Goal: Task Accomplishment & Management: Manage account settings

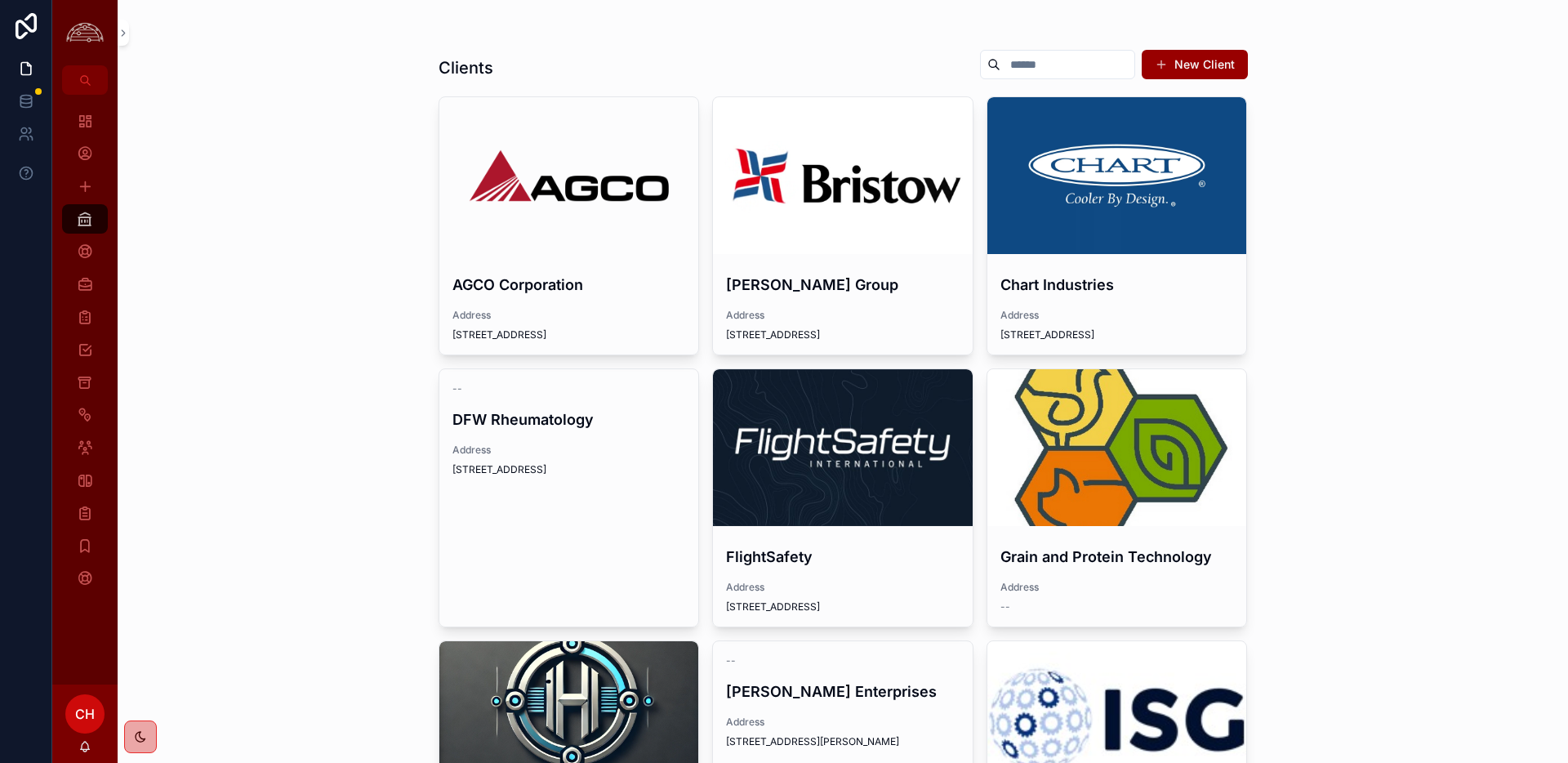
click at [1126, 236] on div "scrollable content" at bounding box center [1117, 175] width 260 height 157
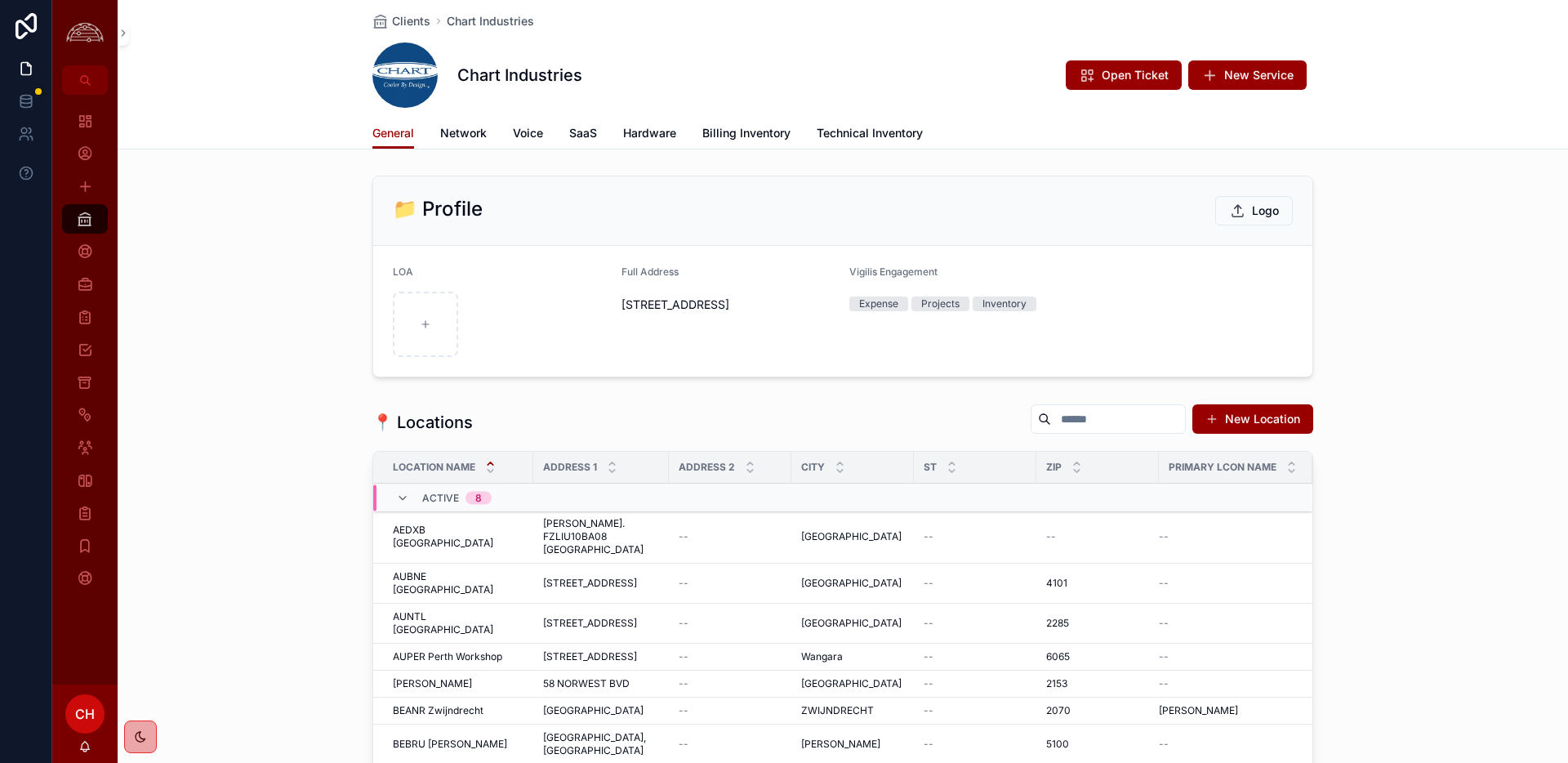
click at [480, 133] on span "Network" at bounding box center [464, 133] width 47 height 16
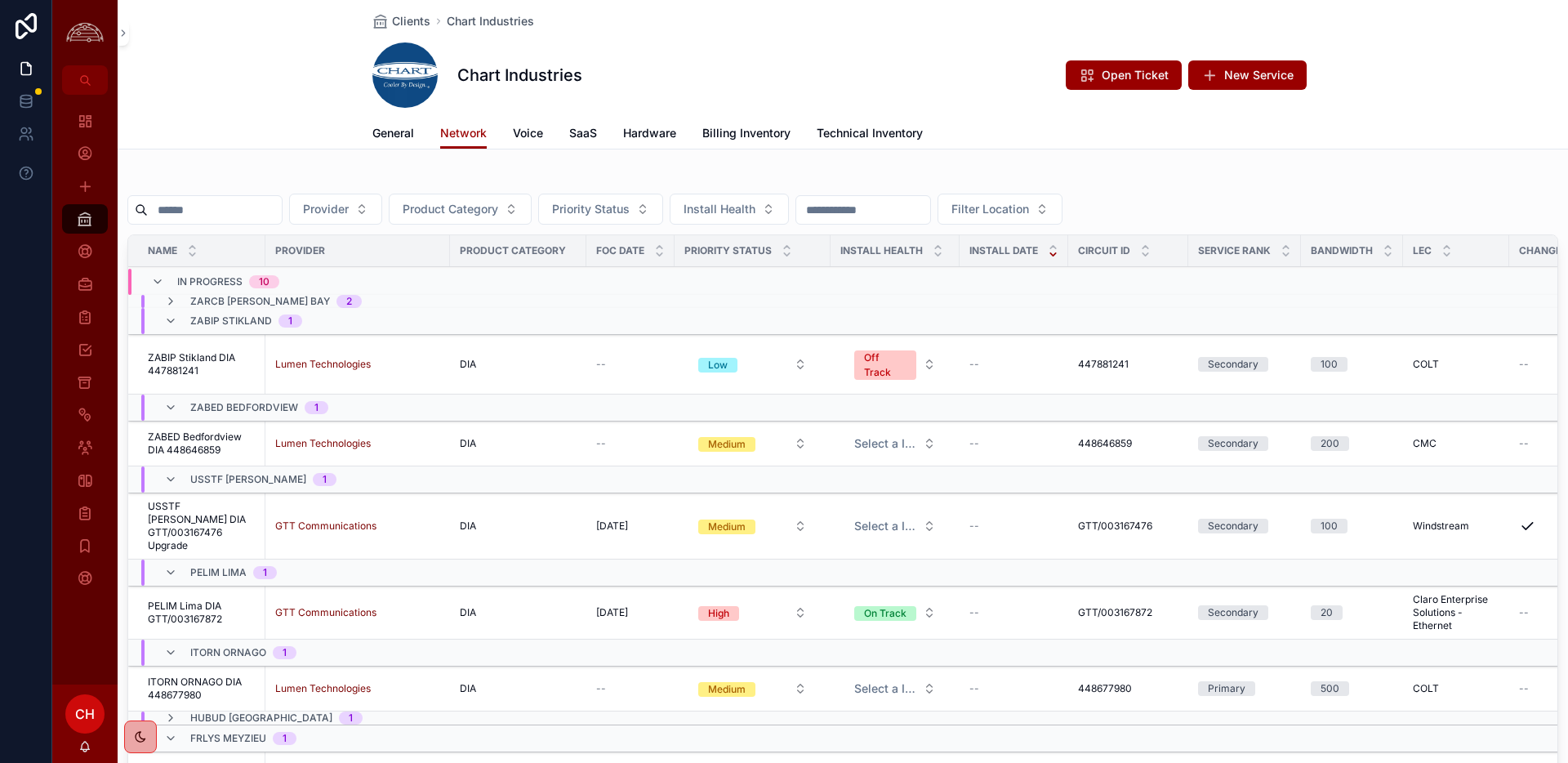
click at [245, 218] on input "scrollable content" at bounding box center [215, 210] width 134 height 23
click at [718, 129] on span "Billing Inventory" at bounding box center [746, 133] width 88 height 16
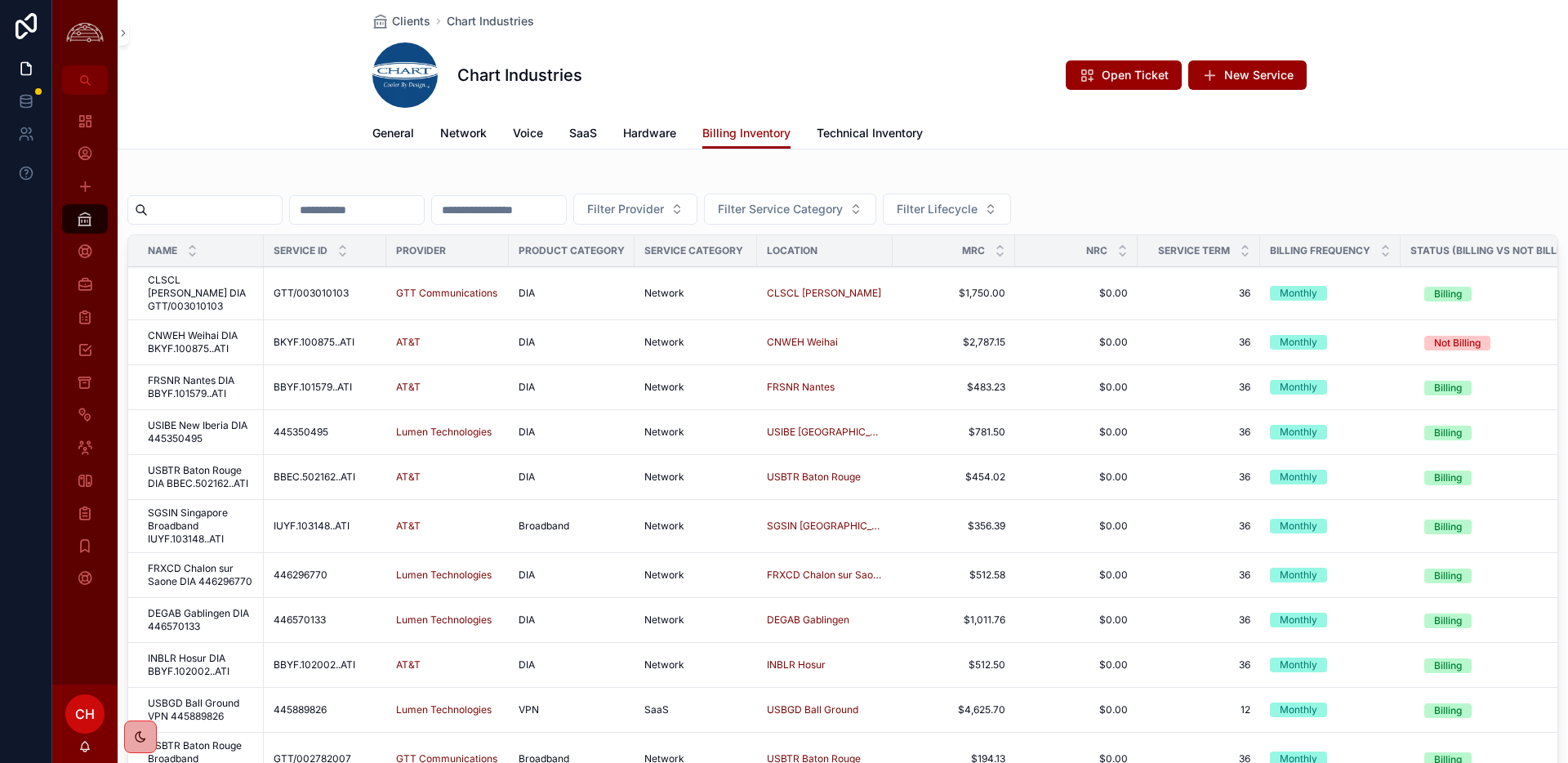
click at [255, 219] on input "scrollable content" at bounding box center [215, 210] width 134 height 23
paste input "*********"
type input "*********"
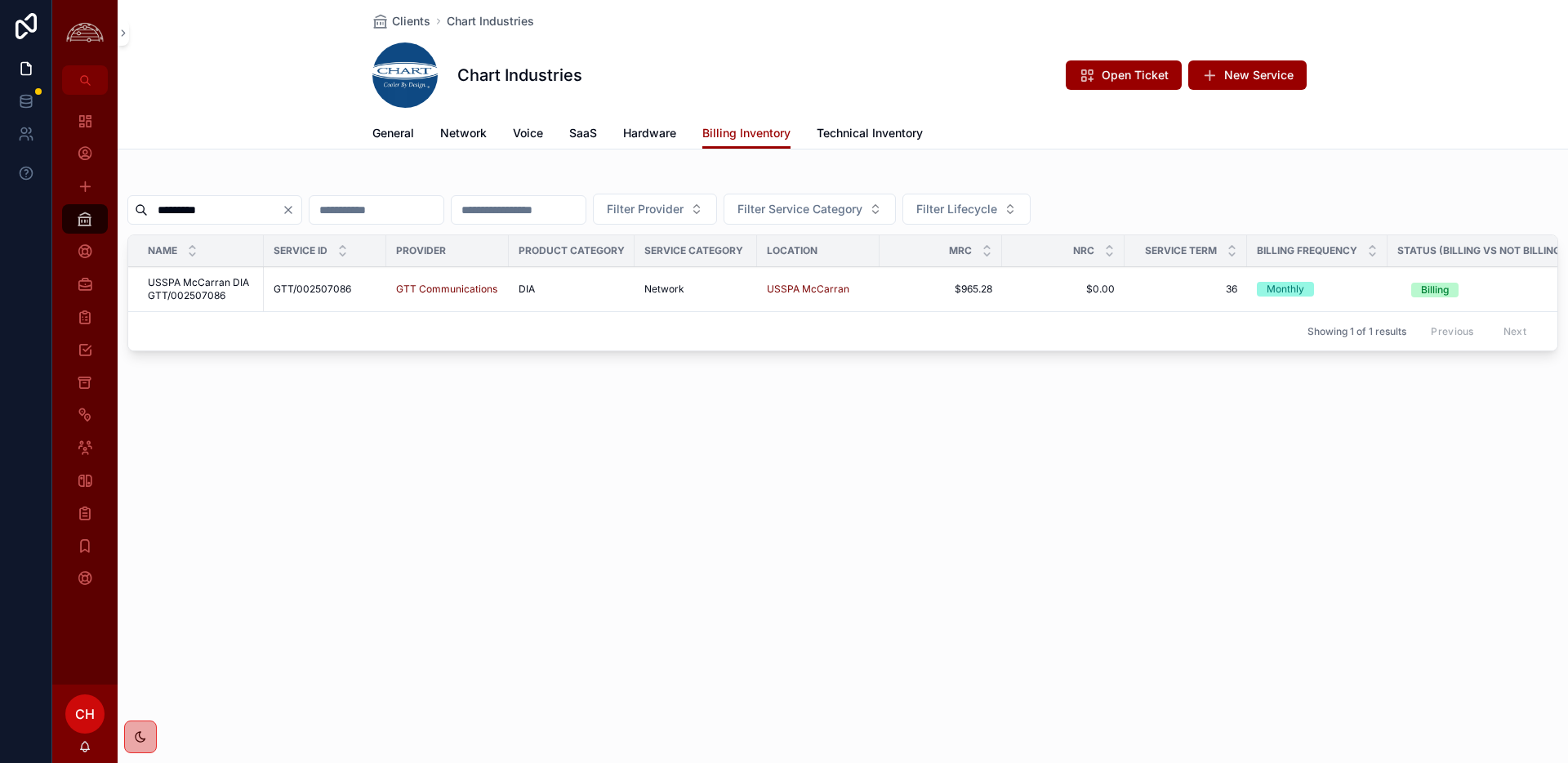
click at [212, 296] on span "USSPA McCarran DIA GTT/002507086" at bounding box center [201, 289] width 106 height 26
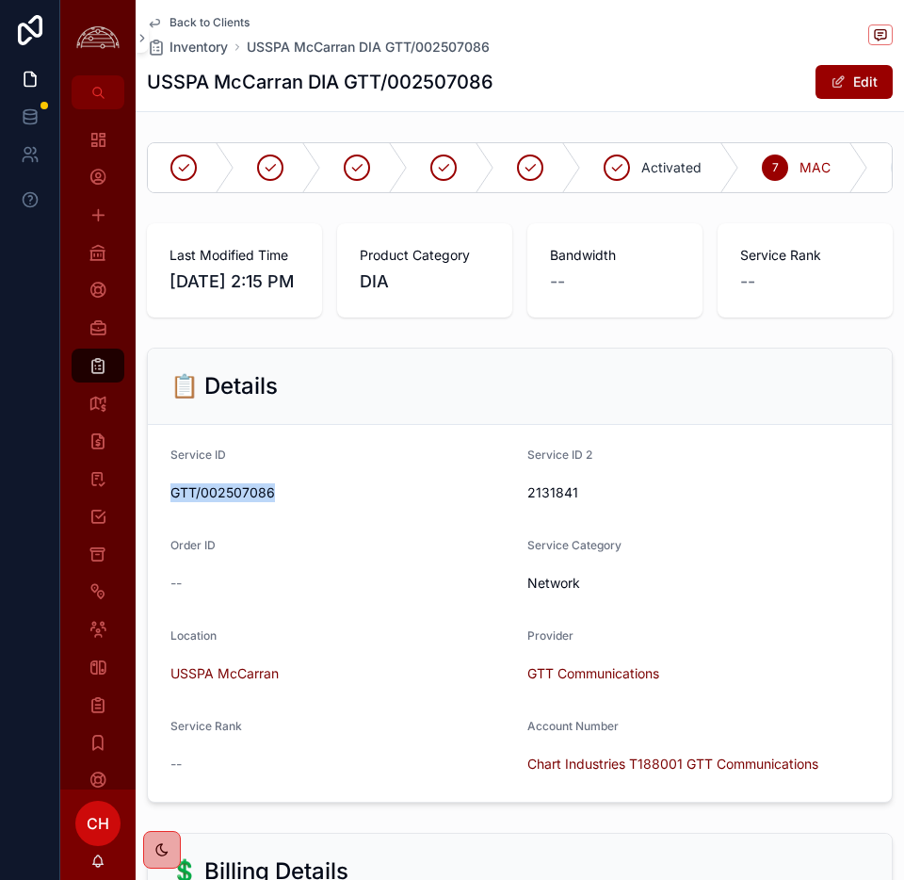
drag, startPoint x: 280, startPoint y: 524, endPoint x: 171, endPoint y: 521, distance: 109.3
click at [171, 502] on span "GTT/002507086" at bounding box center [342, 492] width 342 height 19
click at [101, 362] on icon "scrollable content" at bounding box center [98, 365] width 19 height 19
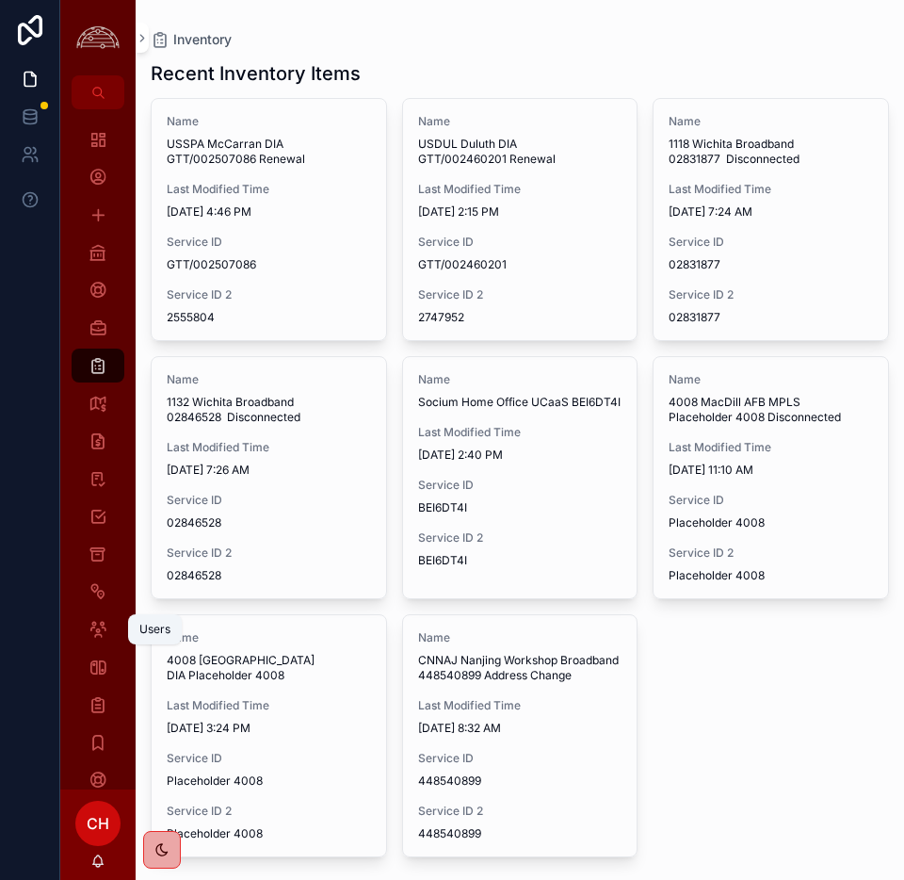
scroll to position [6, 0]
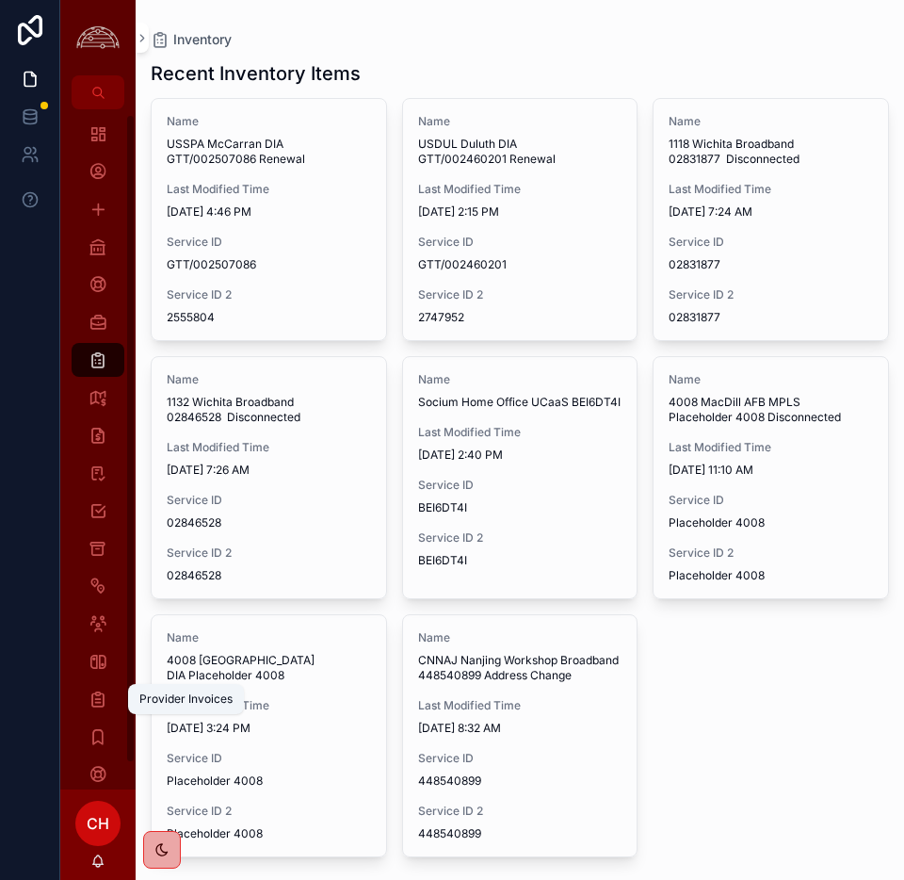
click at [101, 687] on div "Provider Invoices" at bounding box center [98, 699] width 30 height 30
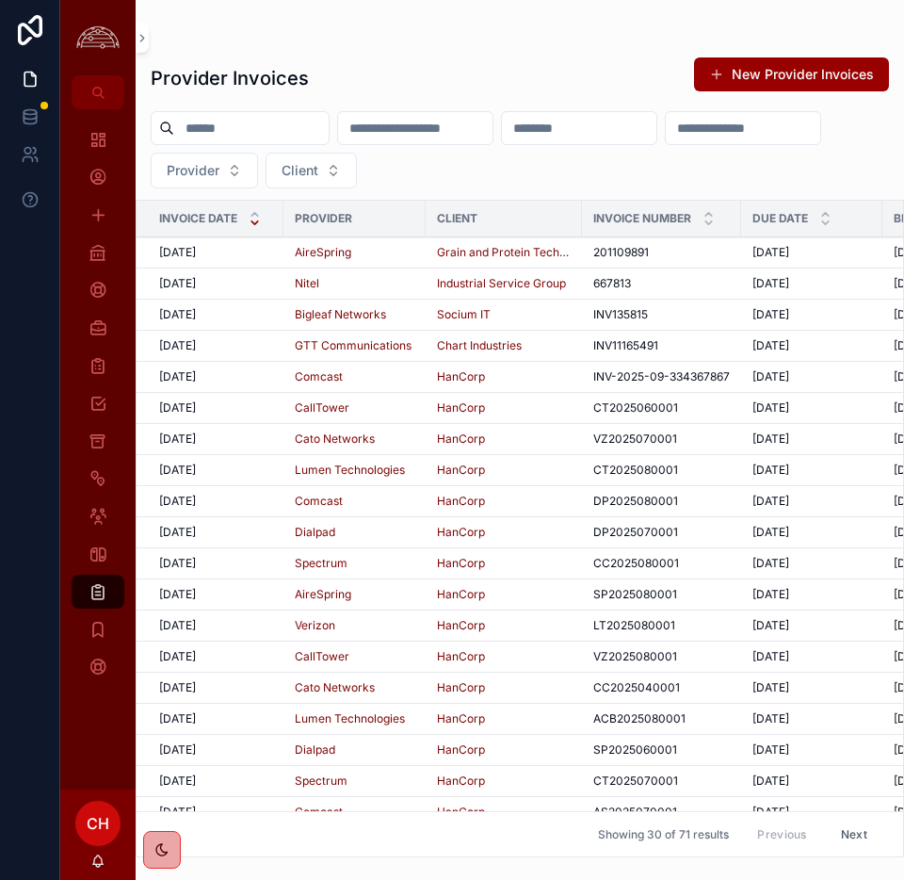
click at [248, 352] on div "10/1/2025 10/1/2025" at bounding box center [215, 345] width 113 height 15
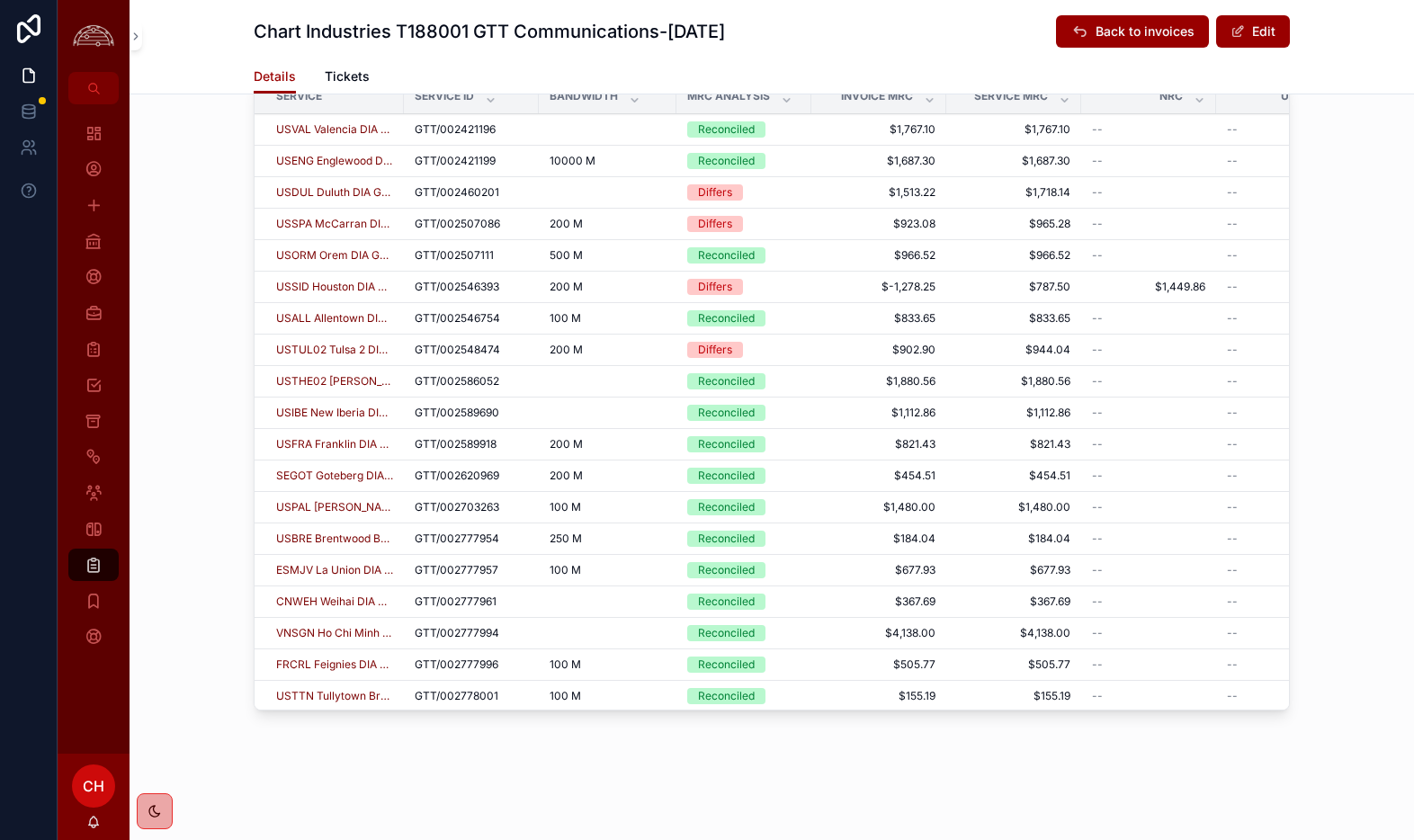
scroll to position [749, 0]
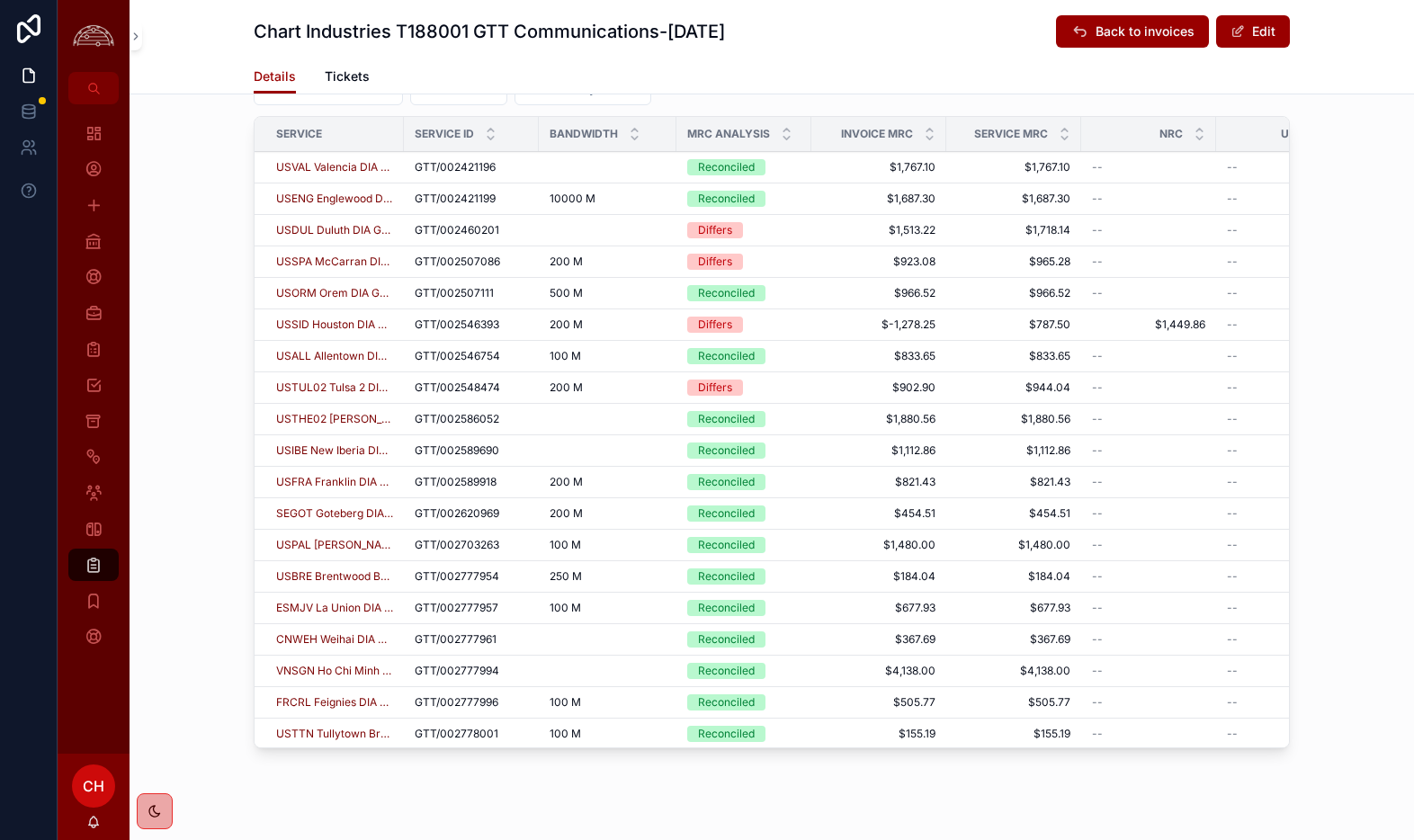
click at [1066, 261] on span "$965.28" at bounding box center [1013, 262] width 114 height 14
click at [513, 265] on div "GTT/002507086 GTT/002507086" at bounding box center [471, 262] width 114 height 14
click at [101, 425] on icon "scrollable content" at bounding box center [94, 421] width 17 height 18
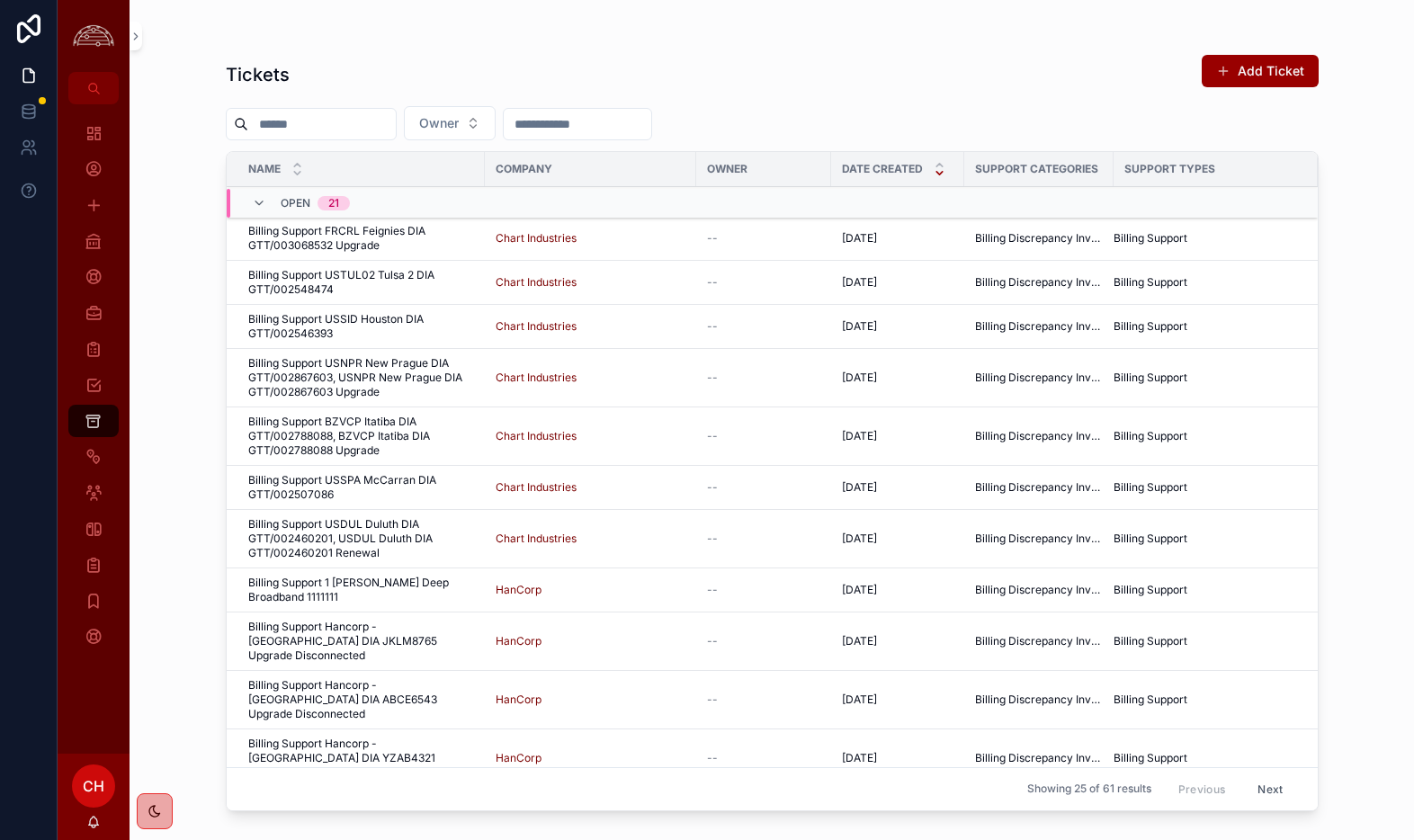
click at [419, 492] on span "Billing Support USSPA McCarran DIA GTT/002507086" at bounding box center [361, 488] width 225 height 29
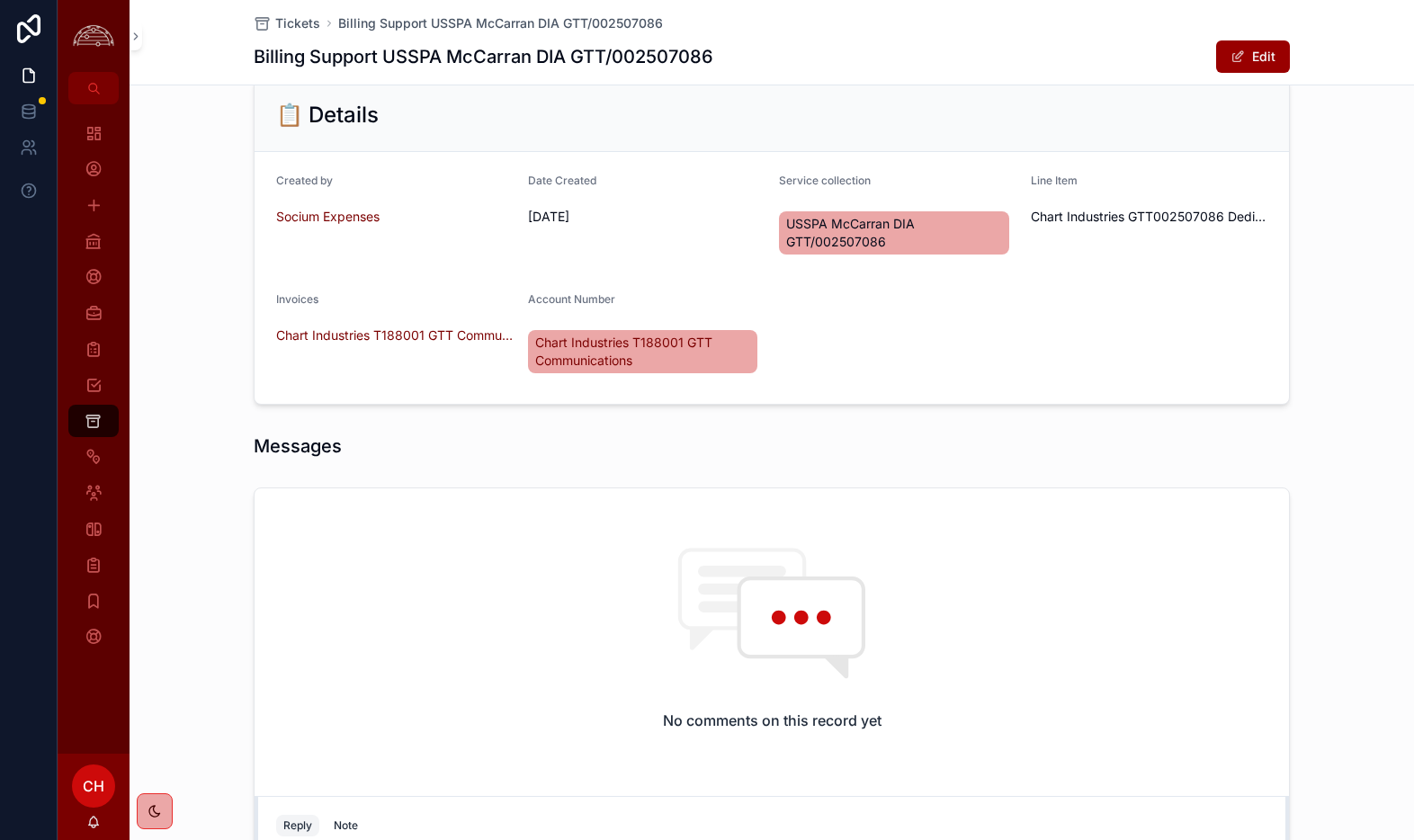
scroll to position [665, 0]
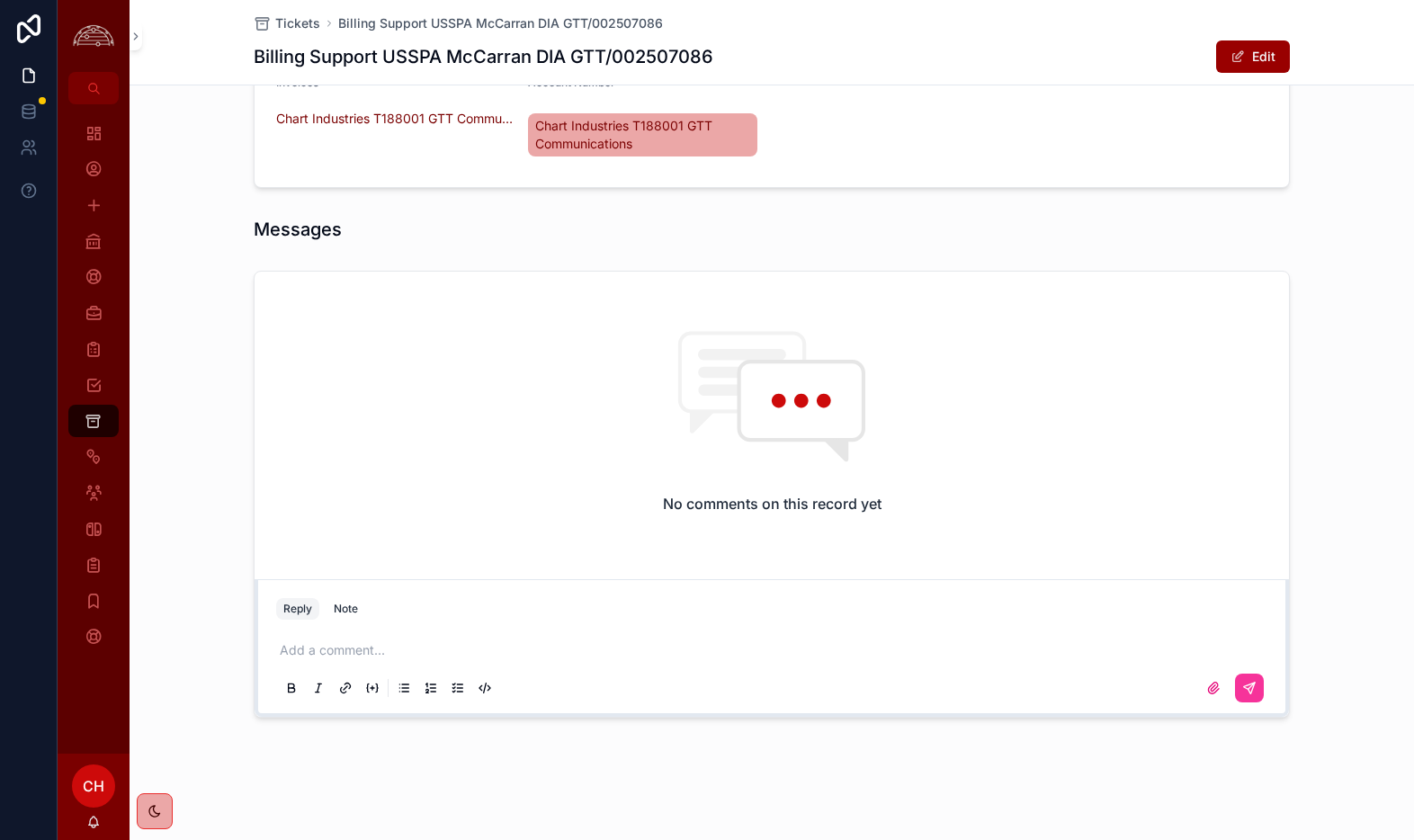
click at [407, 662] on div "Add a comment..." at bounding box center [771, 667] width 991 height 75
click at [382, 654] on p "scrollable content" at bounding box center [775, 650] width 991 height 18
click at [1256, 694] on icon "scrollable content" at bounding box center [1249, 687] width 14 height 14
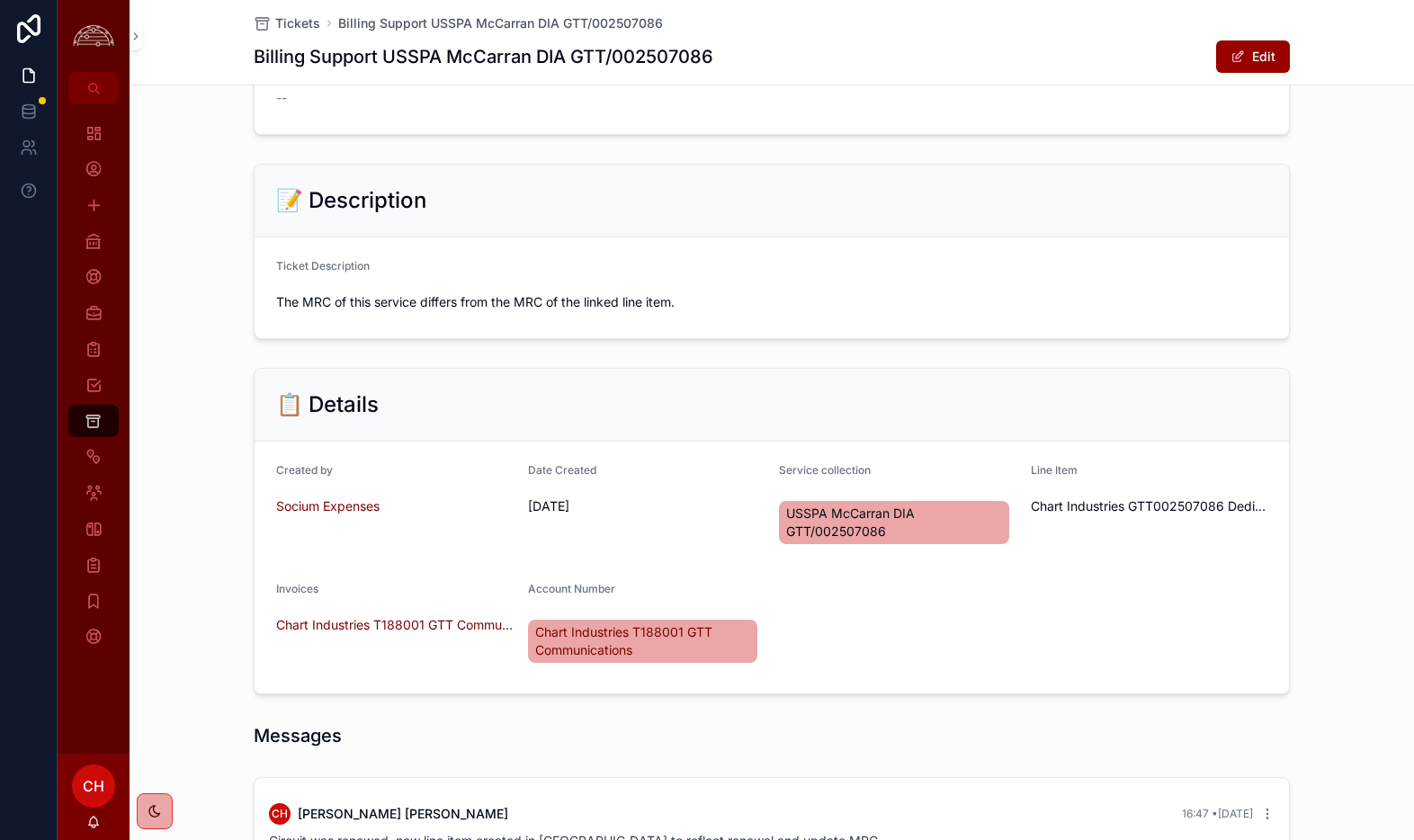
scroll to position [0, 0]
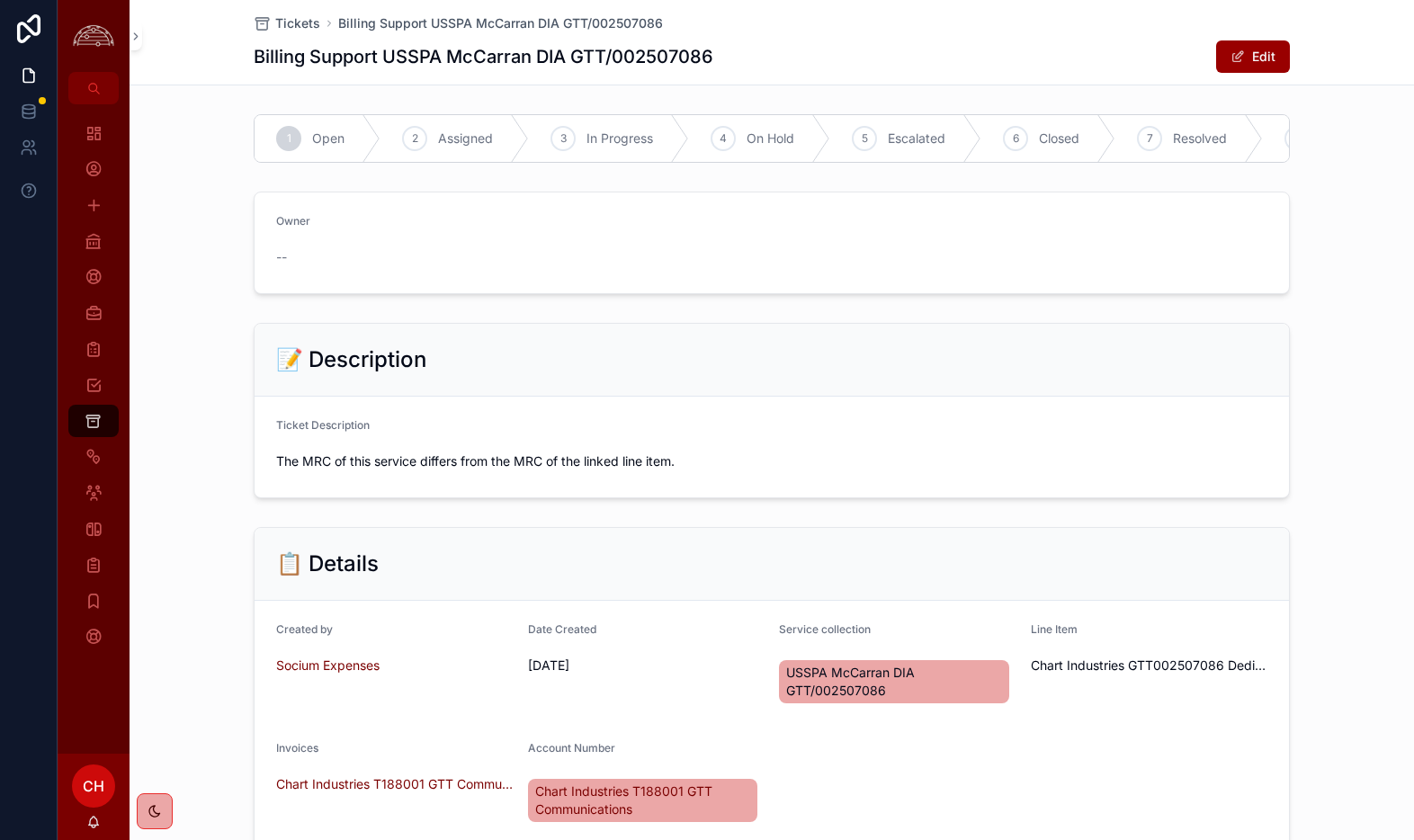
click at [1166, 146] on div "7 Resolved" at bounding box center [1189, 138] width 148 height 47
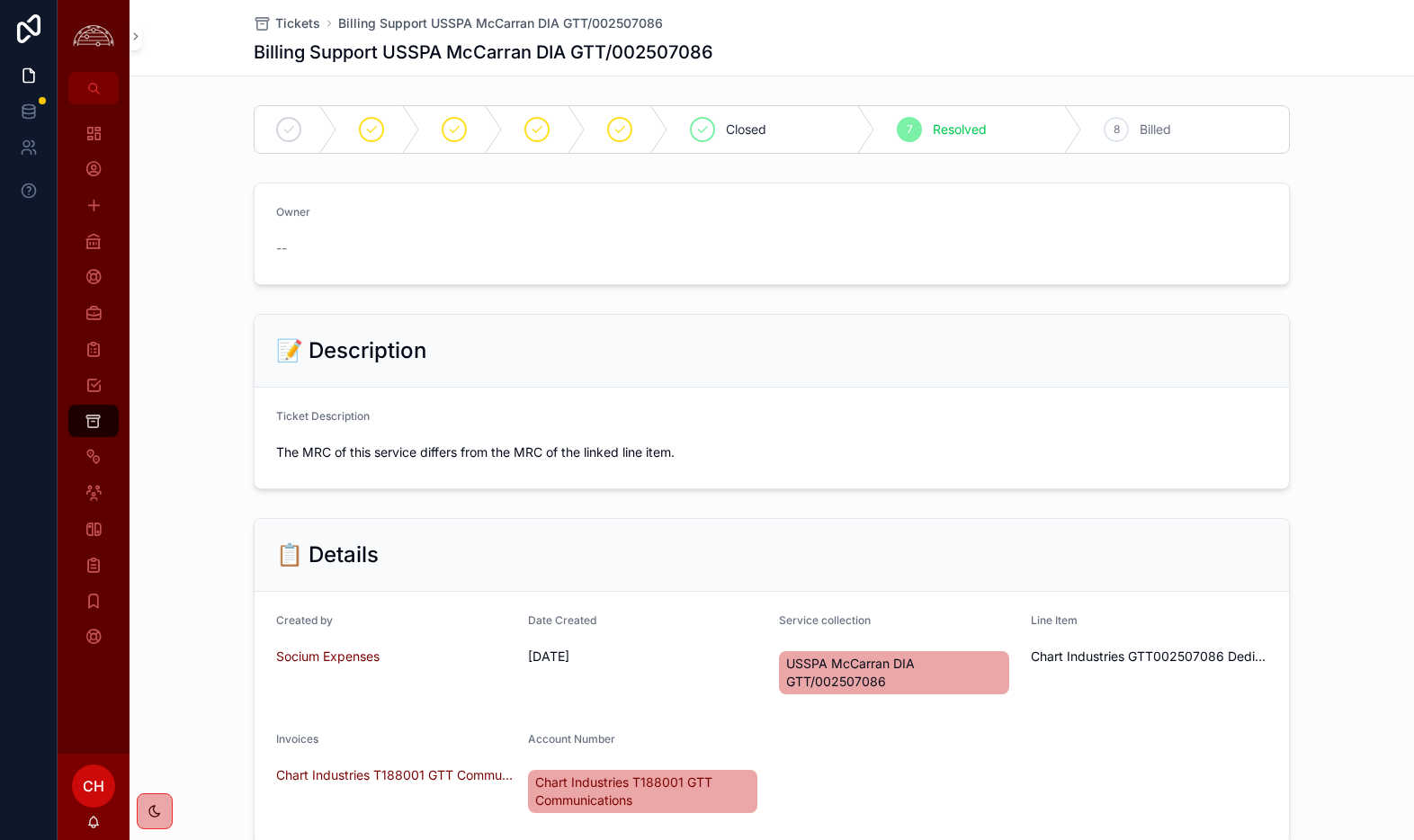
click at [1347, 392] on div "📝 Description Ticket Description The MRC of this service differs from the MRC o…" at bounding box center [771, 401] width 1284 height 190
click at [101, 419] on icon "scrollable content" at bounding box center [94, 421] width 17 height 18
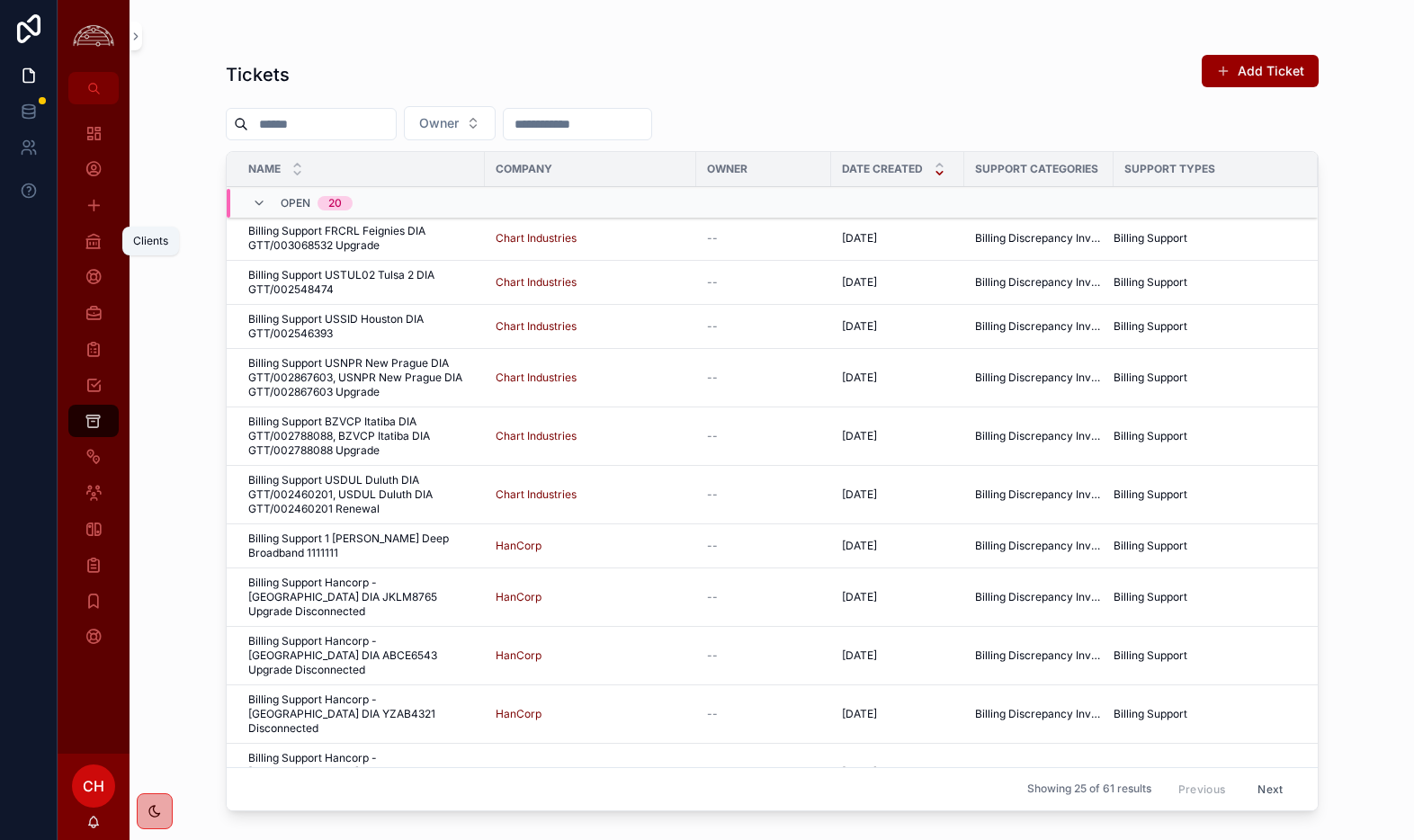
click at [99, 251] on div "Clients" at bounding box center [94, 241] width 29 height 29
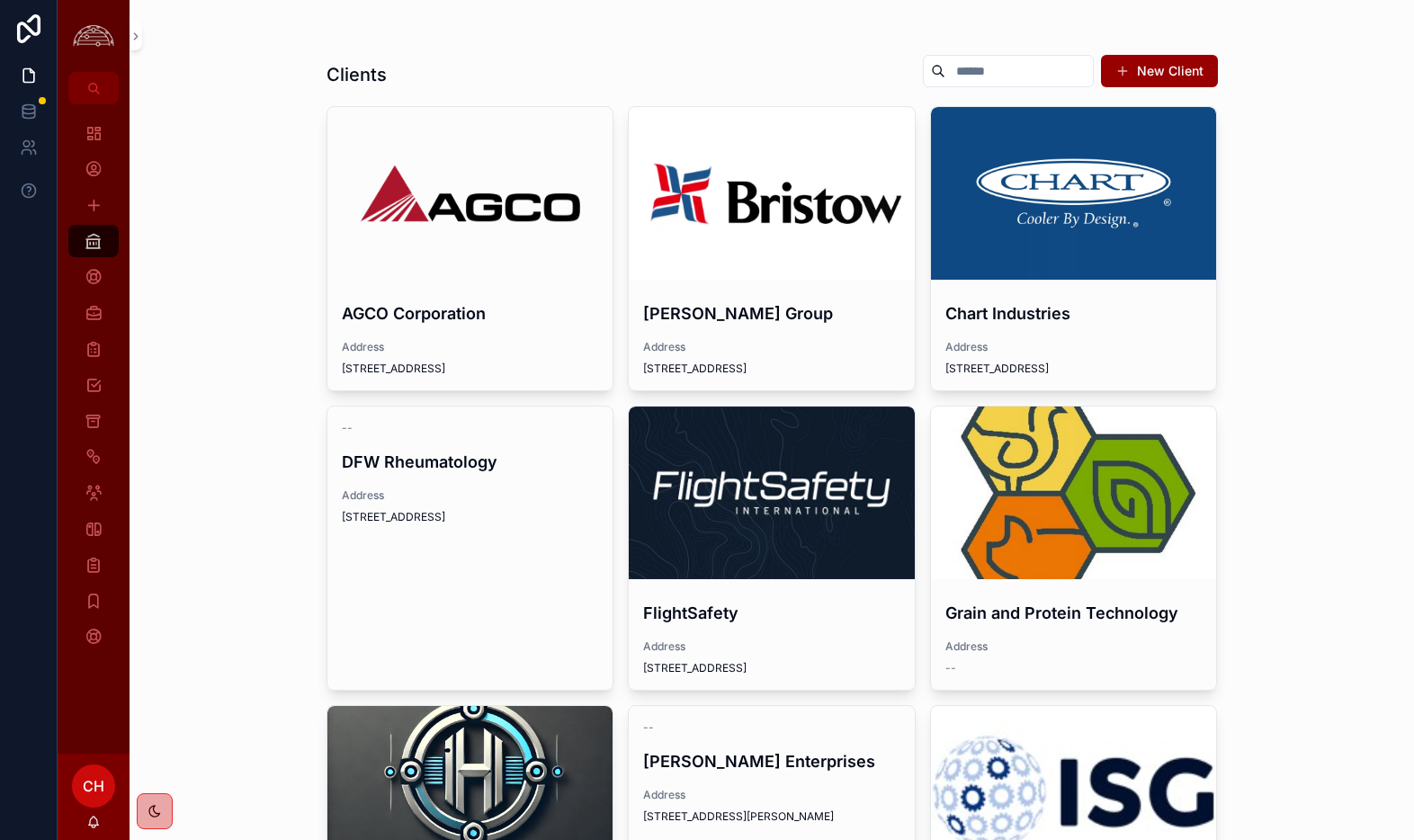
click at [0, 0] on div "scrollable content" at bounding box center [0, 0] width 0 height 0
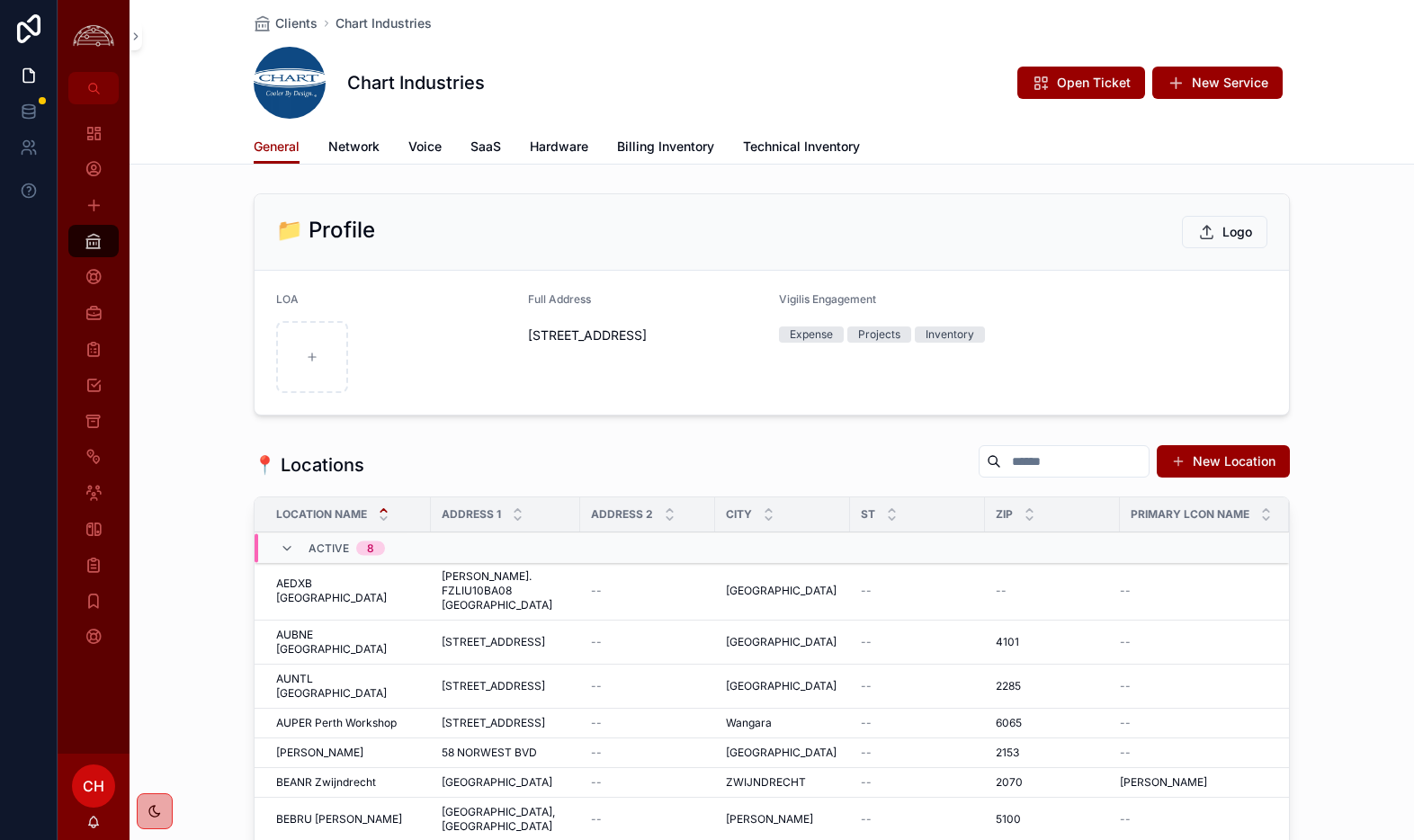
click at [1256, 90] on span "New Service" at bounding box center [1230, 82] width 76 height 18
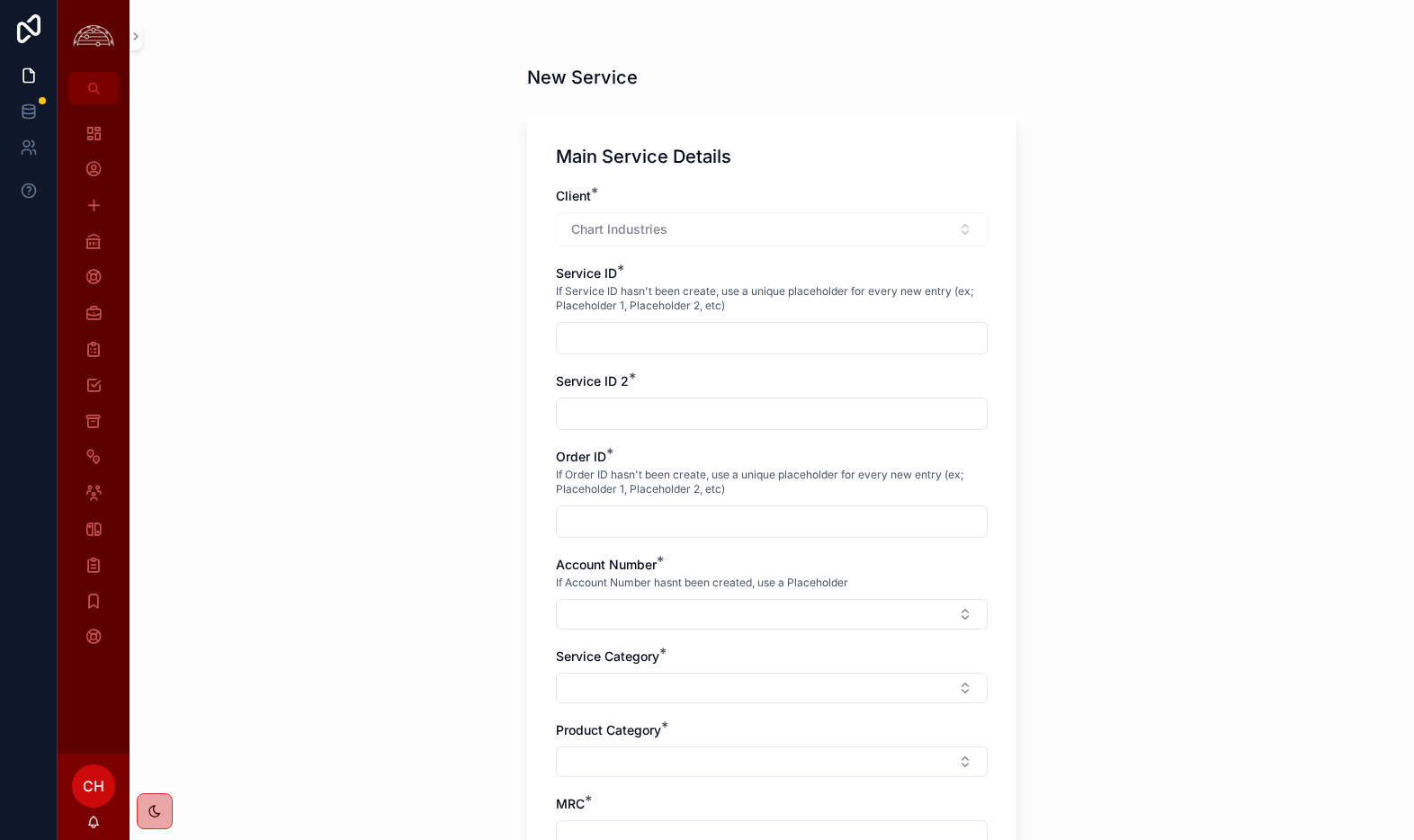
click at [659, 340] on input "scrollable content" at bounding box center [771, 338] width 430 height 25
paste input "**********"
type input "**********"
click at [645, 505] on div "Order ID * If Order ID hasn't been create, use a unique placeholder for every n…" at bounding box center [771, 493] width 432 height 90
click at [644, 517] on input "scrollable content" at bounding box center [771, 521] width 430 height 25
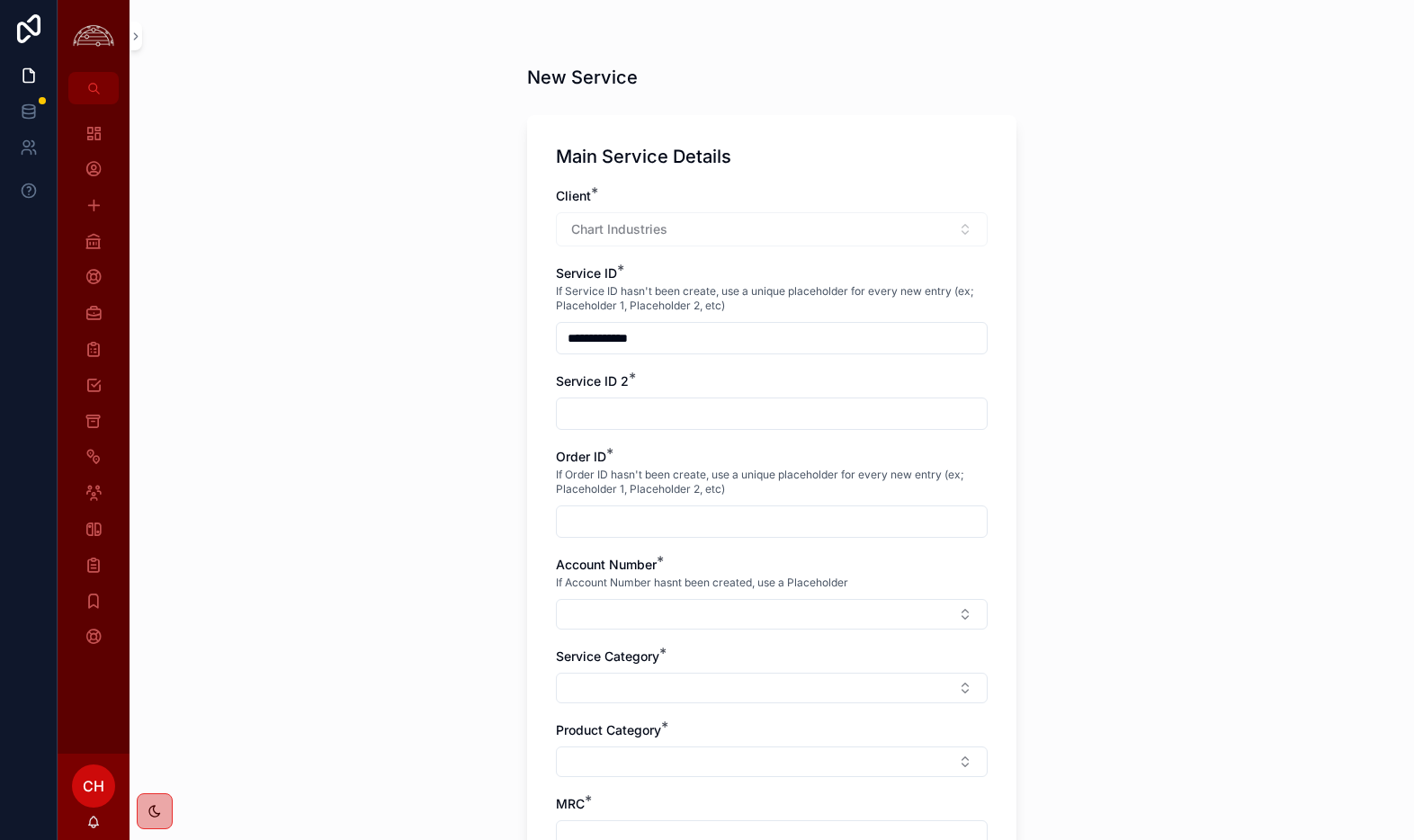
paste input "**********"
click at [592, 525] on input "**********" at bounding box center [771, 521] width 430 height 25
type input "**********"
click at [619, 410] on input "scrollable content" at bounding box center [771, 413] width 430 height 25
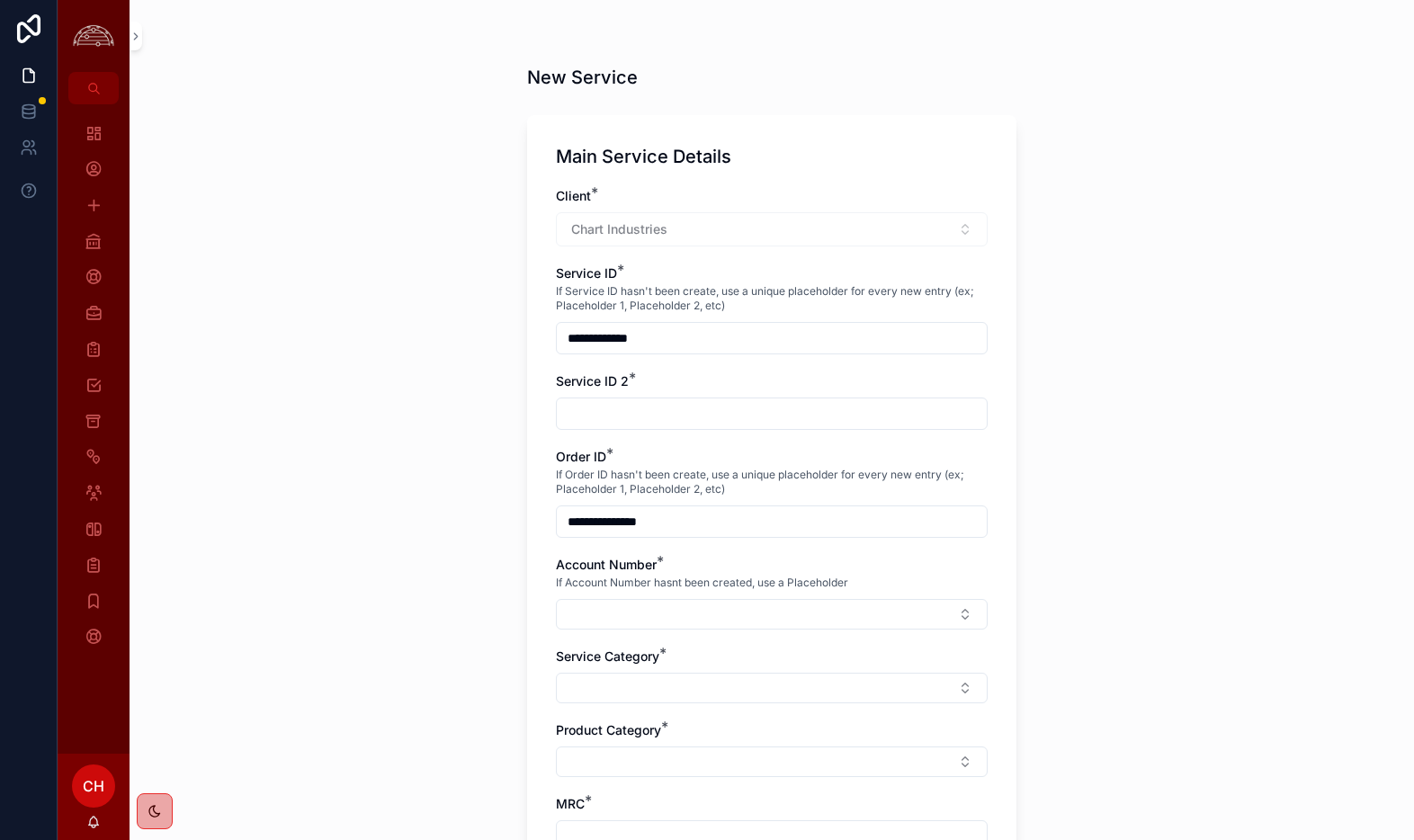
paste input "*******"
type input "*******"
click at [632, 610] on button "Select Button" at bounding box center [771, 614] width 432 height 31
type input "***"
click at [784, 692] on span "Chart Industries T188001 GTT Communications" at bounding box center [761, 695] width 214 height 36
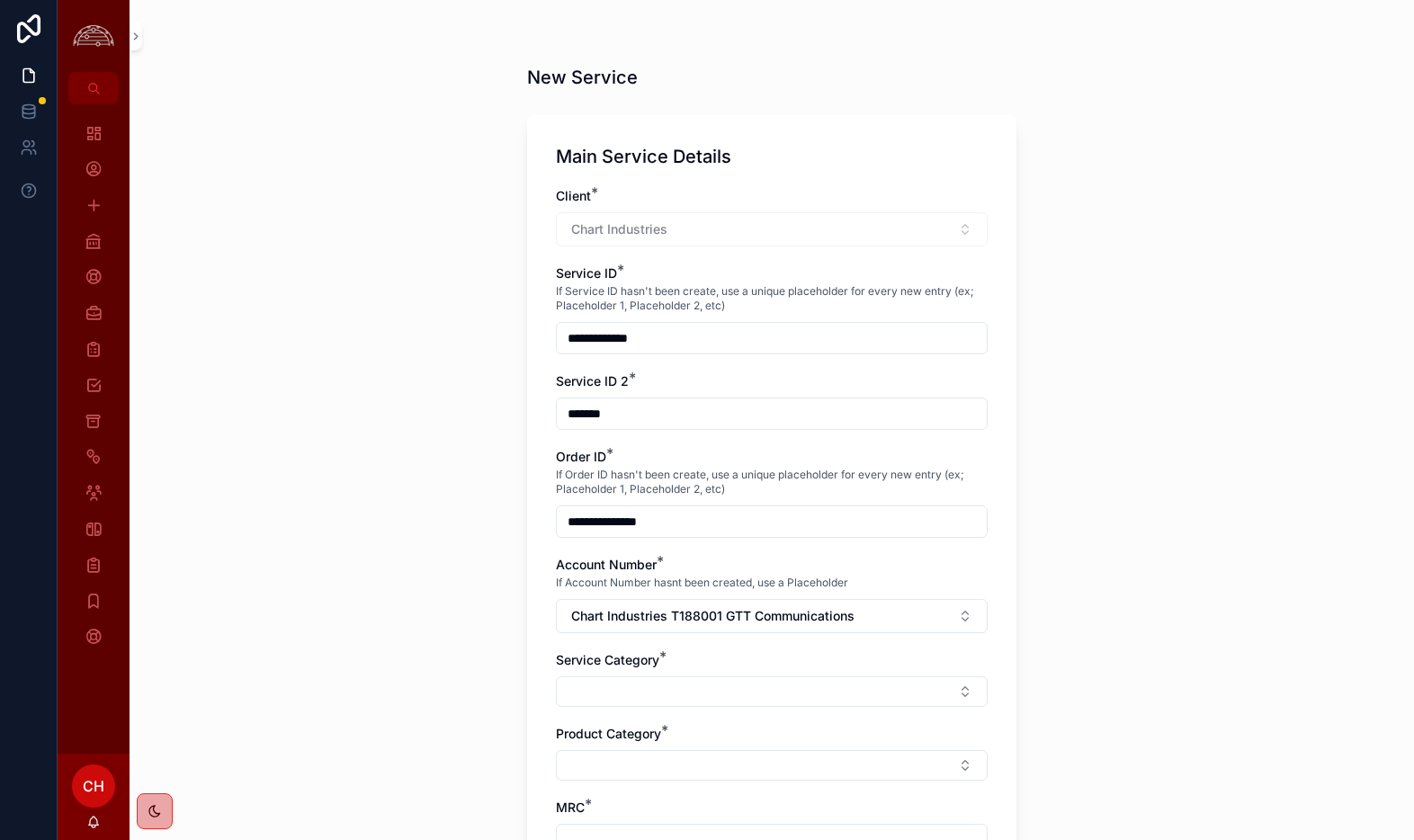
click at [813, 686] on button "Select Button" at bounding box center [771, 692] width 432 height 31
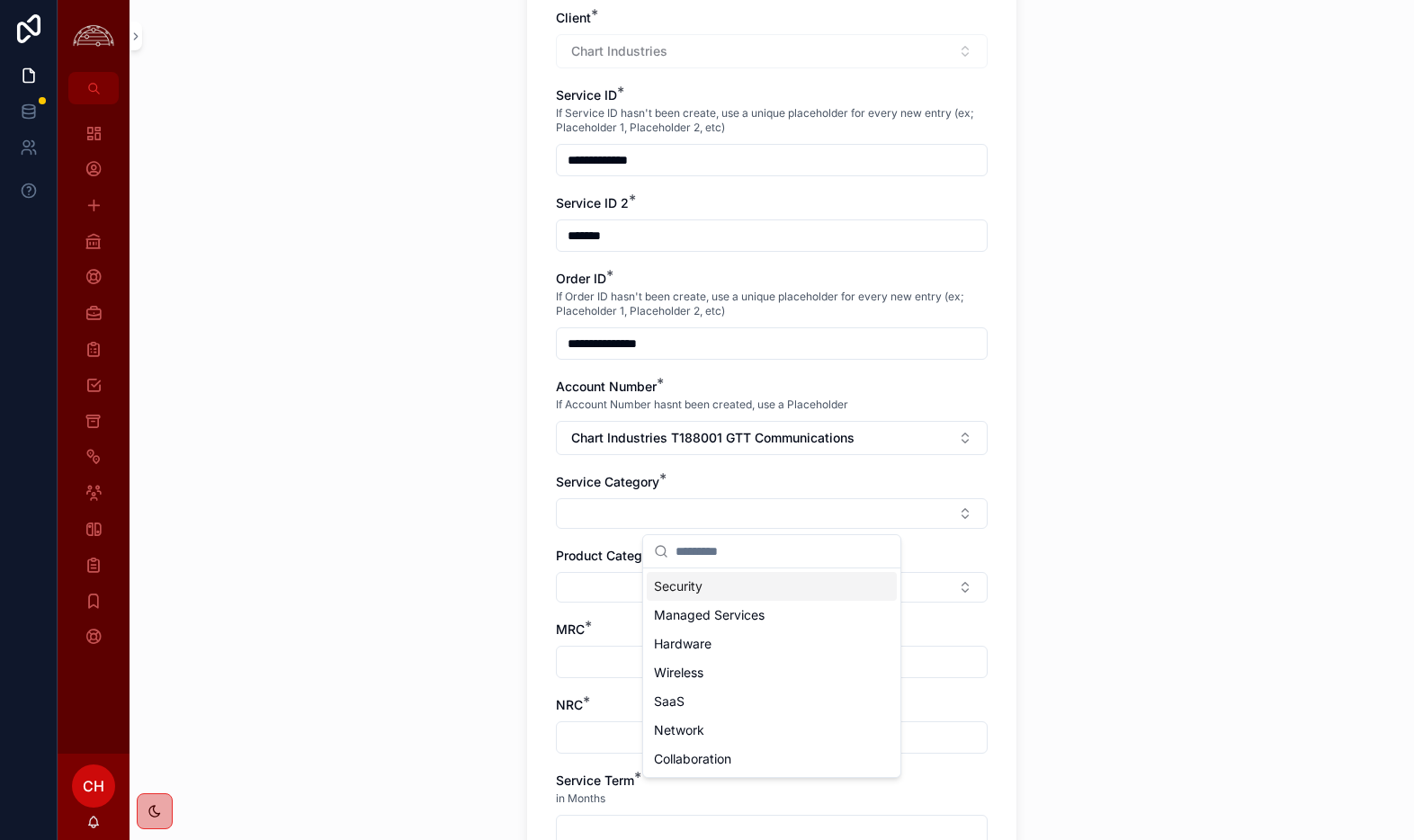
scroll to position [184, 0]
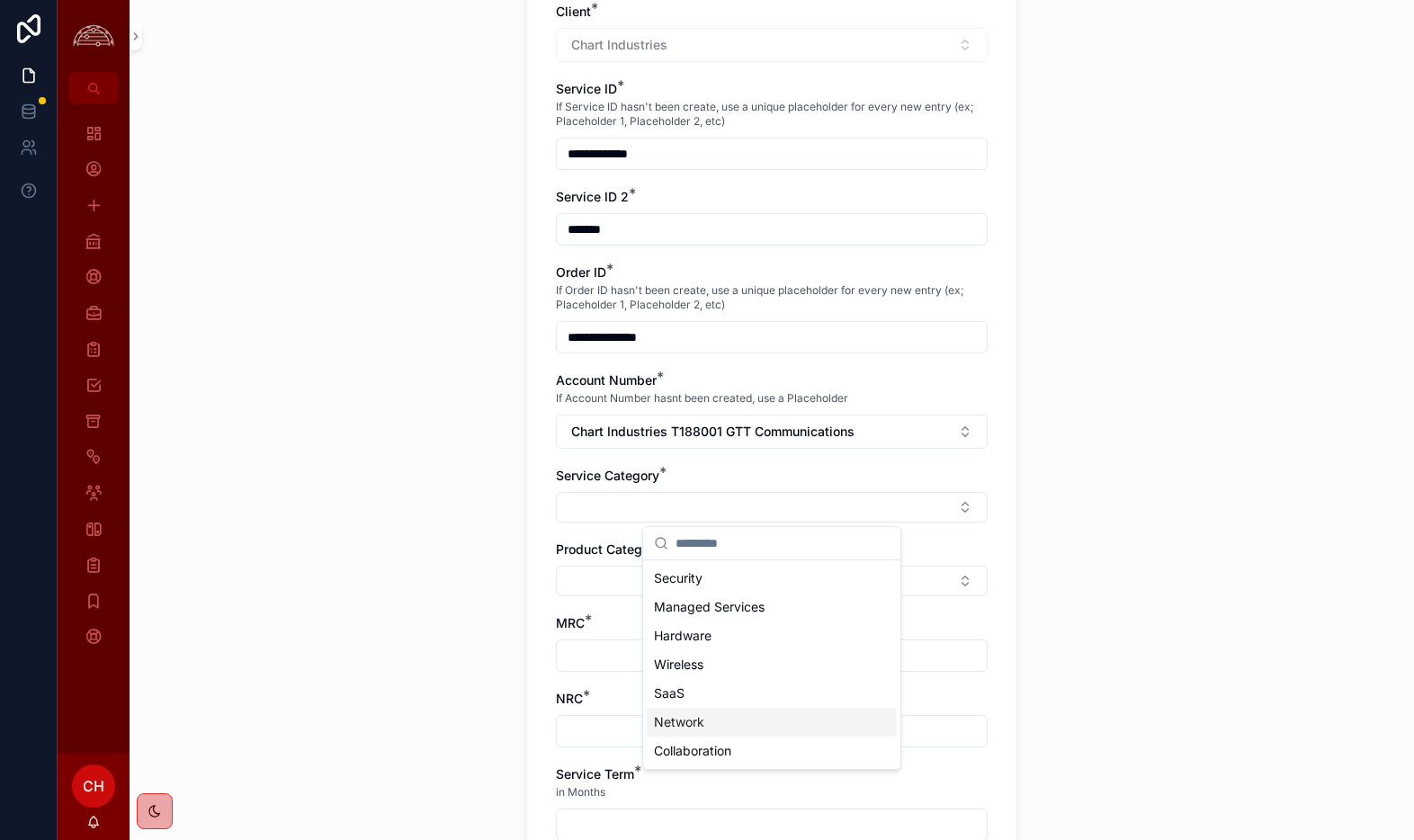
click at [763, 715] on div "Network" at bounding box center [771, 722] width 250 height 29
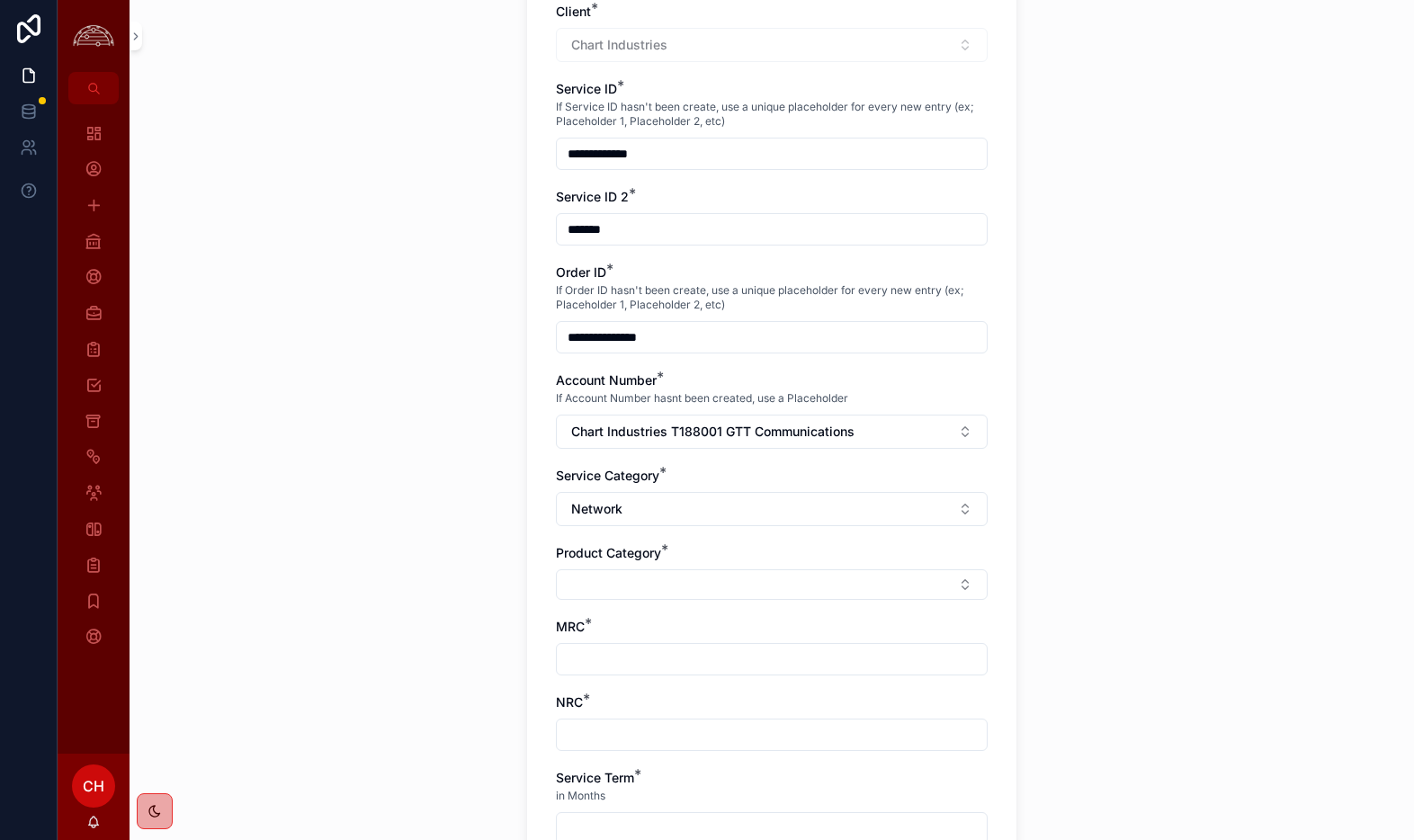
click at [687, 569] on button "Select Button" at bounding box center [771, 584] width 432 height 31
type input "*"
click at [721, 713] on div "DIA" at bounding box center [771, 713] width 250 height 29
click at [795, 674] on input "scrollable content" at bounding box center [771, 662] width 430 height 25
type input "*******"
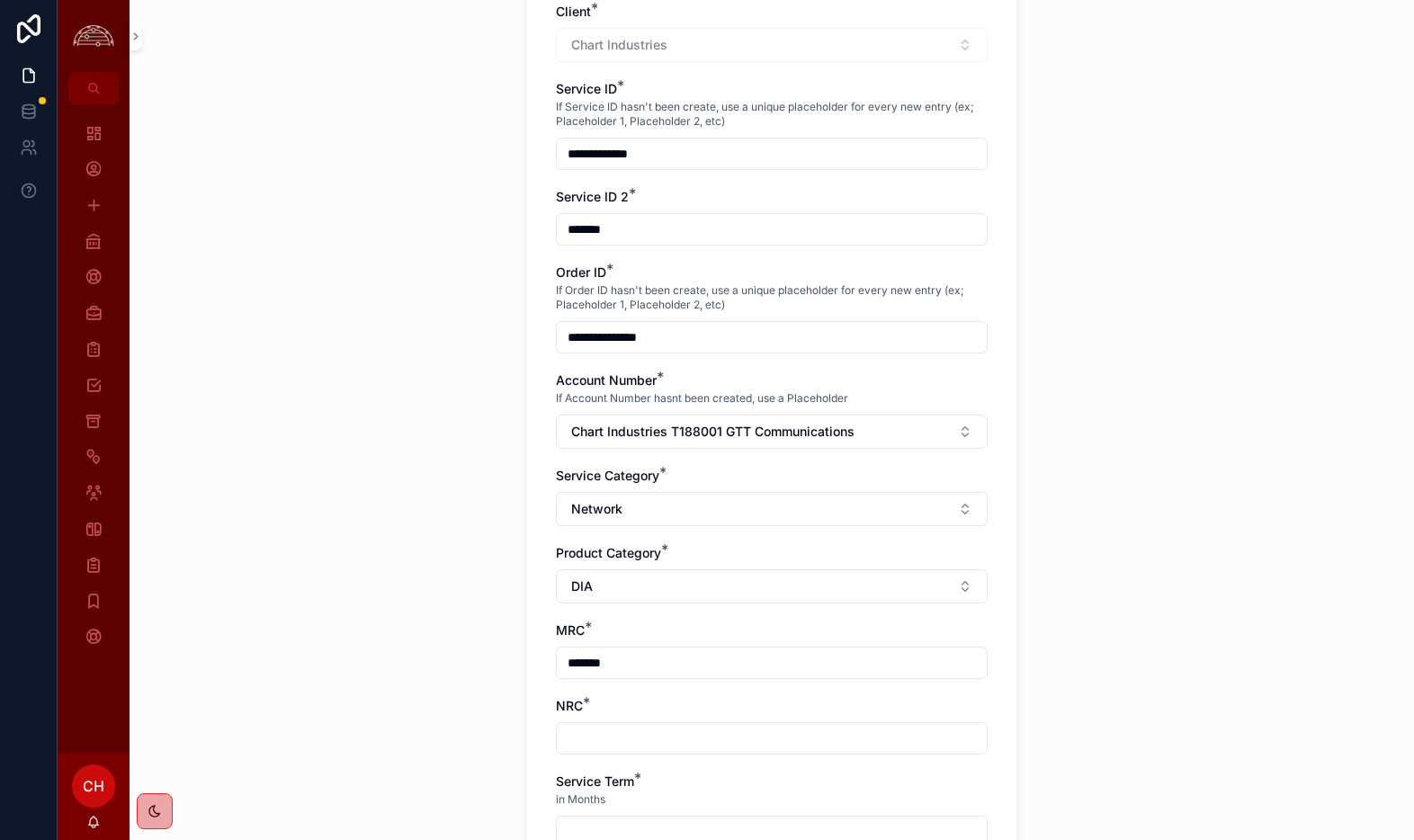
click at [661, 746] on input "scrollable content" at bounding box center [771, 738] width 430 height 25
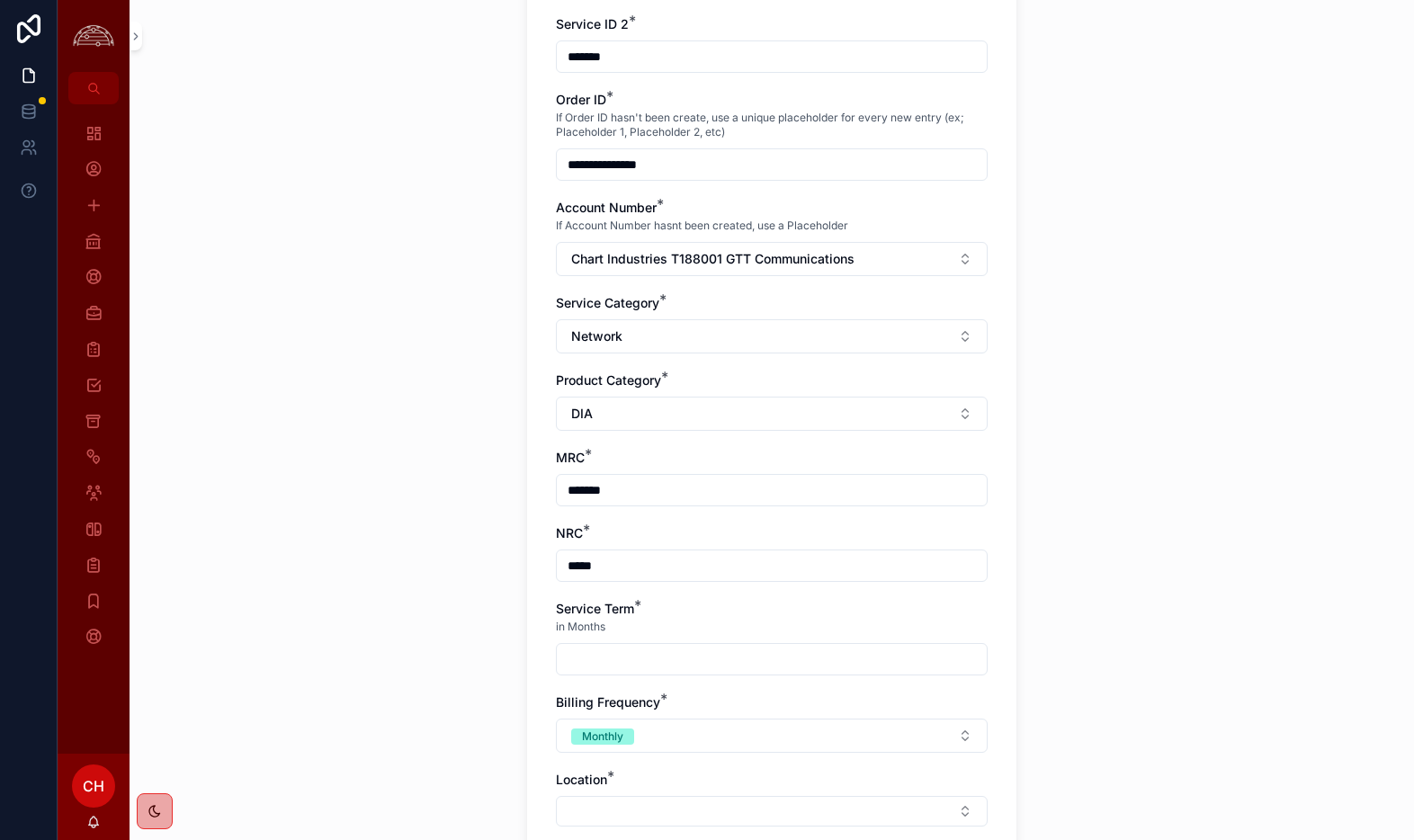
scroll to position [390, 0]
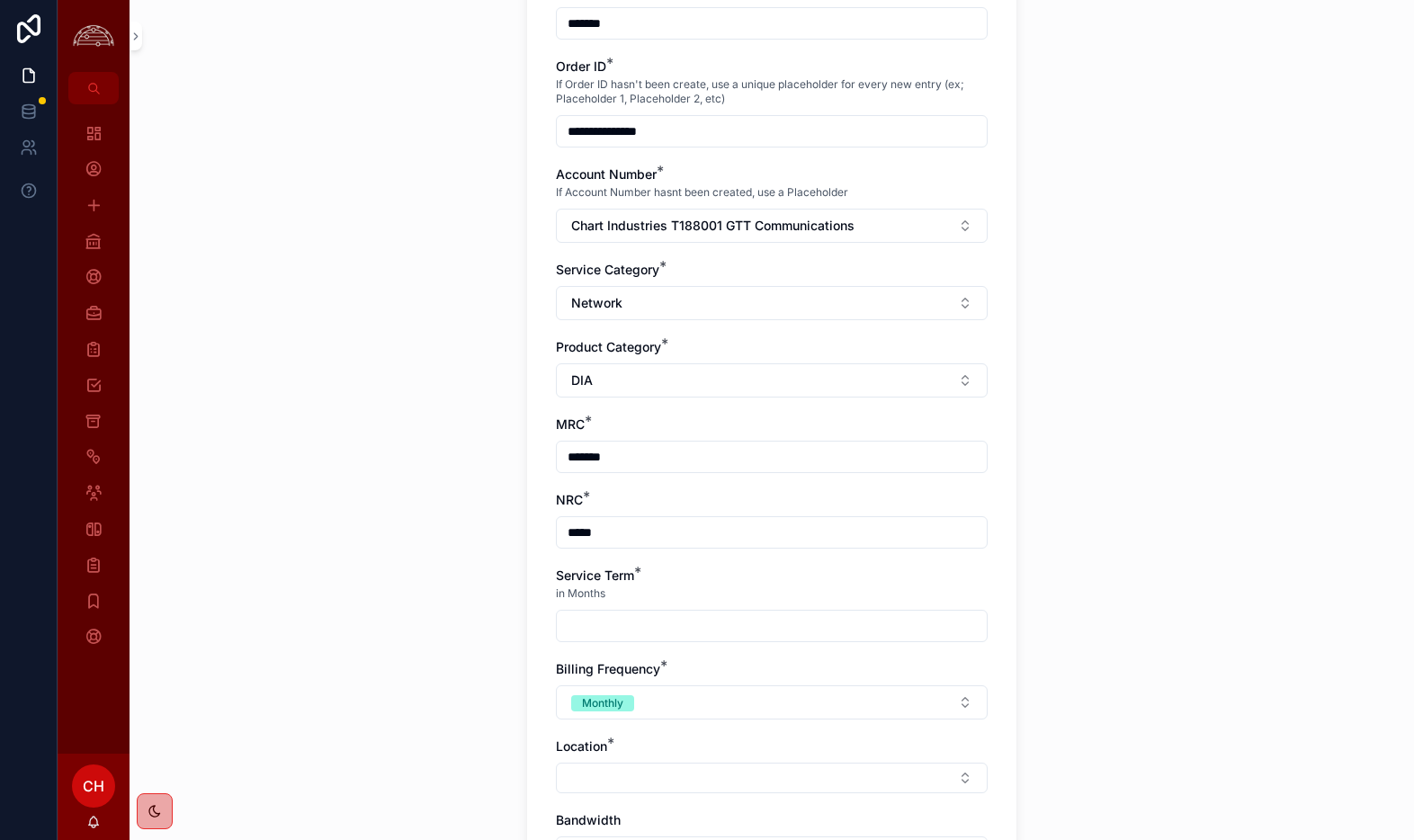
type input "*****"
click at [603, 631] on input "scrollable content" at bounding box center [771, 626] width 430 height 25
type input "**"
click at [626, 786] on button "Select Button" at bounding box center [771, 778] width 432 height 31
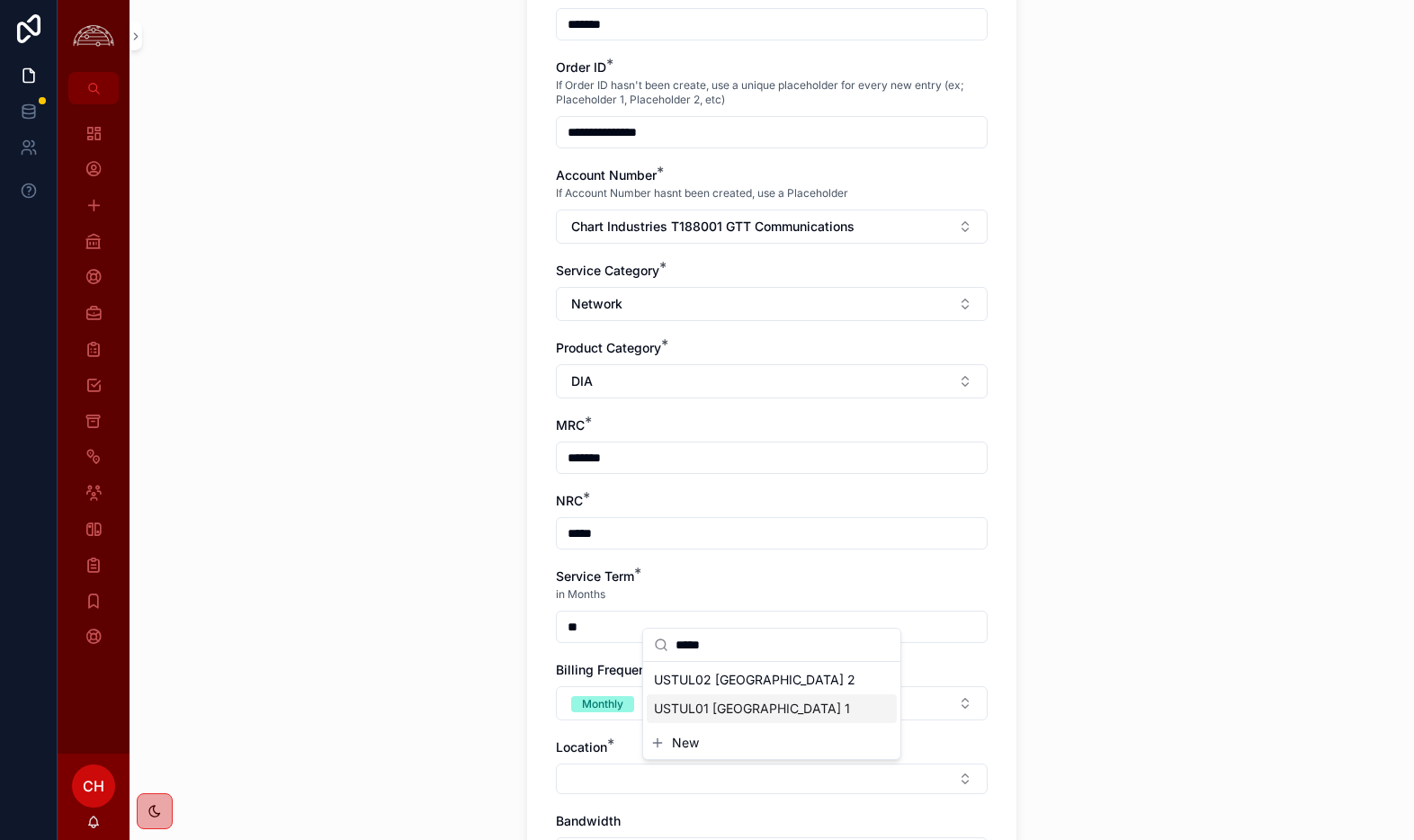
type input "*****"
click at [718, 678] on span "USTUL02 [GEOGRAPHIC_DATA] 2" at bounding box center [754, 680] width 201 height 18
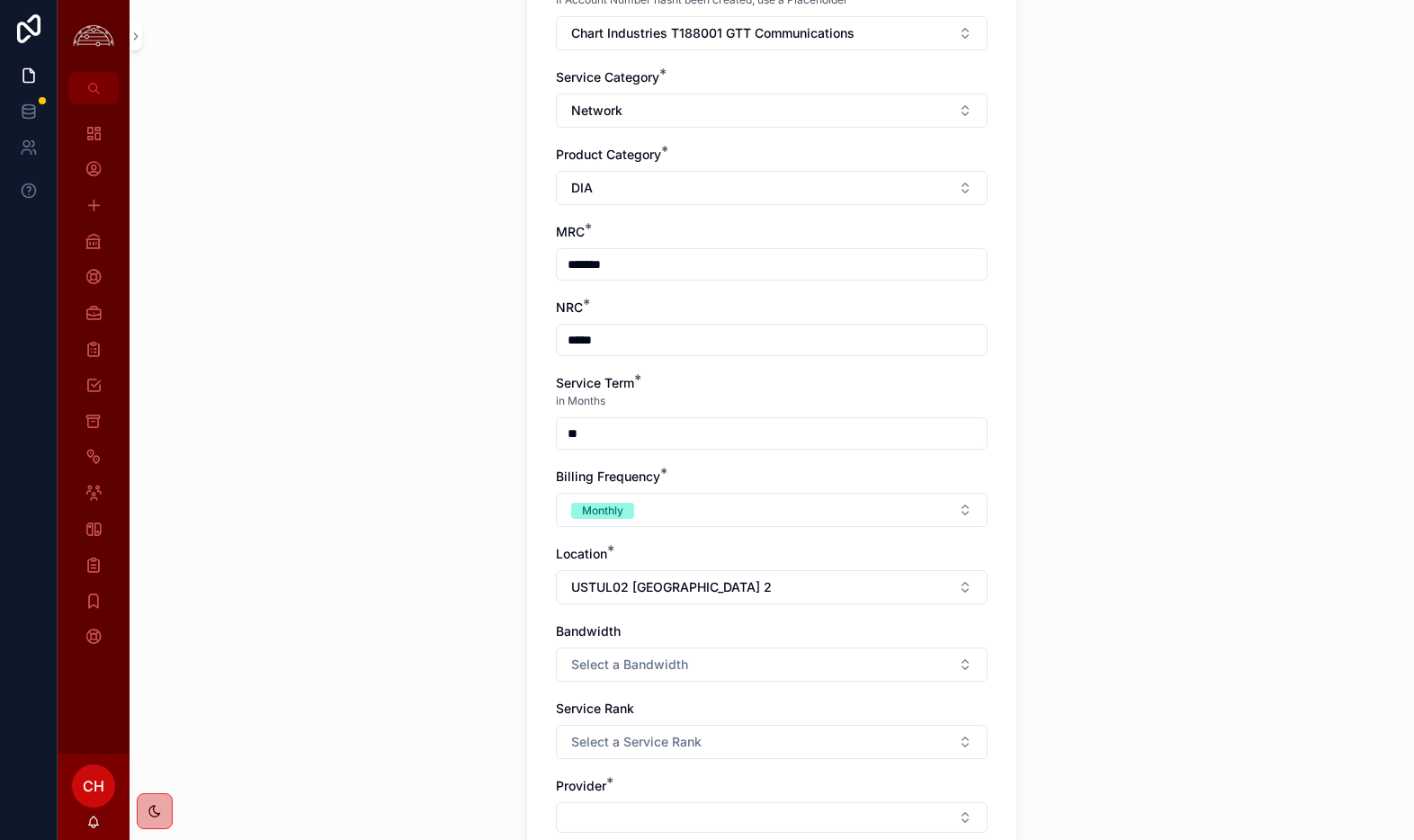
scroll to position [640, 0]
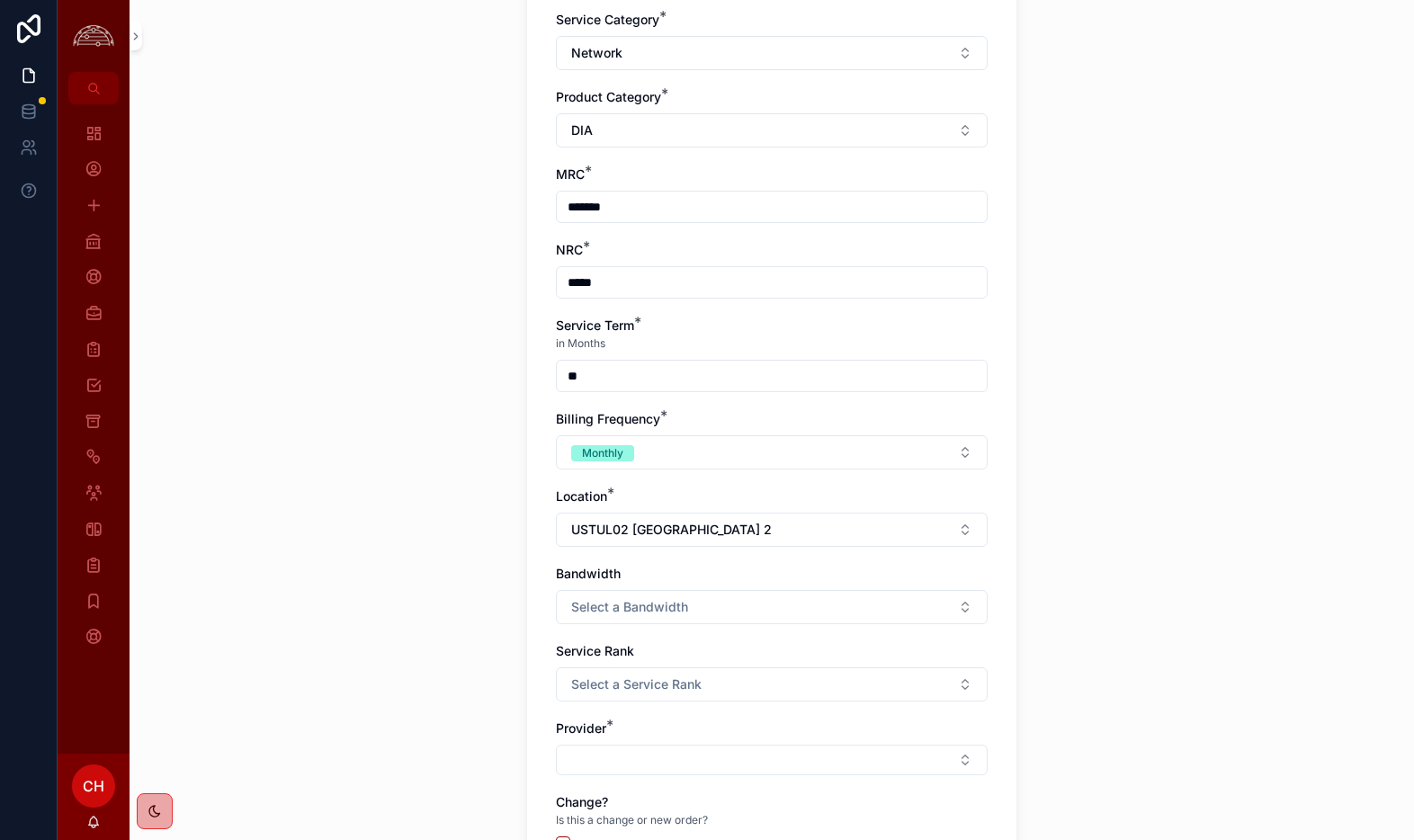
click at [792, 606] on button "Select a Bandwidth" at bounding box center [771, 607] width 432 height 34
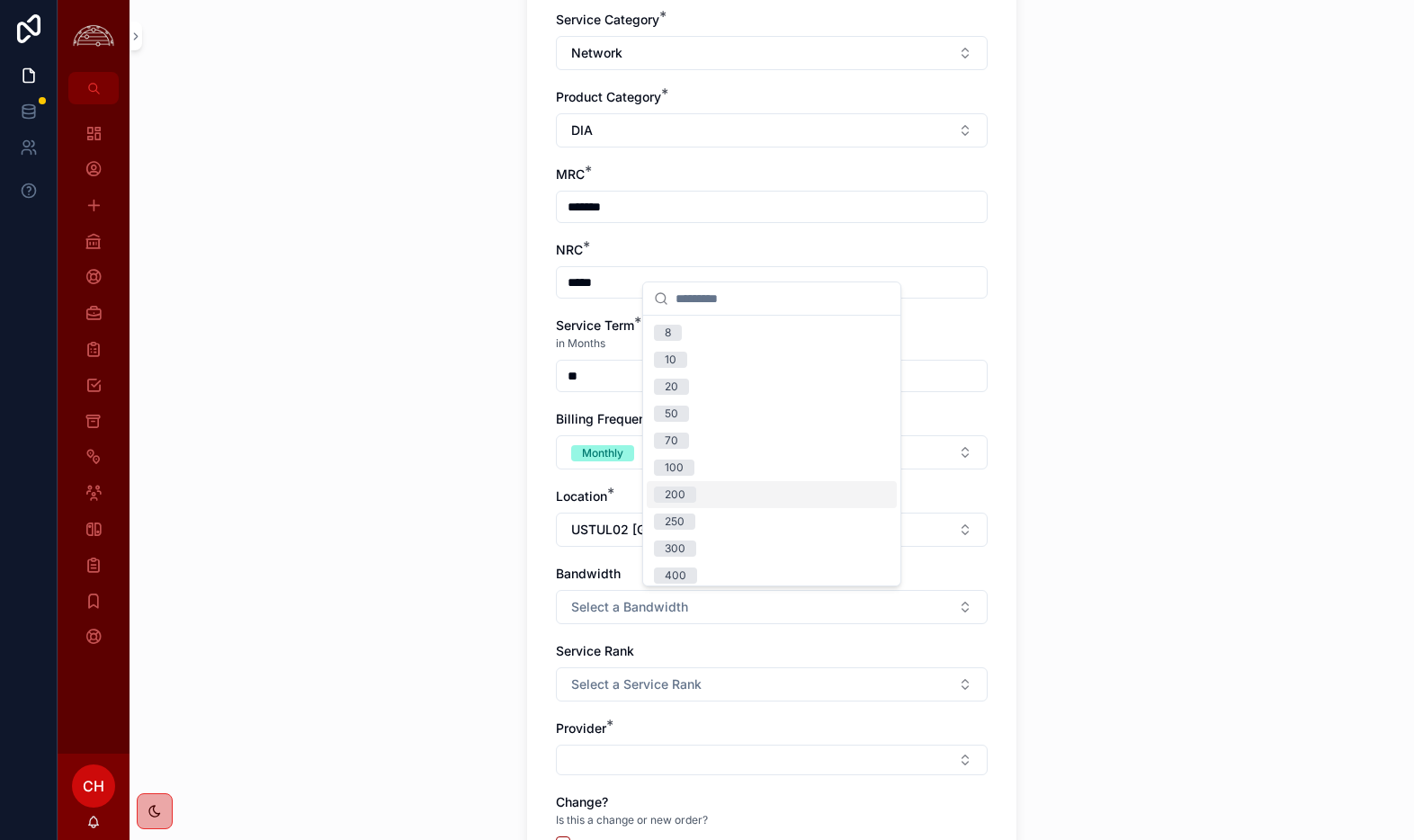
click at [752, 503] on div "200" at bounding box center [771, 494] width 250 height 27
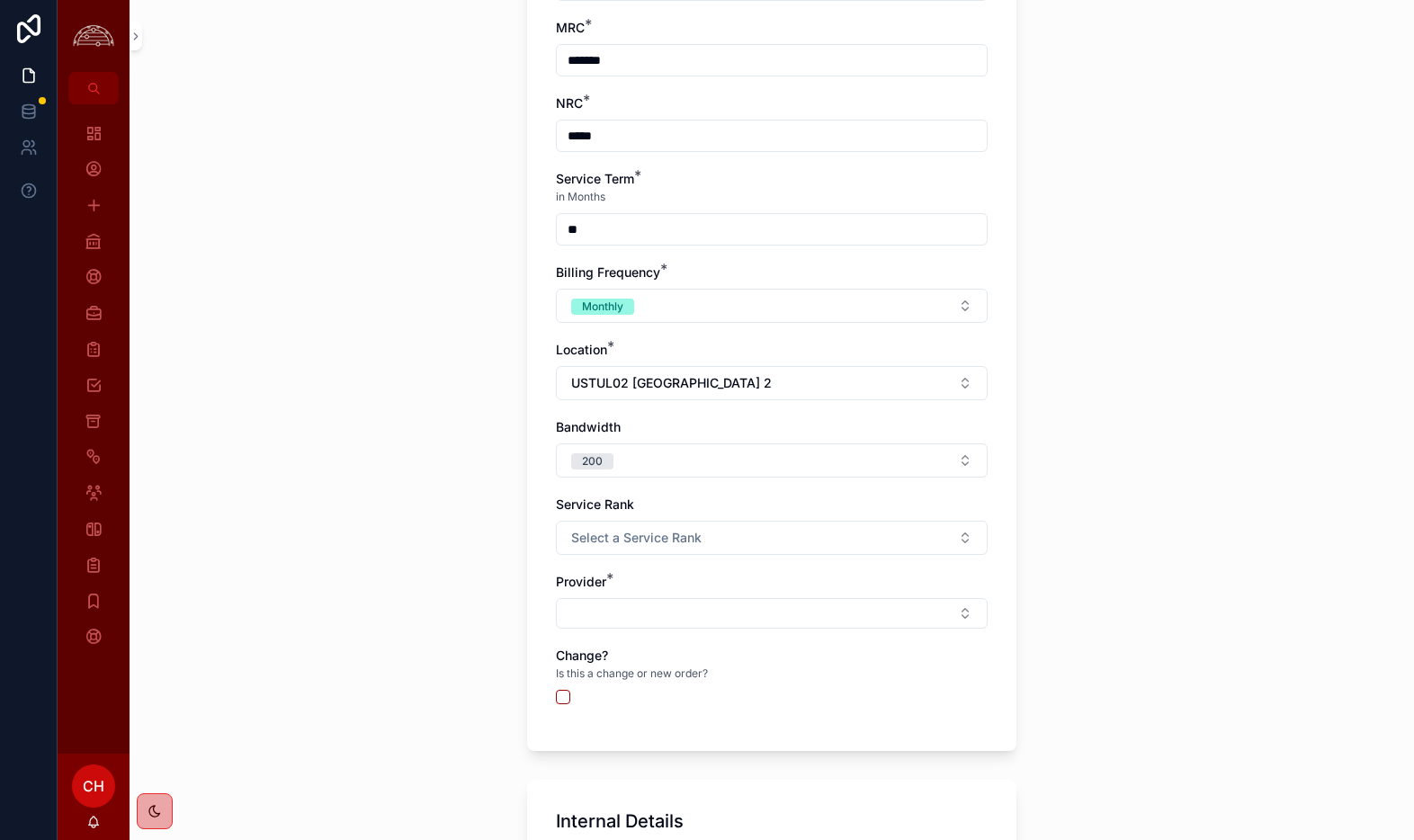
scroll to position [788, 0]
click at [707, 534] on button "Select a Service Rank" at bounding box center [771, 537] width 432 height 34
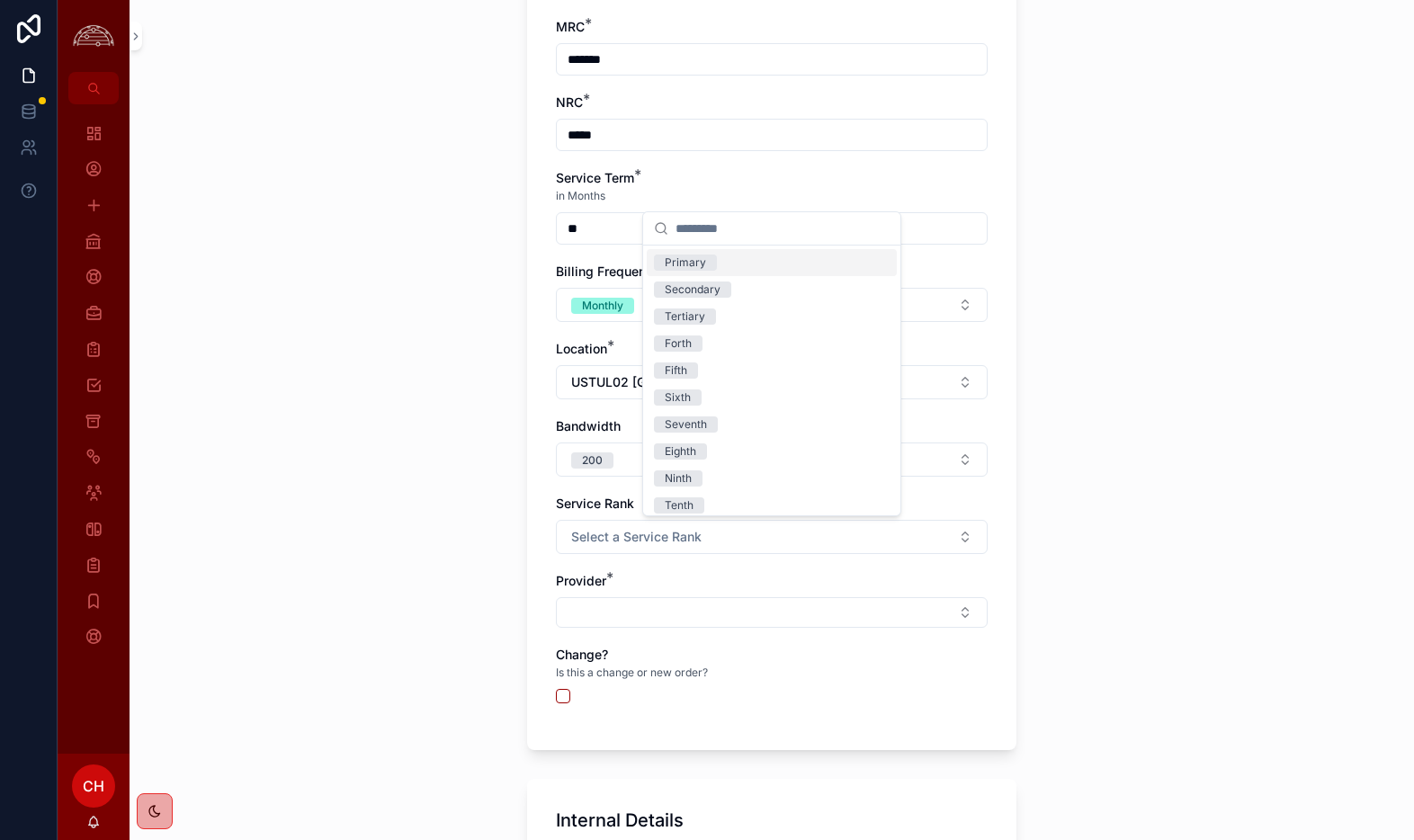
click at [669, 257] on div "Primary" at bounding box center [685, 262] width 41 height 16
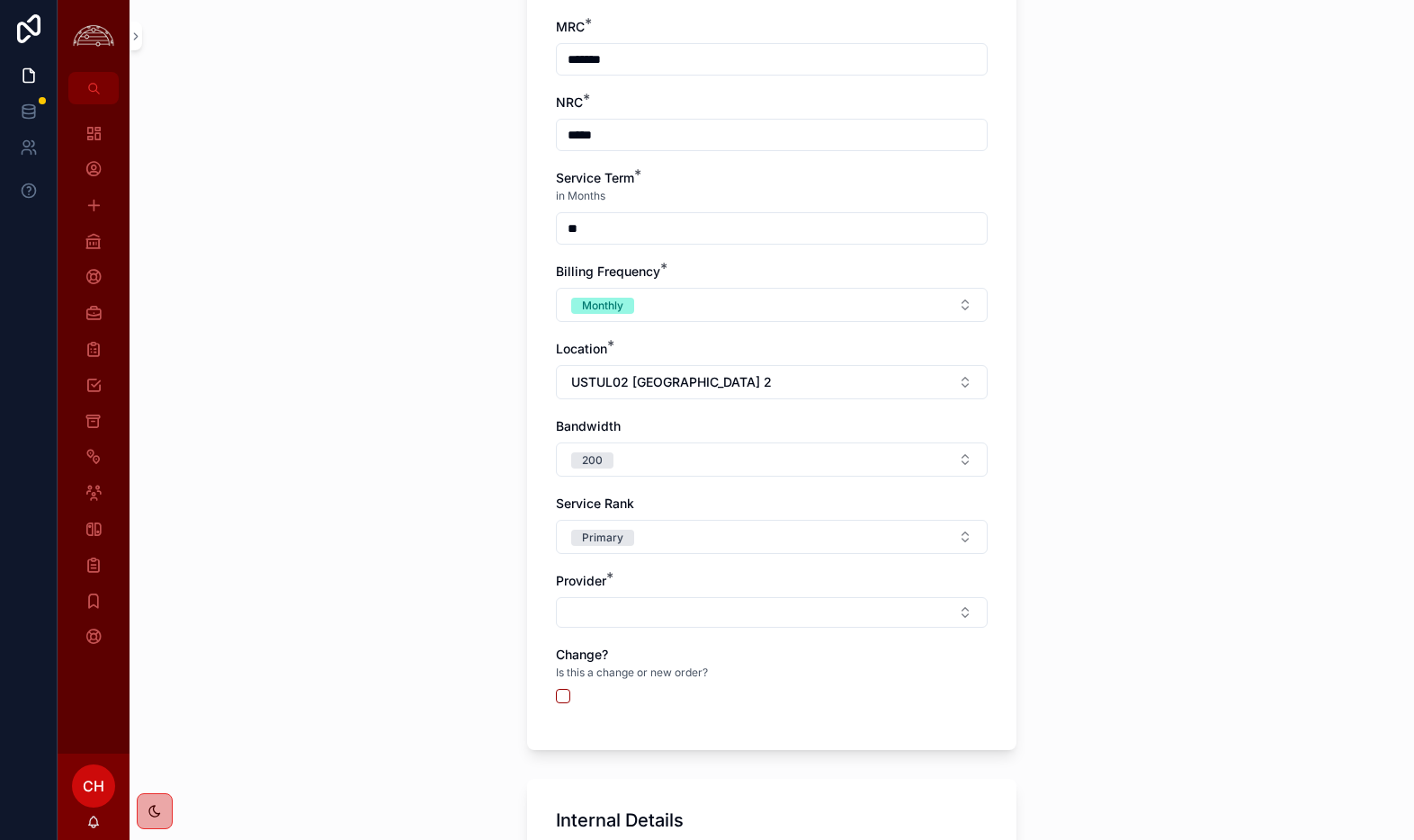
click at [652, 608] on button "Select Button" at bounding box center [771, 613] width 432 height 31
type input "***"
click at [728, 677] on span "GTT Communications" at bounding box center [717, 683] width 126 height 18
click at [568, 695] on button "scrollable content" at bounding box center [562, 699] width 14 height 14
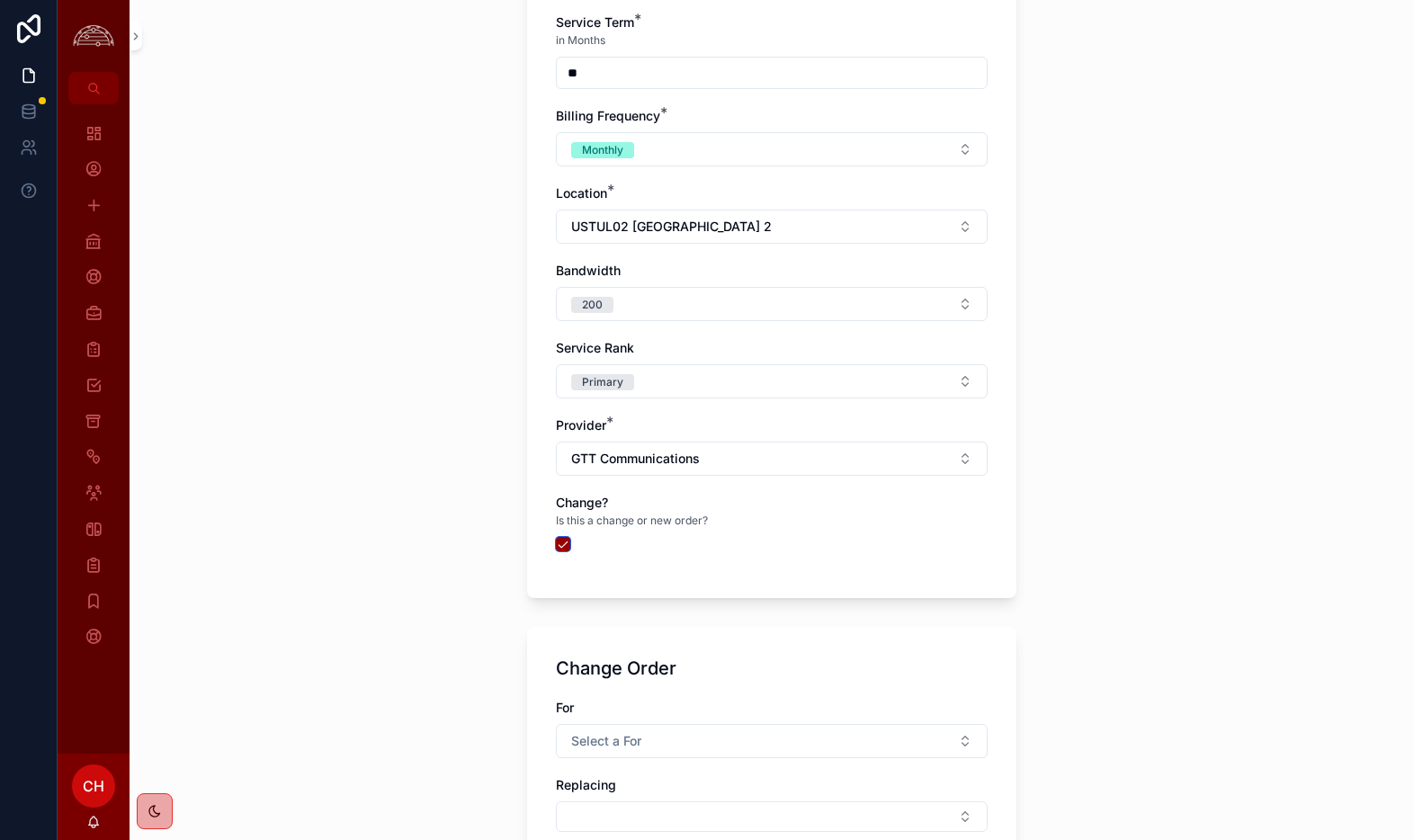
scroll to position [952, 0]
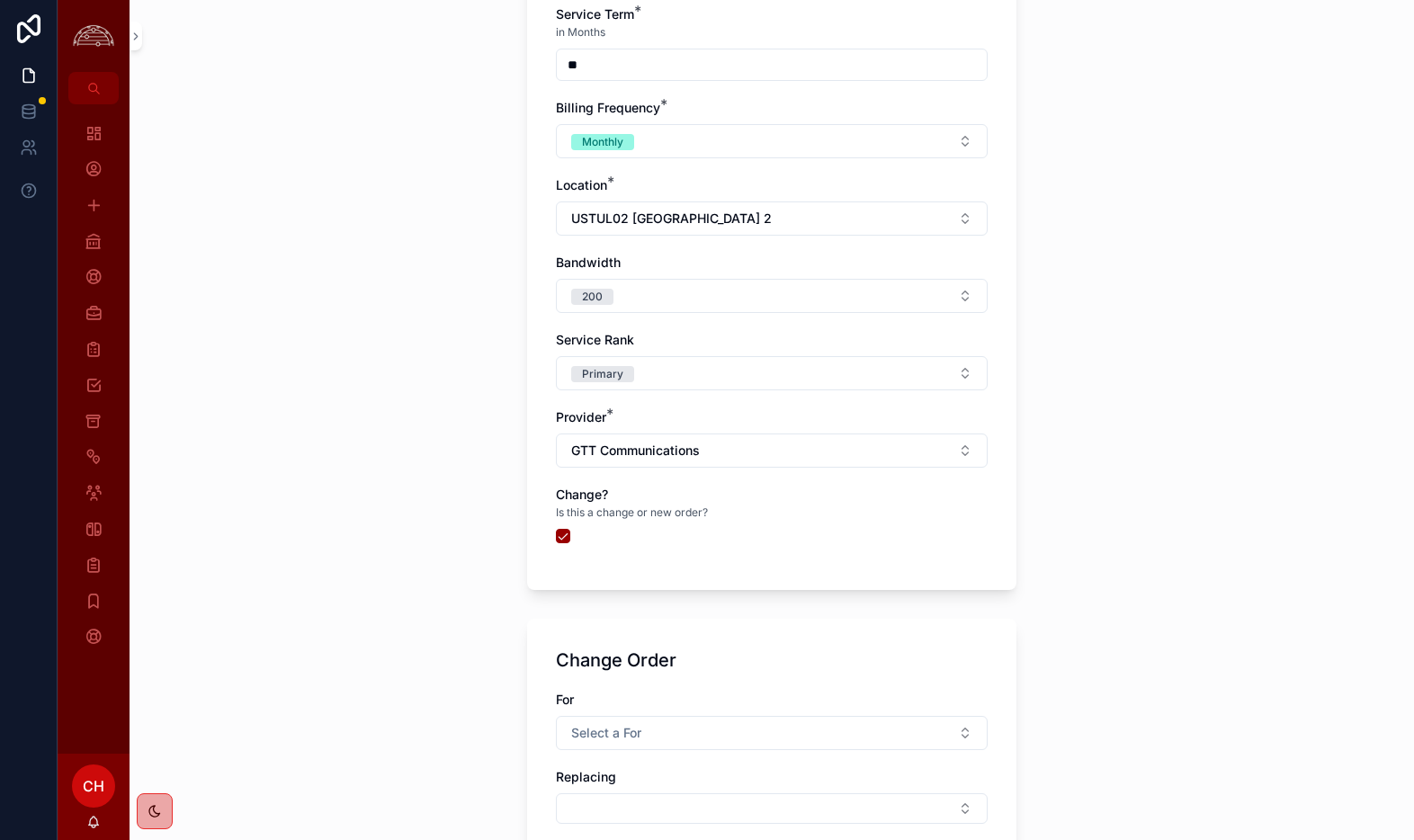
click at [639, 744] on button "Select a For" at bounding box center [771, 733] width 432 height 34
click at [724, 690] on div "Renewal" at bounding box center [771, 694] width 250 height 27
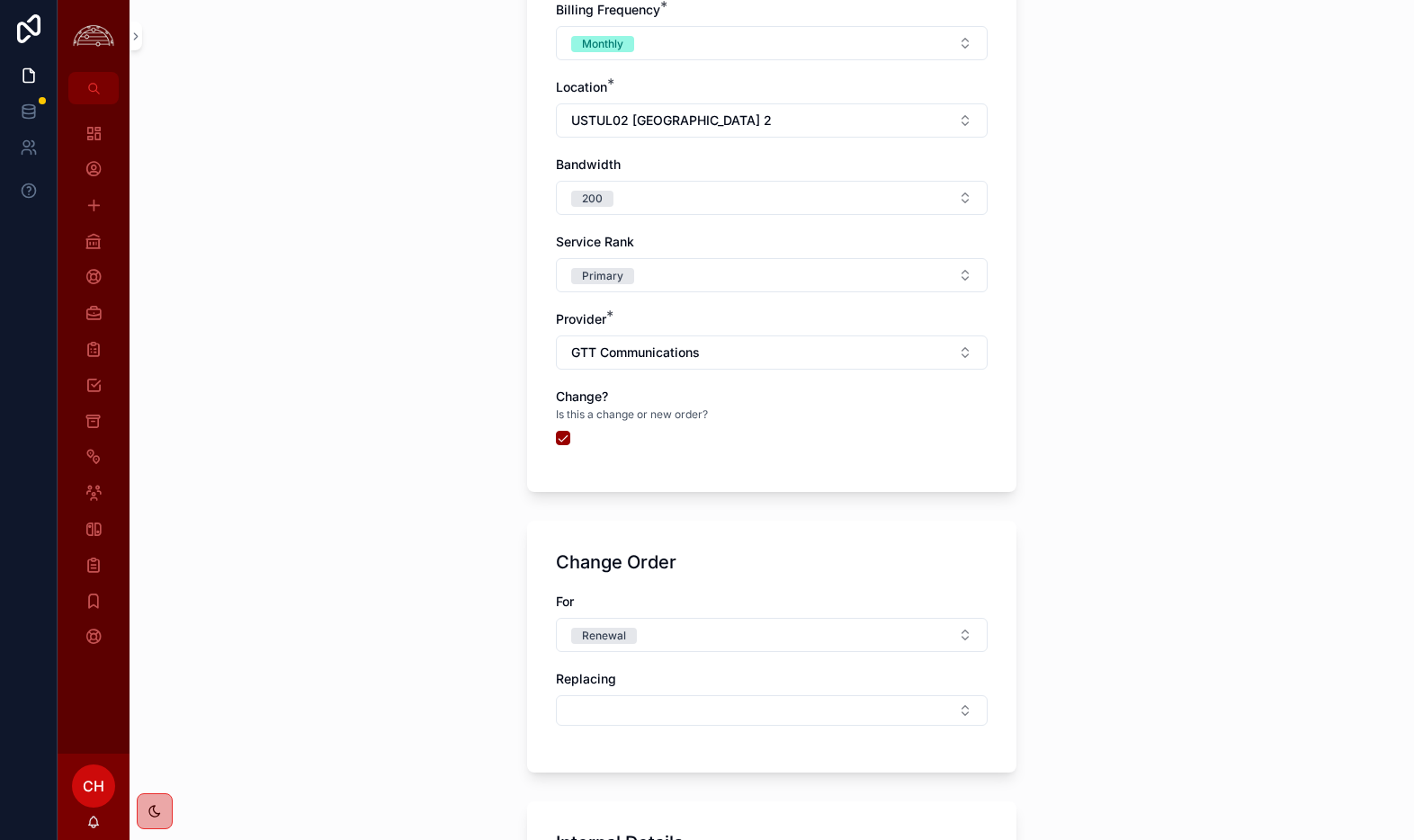
scroll to position [1094, 0]
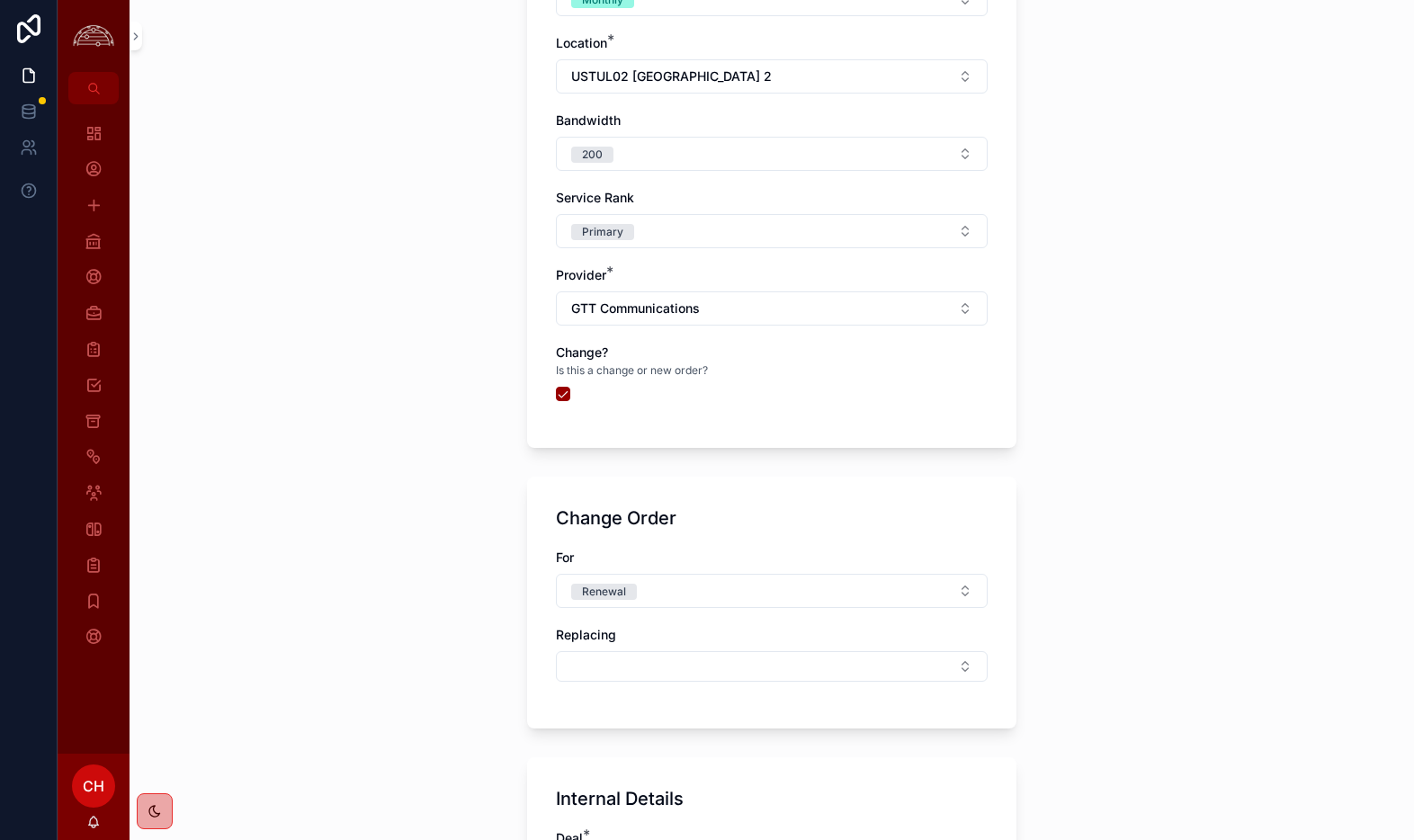
click at [677, 675] on button "Select Button" at bounding box center [771, 666] width 432 height 31
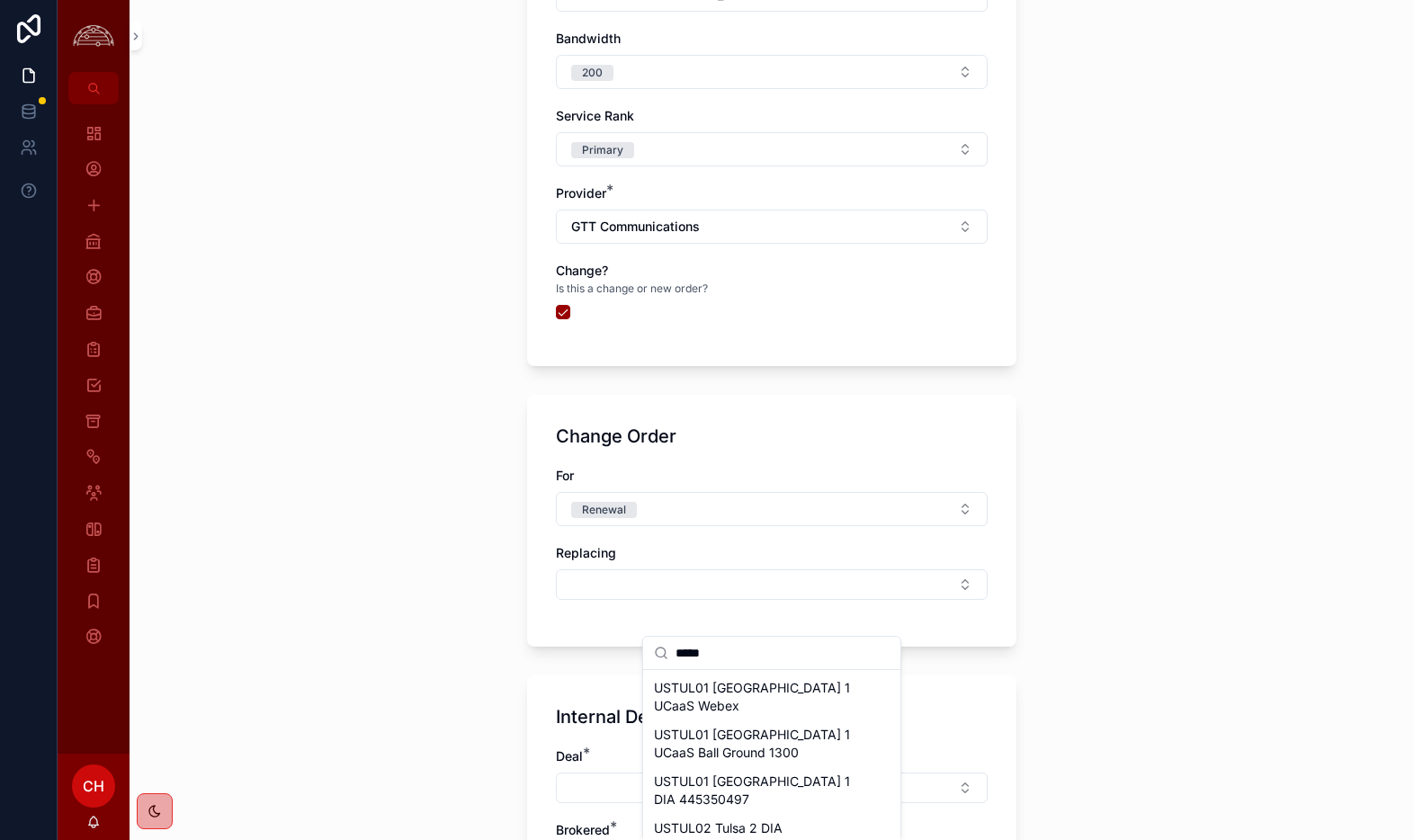
scroll to position [1180, 0]
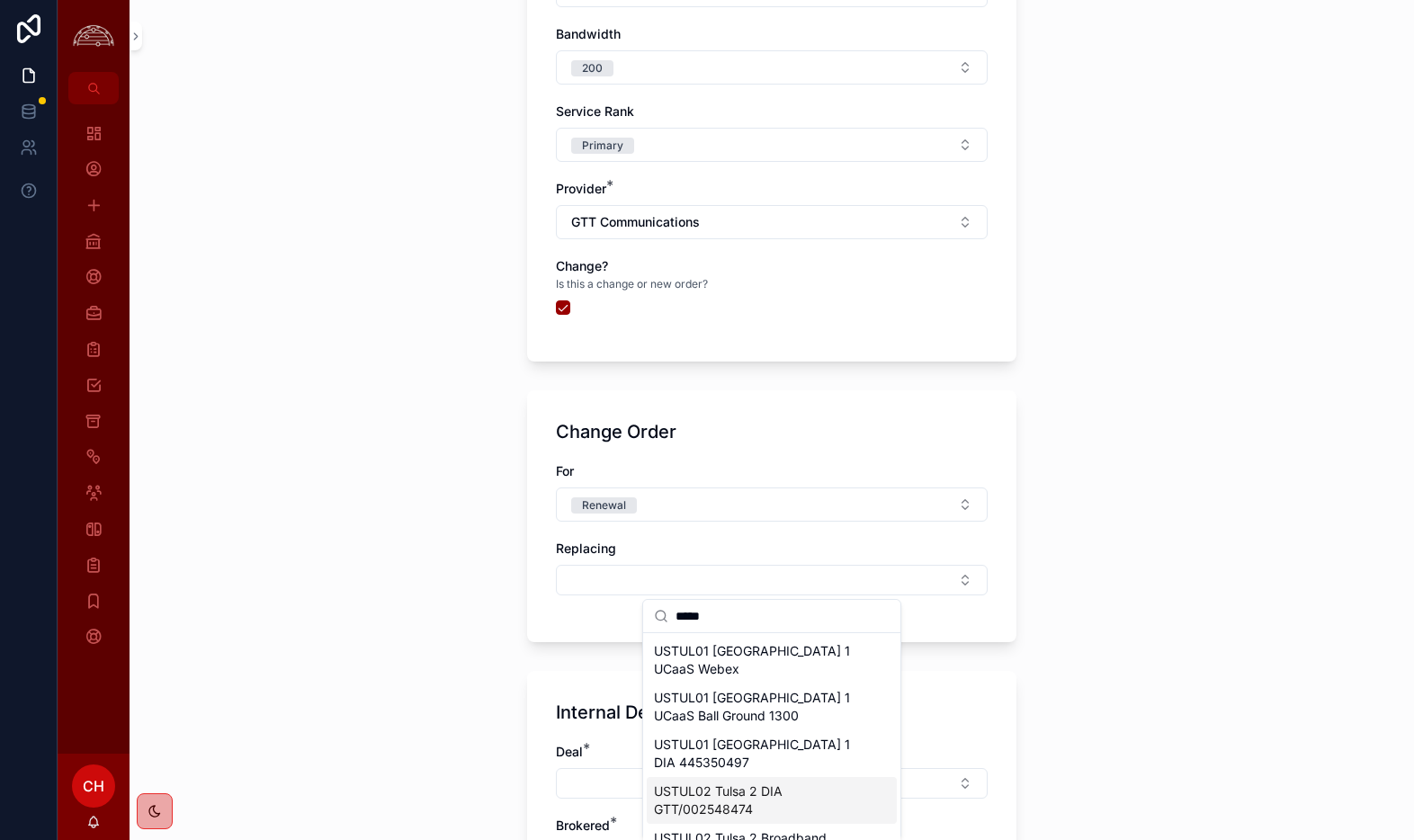
type input "*****"
click at [809, 783] on span "USTUL02 Tulsa 2 DIA GTT/002548474" at bounding box center [761, 801] width 214 height 36
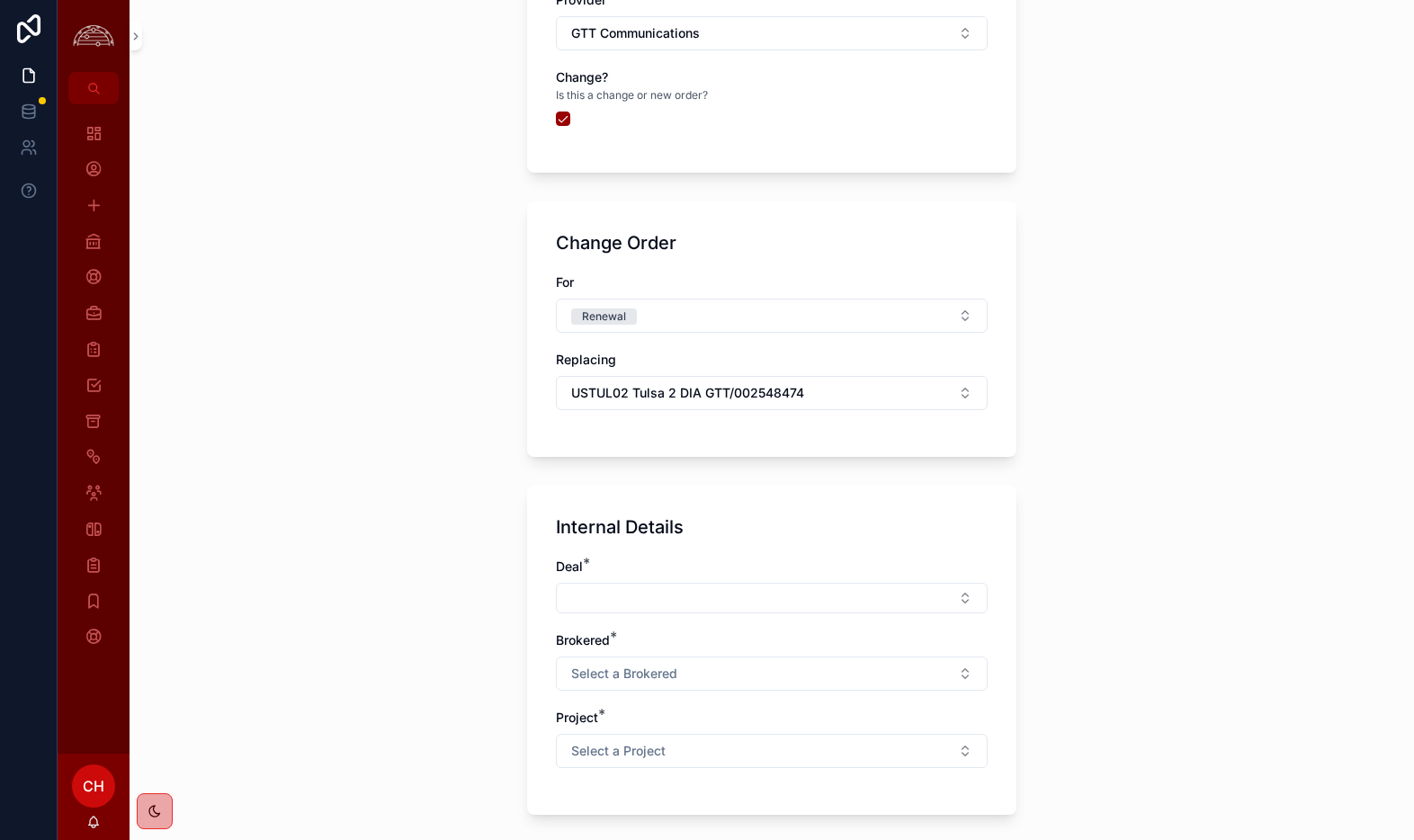
scroll to position [1375, 0]
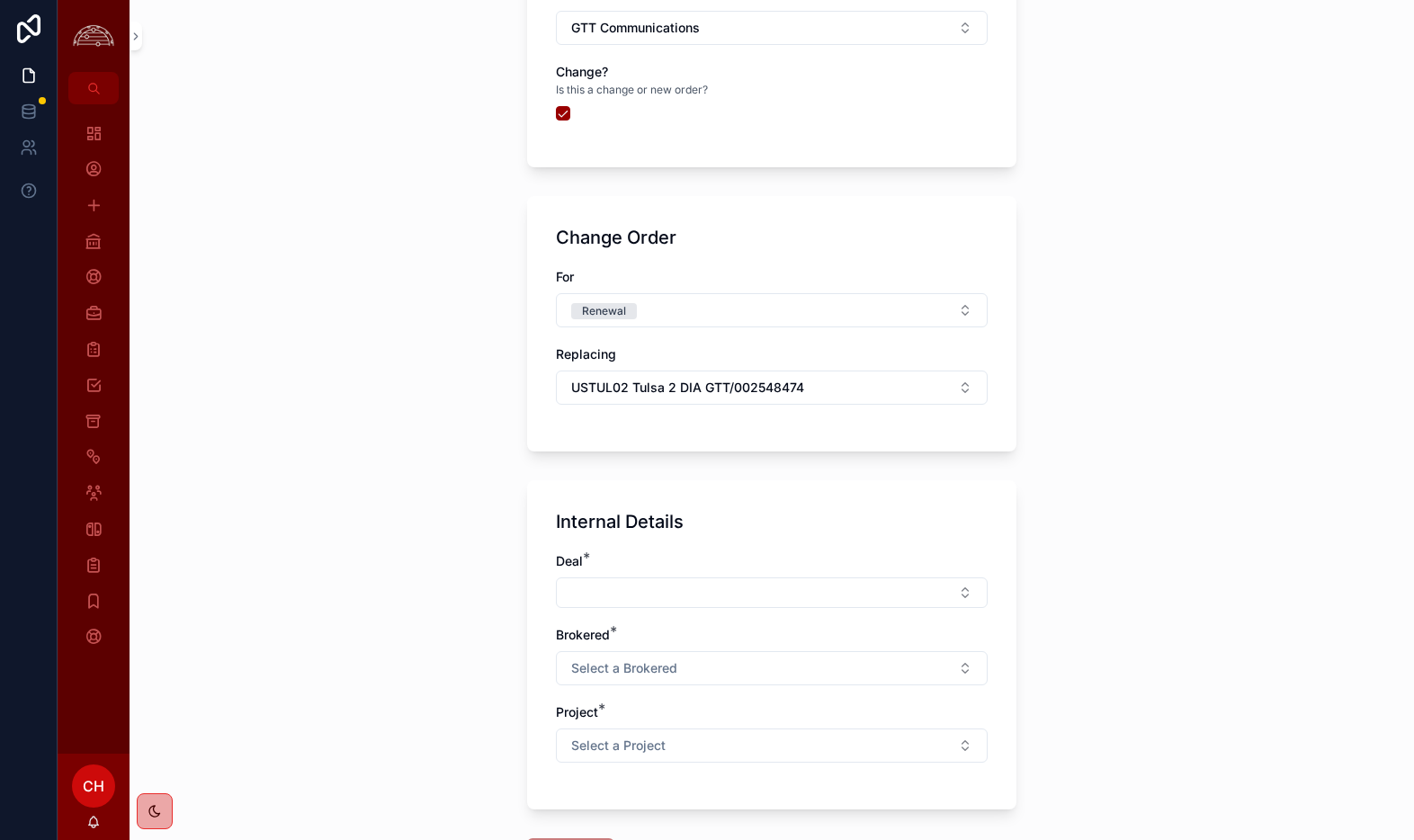
click at [947, 598] on button "Select Button" at bounding box center [771, 593] width 432 height 31
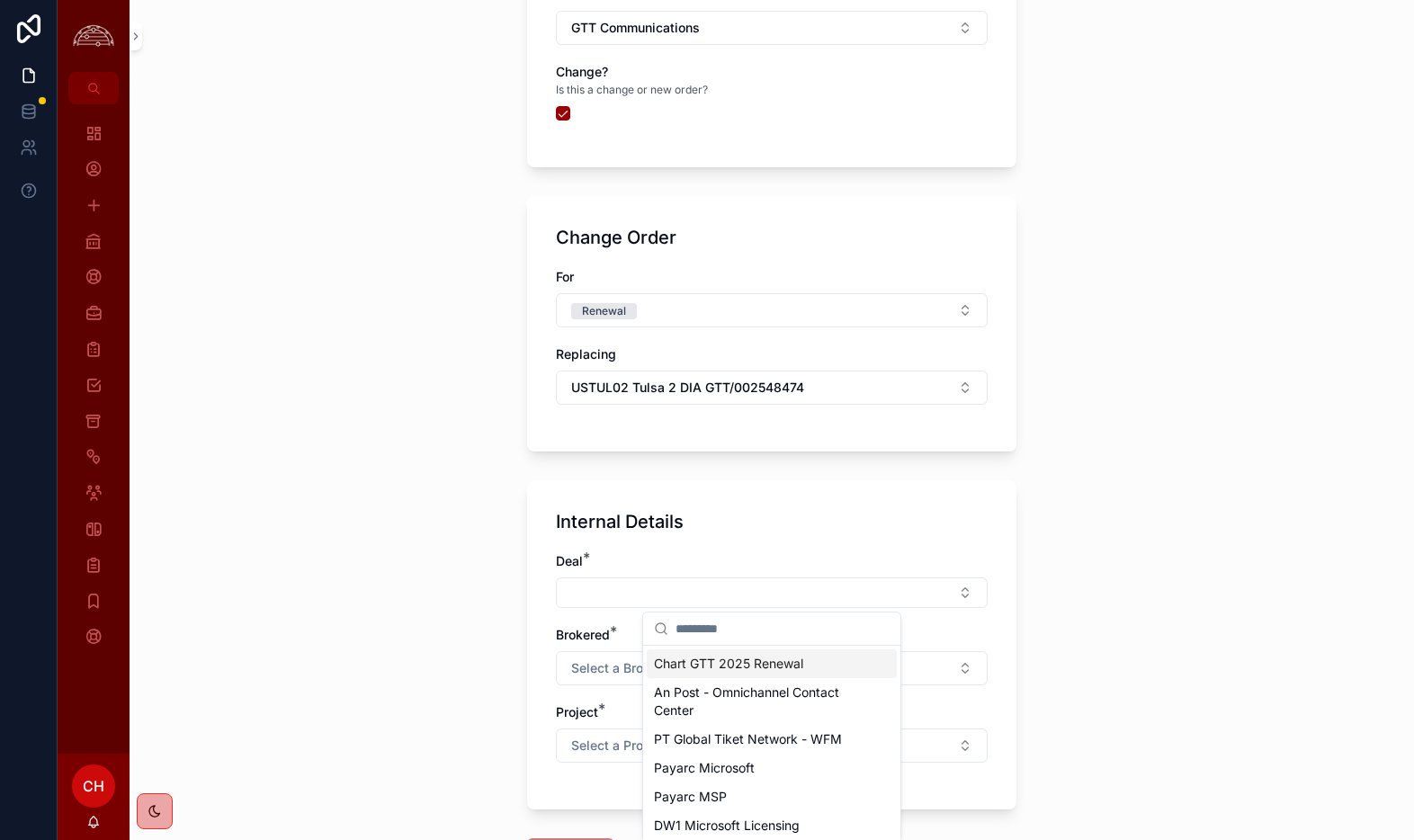
click at [707, 670] on span "Chart GTT 2025 Renewal" at bounding box center [728, 663] width 149 height 18
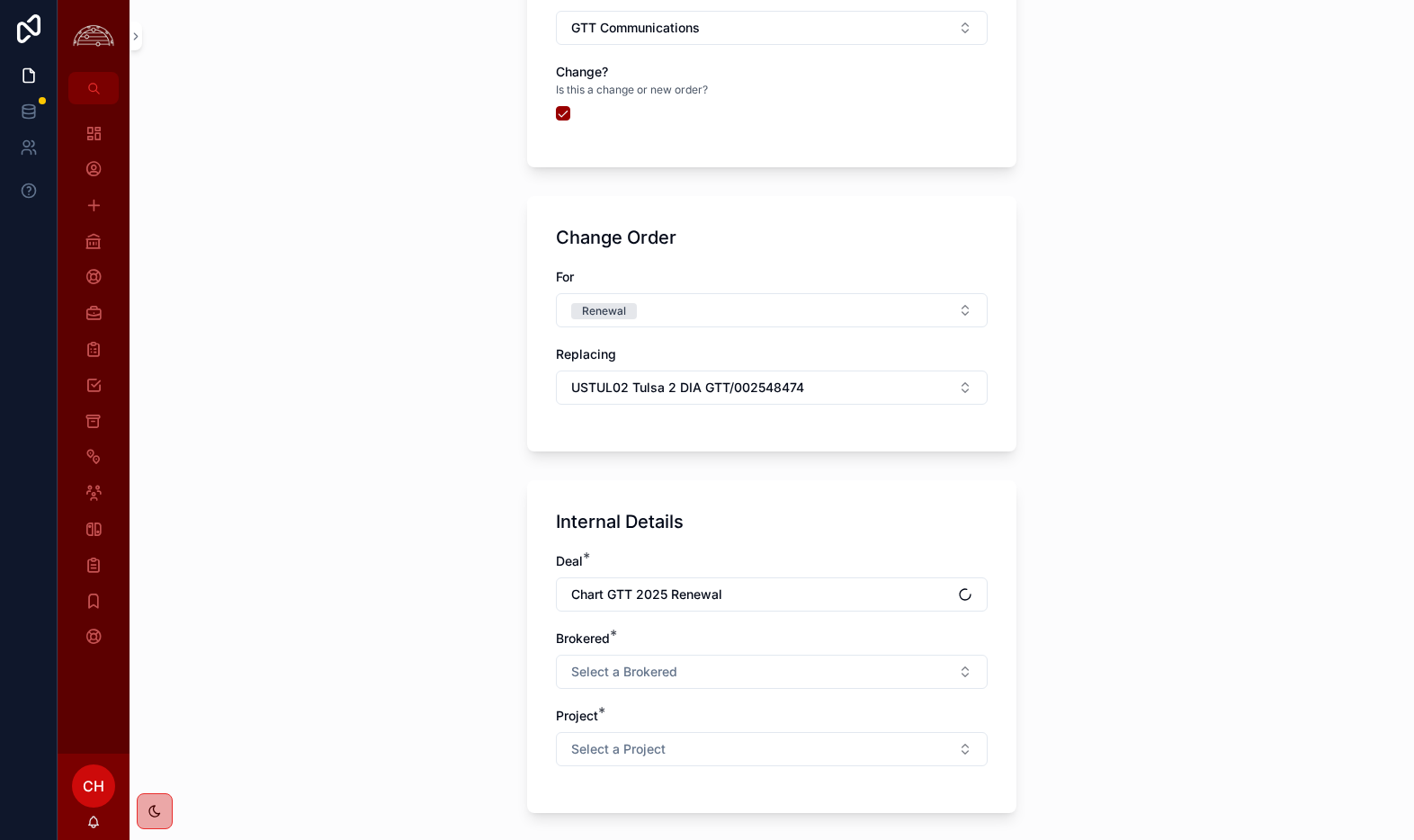
click at [694, 673] on button "Select a Brokered" at bounding box center [771, 672] width 432 height 34
click at [681, 771] on span "No" at bounding box center [672, 770] width 36 height 16
click at [683, 754] on button "Select a Project" at bounding box center [771, 749] width 432 height 34
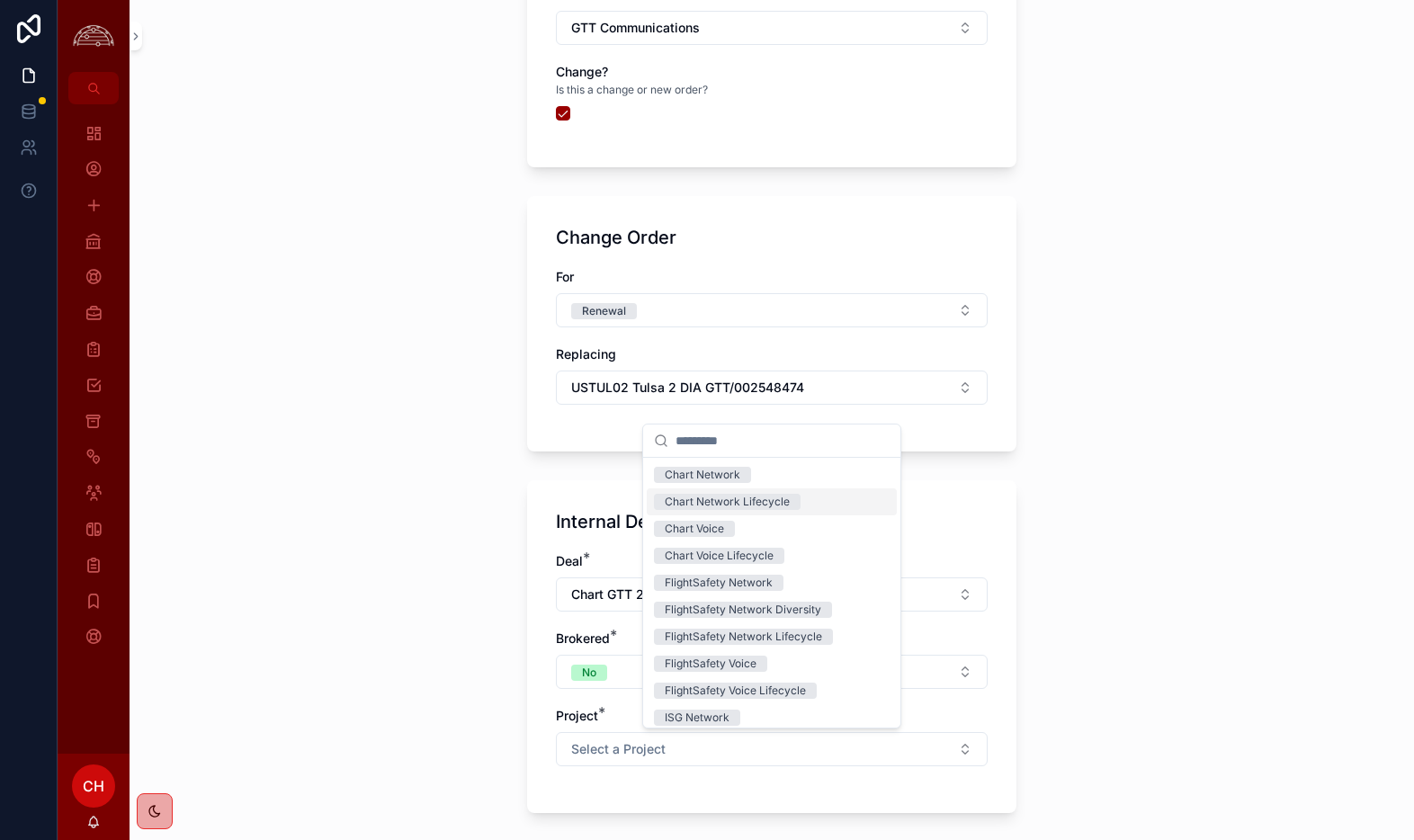
click at [783, 501] on div "Chart Network Lifecycle" at bounding box center [727, 501] width 125 height 16
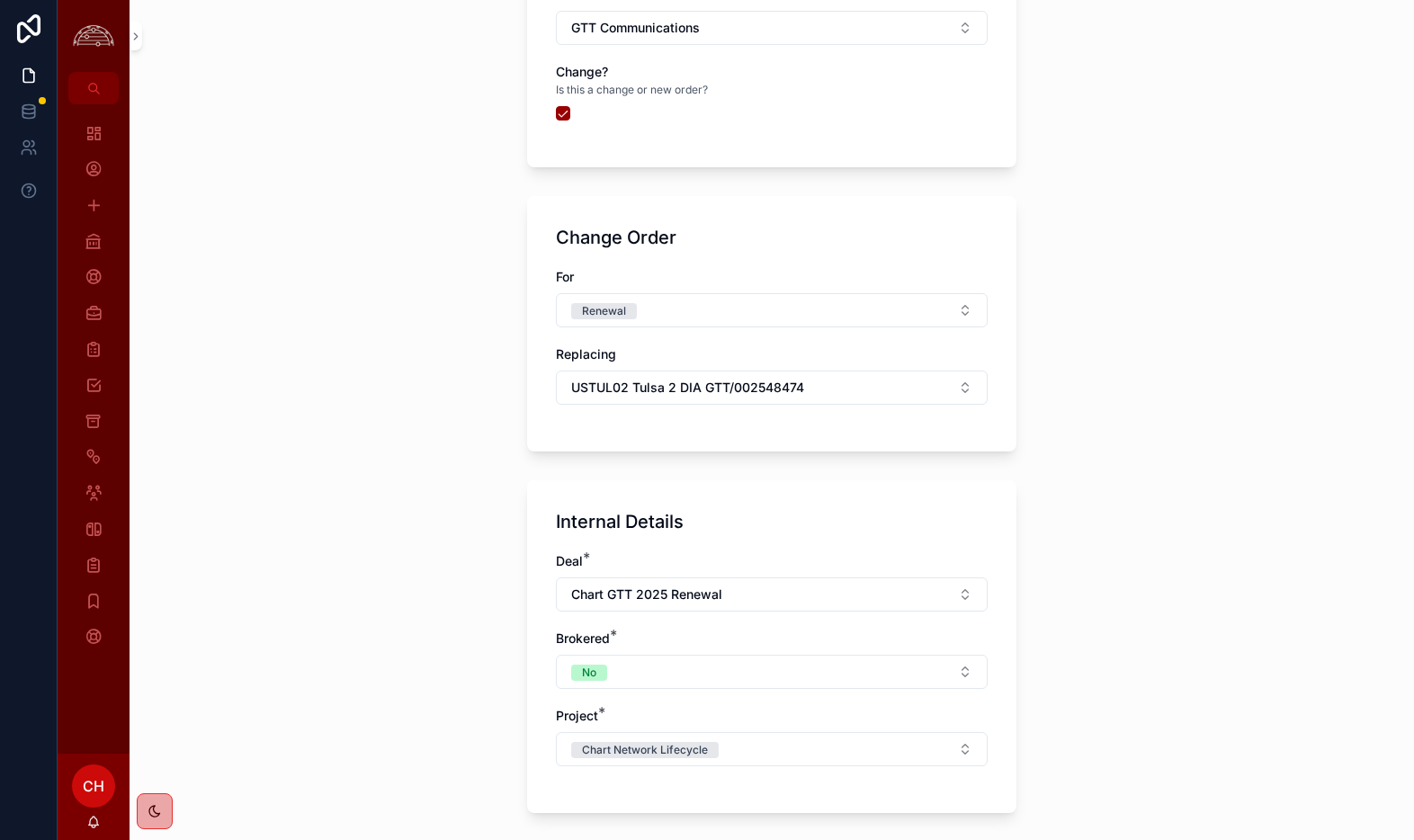
scroll to position [1523, 0]
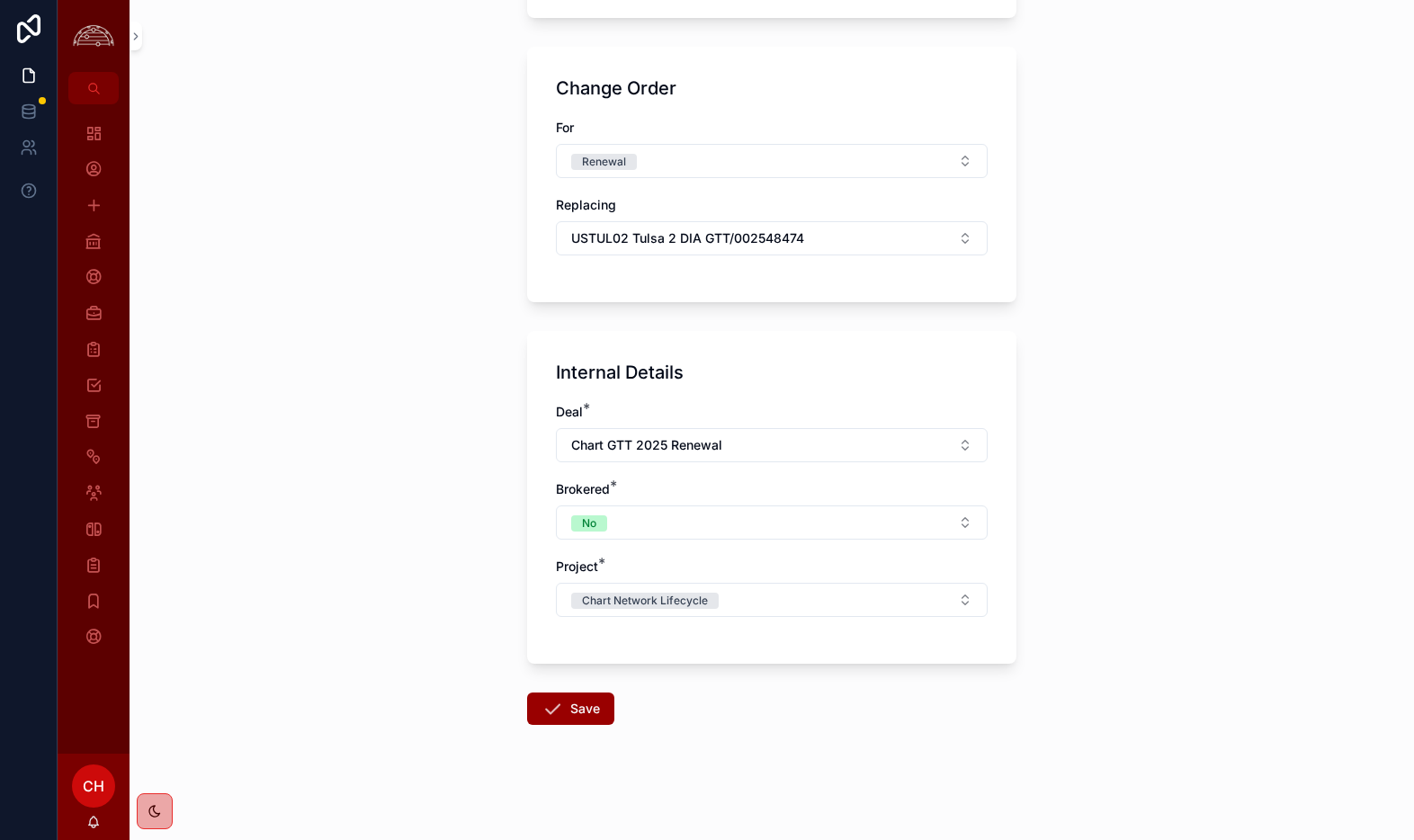
click at [561, 701] on icon "scrollable content" at bounding box center [552, 708] width 22 height 22
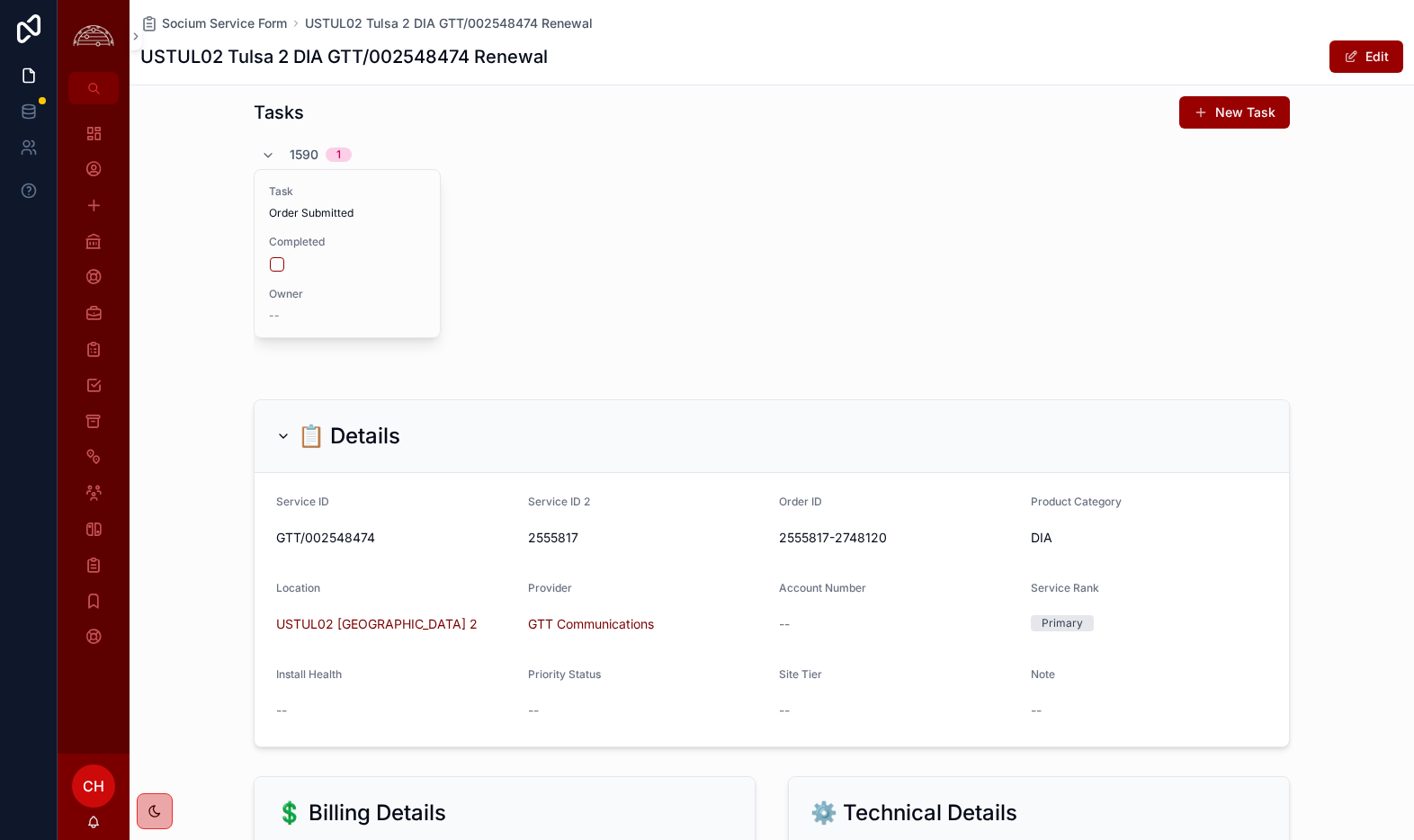
scroll to position [62, 0]
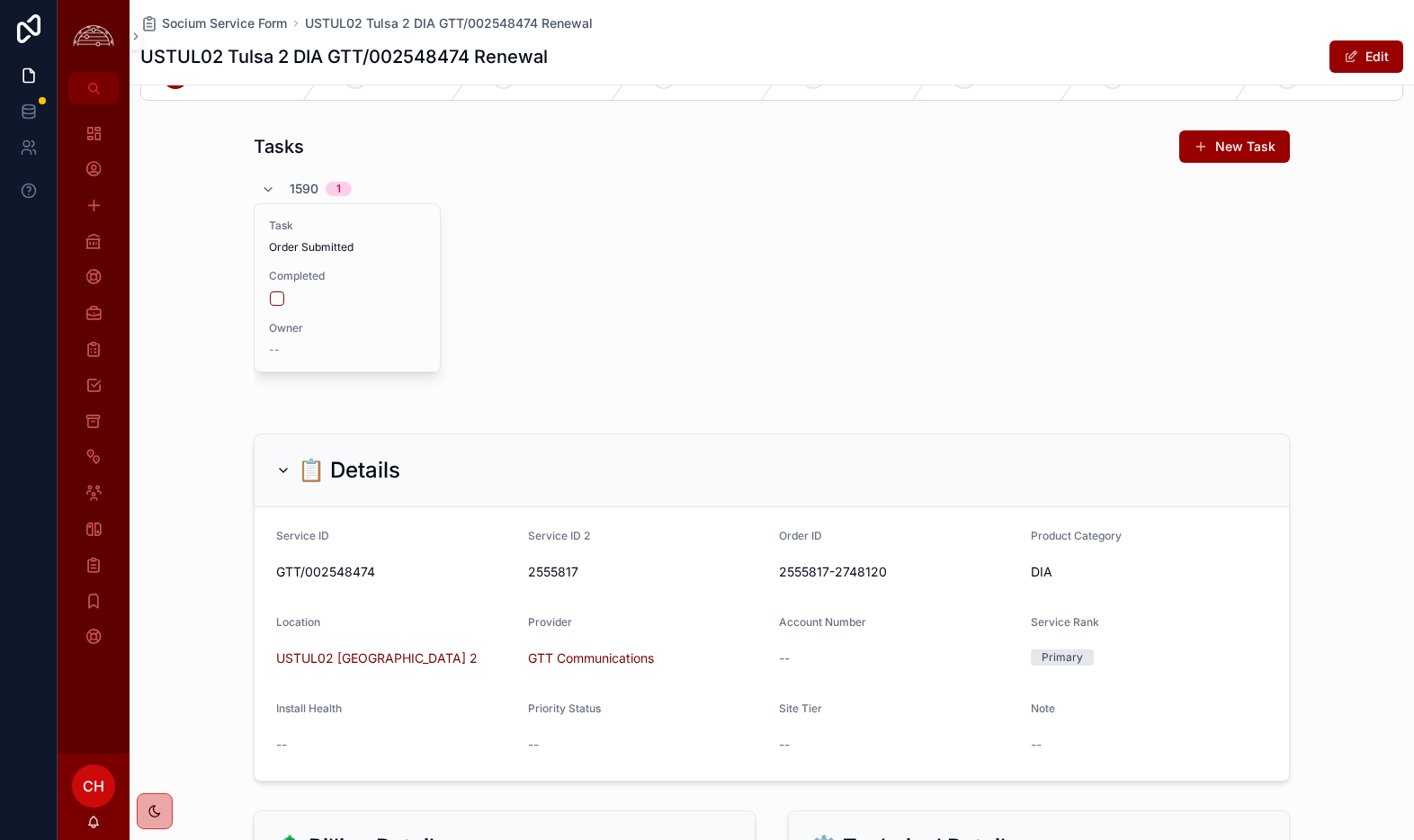
click at [1361, 50] on button "Edit" at bounding box center [1366, 56] width 74 height 32
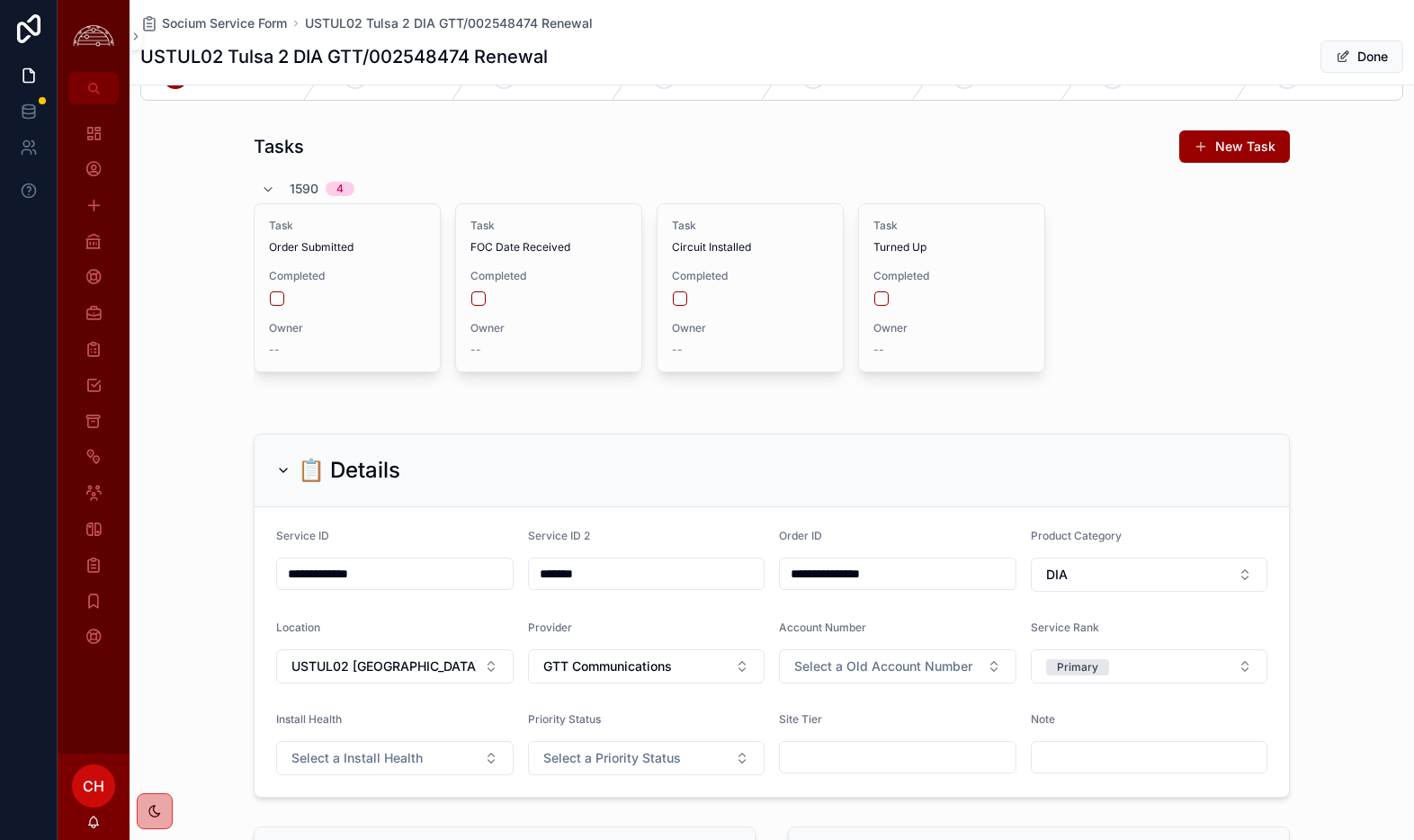
click at [926, 681] on button "Select a Old Account Number" at bounding box center [897, 666] width 238 height 34
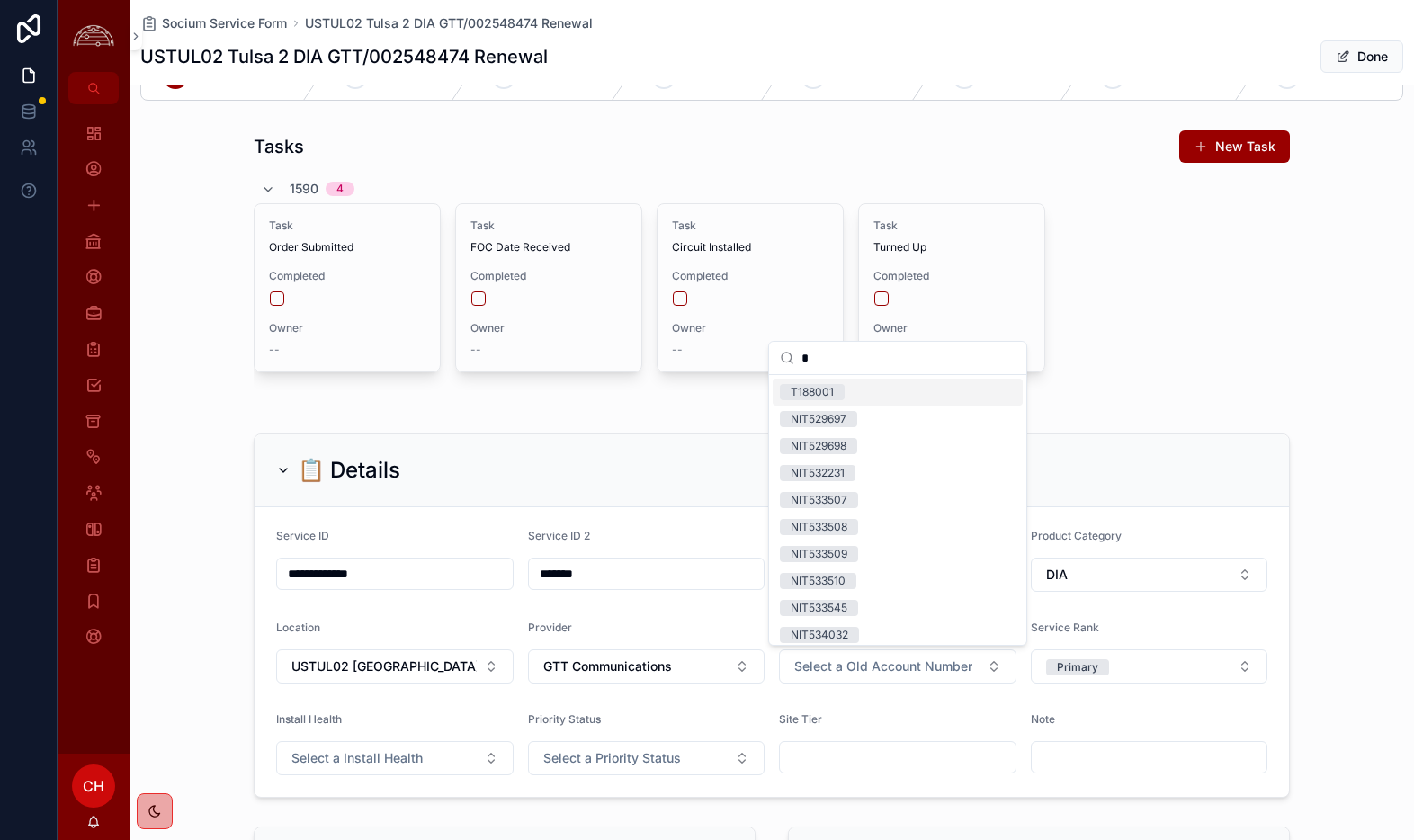
type input "*"
click at [838, 390] on span "T188001" at bounding box center [813, 391] width 65 height 16
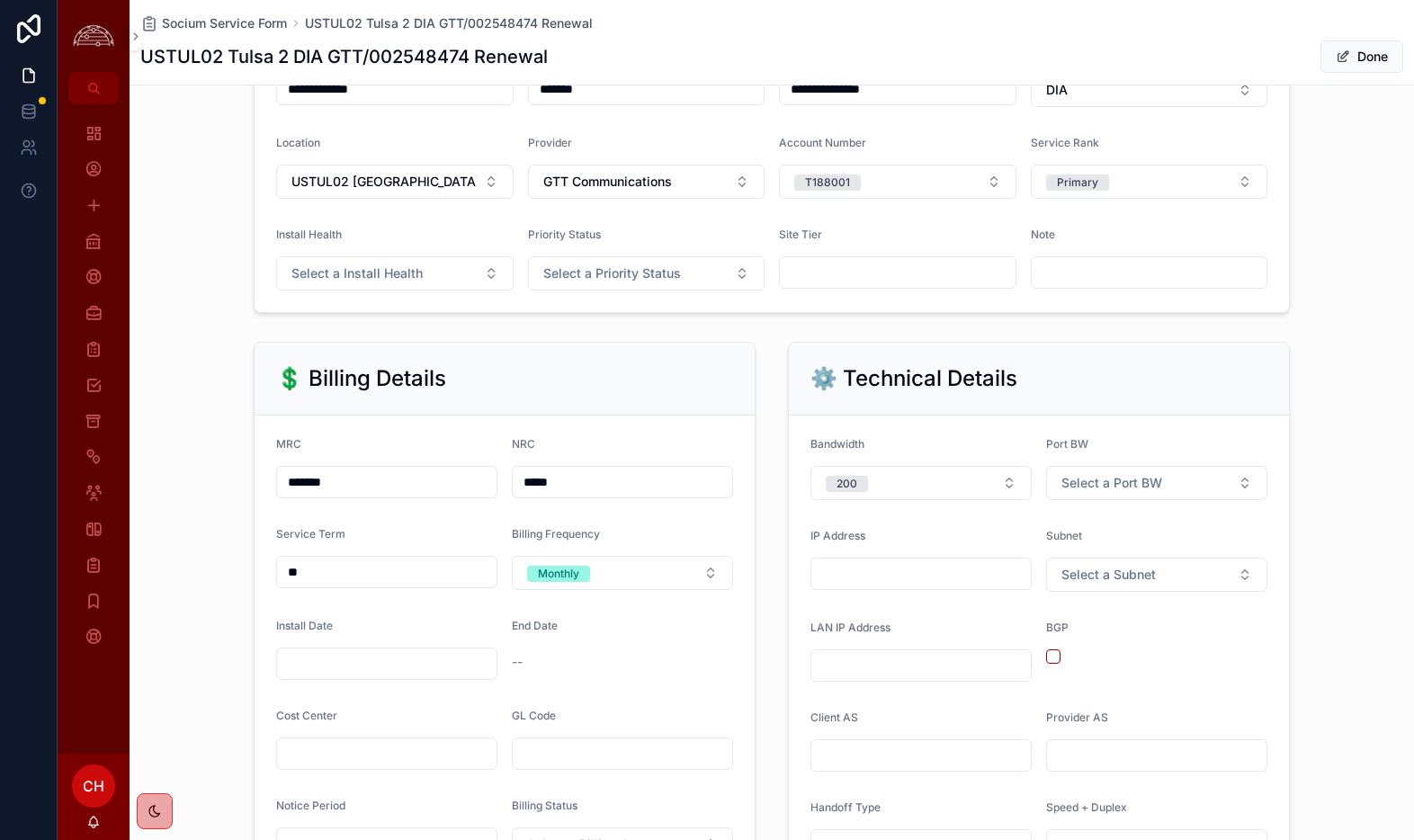
scroll to position [642, 0]
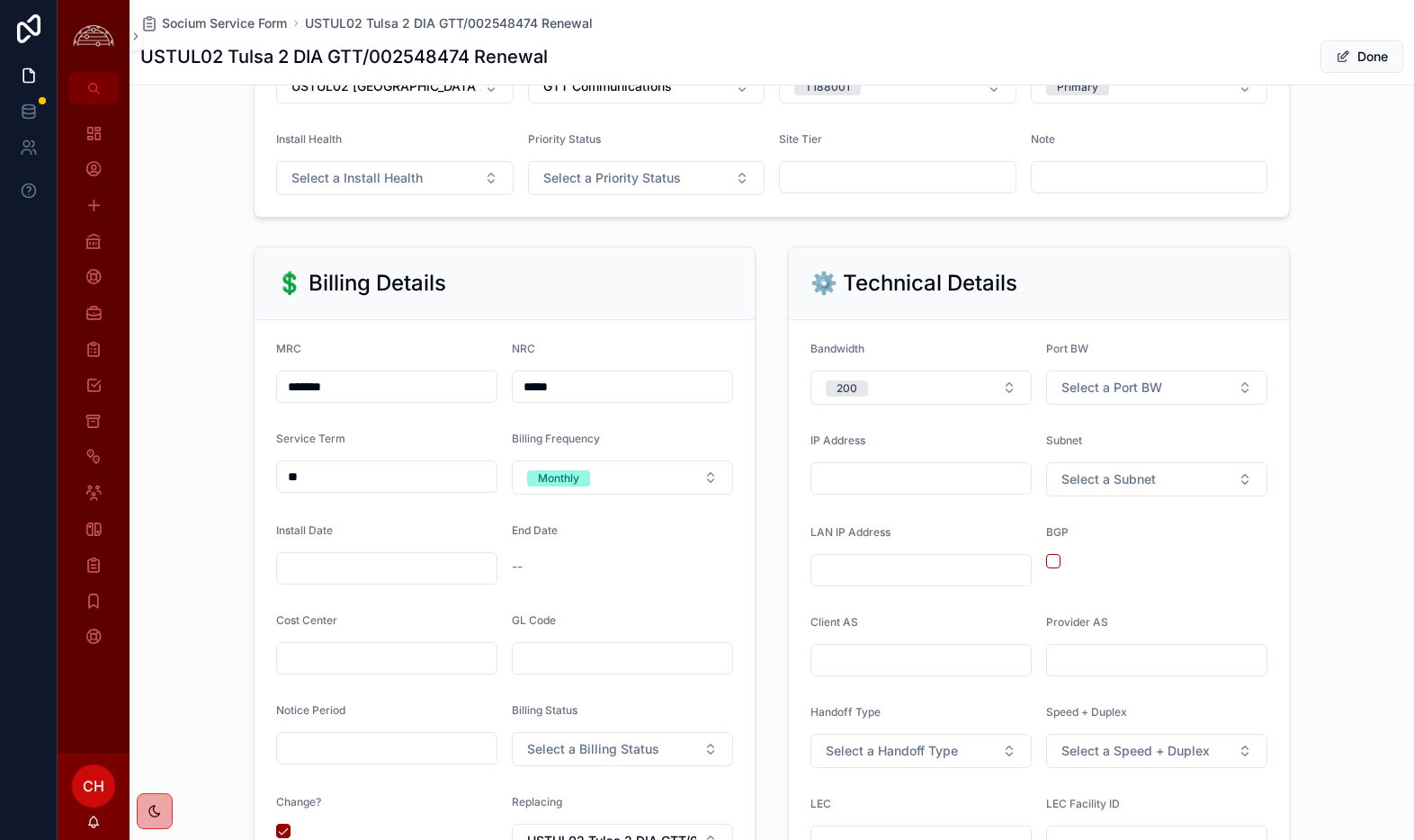
click at [1205, 489] on button "Select a Subnet" at bounding box center [1157, 479] width 222 height 34
click at [1068, 625] on span "/29" at bounding box center [1058, 632] width 38 height 16
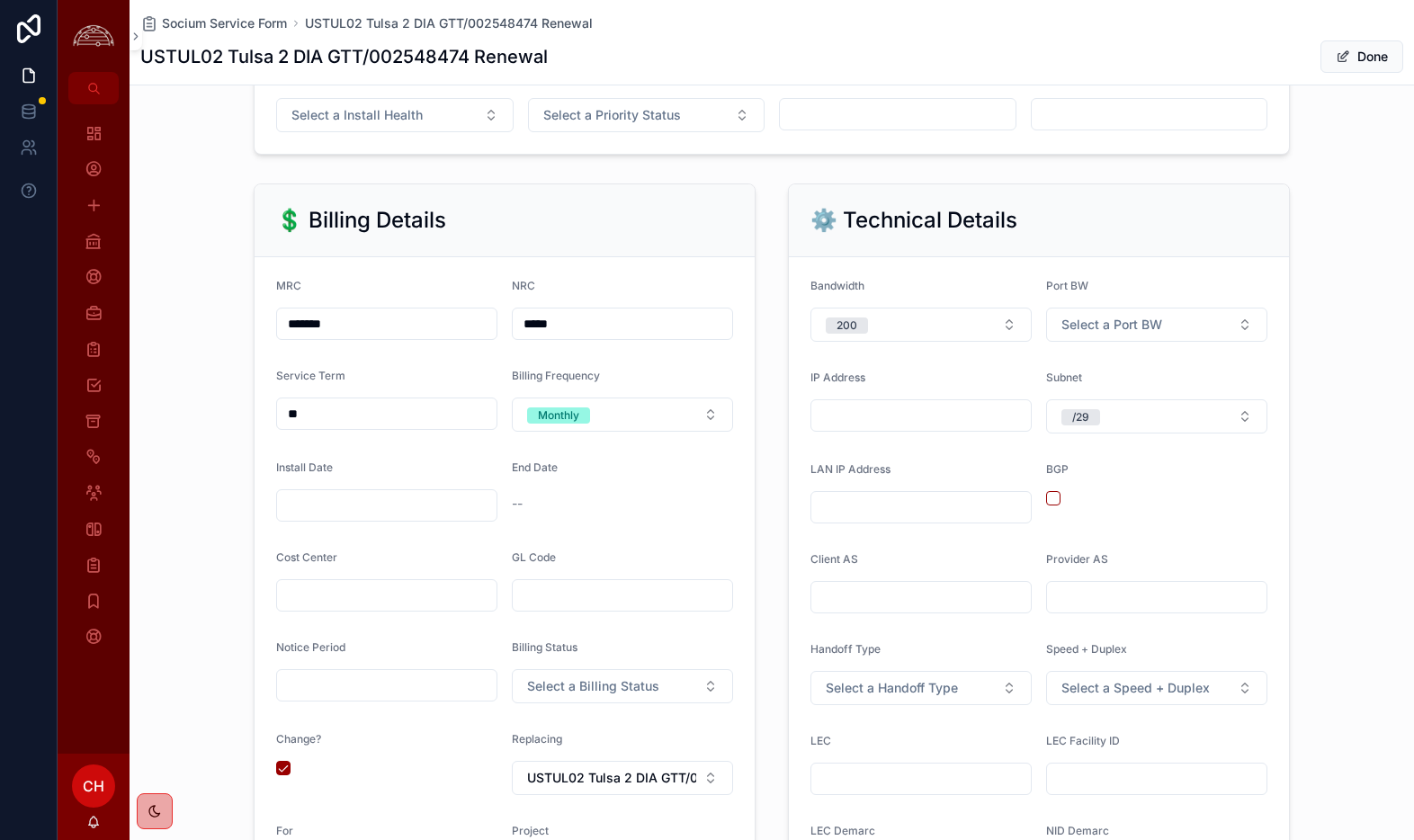
scroll to position [737, 0]
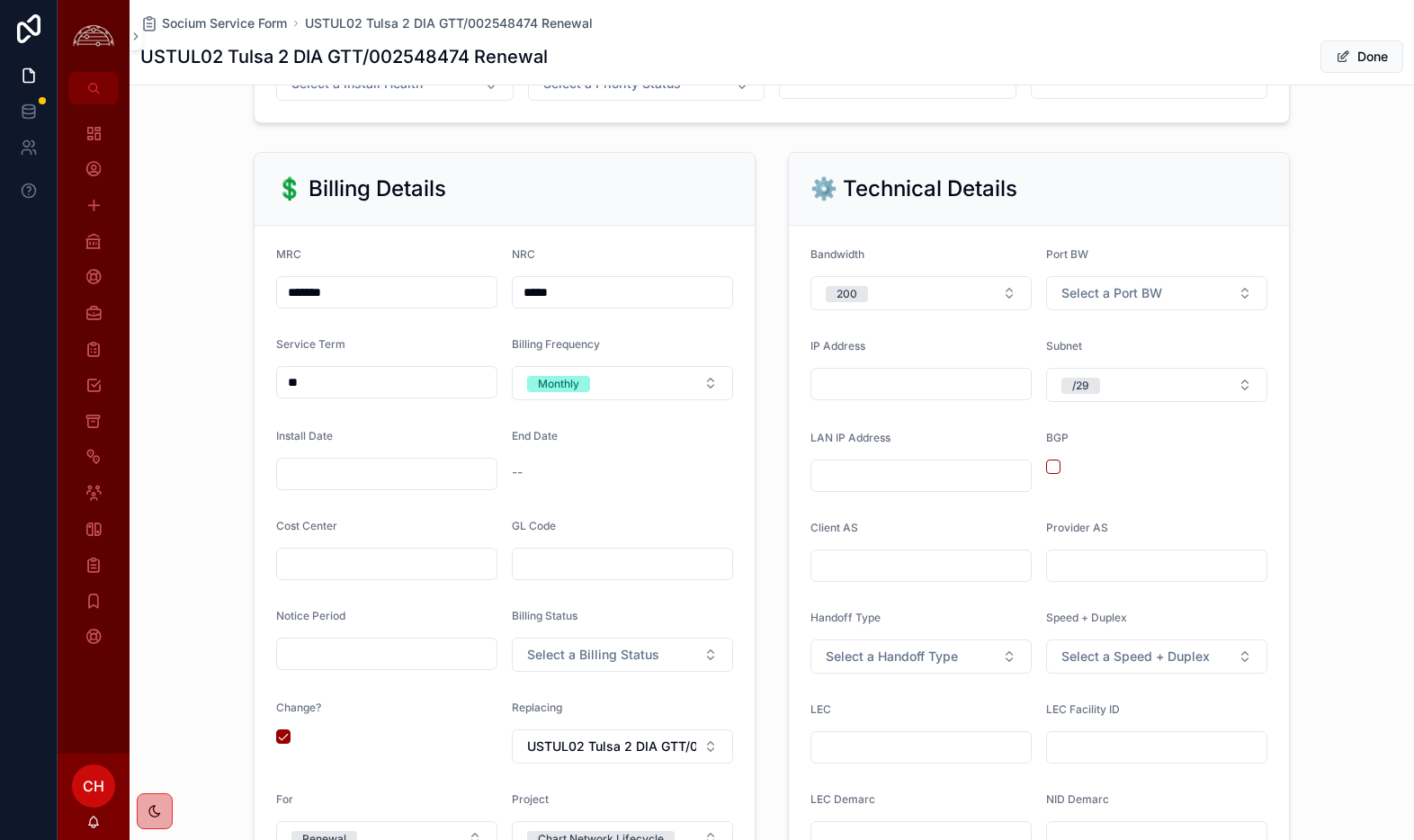
click at [353, 481] on input "scrollable content" at bounding box center [387, 473] width 220 height 25
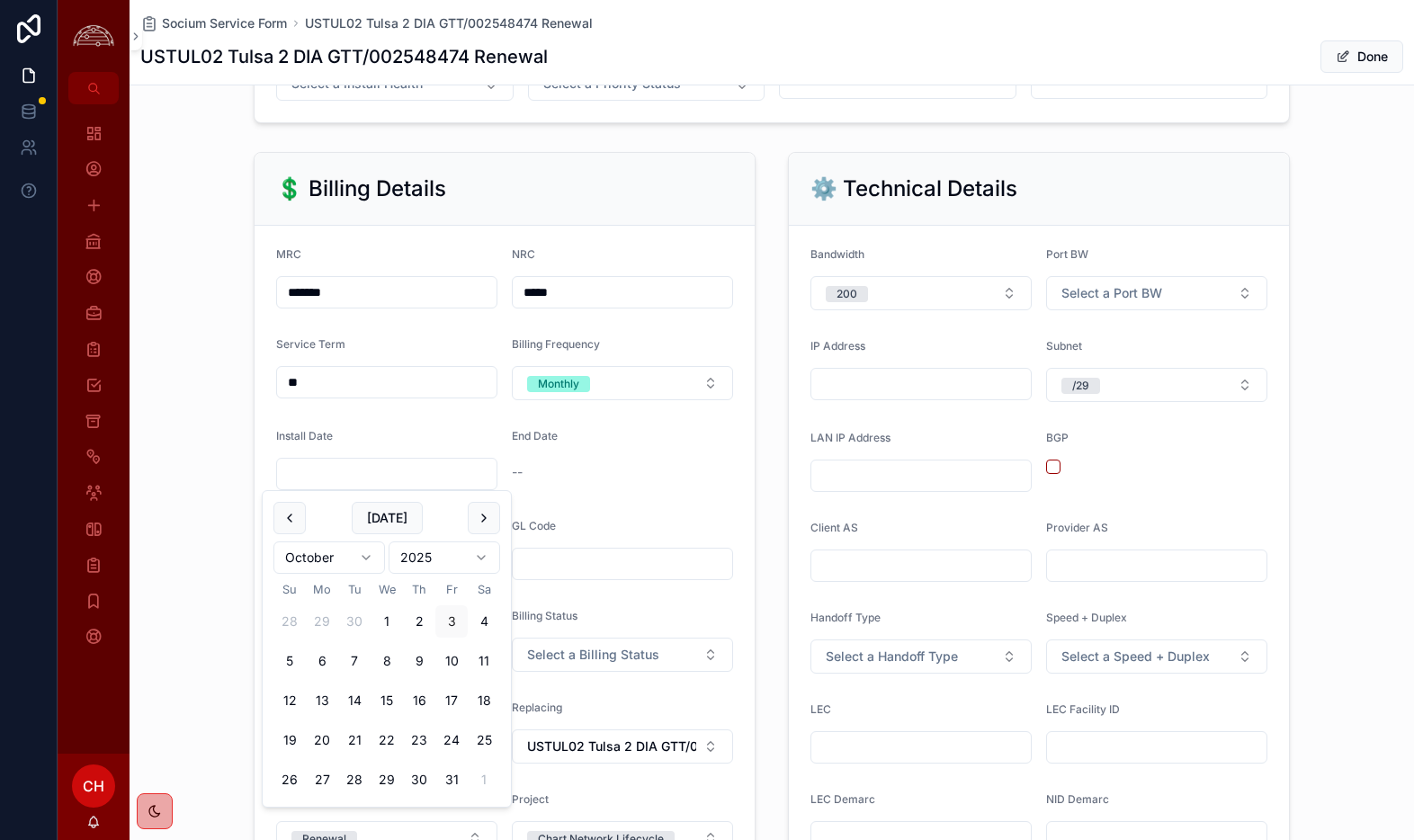
click at [283, 532] on button "scrollable content" at bounding box center [289, 518] width 32 height 32
click at [283, 531] on button "scrollable content" at bounding box center [289, 518] width 32 height 32
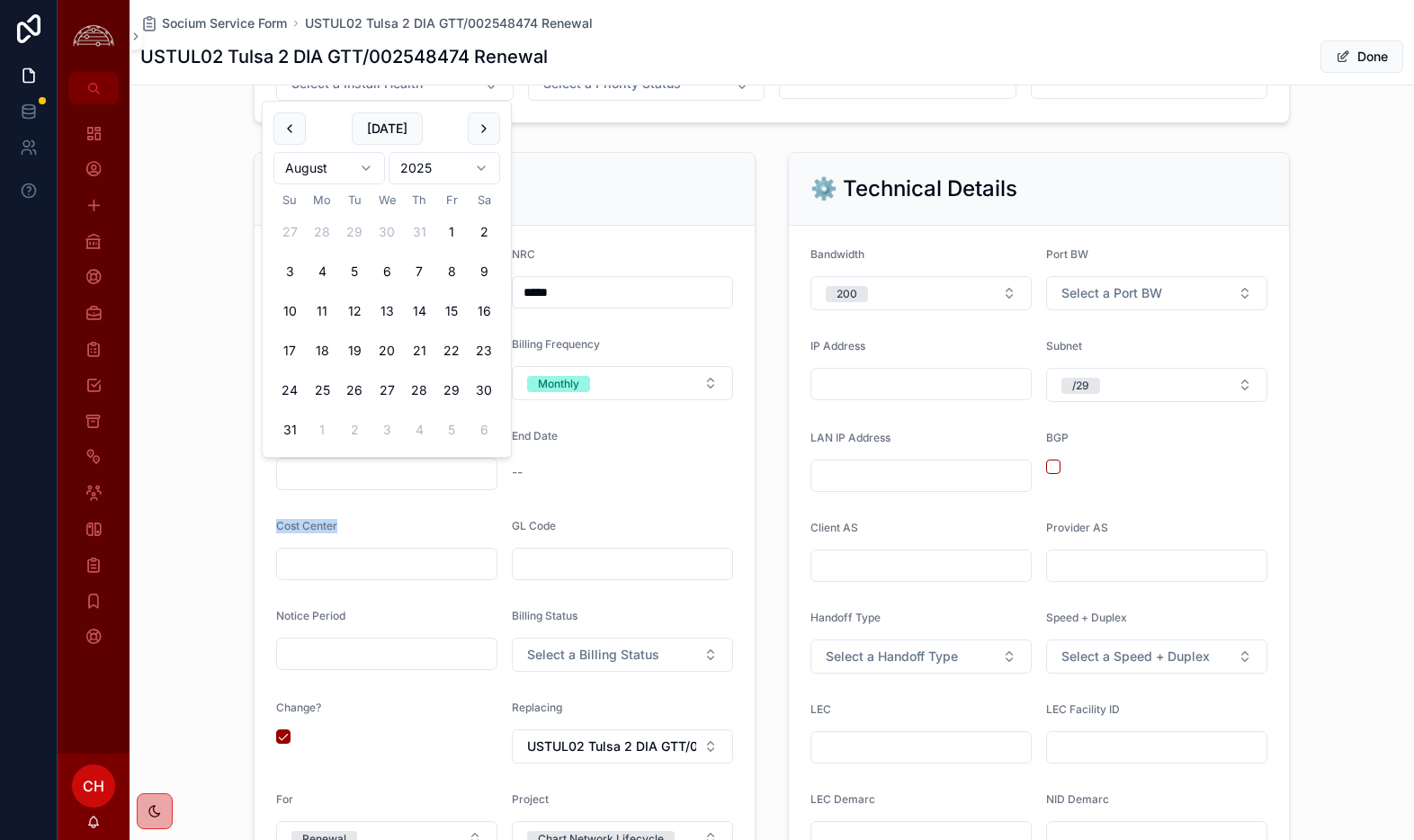
click at [283, 531] on span "Cost Center" at bounding box center [306, 526] width 61 height 13
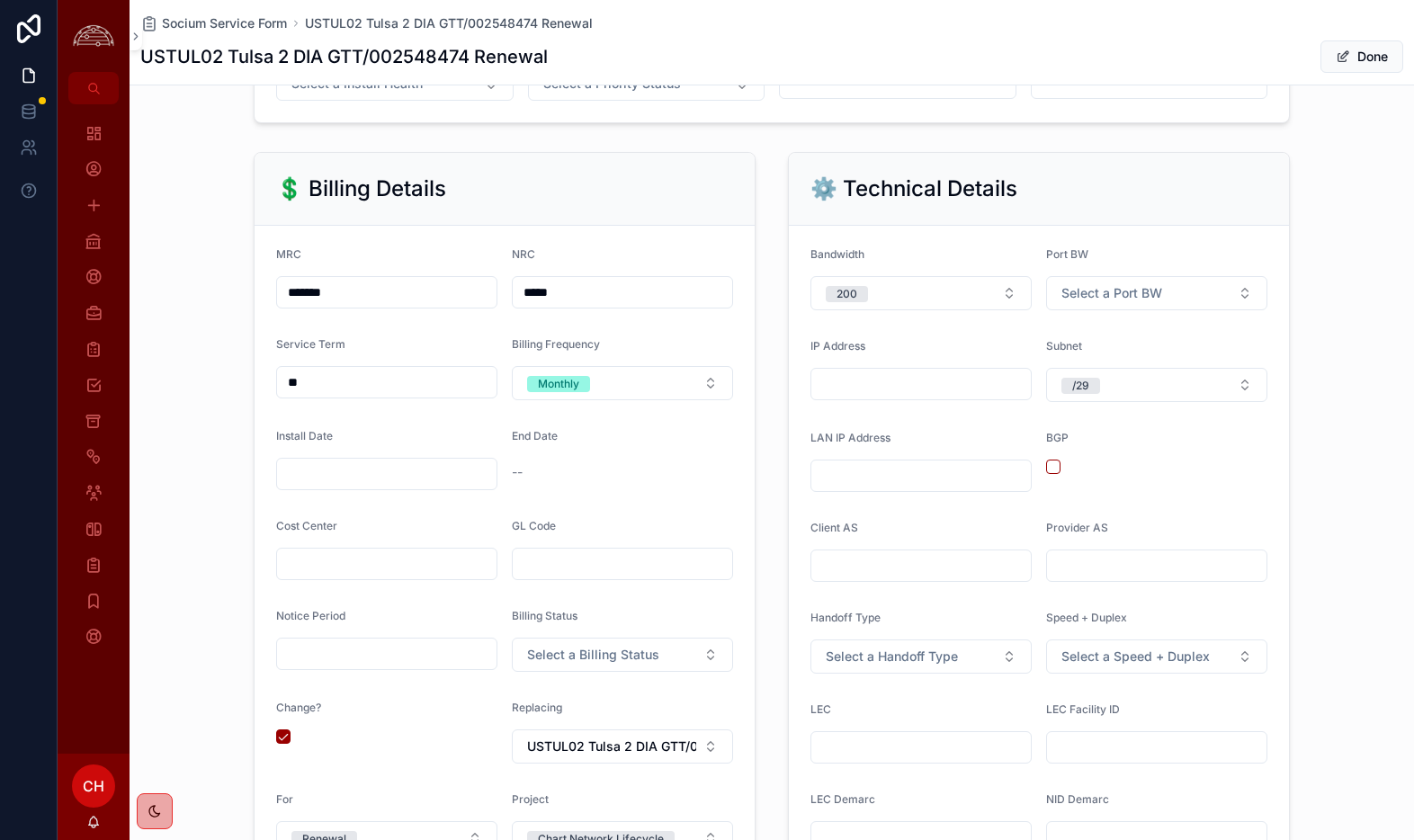
click at [287, 558] on input "scrollable content" at bounding box center [387, 564] width 220 height 25
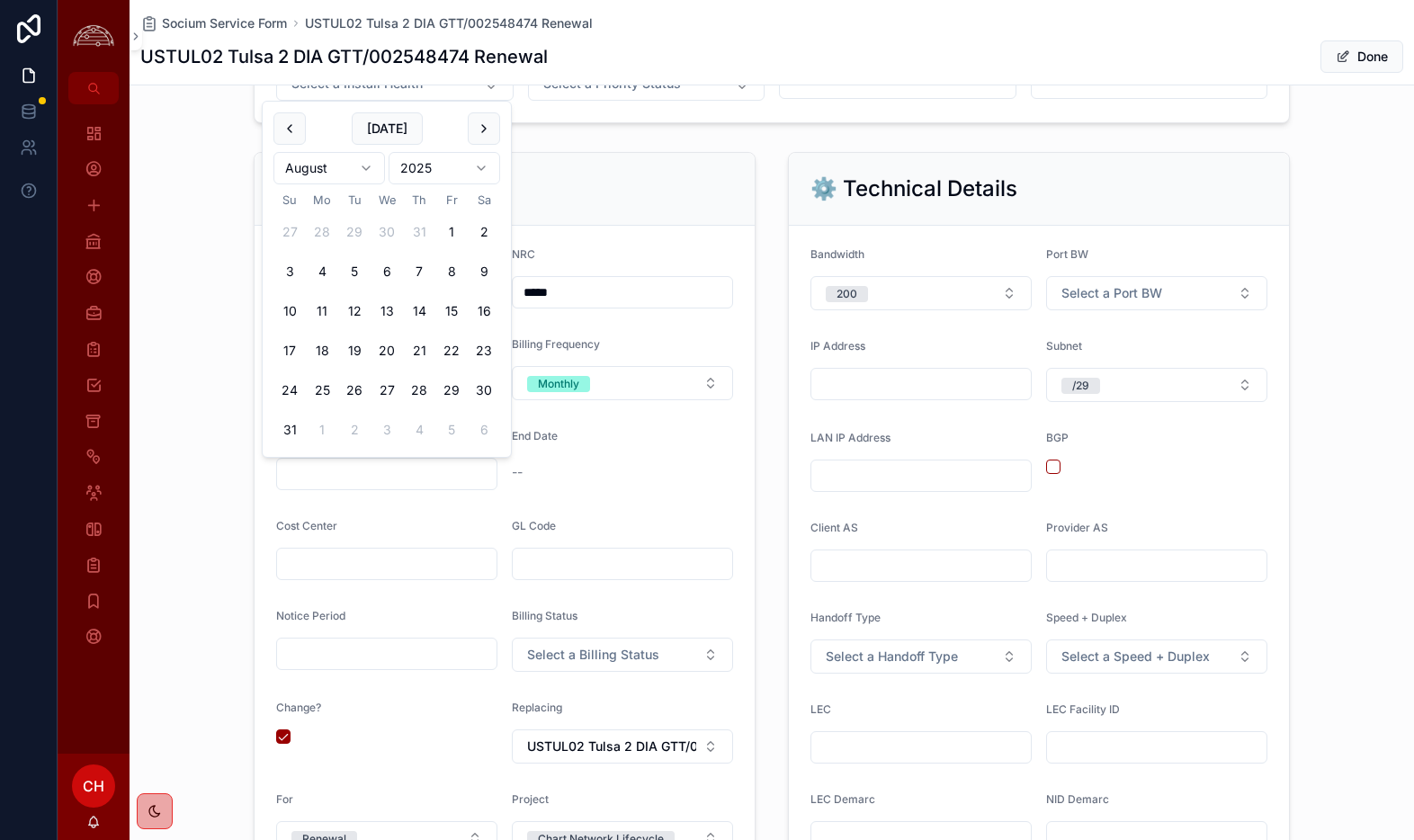
click at [299, 485] on input "scrollable content" at bounding box center [387, 473] width 220 height 25
click at [287, 125] on button "scrollable content" at bounding box center [289, 129] width 32 height 32
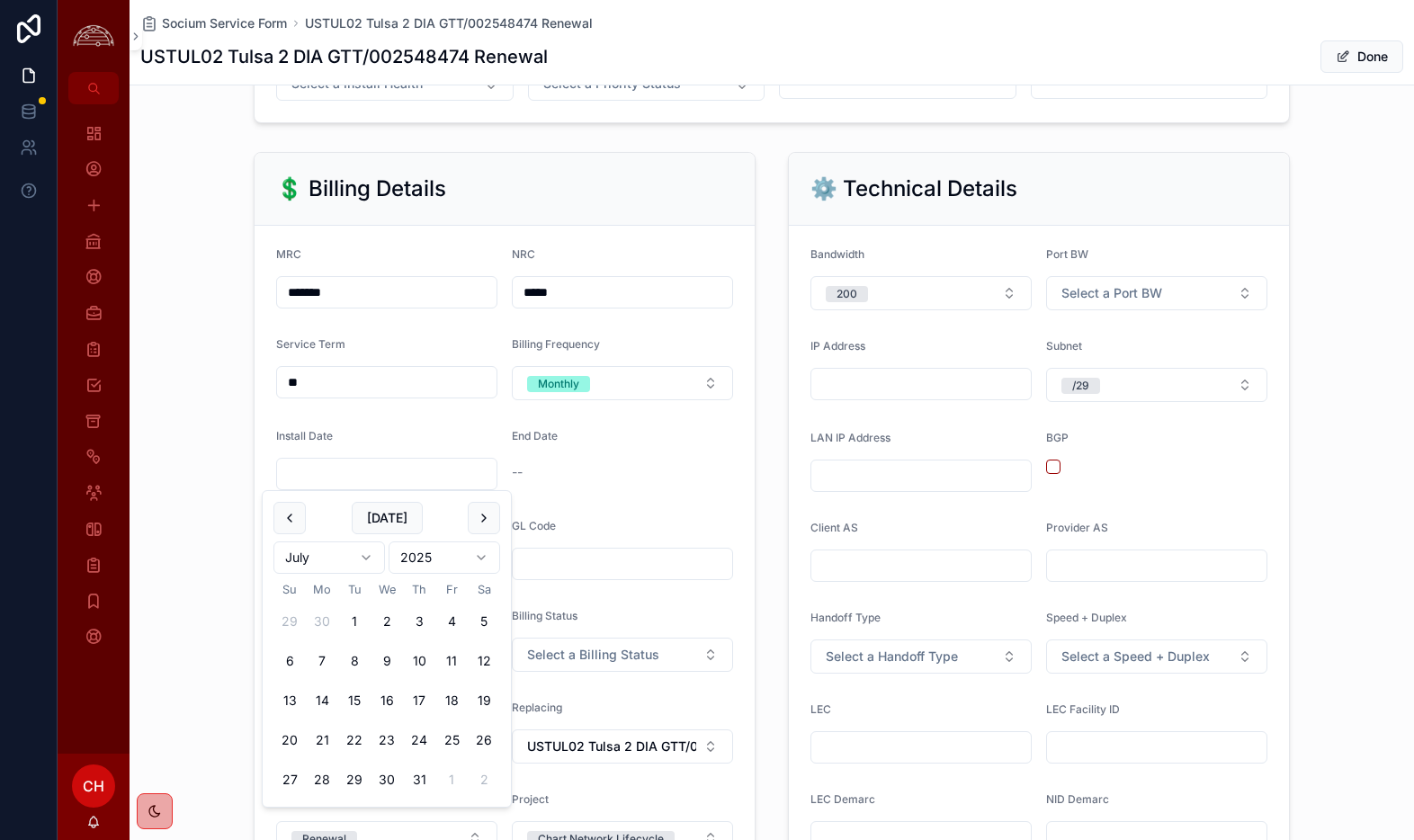
click at [354, 629] on button "1" at bounding box center [354, 621] width 32 height 32
type input "********"
click at [178, 598] on div "💲 Billing Details MRC ******* NRC ***** Service Term ** Billing Frequency Month…" at bounding box center [771, 559] width 1284 height 829
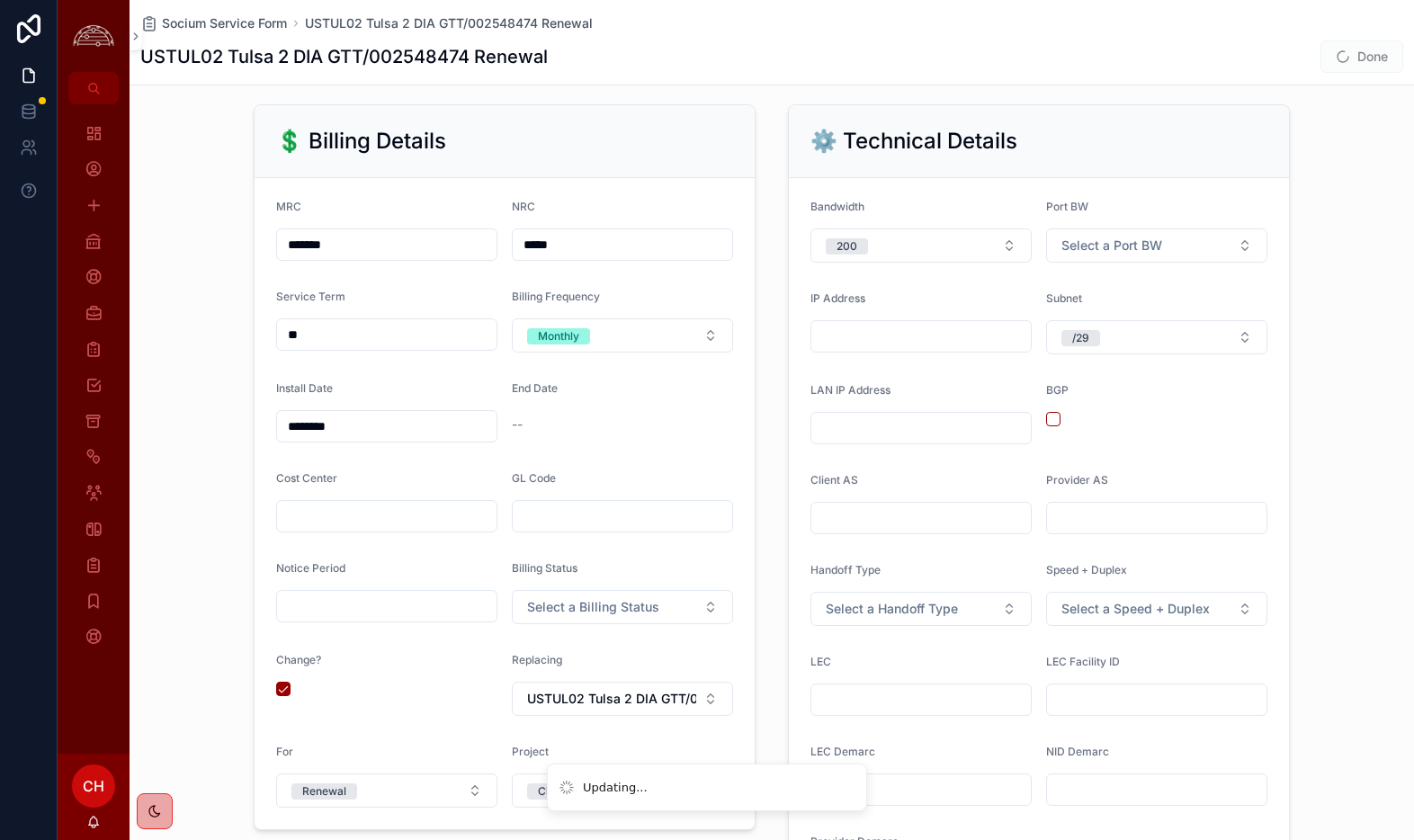
scroll to position [786, 0]
click at [644, 606] on span "Select a Billing Status" at bounding box center [593, 606] width 132 height 18
click at [599, 681] on div "Billing" at bounding box center [623, 678] width 250 height 27
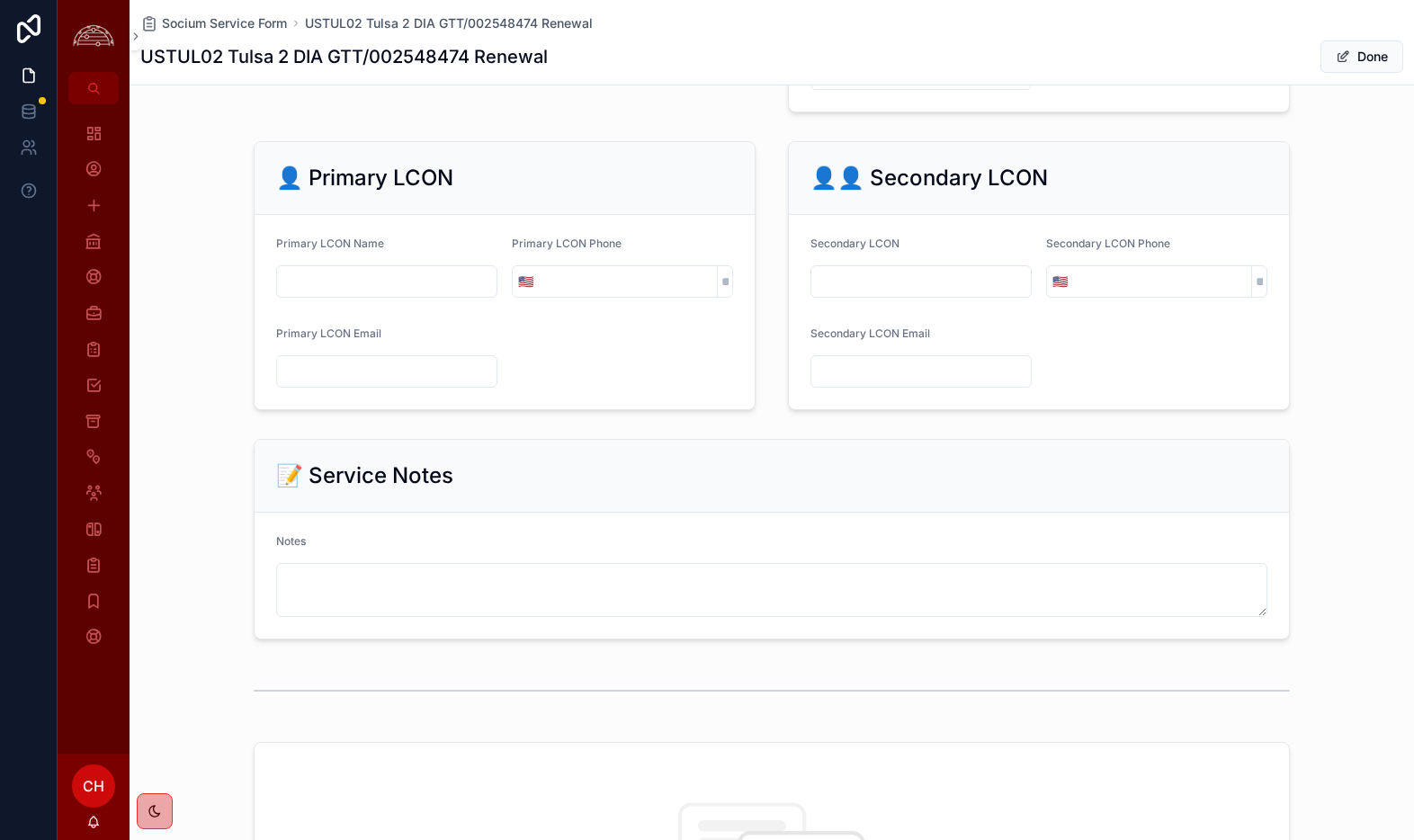
scroll to position [2061, 0]
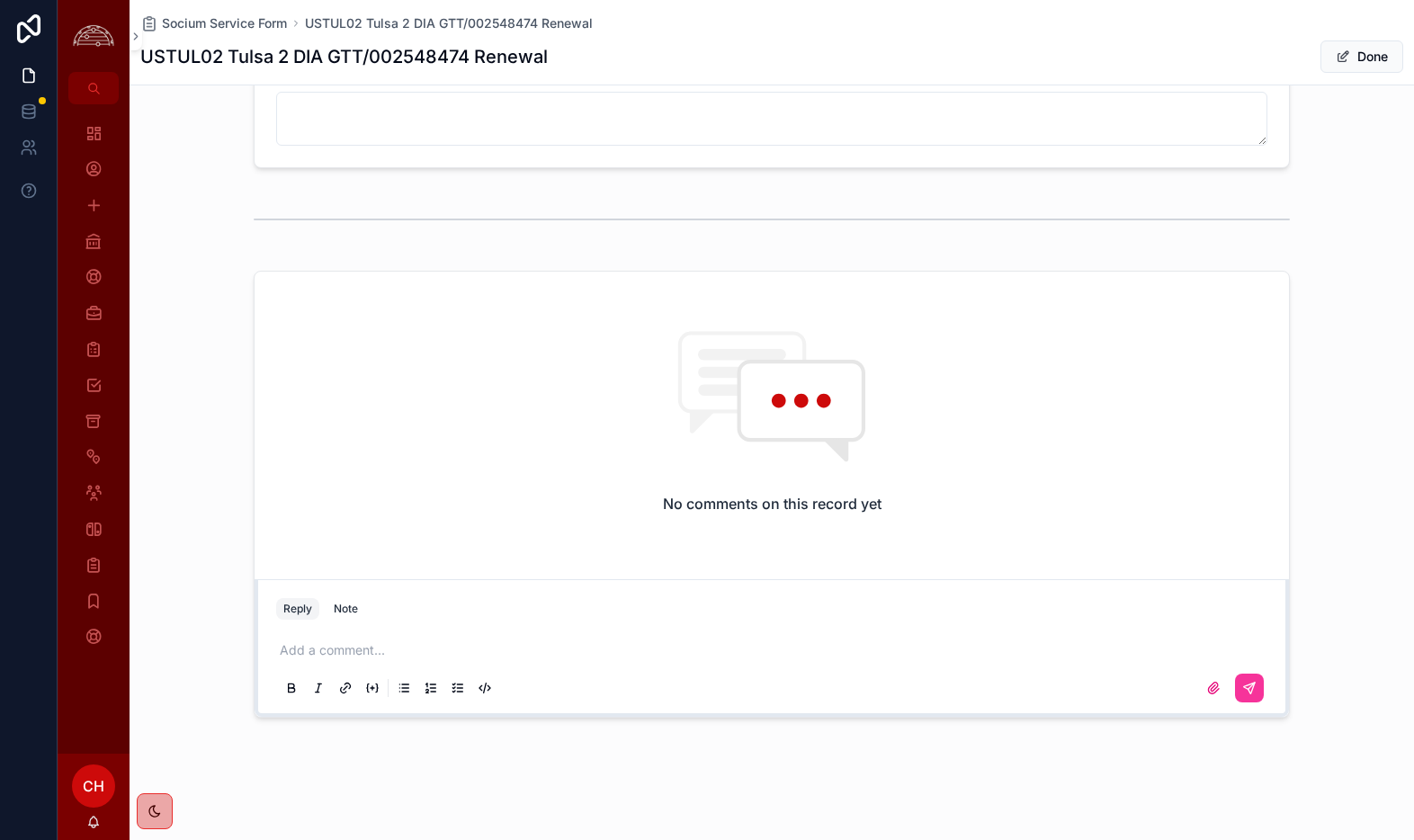
click at [396, 648] on p "scrollable content" at bounding box center [775, 650] width 991 height 18
click at [1244, 690] on icon "scrollable content" at bounding box center [1249, 687] width 14 height 14
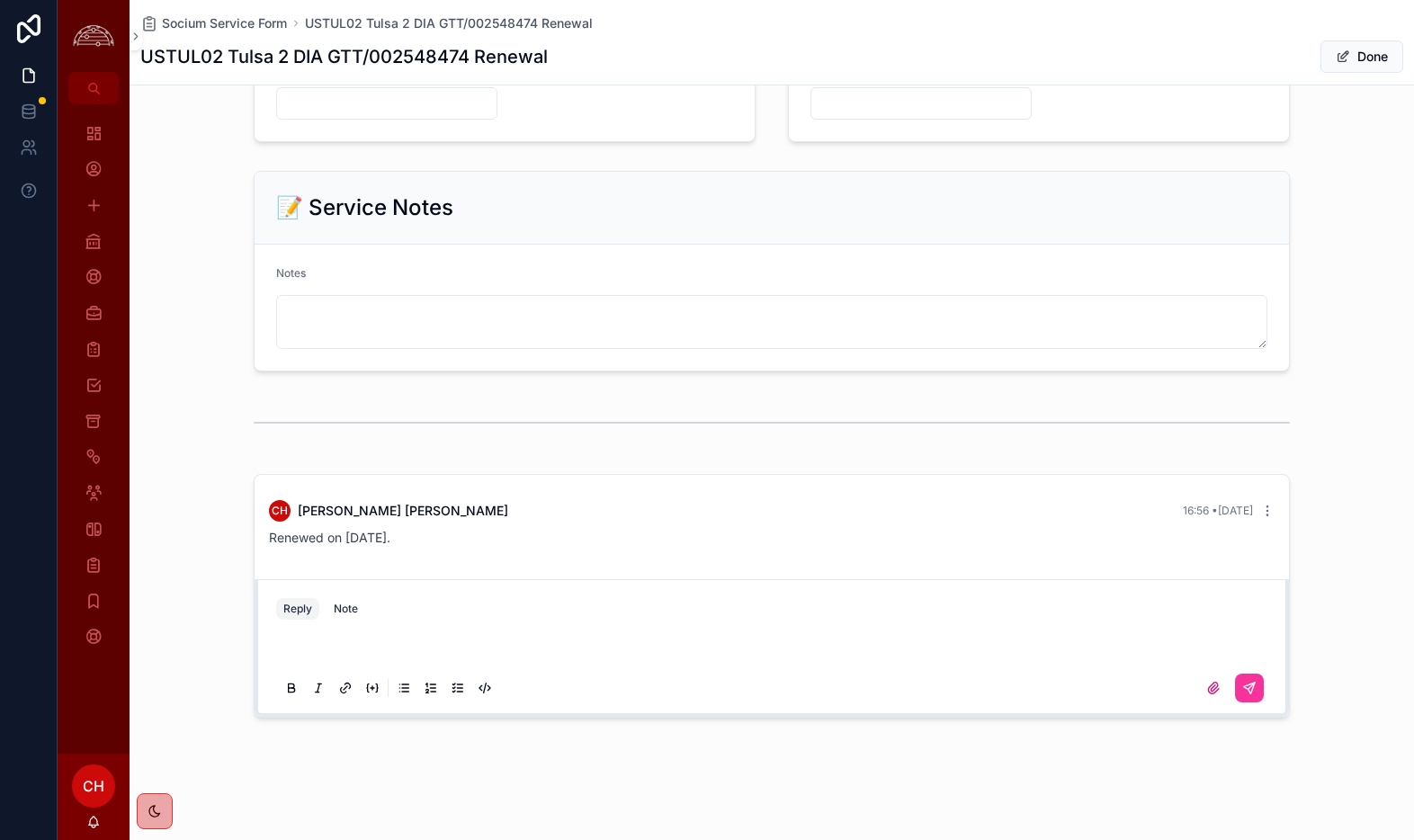
scroll to position [1858, 0]
click at [352, 612] on div "Note" at bounding box center [346, 608] width 24 height 14
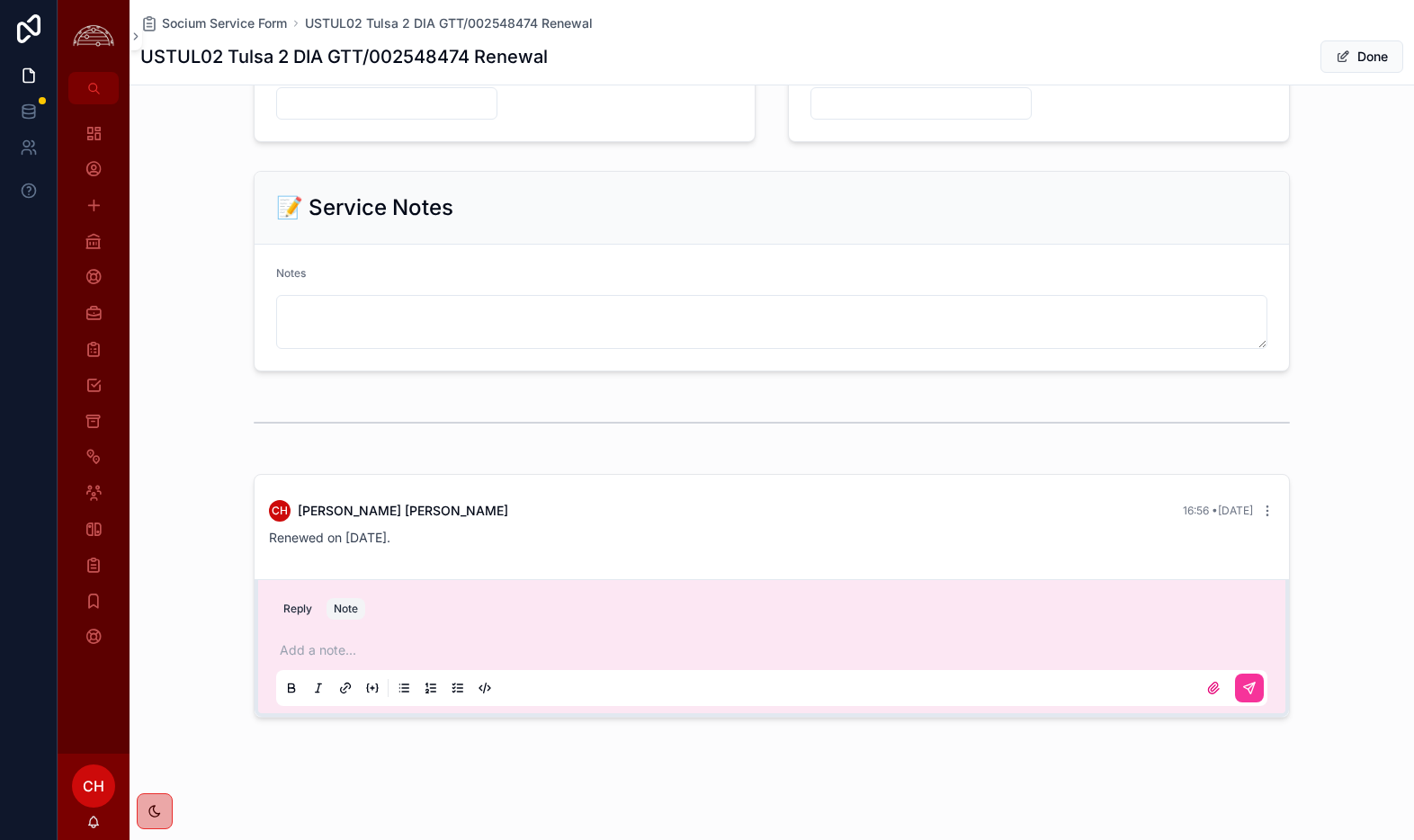
click at [344, 646] on p "scrollable content" at bounding box center [775, 650] width 991 height 18
click at [1250, 695] on button "scrollable content" at bounding box center [1250, 688] width 29 height 29
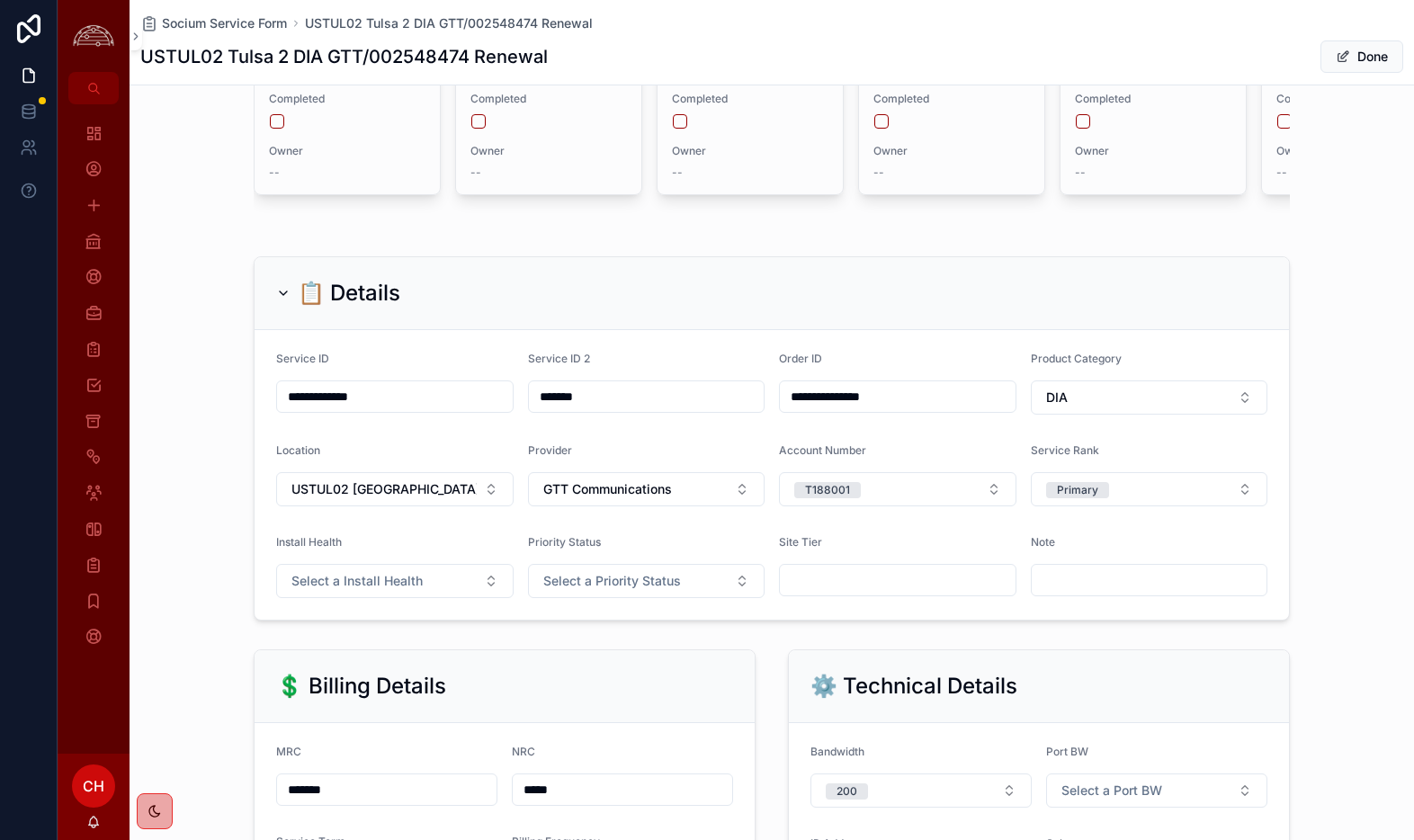
scroll to position [212, 0]
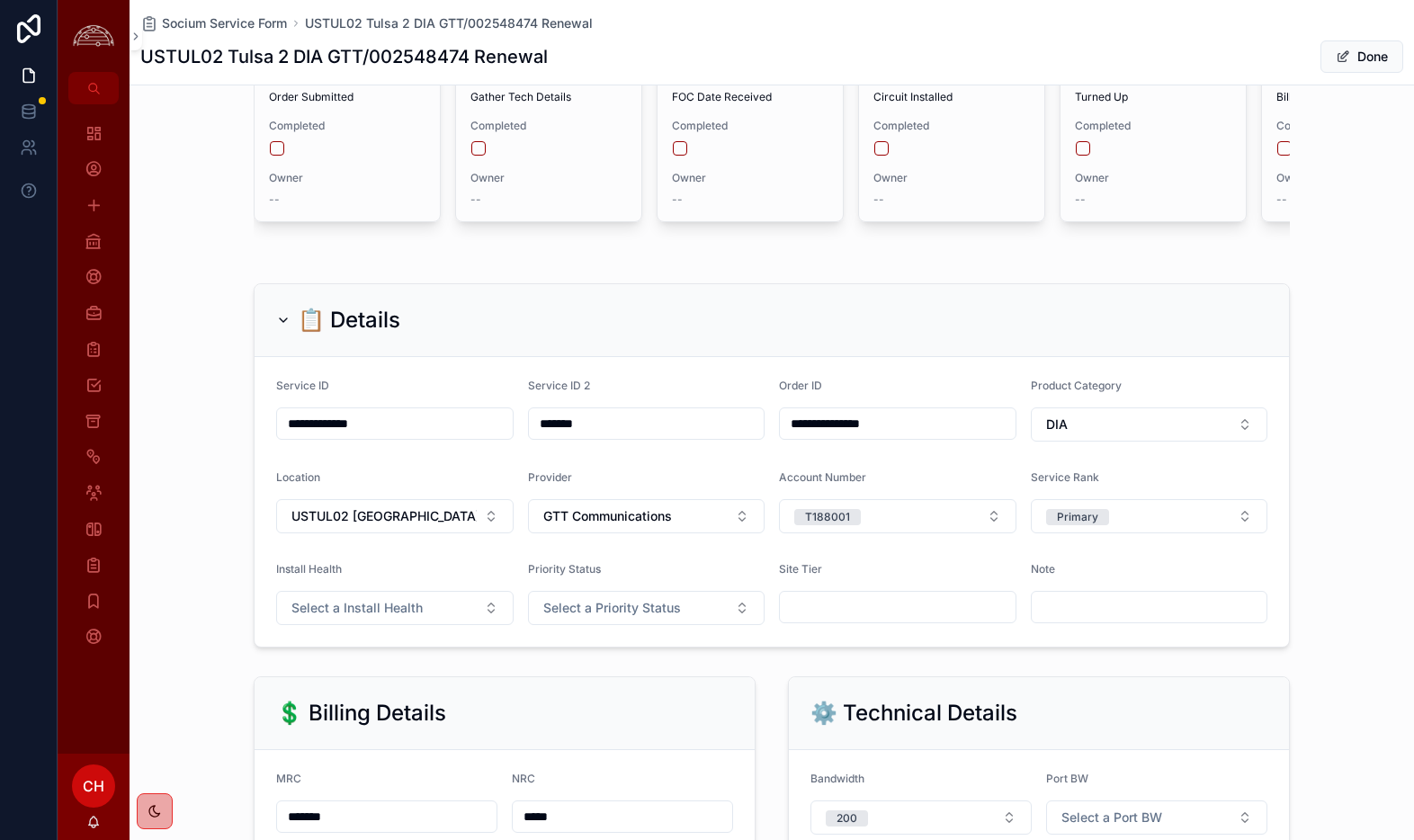
click at [1359, 56] on button "Done" at bounding box center [1361, 56] width 83 height 32
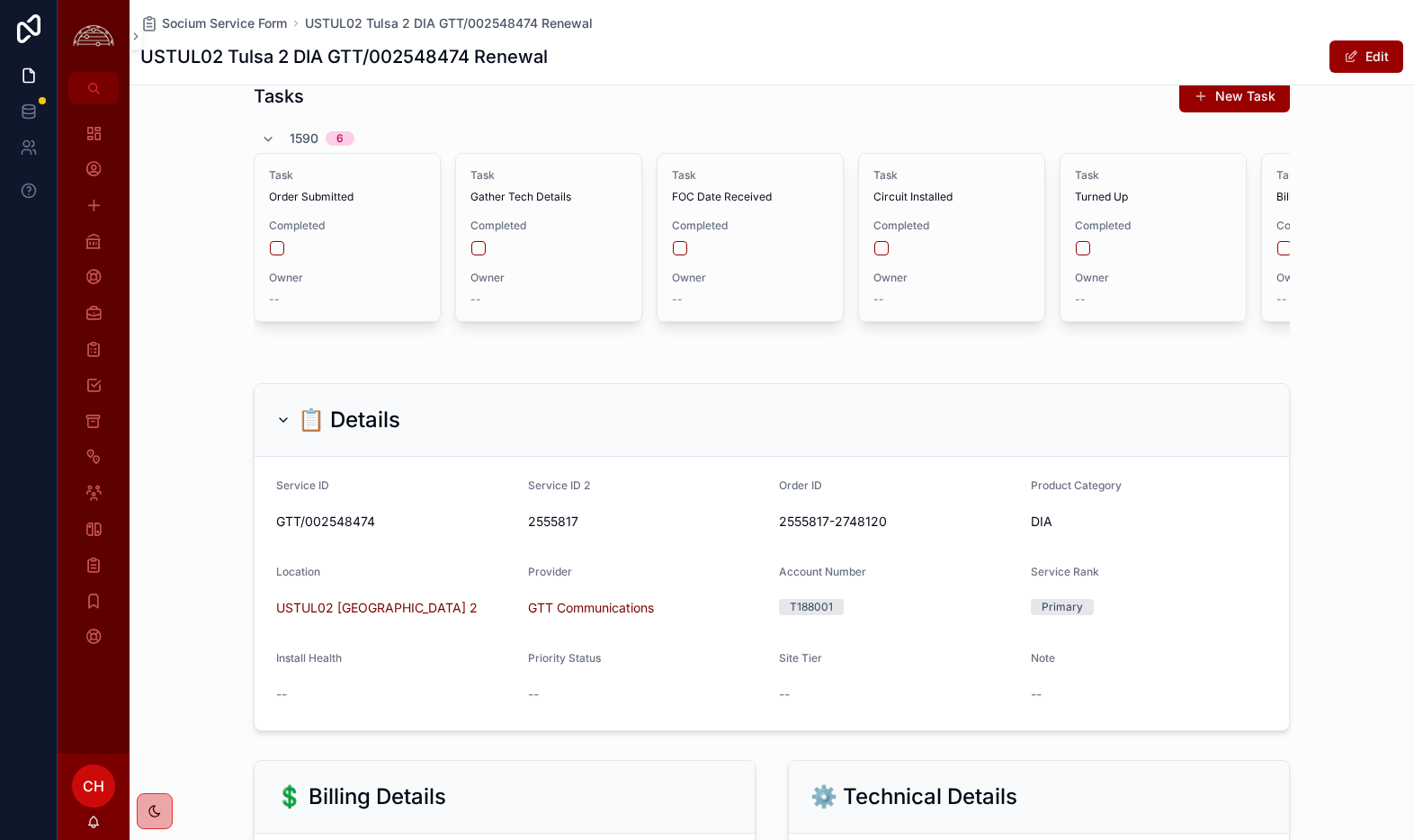
scroll to position [0, 0]
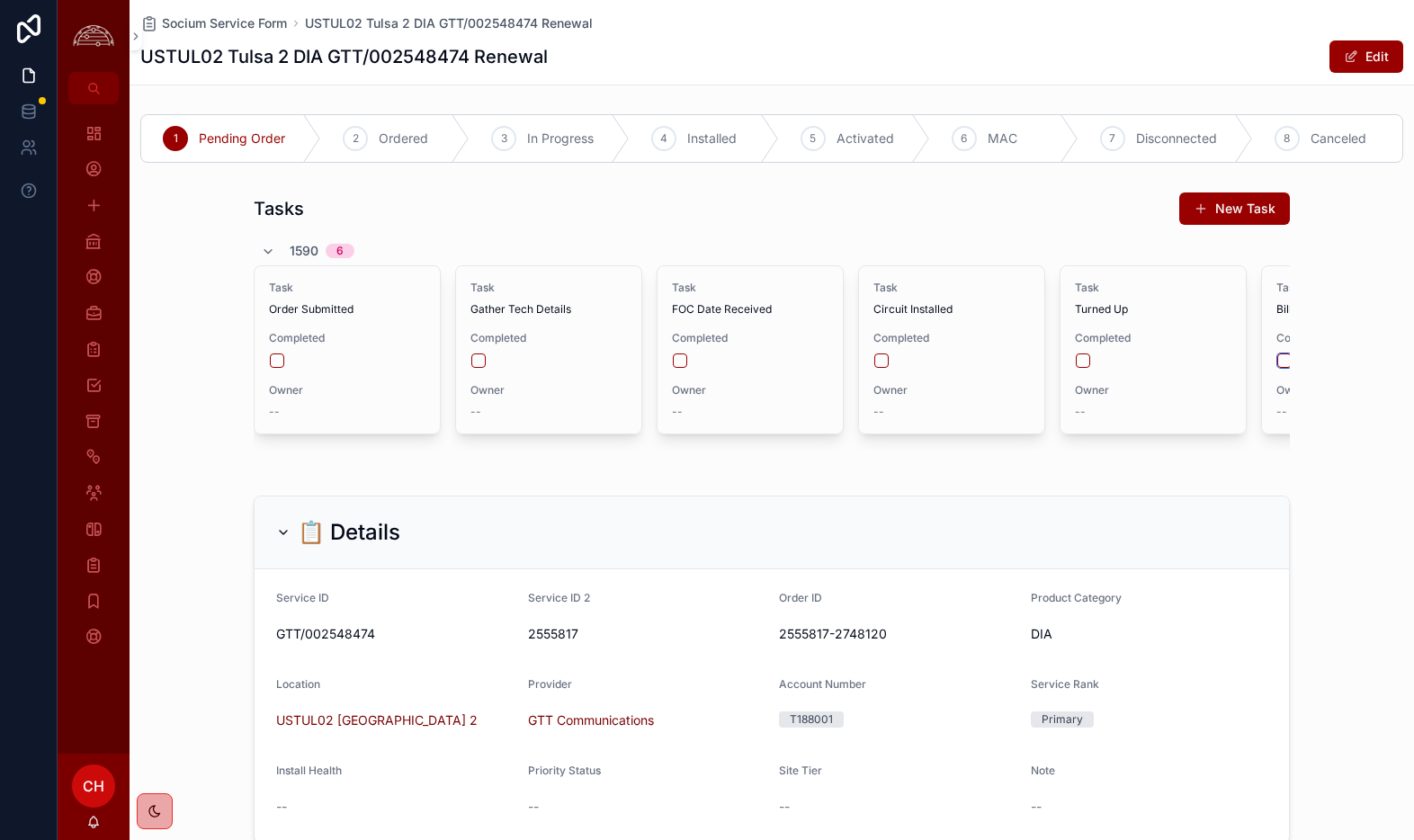
click at [1284, 364] on button "scrollable content" at bounding box center [1284, 360] width 14 height 14
click at [836, 141] on span "Activated" at bounding box center [865, 138] width 57 height 18
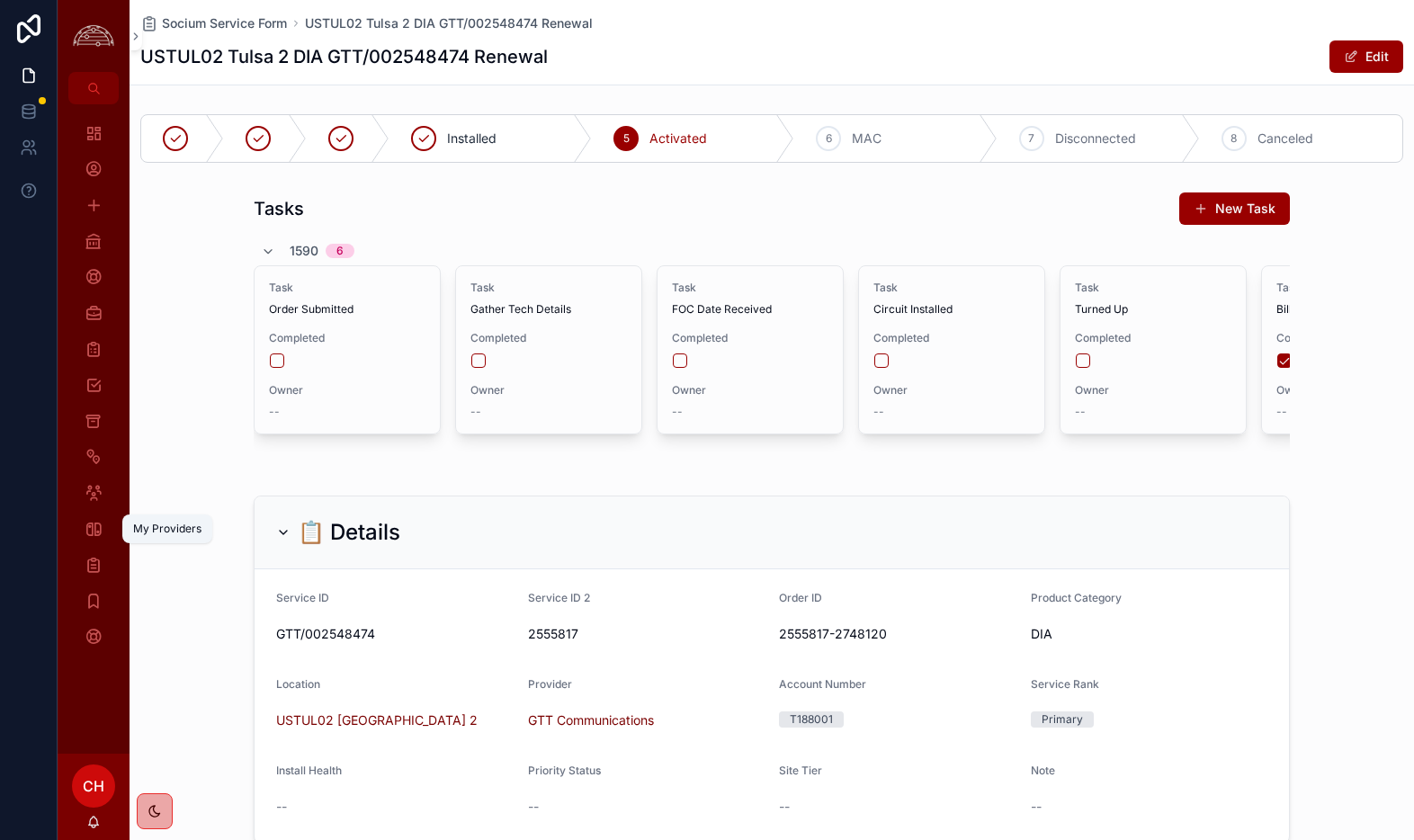
click at [90, 523] on icon "scrollable content" at bounding box center [94, 529] width 18 height 18
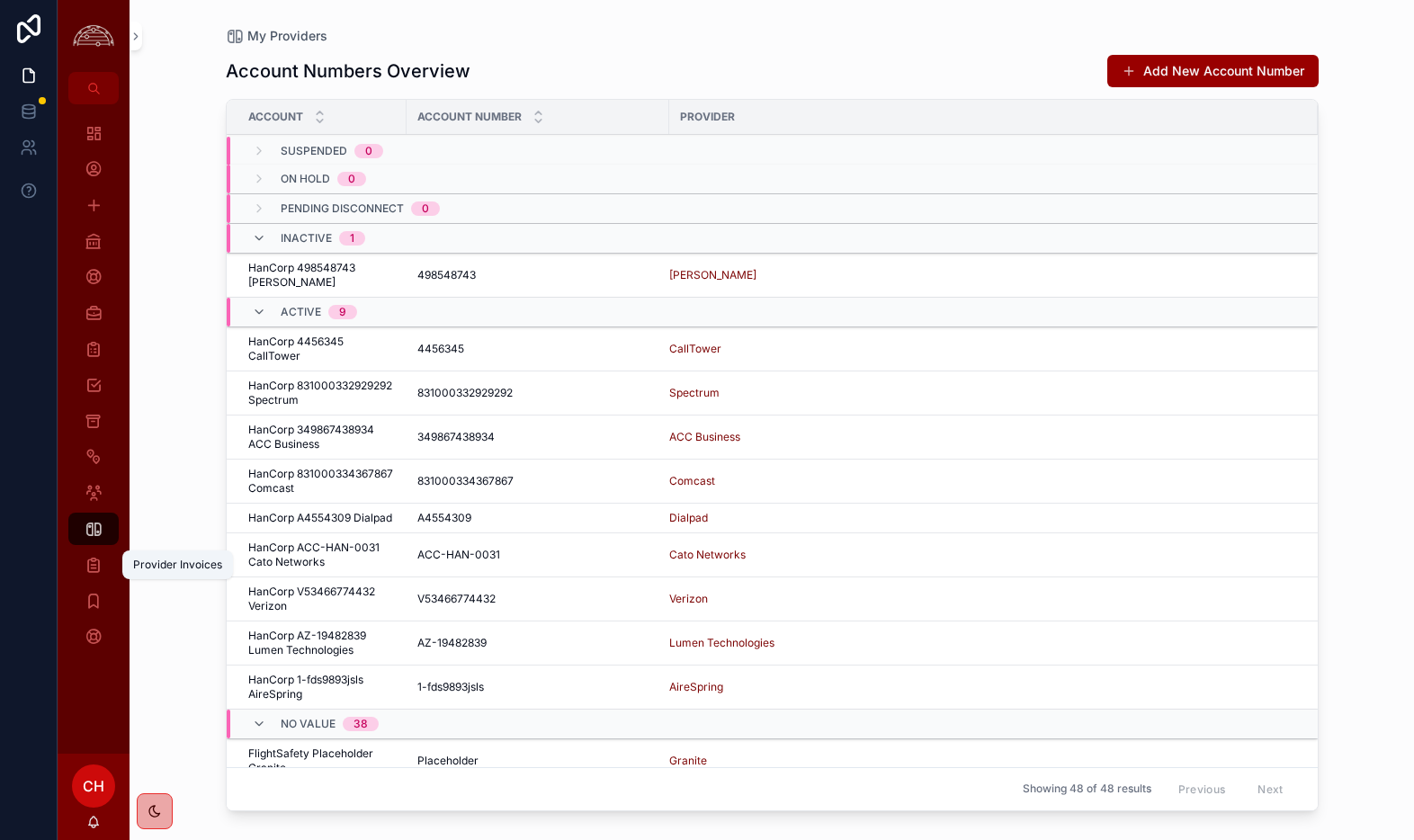
click at [90, 568] on icon "scrollable content" at bounding box center [94, 564] width 18 height 18
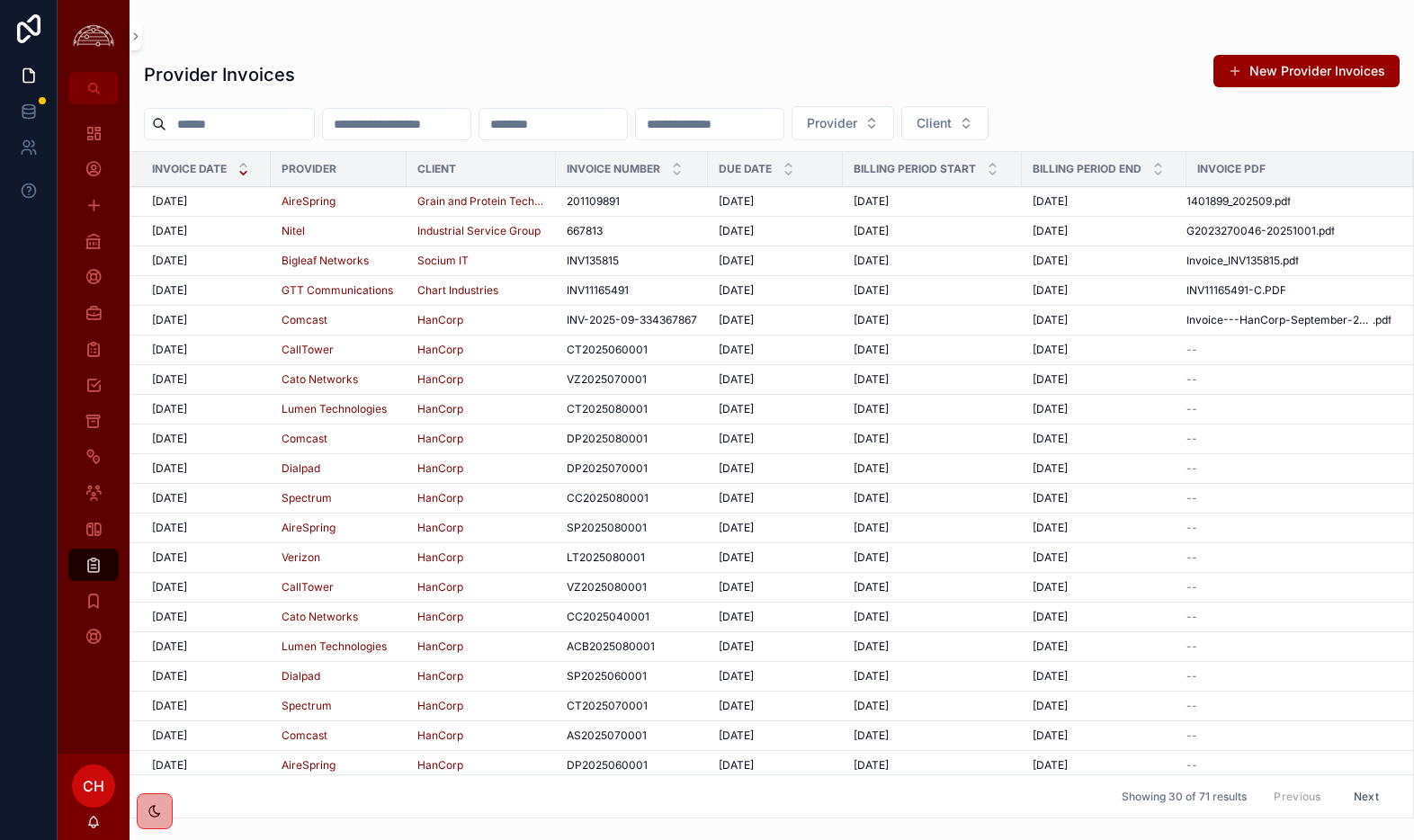
click at [240, 287] on div "10/1/2025 10/1/2025" at bounding box center [205, 290] width 108 height 14
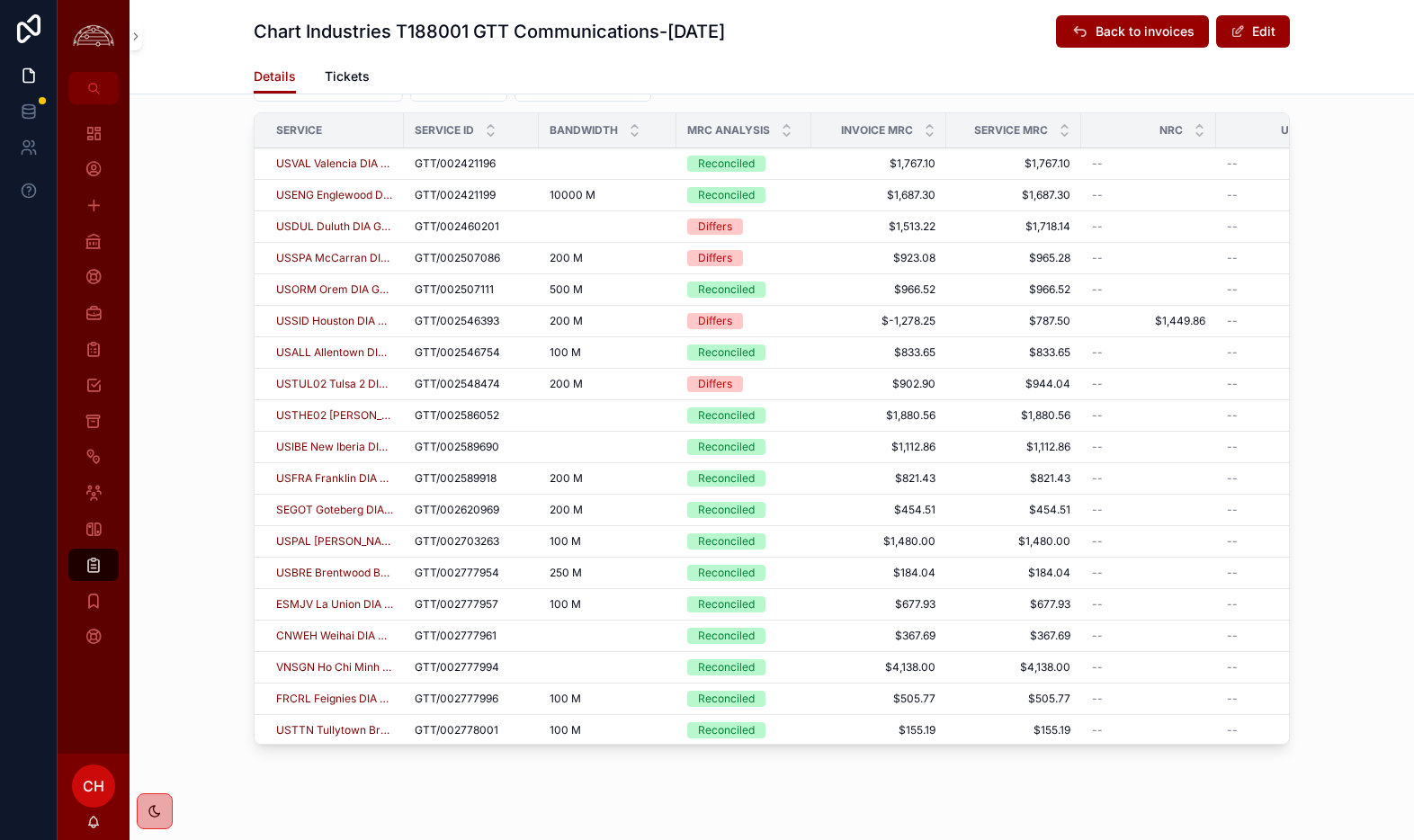
scroll to position [752, 0]
click at [841, 375] on td "$902.90 $902.90" at bounding box center [878, 385] width 135 height 32
click at [833, 386] on span "$902.90" at bounding box center [878, 385] width 114 height 14
click at [97, 417] on icon "scrollable content" at bounding box center [94, 421] width 17 height 18
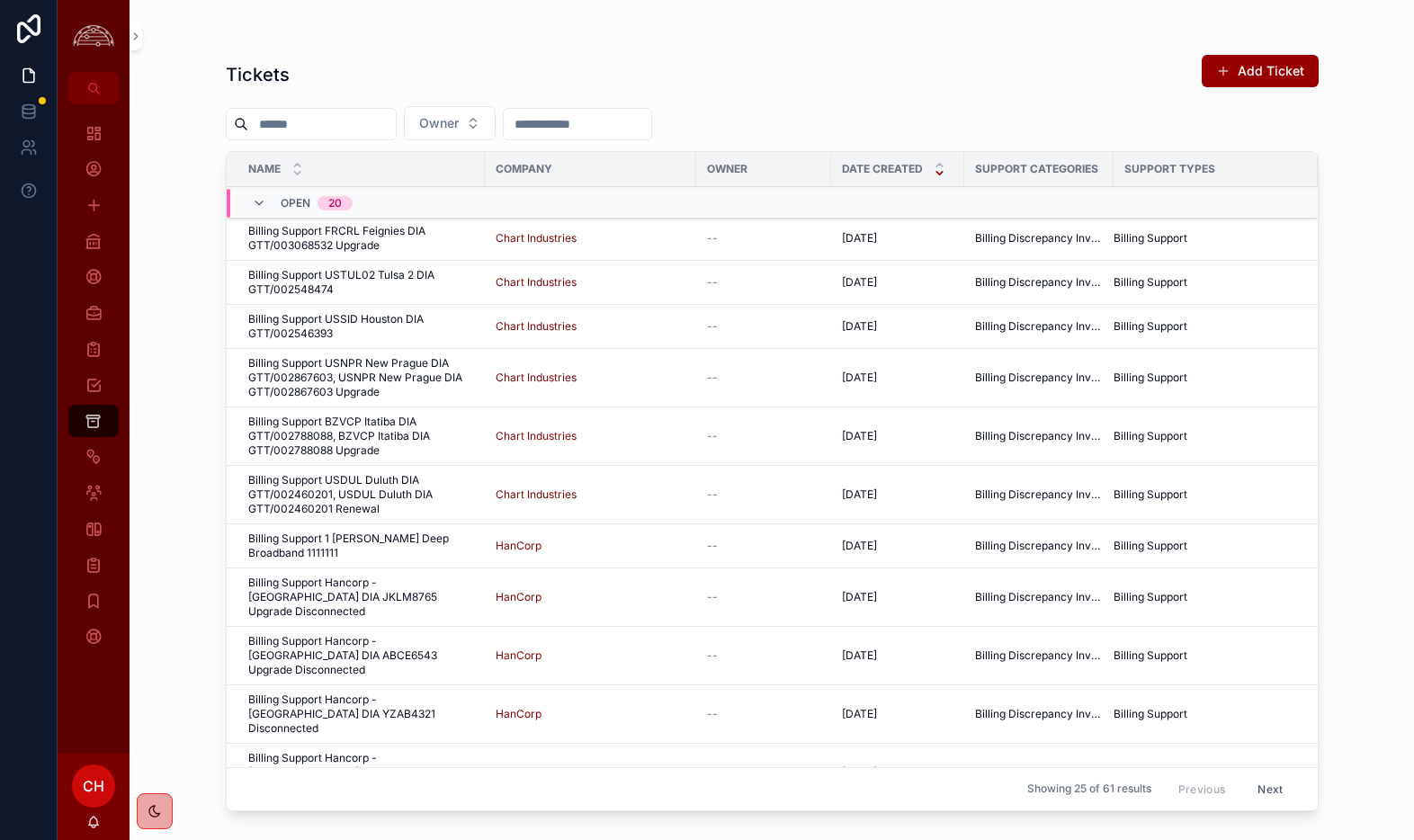
click at [348, 122] on input "scrollable content" at bounding box center [322, 124] width 148 height 25
type input "*****"
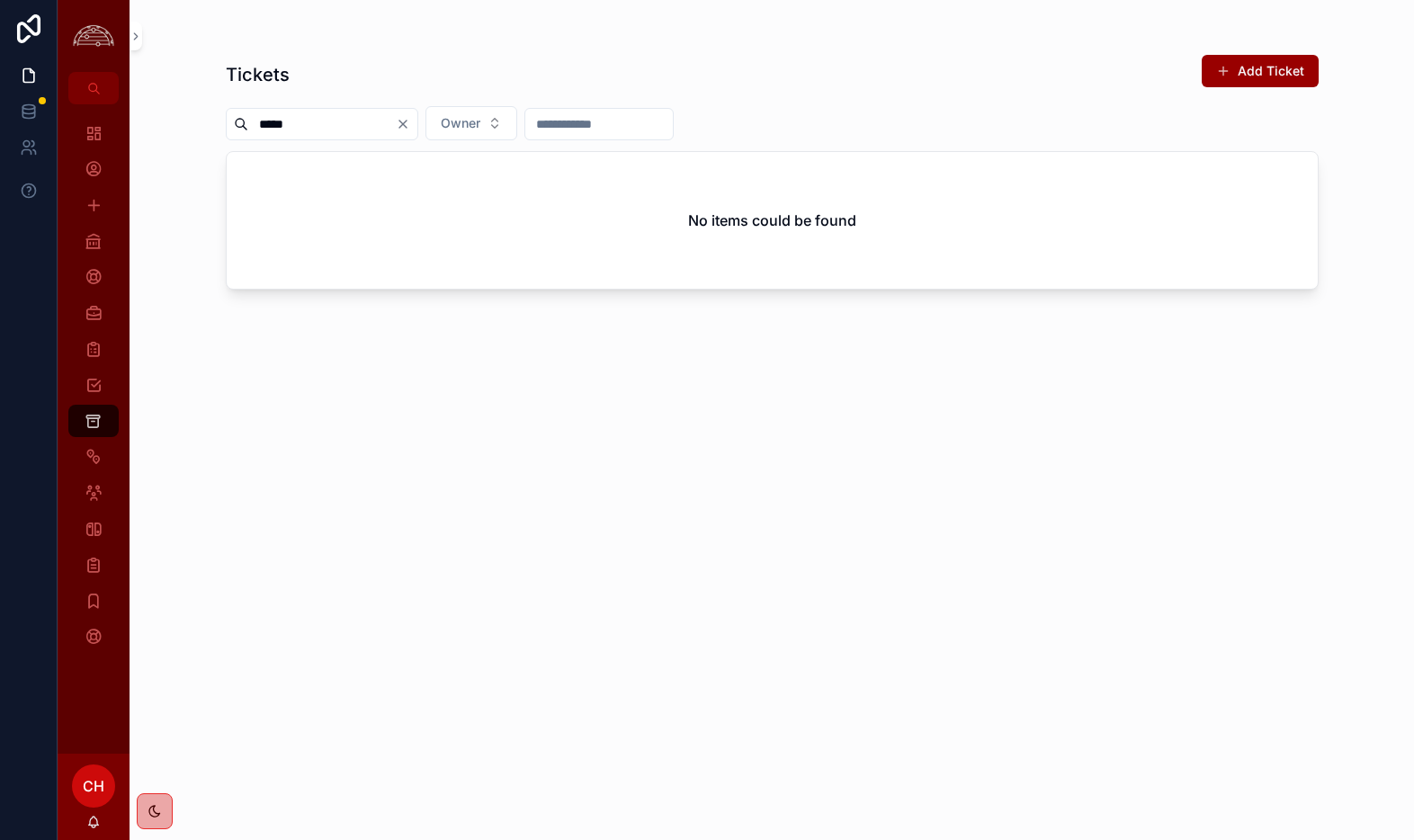
click at [411, 124] on icon "Clear" at bounding box center [403, 123] width 14 height 14
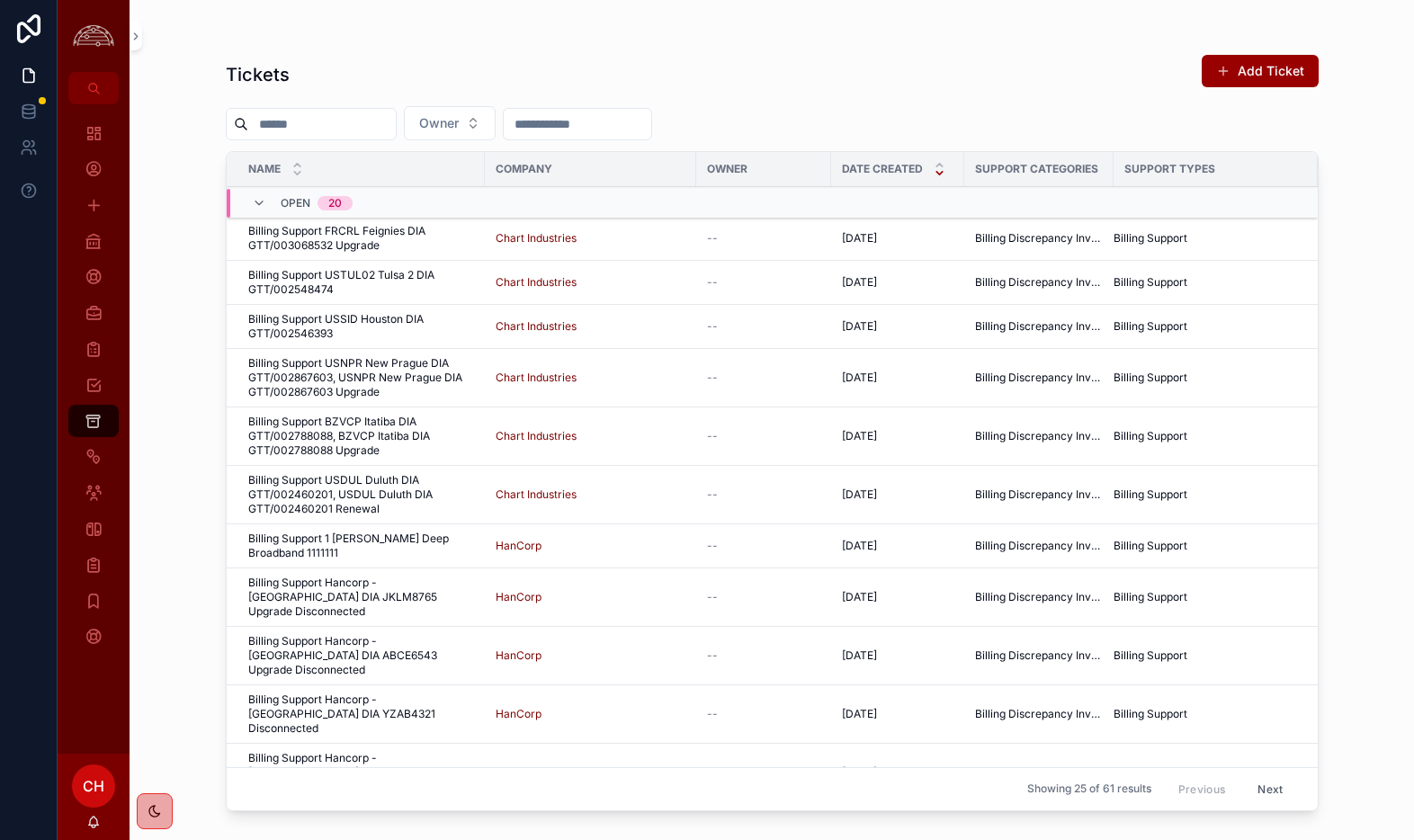
click at [395, 281] on span "Billing Support USTUL02 Tulsa 2 DIA GTT/002548474" at bounding box center [361, 283] width 225 height 29
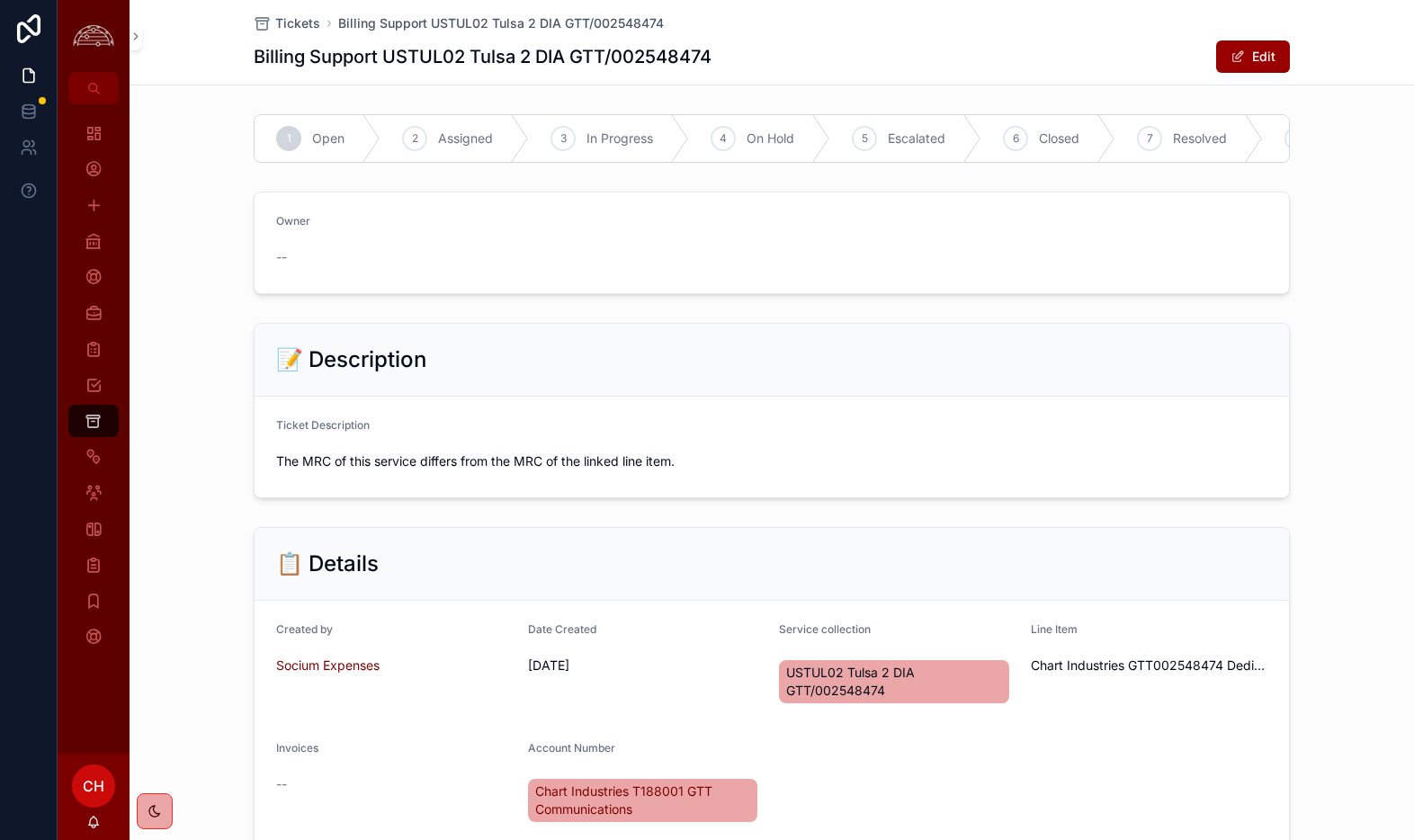
click at [1172, 142] on div "7 Resolved" at bounding box center [1189, 138] width 148 height 47
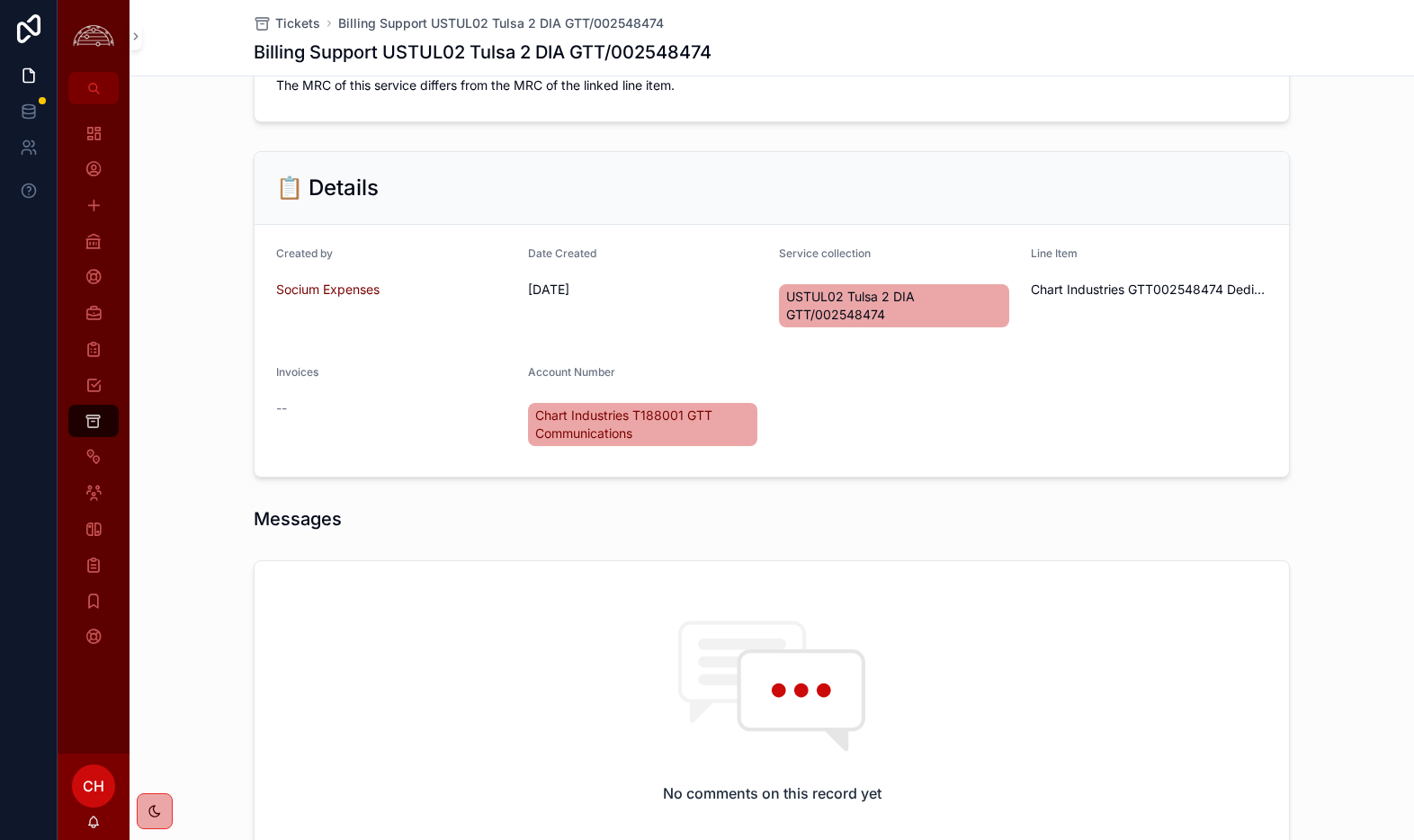
scroll to position [657, 0]
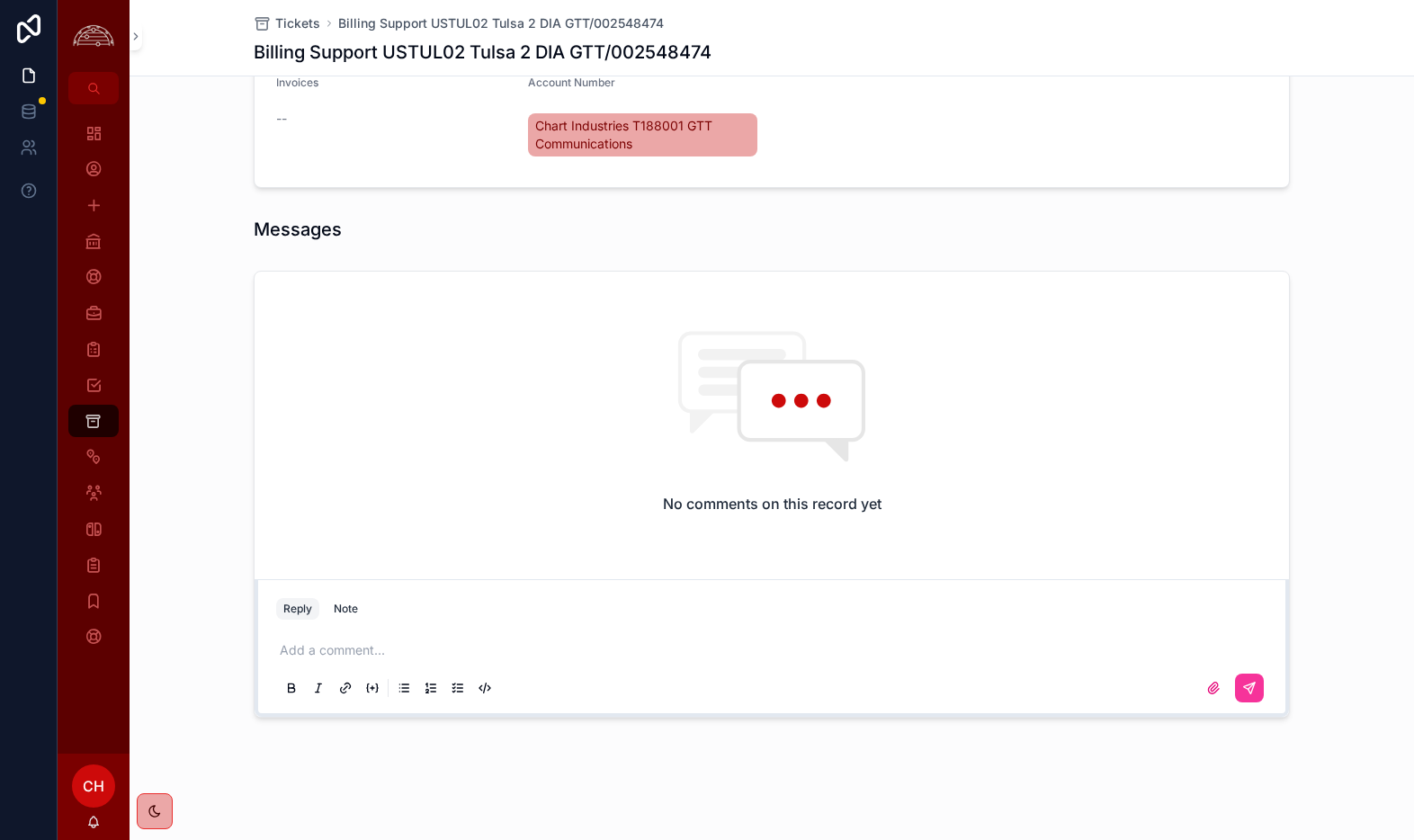
click at [433, 656] on p "scrollable content" at bounding box center [775, 650] width 991 height 18
click at [1262, 693] on button "scrollable content" at bounding box center [1250, 688] width 29 height 29
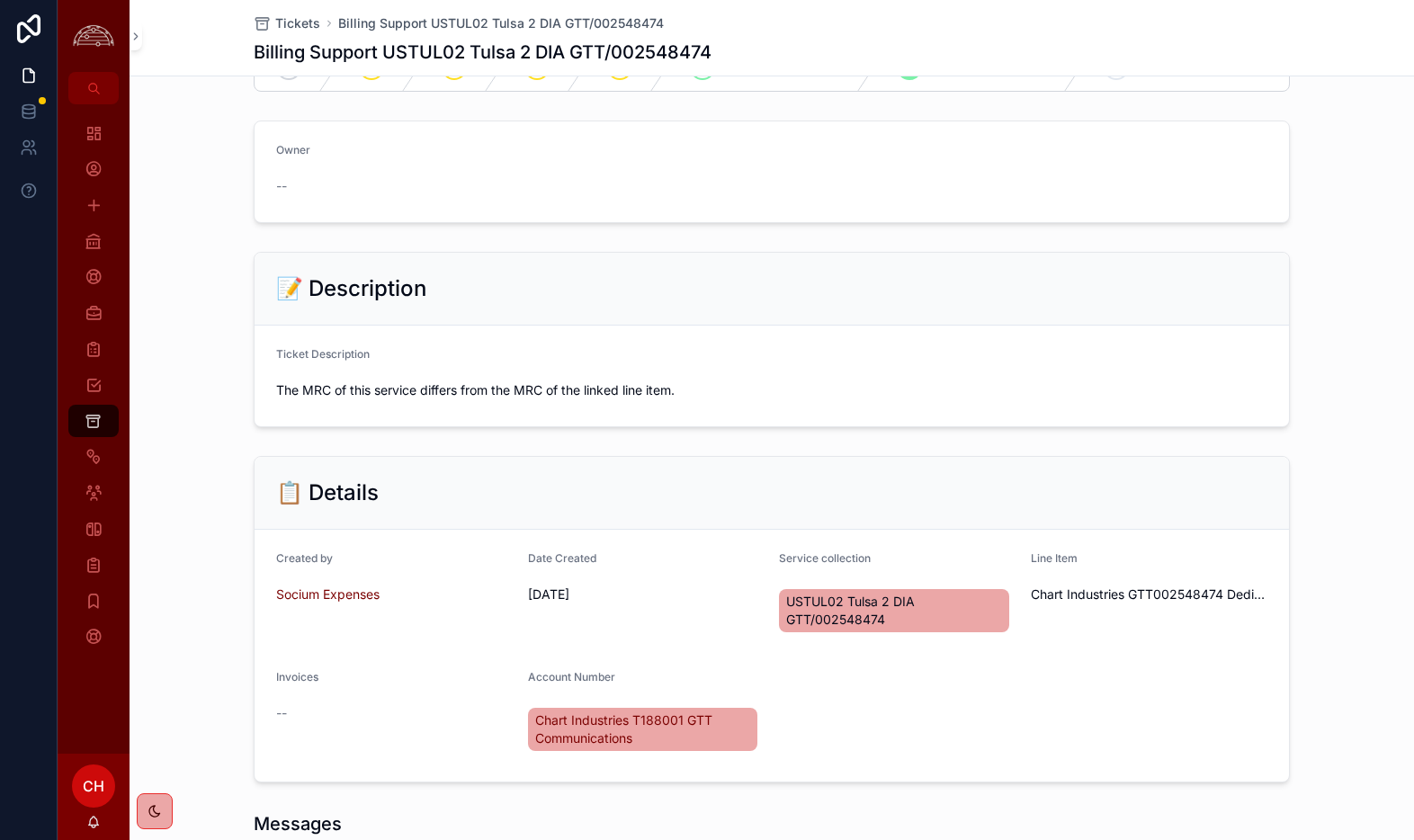
scroll to position [0, 0]
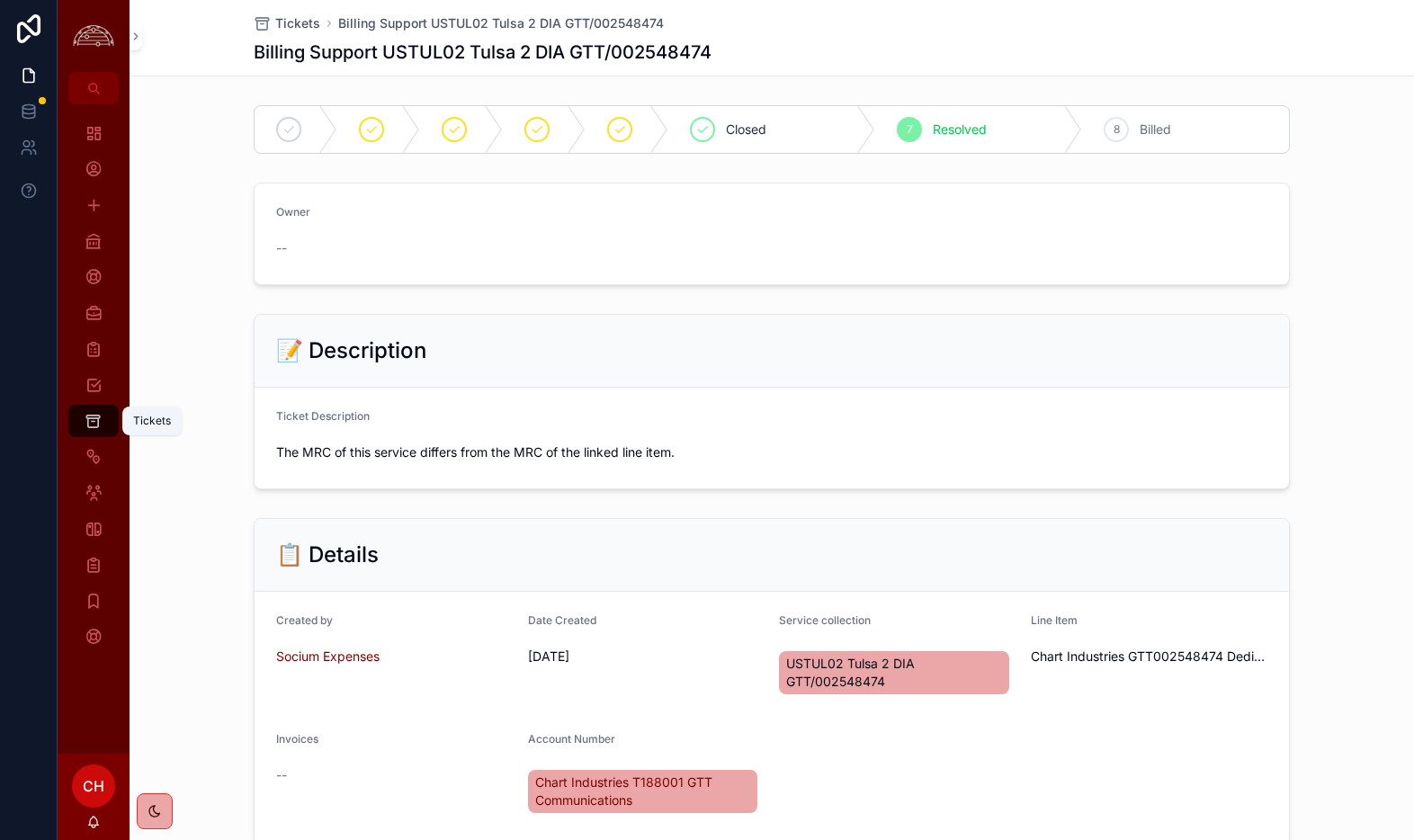
click at [94, 416] on icon "scrollable content" at bounding box center [94, 421] width 17 height 18
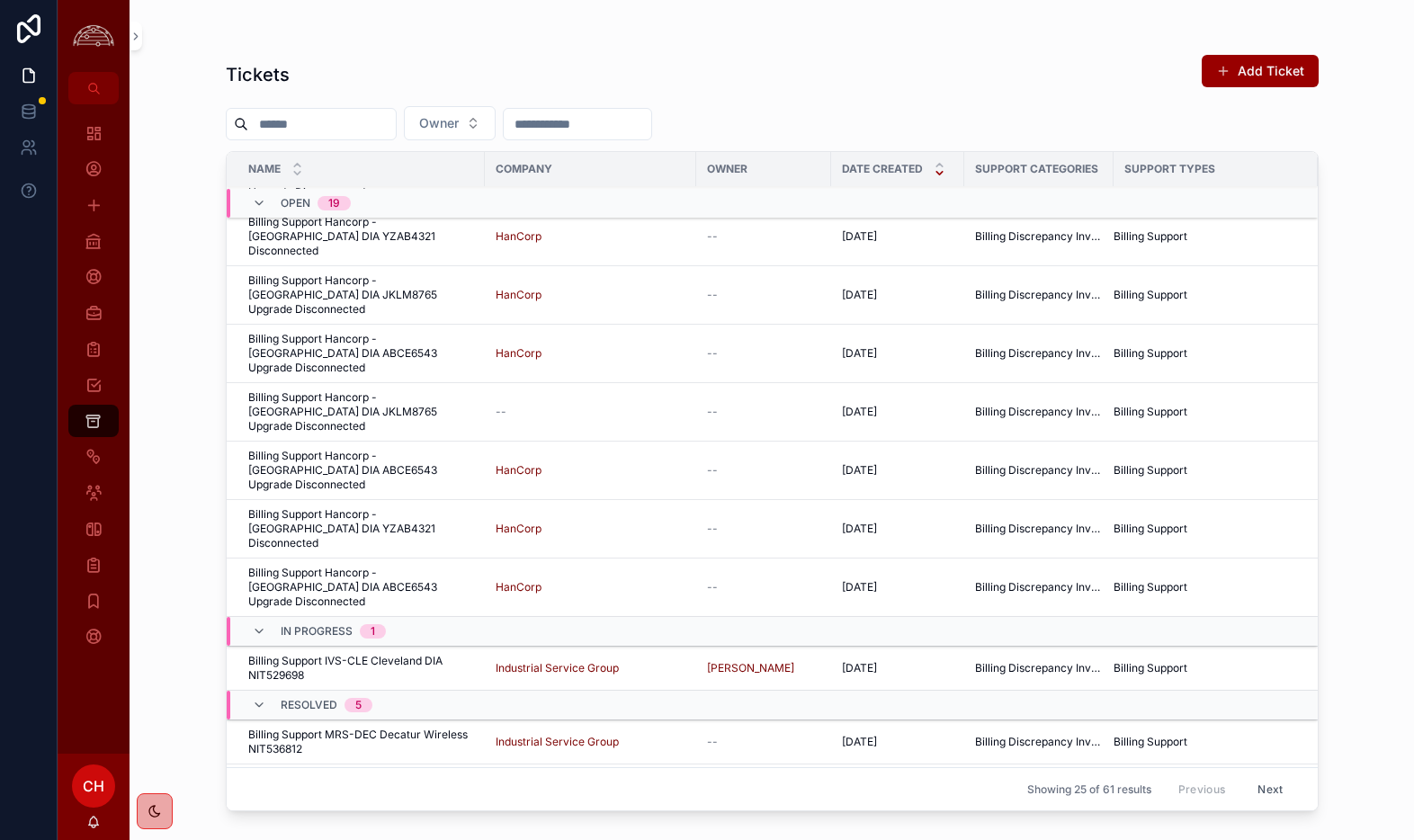
scroll to position [692, 0]
click at [95, 252] on div "Clients" at bounding box center [94, 241] width 29 height 29
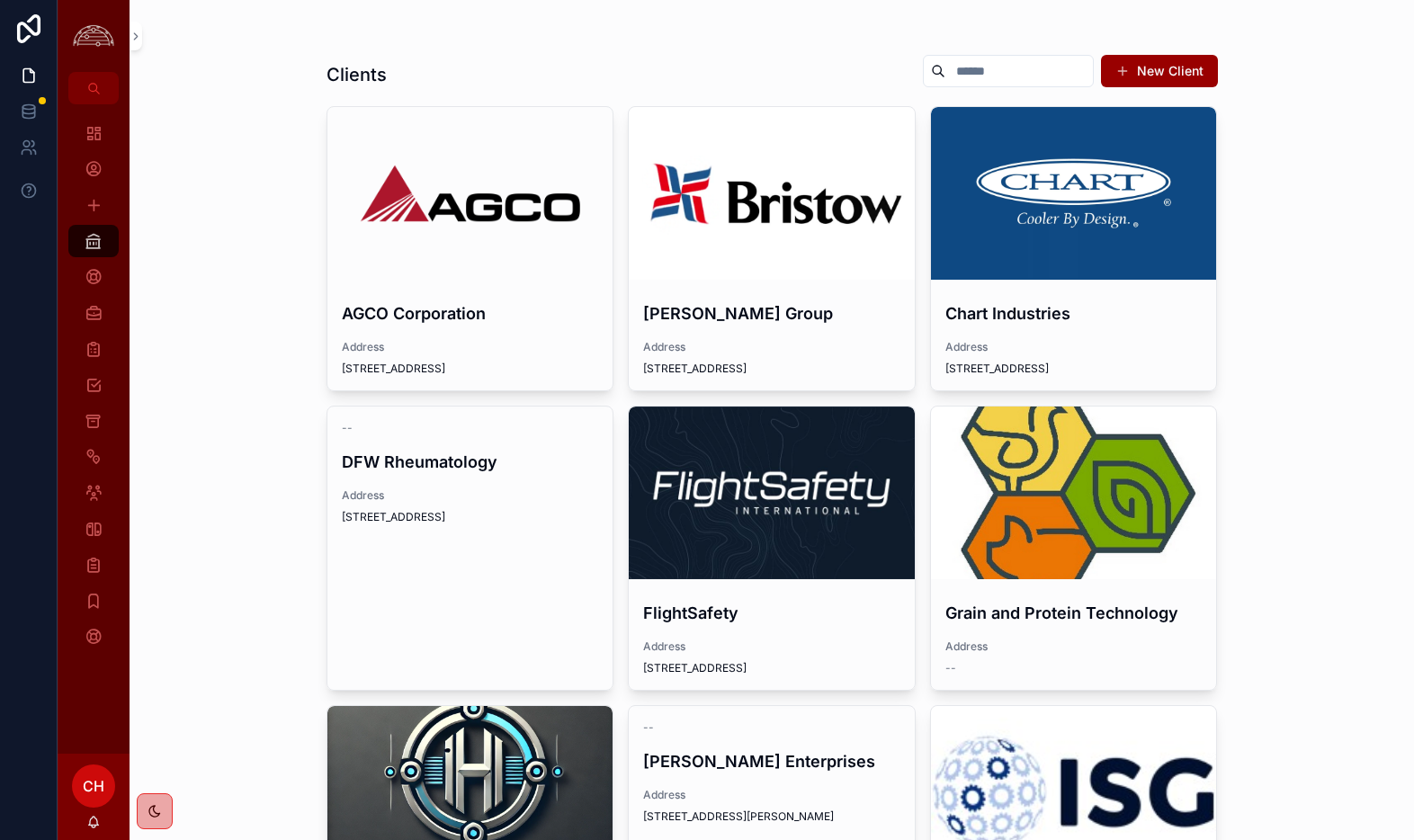
click at [1057, 283] on link "Chart Industries Address [STREET_ADDRESS]" at bounding box center [1073, 248] width 287 height 285
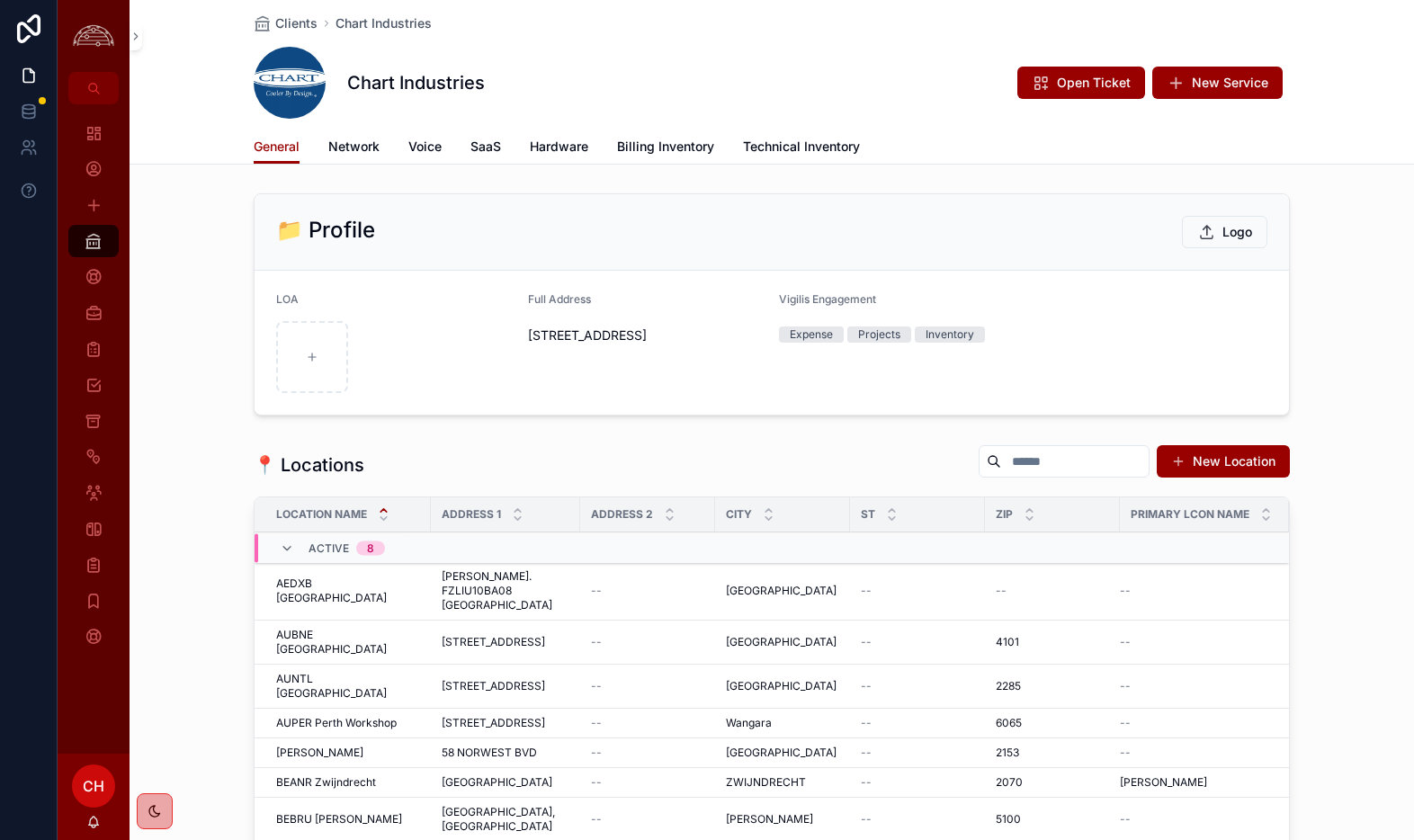
click at [348, 147] on span "Network" at bounding box center [354, 146] width 52 height 18
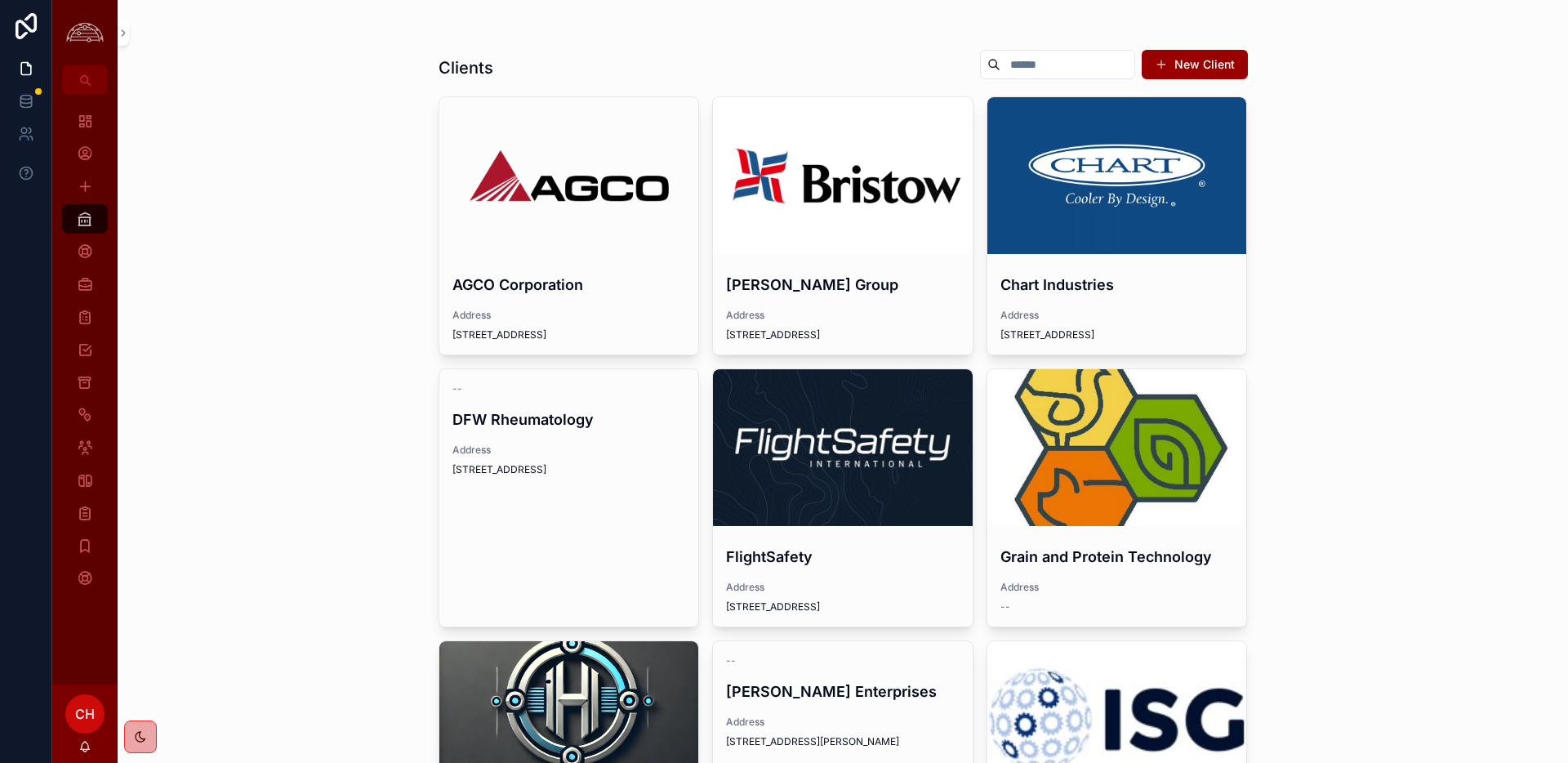
click at [1132, 204] on div "scrollable content" at bounding box center [1117, 175] width 260 height 157
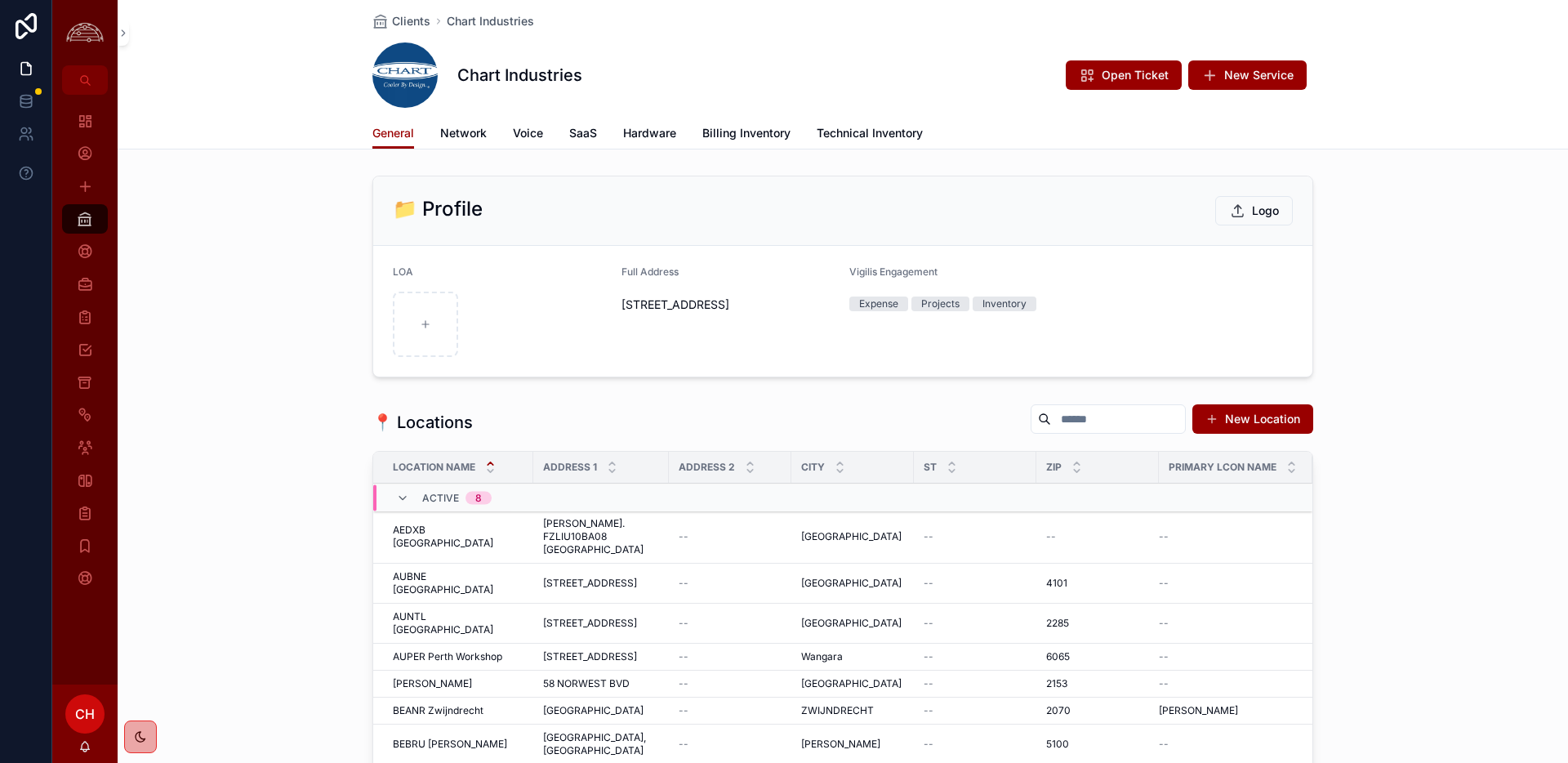
click at [1270, 67] on span "New Service" at bounding box center [1259, 75] width 69 height 16
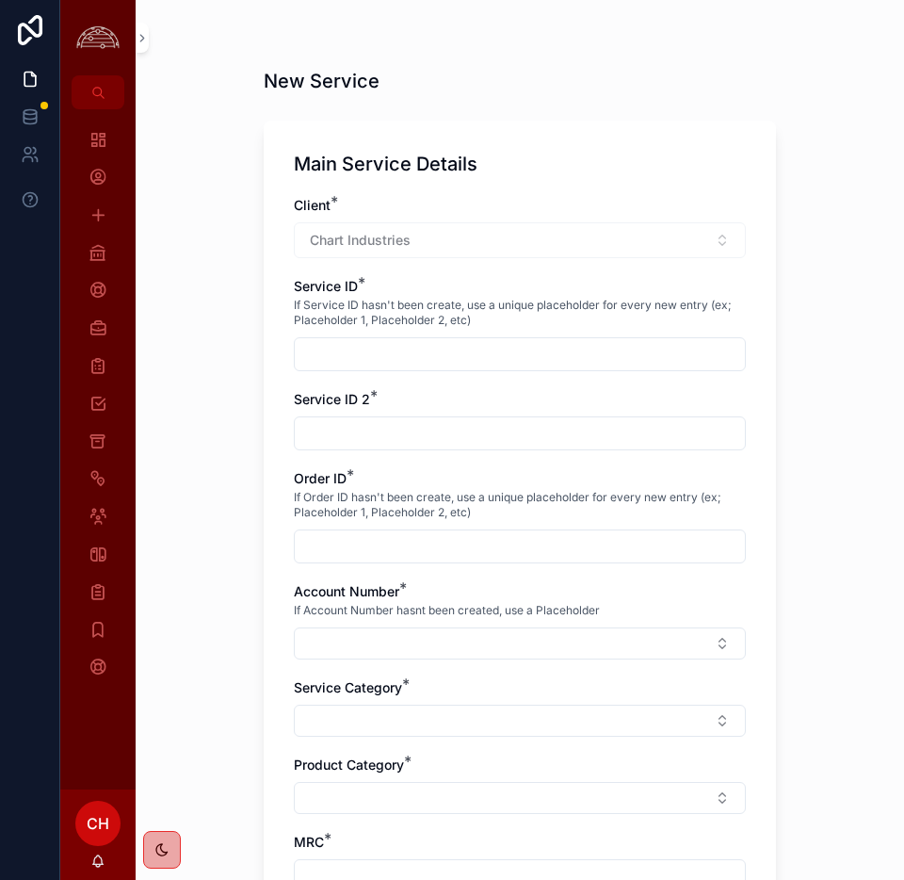
click at [375, 354] on input "scrollable content" at bounding box center [520, 354] width 450 height 26
click at [367, 360] on input "scrollable content" at bounding box center [520, 354] width 450 height 26
paste input "**********"
type input "**********"
click at [350, 439] on input "scrollable content" at bounding box center [520, 433] width 450 height 26
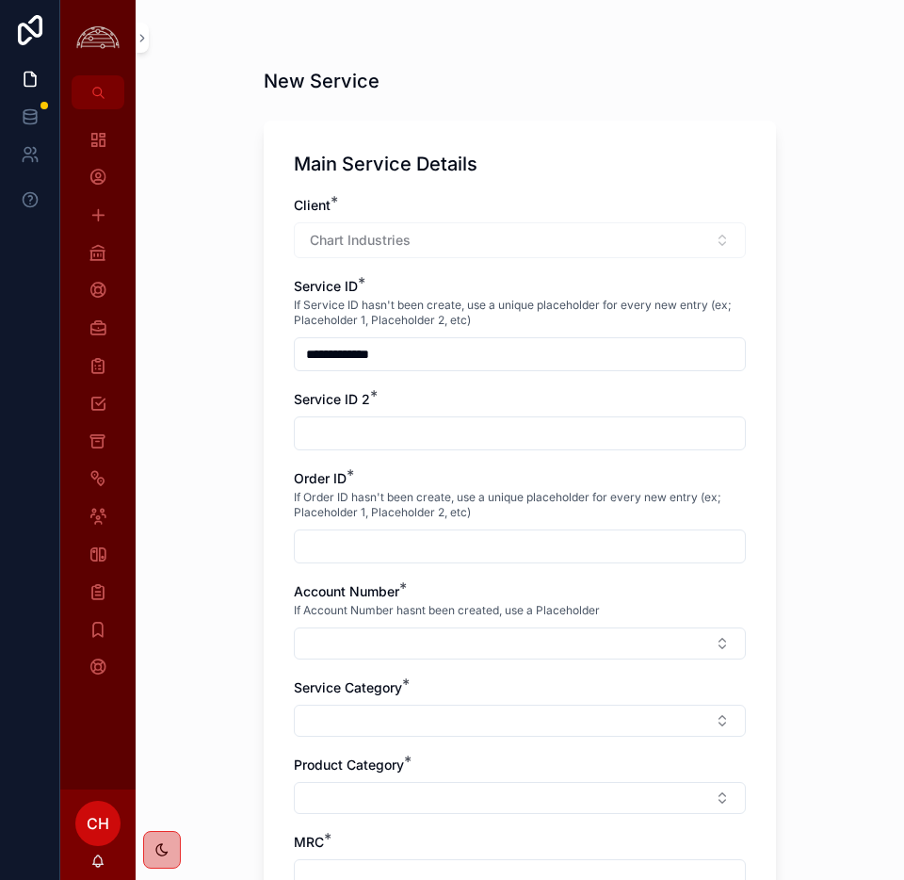
paste input "*******"
type input "*******"
click at [340, 543] on input "scrollable content" at bounding box center [520, 546] width 450 height 26
paste input "**********"
type input "**********"
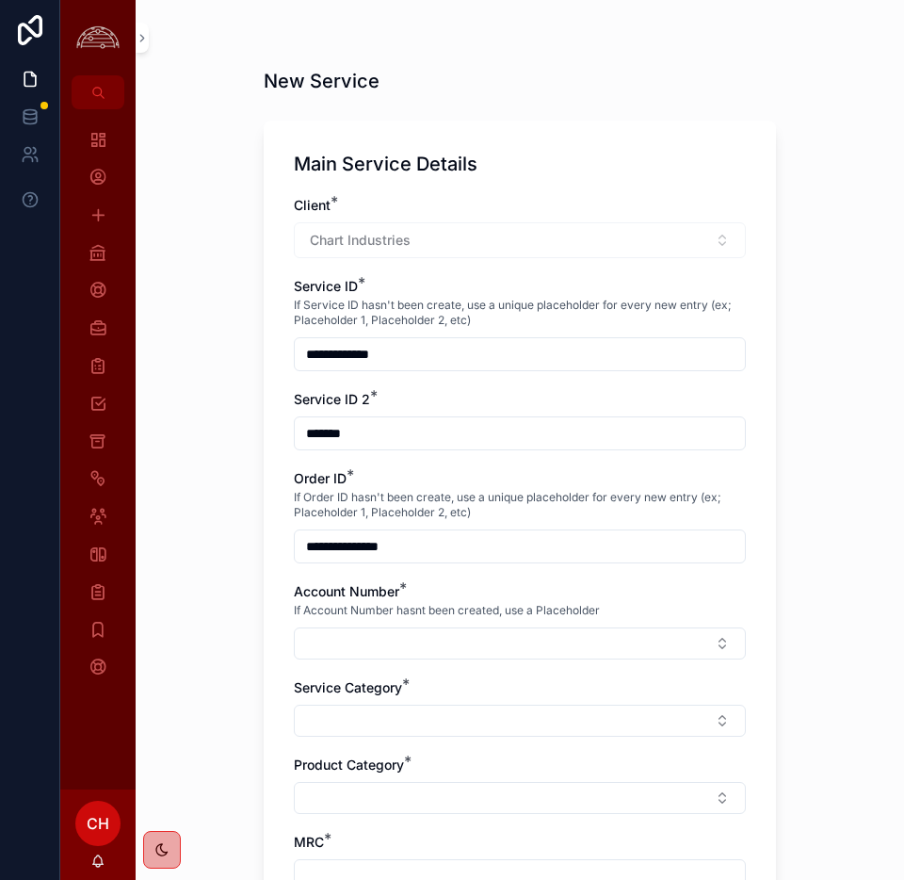
click at [364, 650] on button "Select Button" at bounding box center [520, 643] width 452 height 32
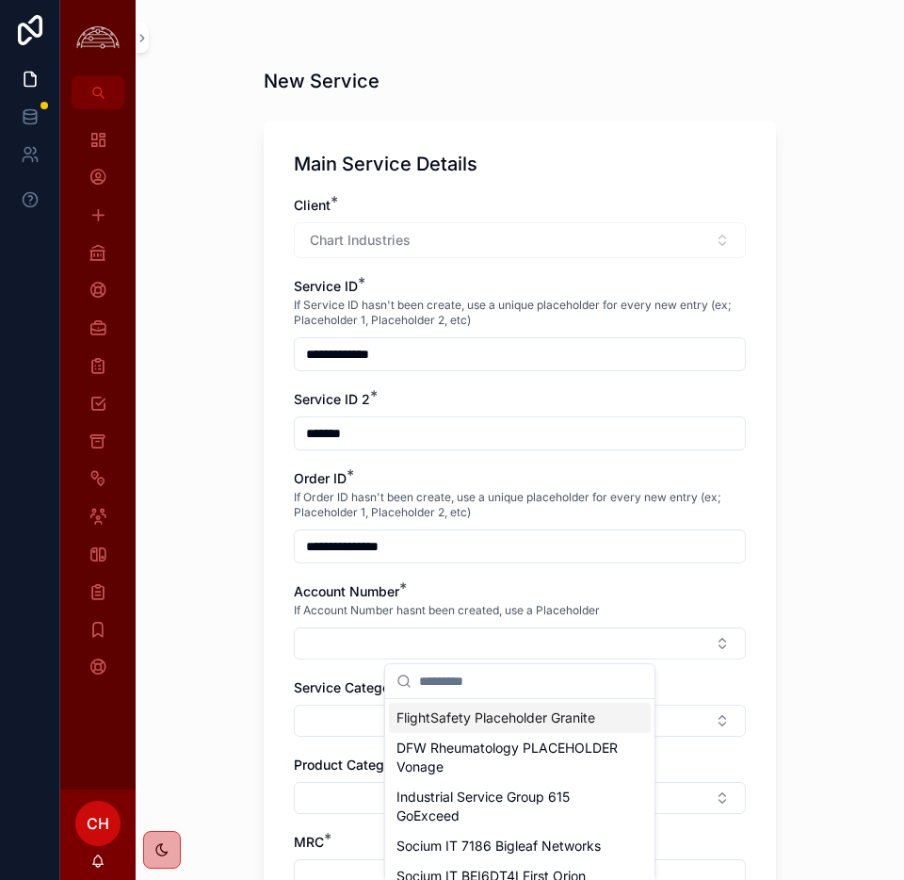
type input "*"
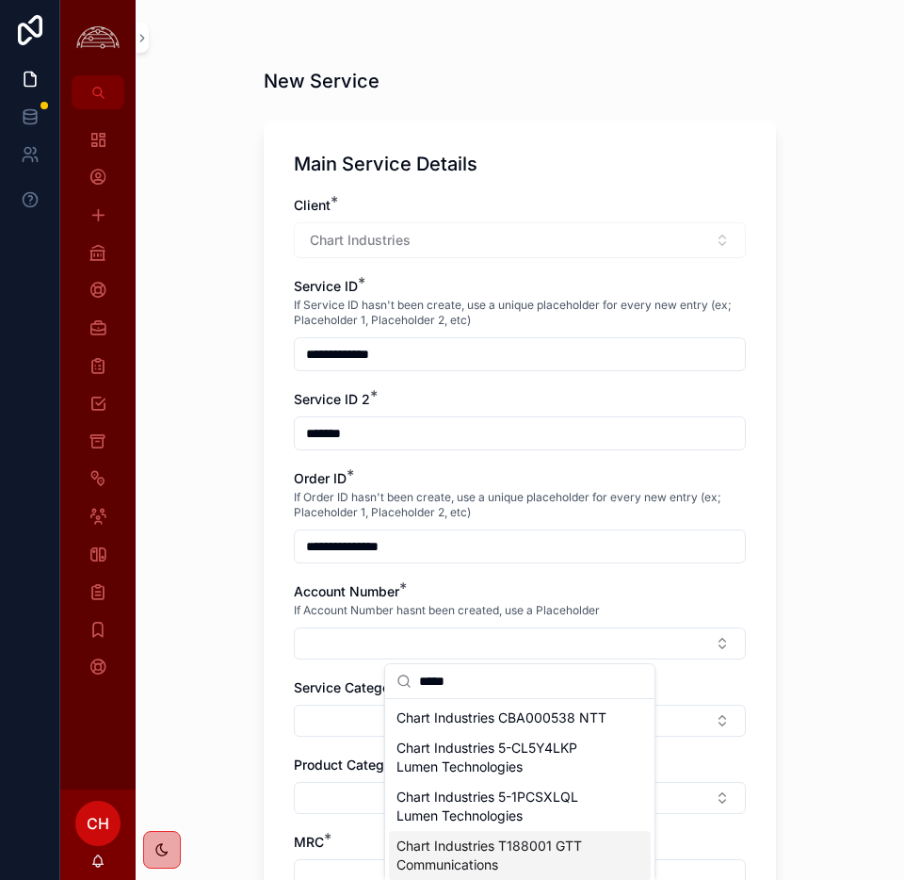
type input "*****"
click at [529, 862] on span "Chart Industries T188001 GTT Communications" at bounding box center [509, 856] width 224 height 38
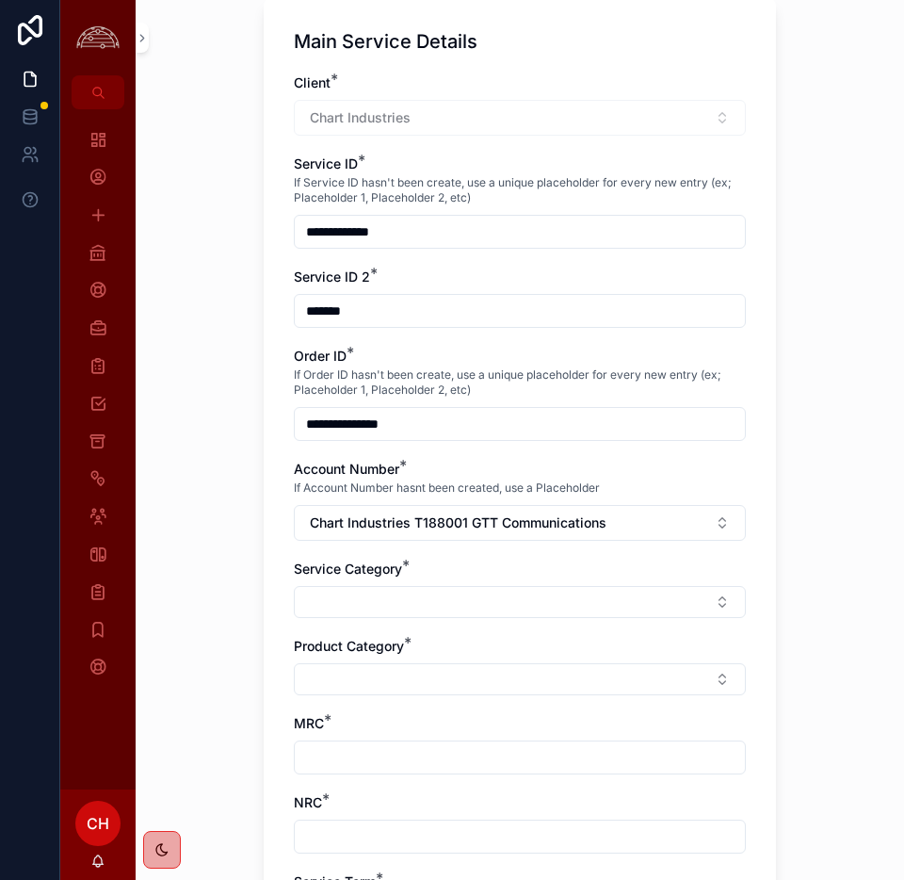
scroll to position [123, 0]
click at [415, 596] on button "Select Button" at bounding box center [520, 601] width 452 height 32
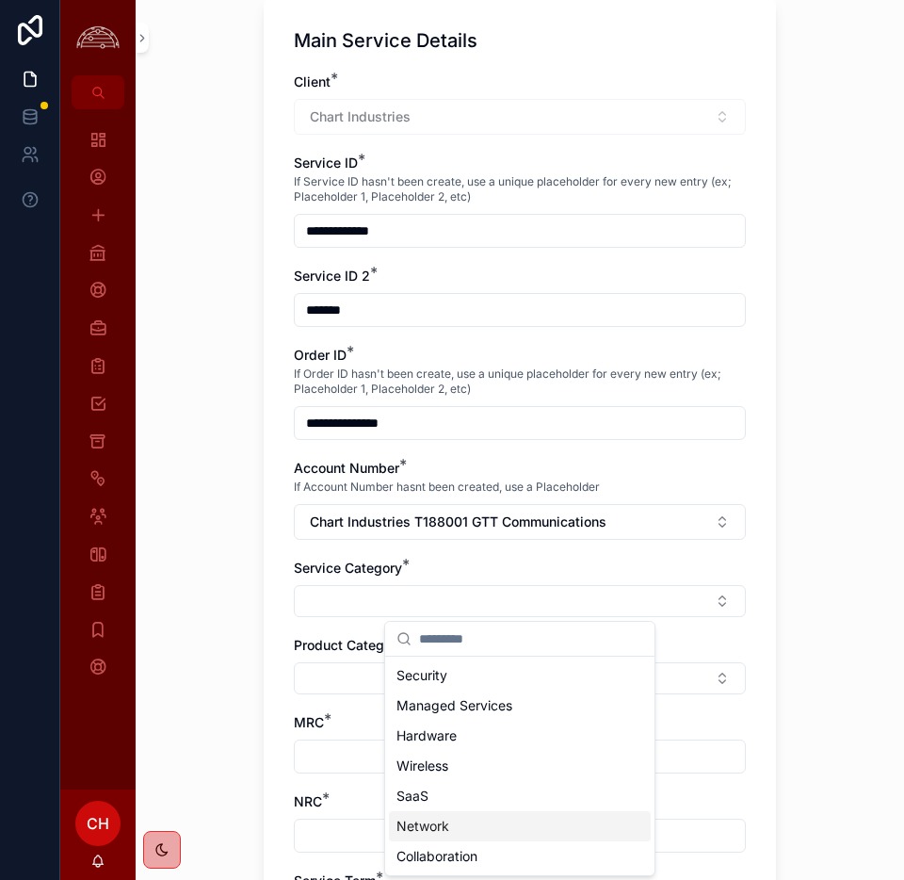
click at [432, 824] on span "Network" at bounding box center [423, 826] width 53 height 19
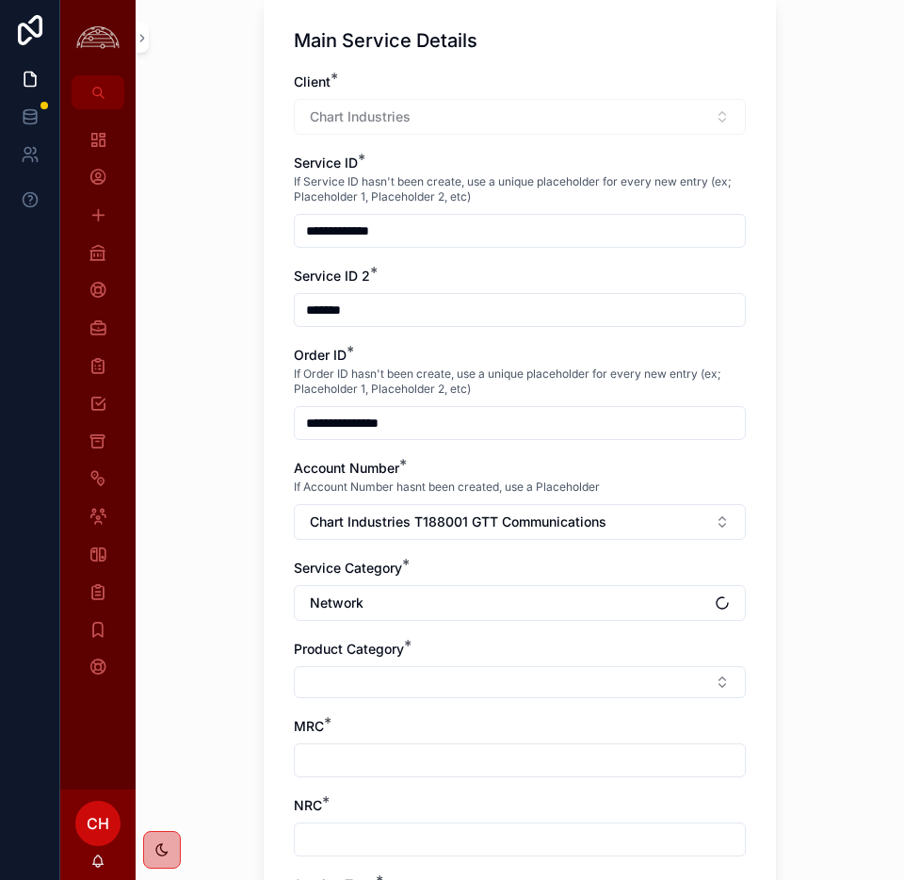
click at [380, 673] on button "Select Button" at bounding box center [520, 682] width 452 height 32
type input "***"
click at [453, 758] on div "DIA" at bounding box center [520, 756] width 262 height 30
click at [365, 759] on input "scrollable content" at bounding box center [520, 764] width 450 height 26
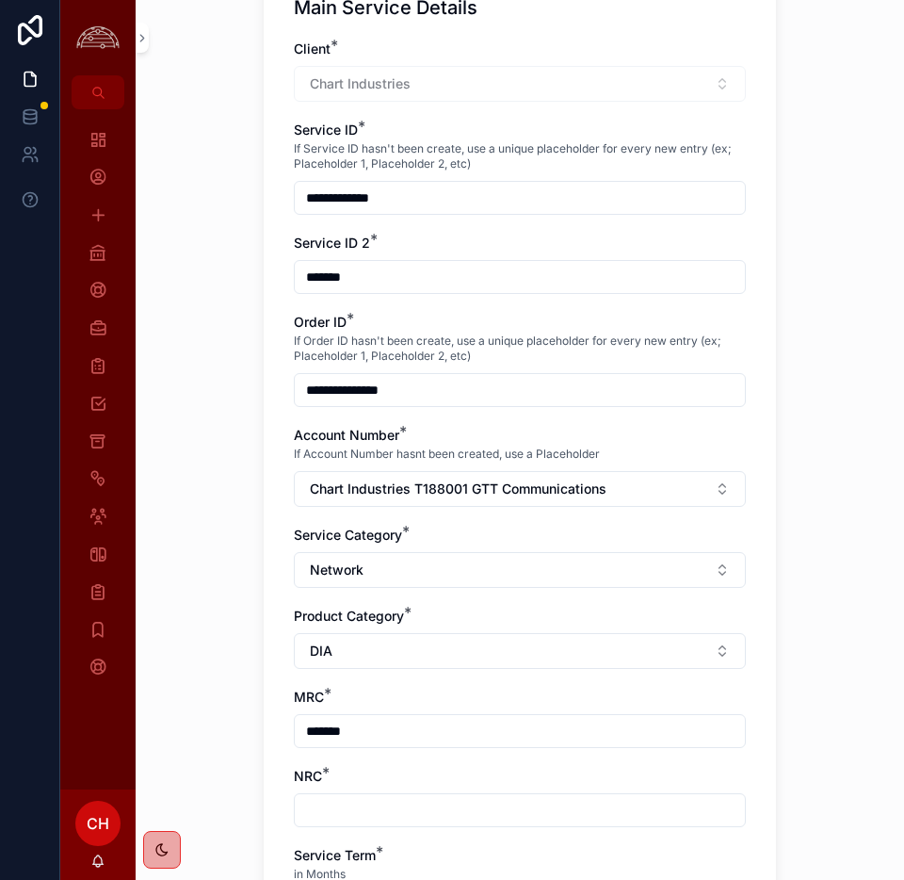
scroll to position [168, 0]
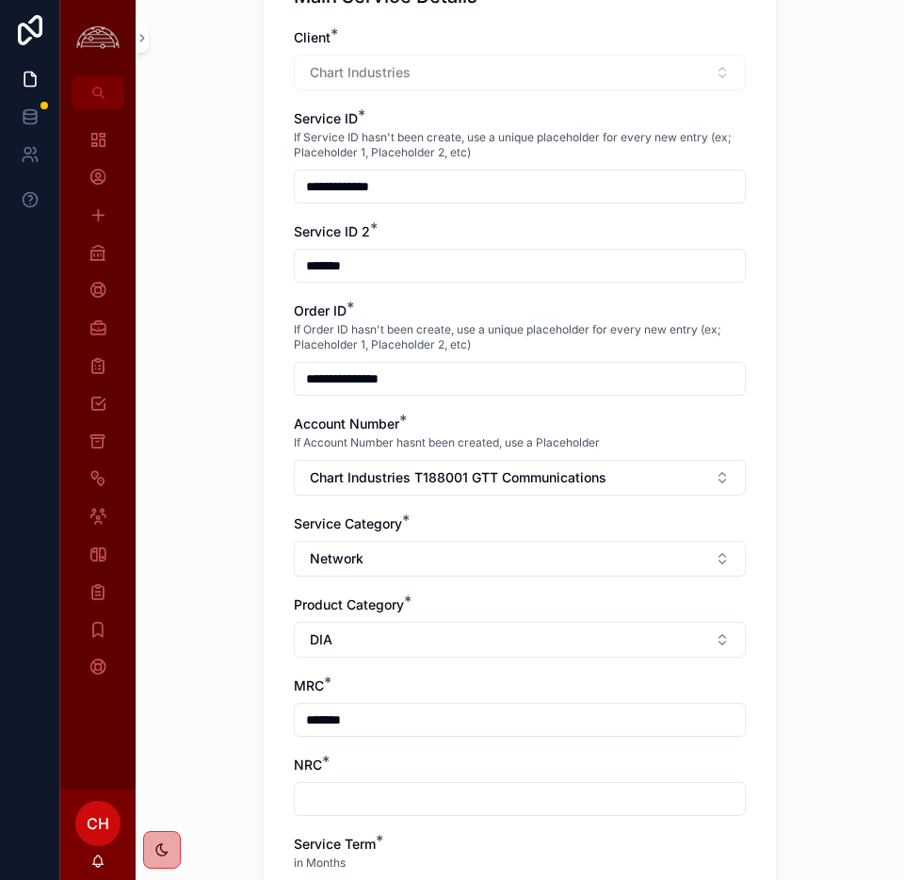
type input "*******"
click at [355, 795] on input "scrollable content" at bounding box center [520, 799] width 450 height 26
type input "*****"
click at [207, 780] on div "**********" at bounding box center [520, 440] width 769 height 880
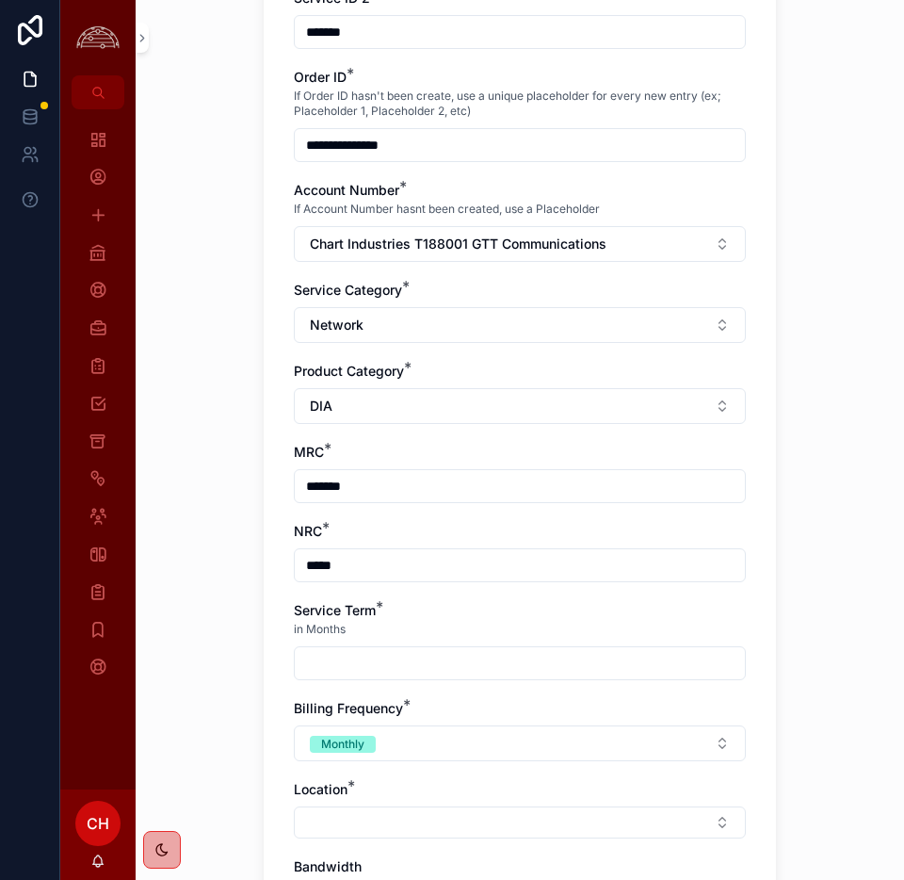
click at [409, 670] on input "scrollable content" at bounding box center [520, 663] width 450 height 26
type input "**"
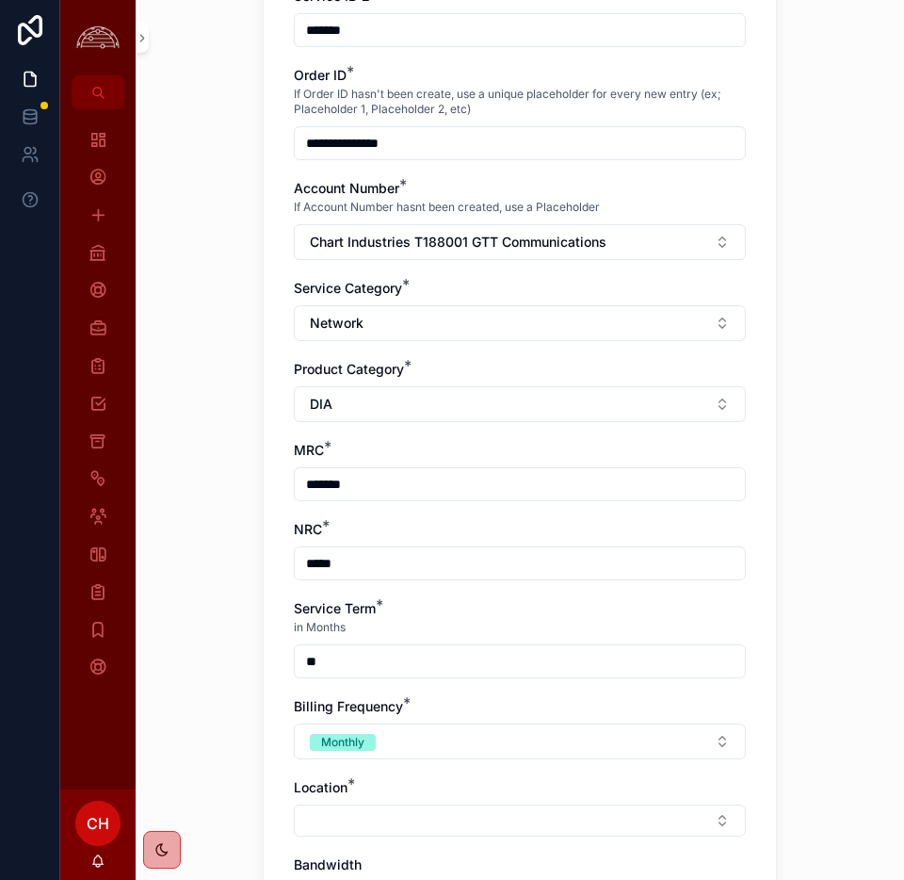
click at [368, 803] on div "Location *" at bounding box center [520, 807] width 452 height 58
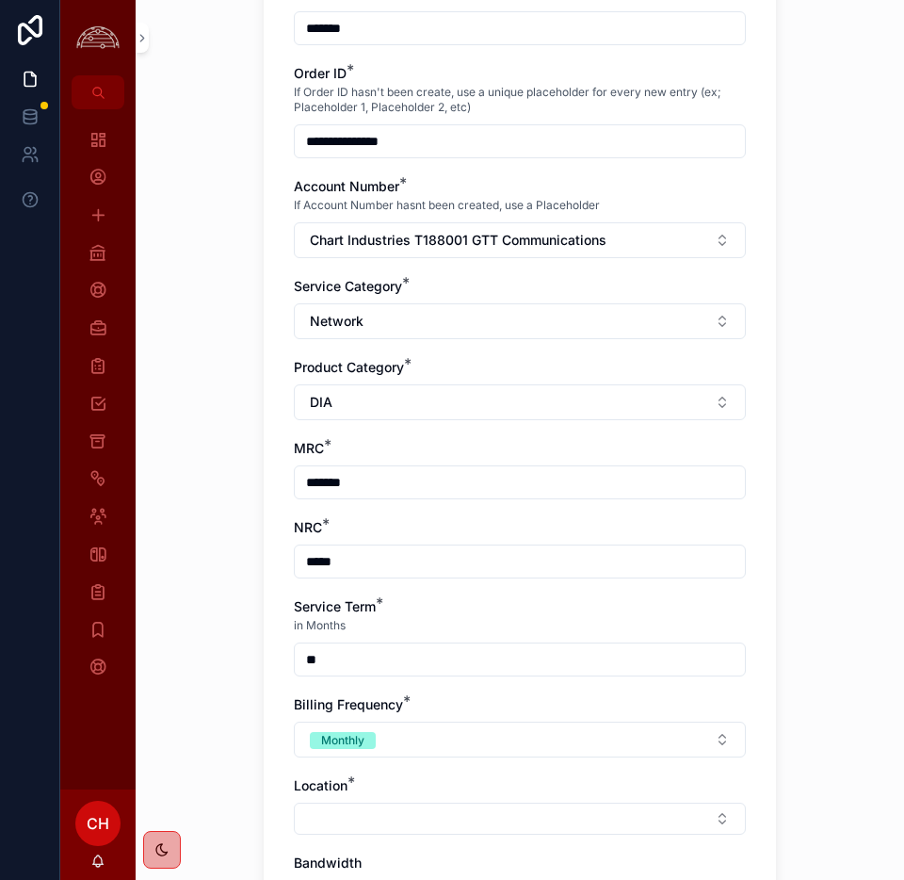
scroll to position [408, 0]
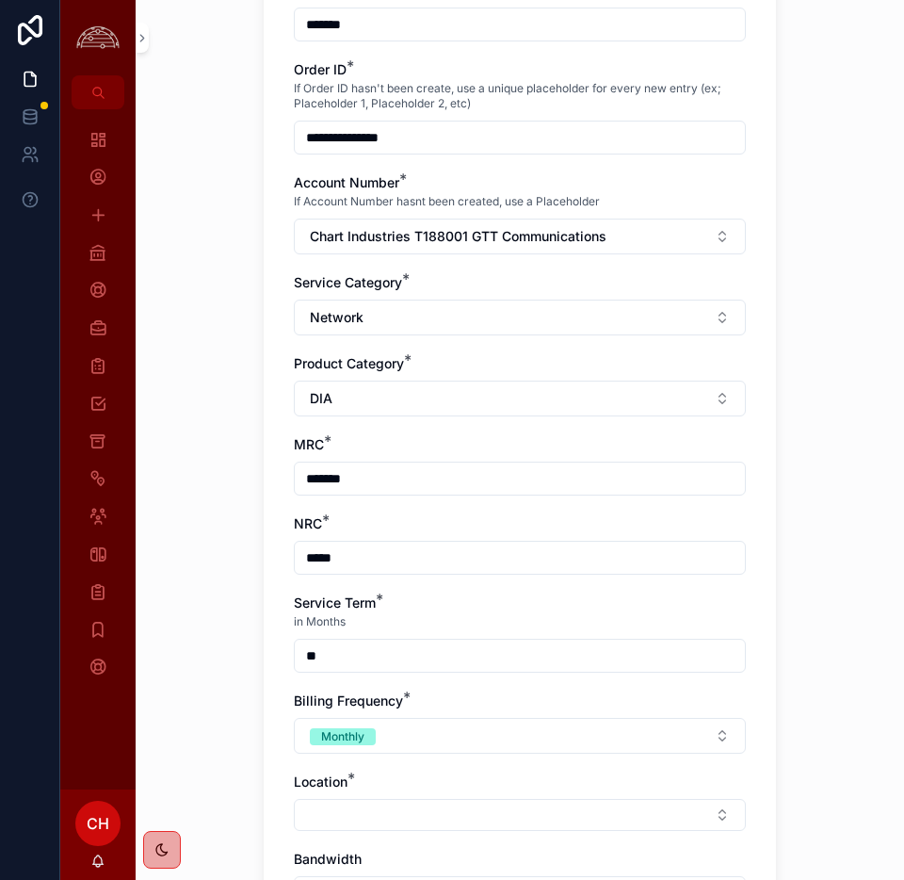
click at [366, 812] on button "Select Button" at bounding box center [520, 815] width 452 height 32
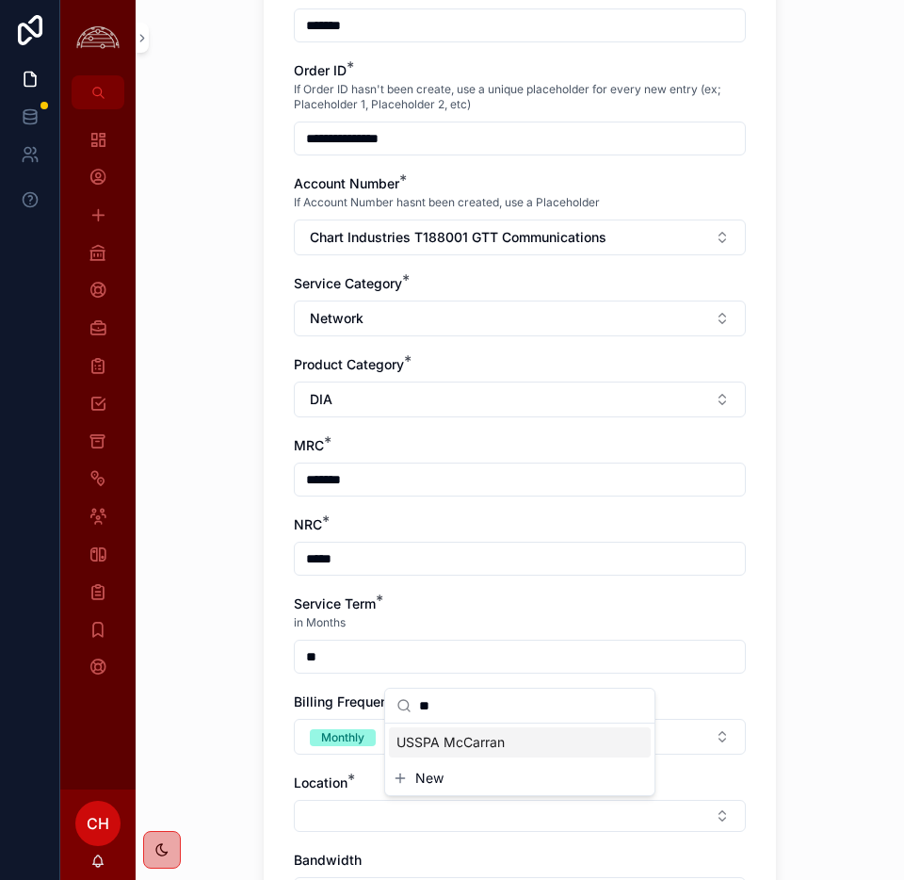
type input "*"
type input "*****"
click at [465, 742] on span "USSPA McCarran" at bounding box center [451, 742] width 108 height 19
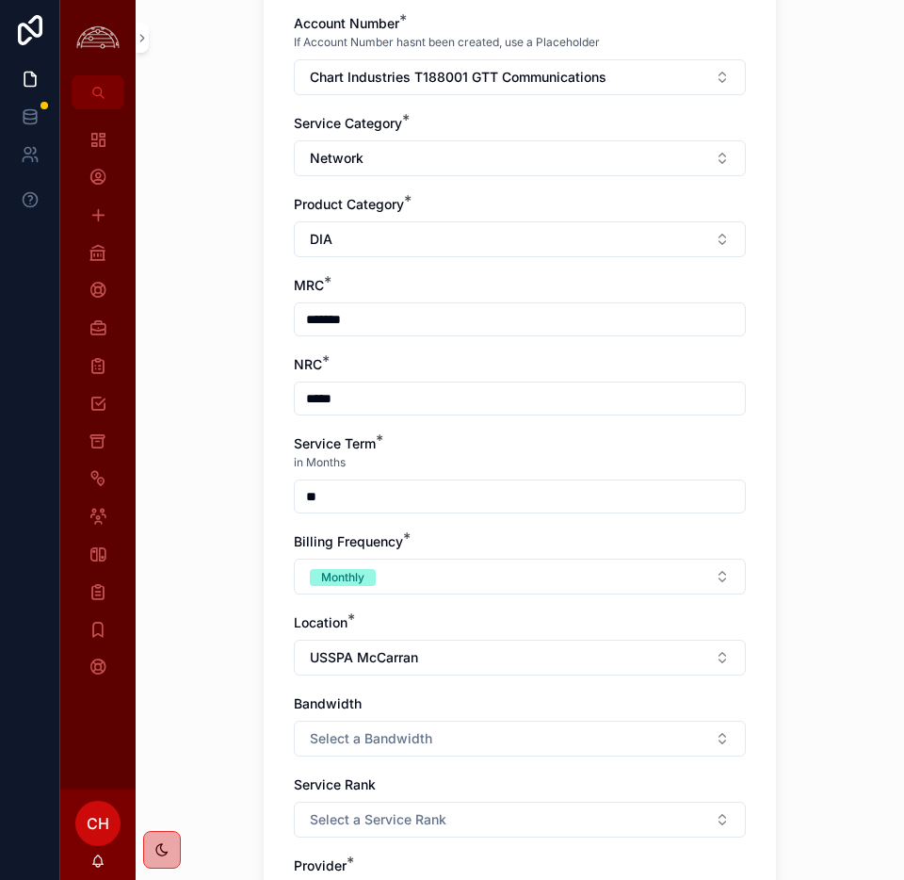
scroll to position [574, 0]
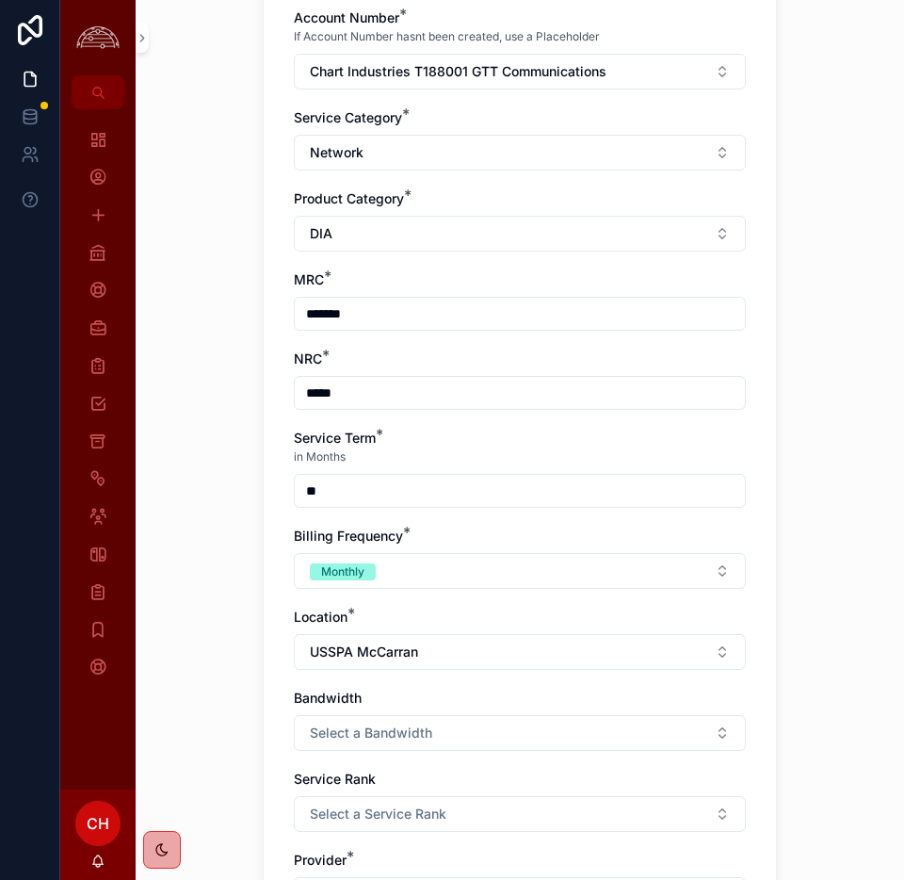
click at [383, 733] on span "Select a Bandwidth" at bounding box center [371, 733] width 122 height 19
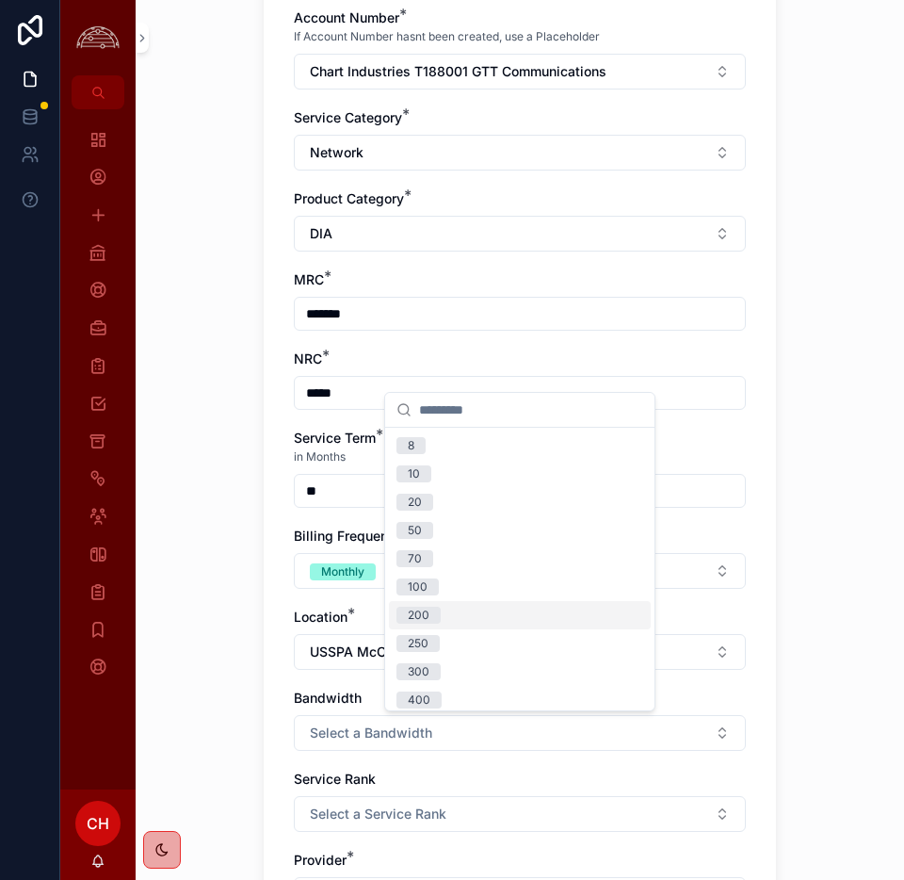
click at [445, 617] on div "200" at bounding box center [520, 615] width 262 height 28
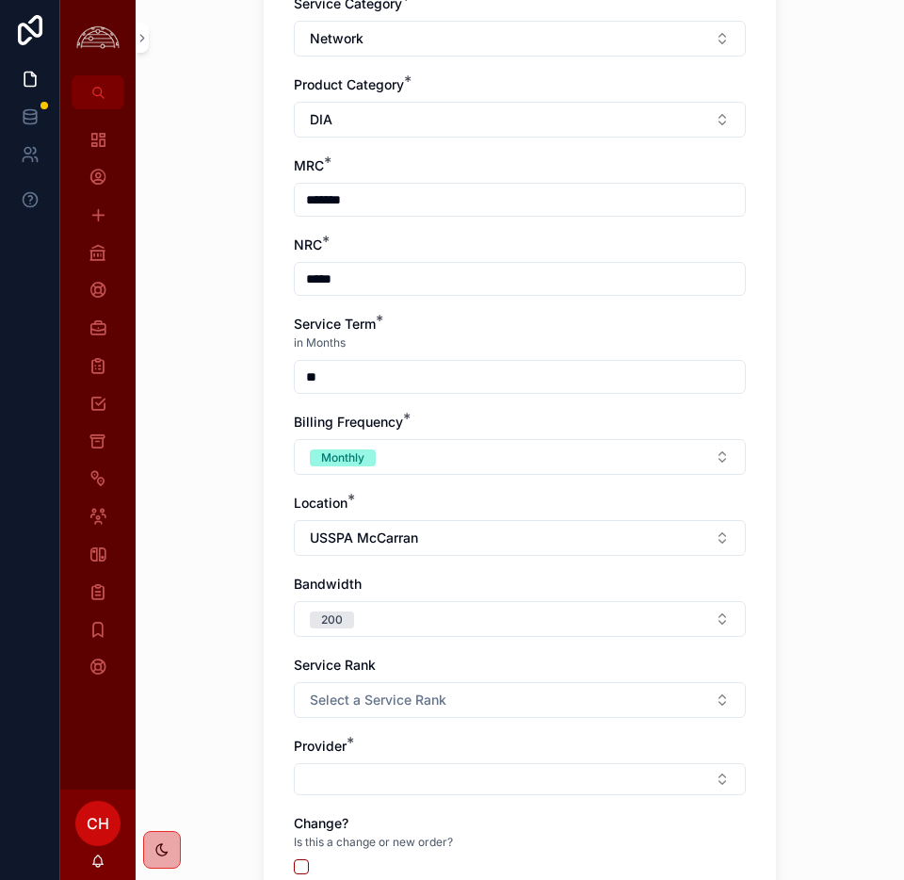
scroll to position [709, 0]
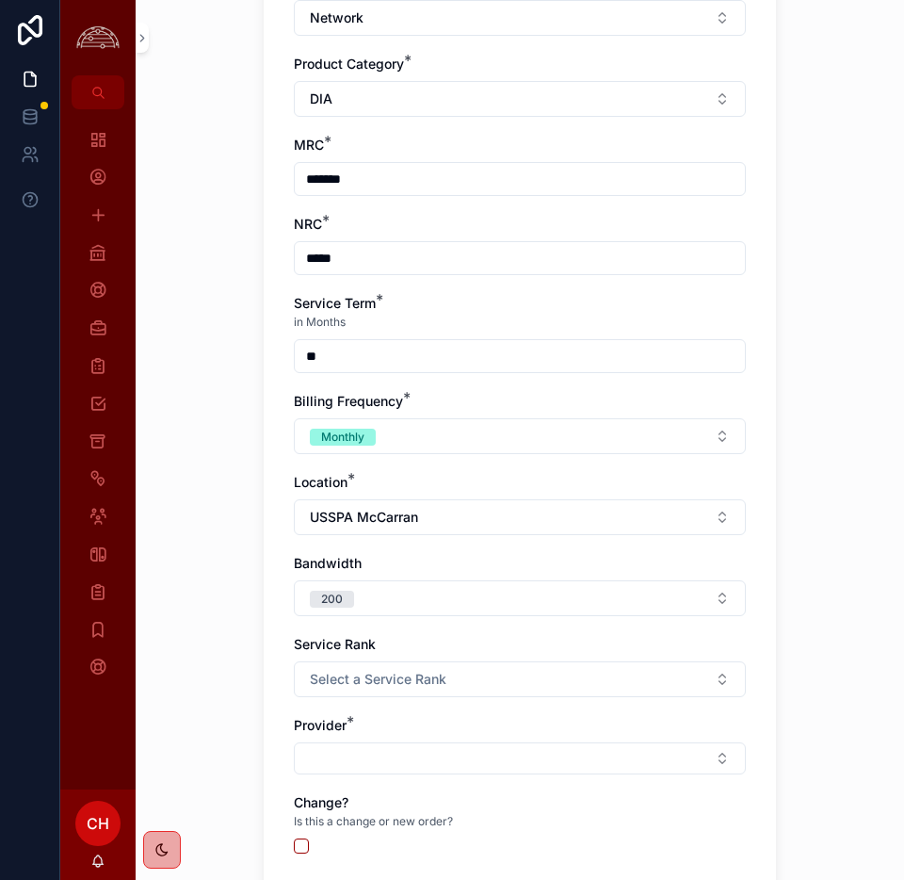
click at [434, 680] on span "Select a Service Rank" at bounding box center [378, 679] width 137 height 19
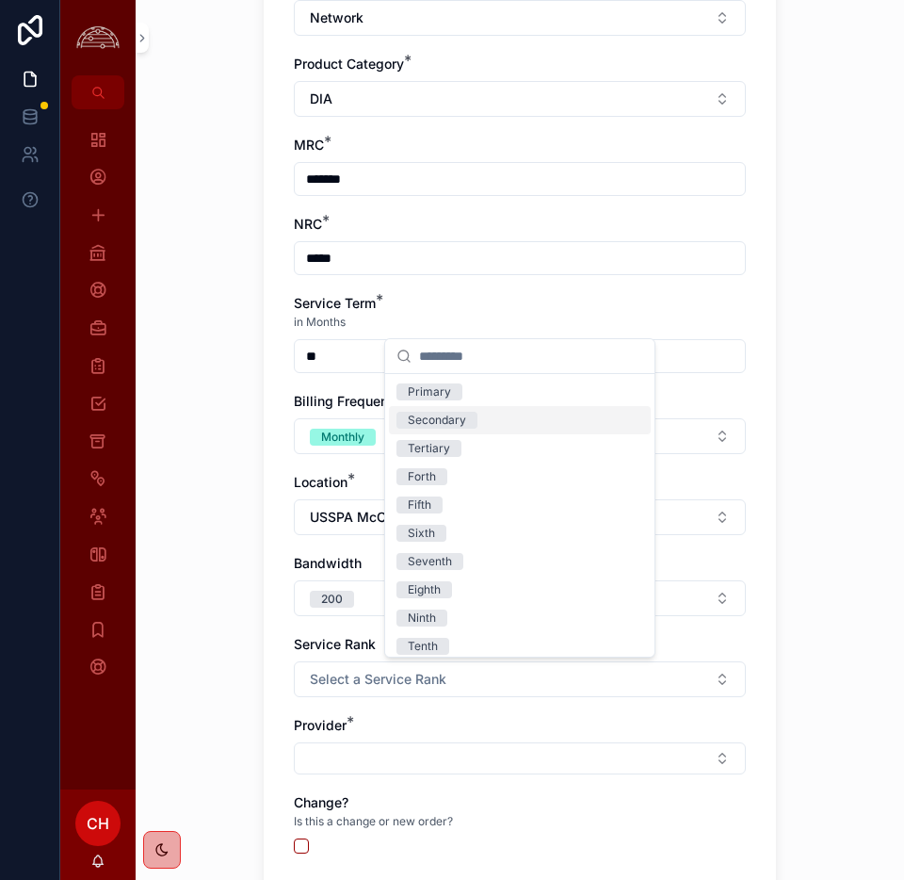
click at [445, 416] on div "Secondary" at bounding box center [437, 420] width 58 height 17
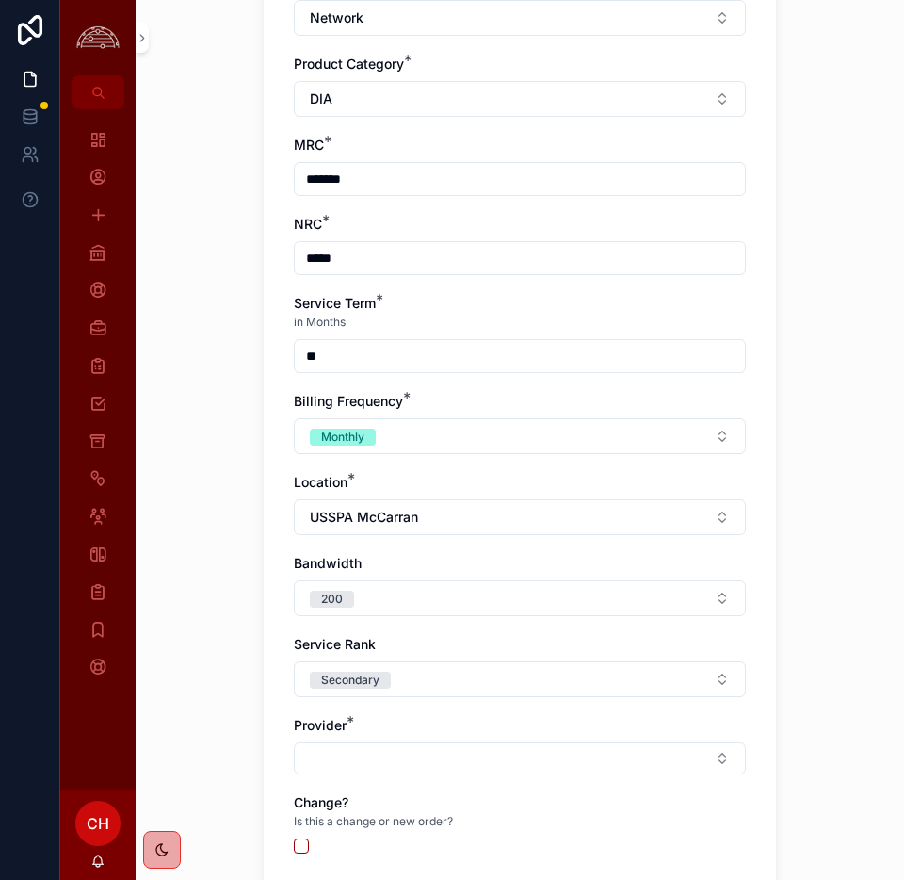
click at [361, 767] on button "Select Button" at bounding box center [520, 758] width 452 height 32
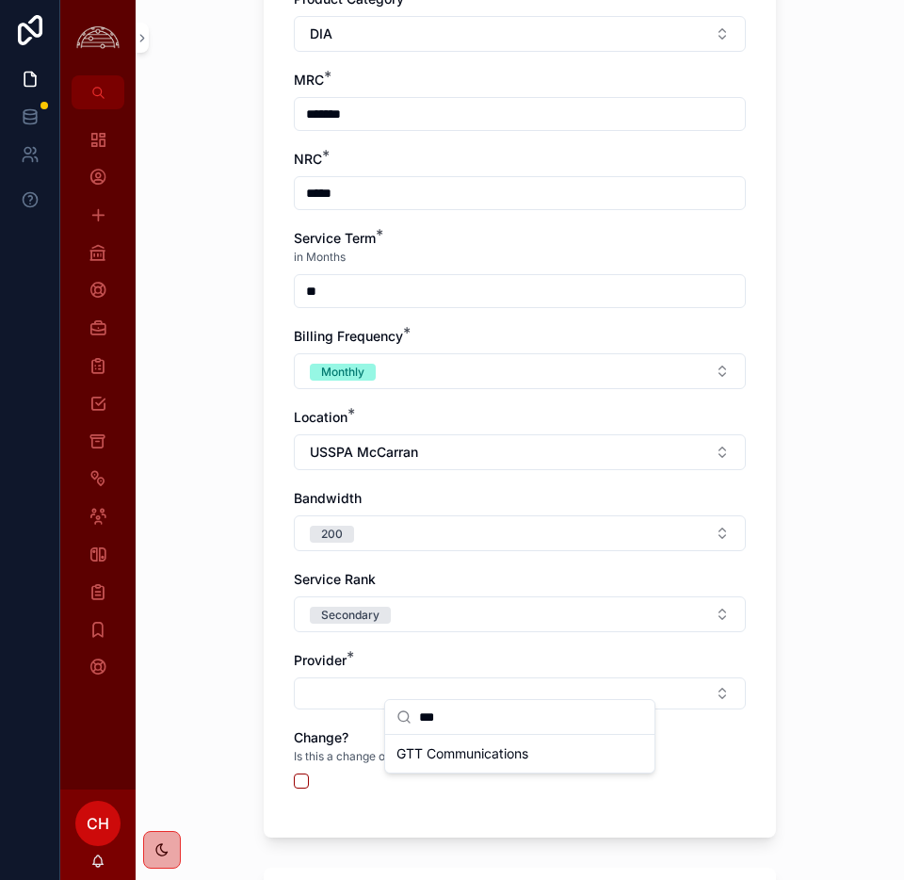
scroll to position [793, 0]
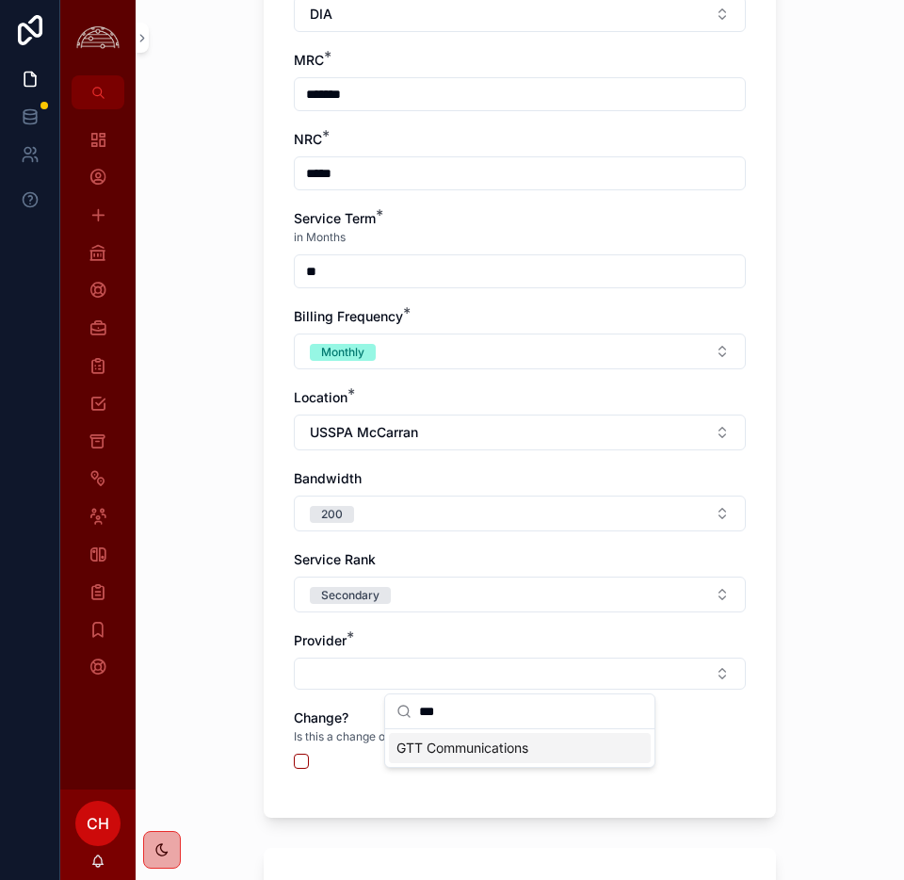
type input "***"
click at [474, 751] on span "GTT Communications" at bounding box center [463, 748] width 132 height 19
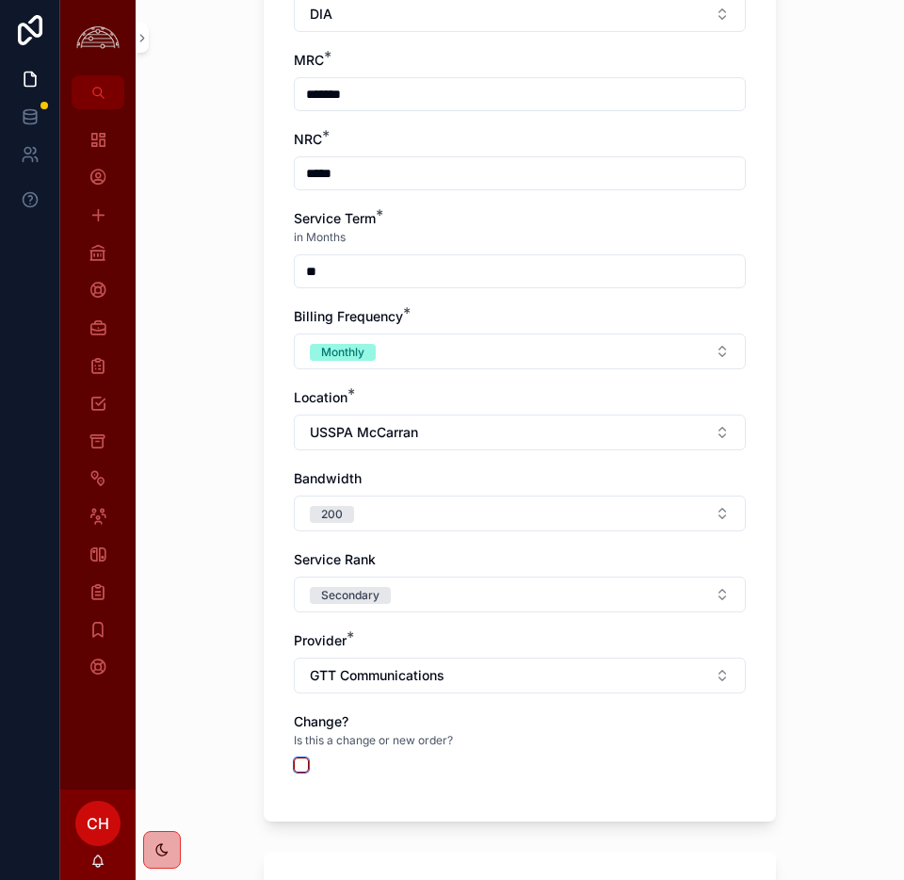
click at [298, 768] on button "scrollable content" at bounding box center [301, 765] width 15 height 15
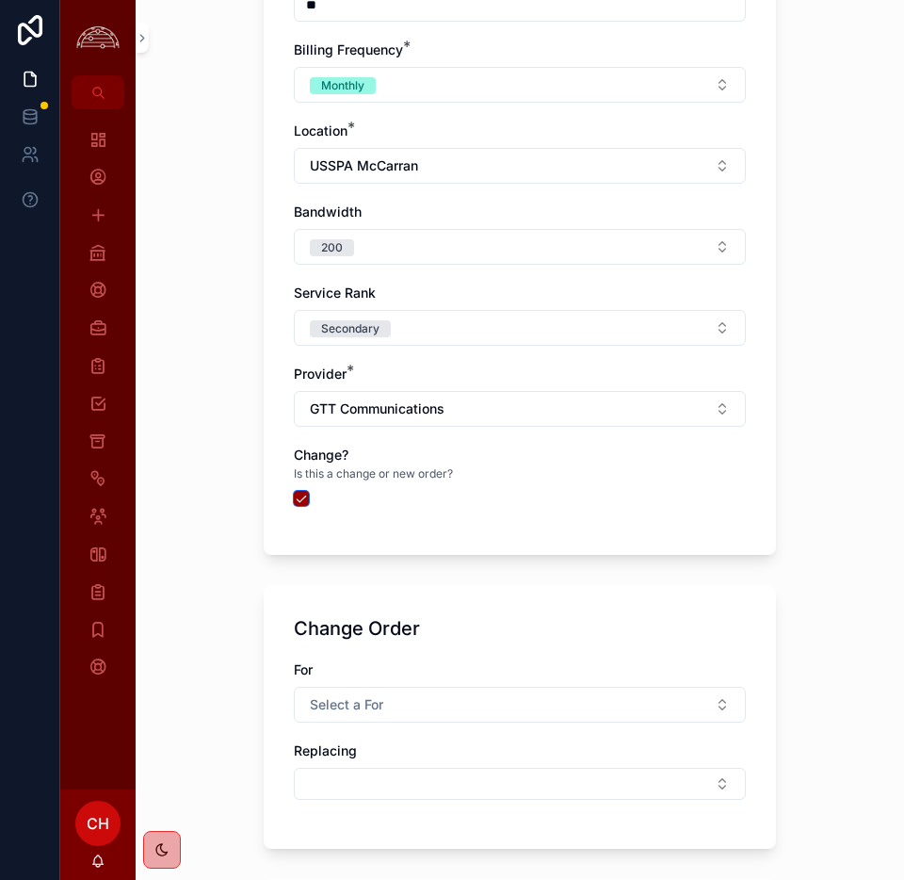
scroll to position [1068, 0]
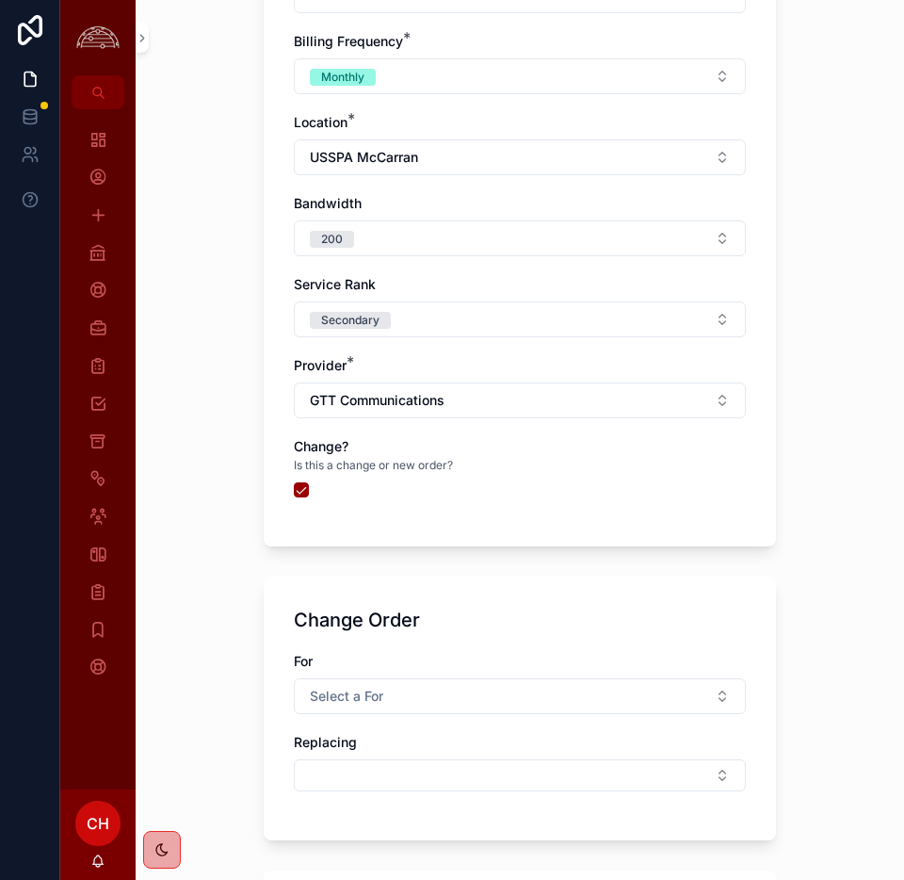
click at [383, 691] on span "Select a For" at bounding box center [346, 696] width 73 height 19
click at [441, 850] on div "Renewal" at bounding box center [431, 856] width 46 height 17
click at [392, 784] on button "Select Button" at bounding box center [520, 775] width 452 height 32
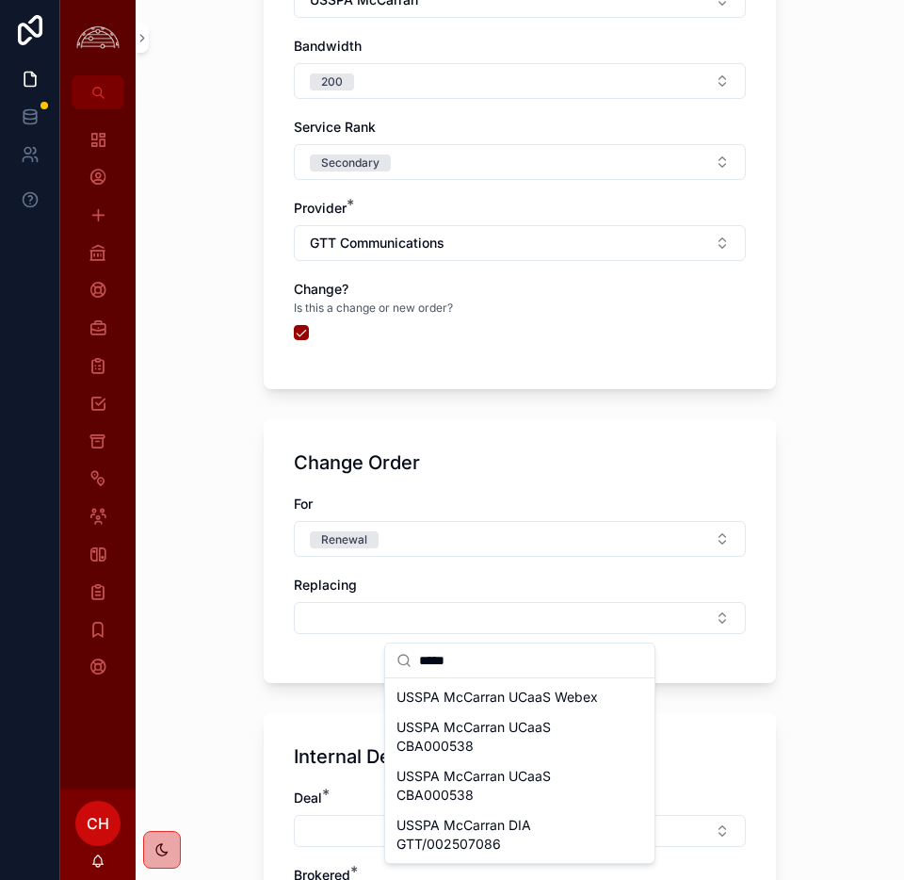
scroll to position [1230, 0]
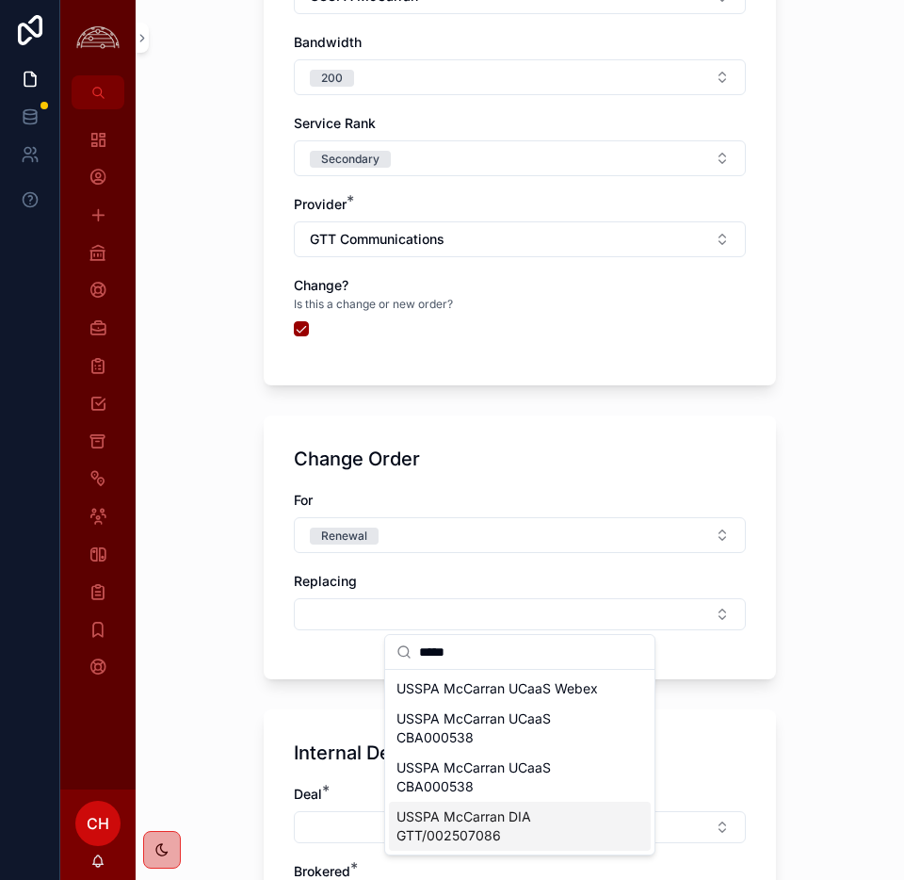
type input "*****"
click at [569, 841] on span "USSPA McCarran DIA GTT/002507086" at bounding box center [509, 826] width 224 height 38
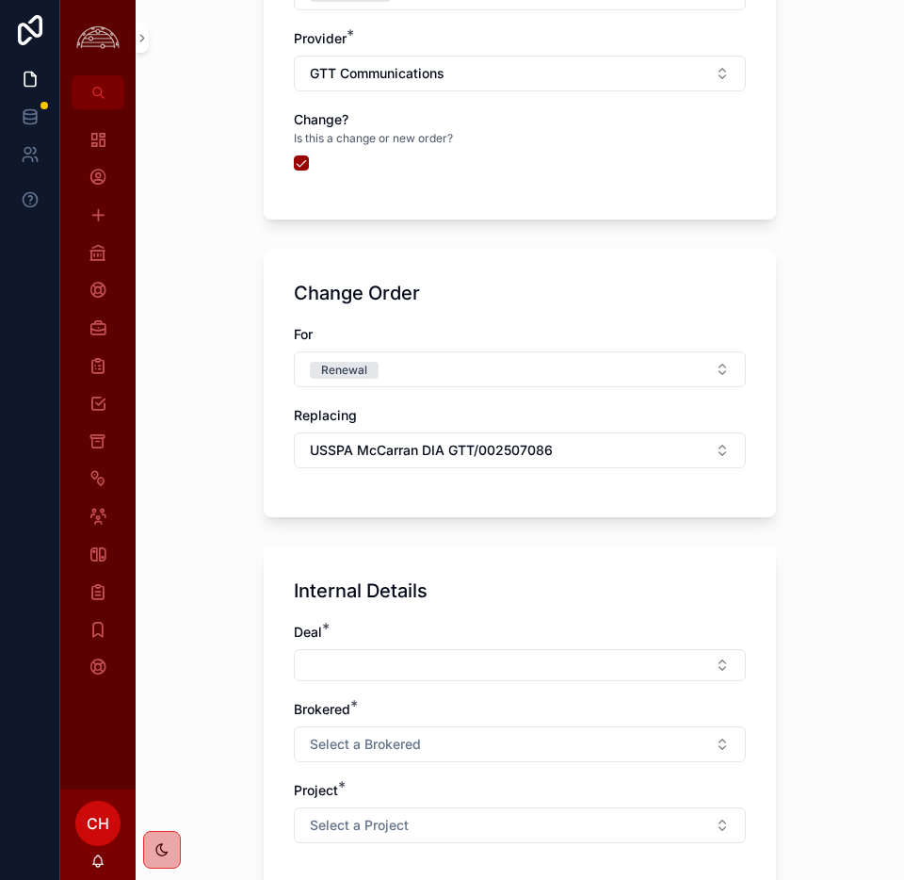
scroll to position [1416, 0]
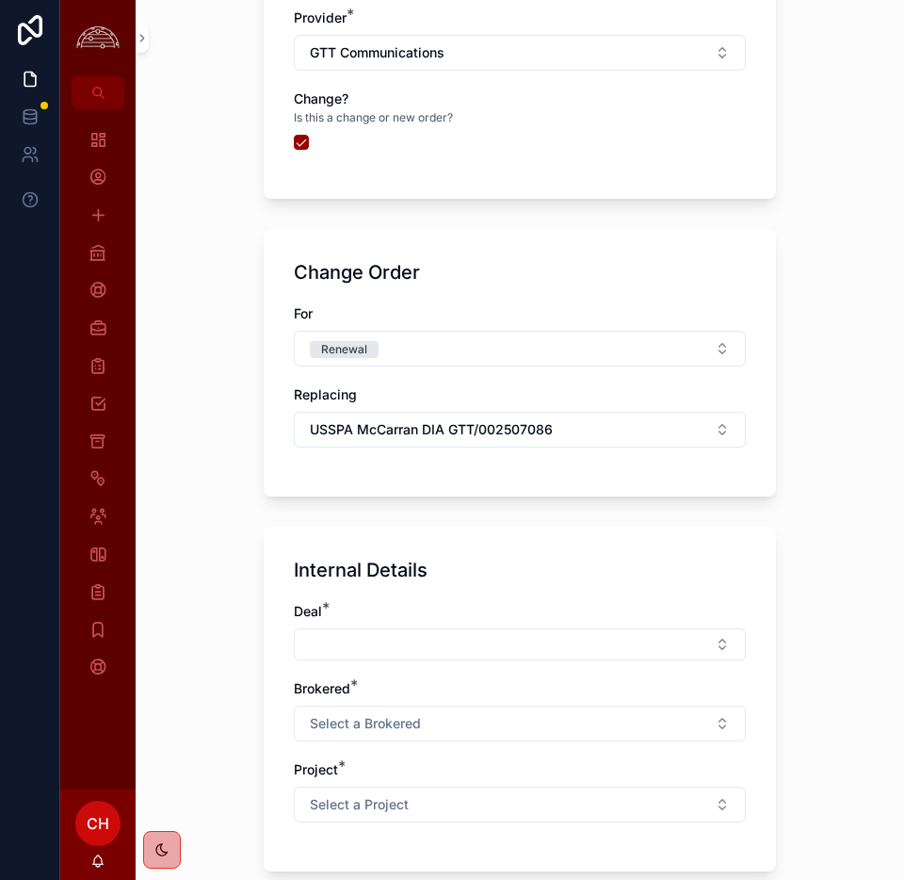
click at [412, 635] on button "Select Button" at bounding box center [520, 644] width 452 height 32
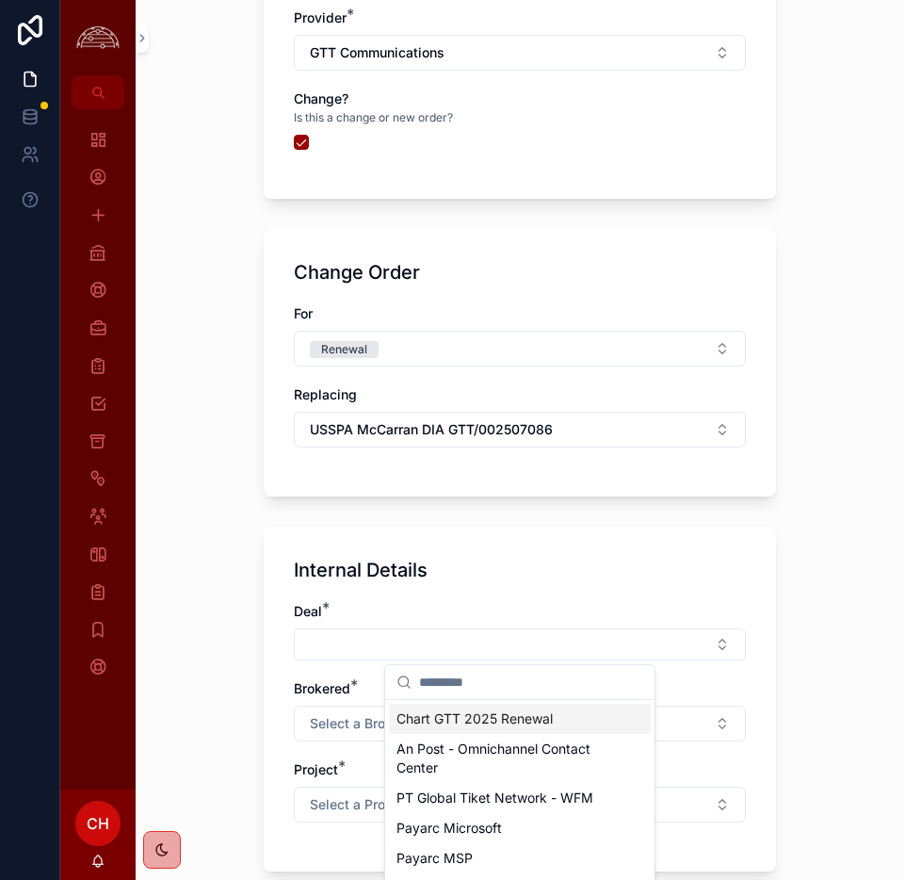
click at [475, 722] on span "Chart GTT 2025 Renewal" at bounding box center [475, 718] width 156 height 19
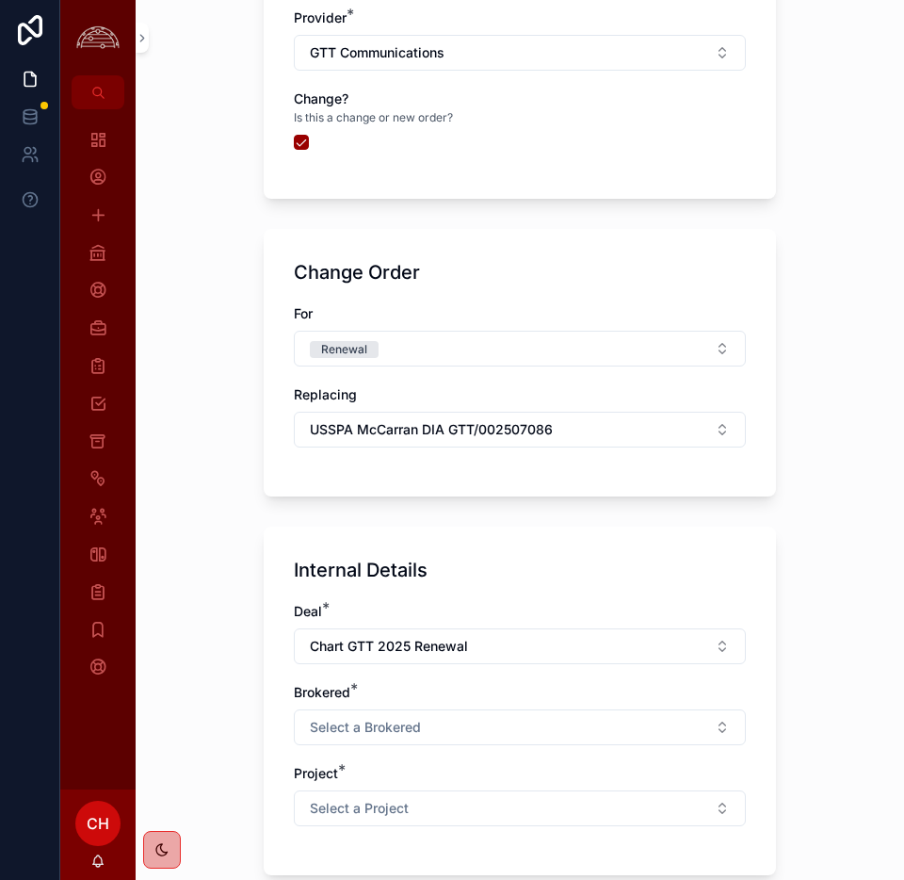
click at [451, 724] on button "Select a Brokered" at bounding box center [520, 727] width 452 height 36
click at [431, 825] on span "No" at bounding box center [416, 831] width 38 height 17
click at [434, 806] on button "Select a Project" at bounding box center [520, 808] width 452 height 36
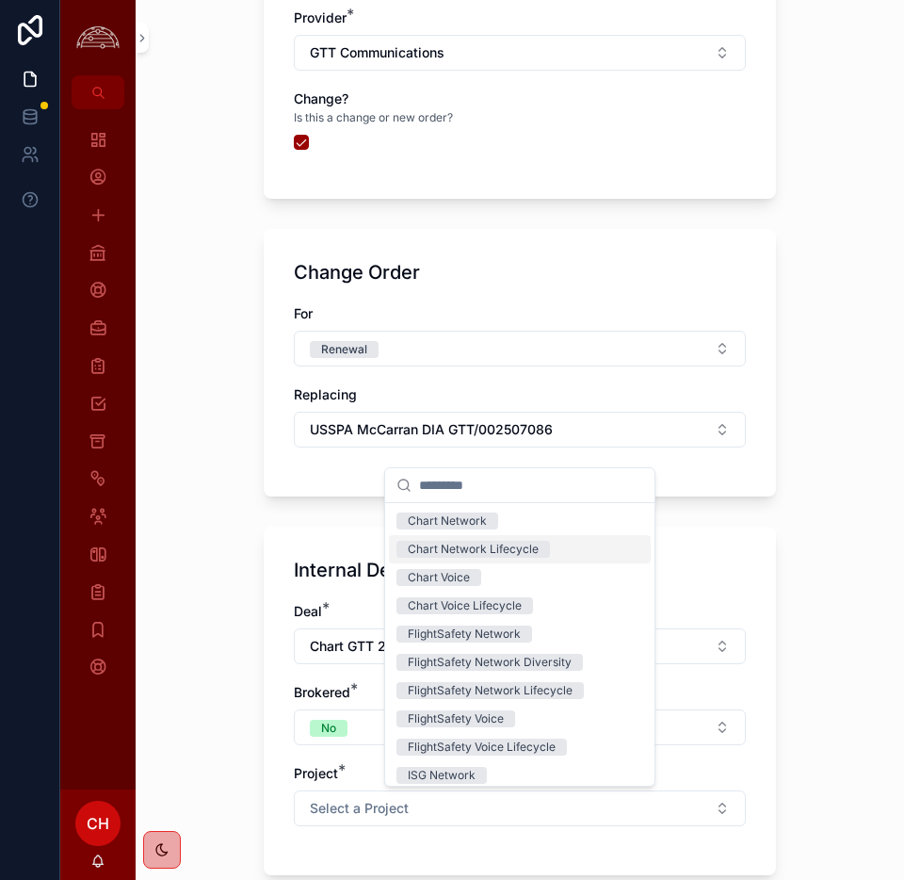
click at [546, 545] on span "Chart Network Lifecycle" at bounding box center [474, 549] width 154 height 17
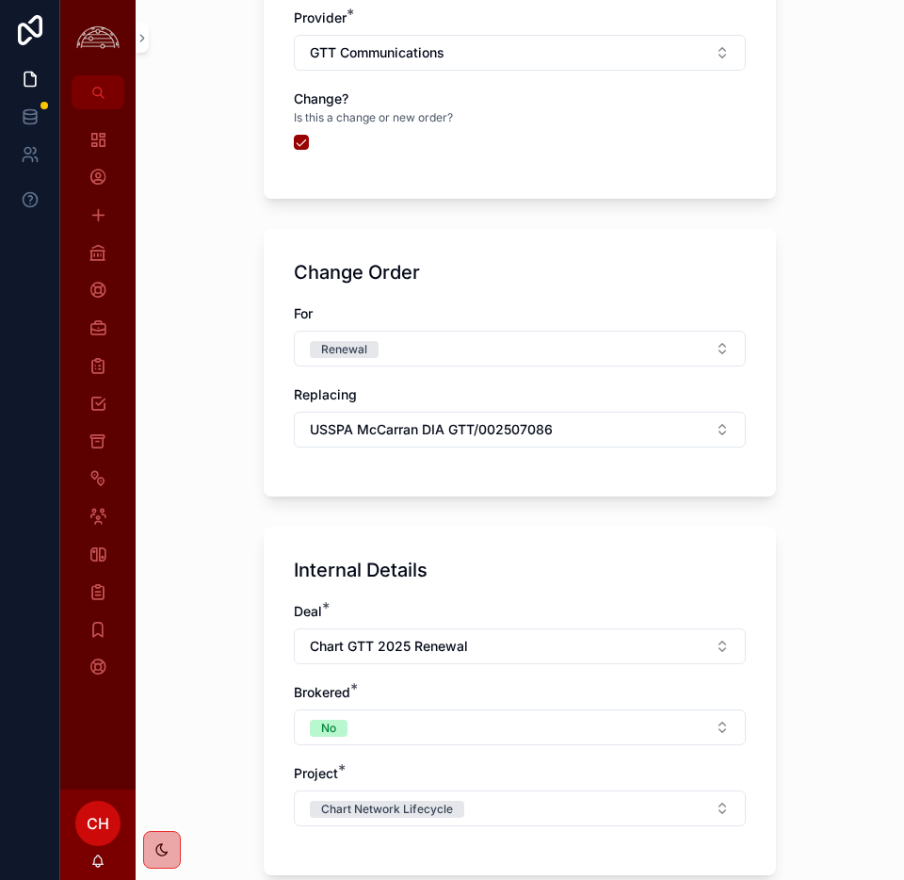
scroll to position [1596, 0]
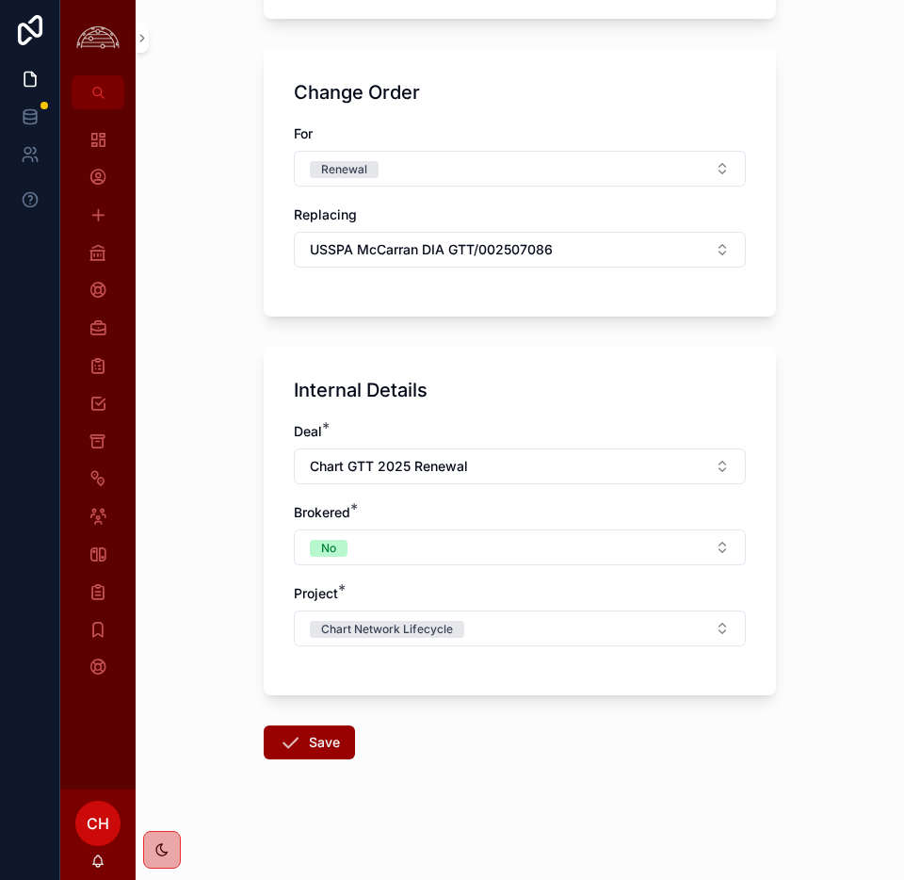
click at [347, 735] on button "Save" at bounding box center [309, 742] width 91 height 34
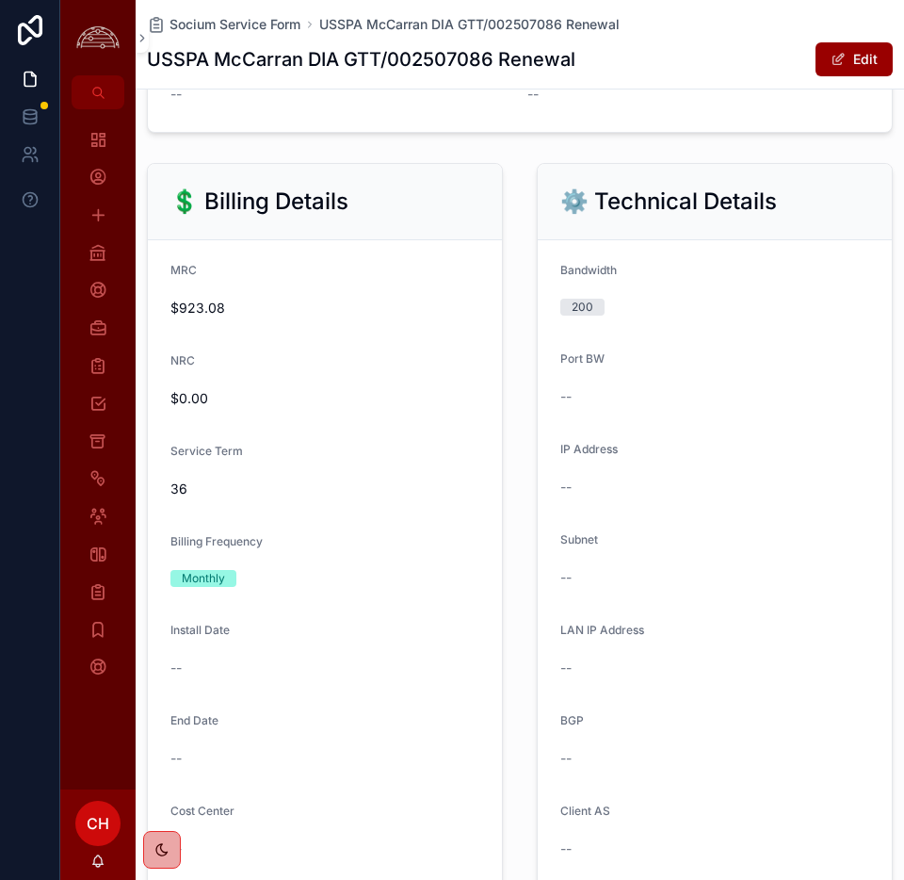
scroll to position [1033, 0]
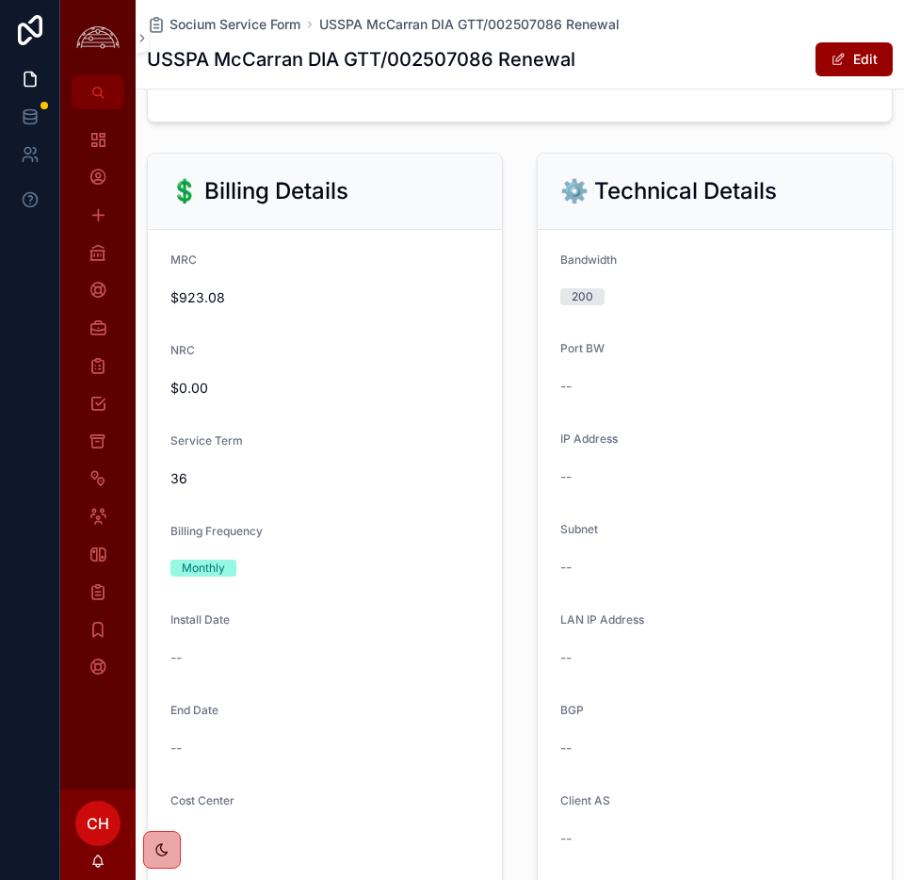
click at [851, 60] on button "Edit" at bounding box center [854, 59] width 77 height 34
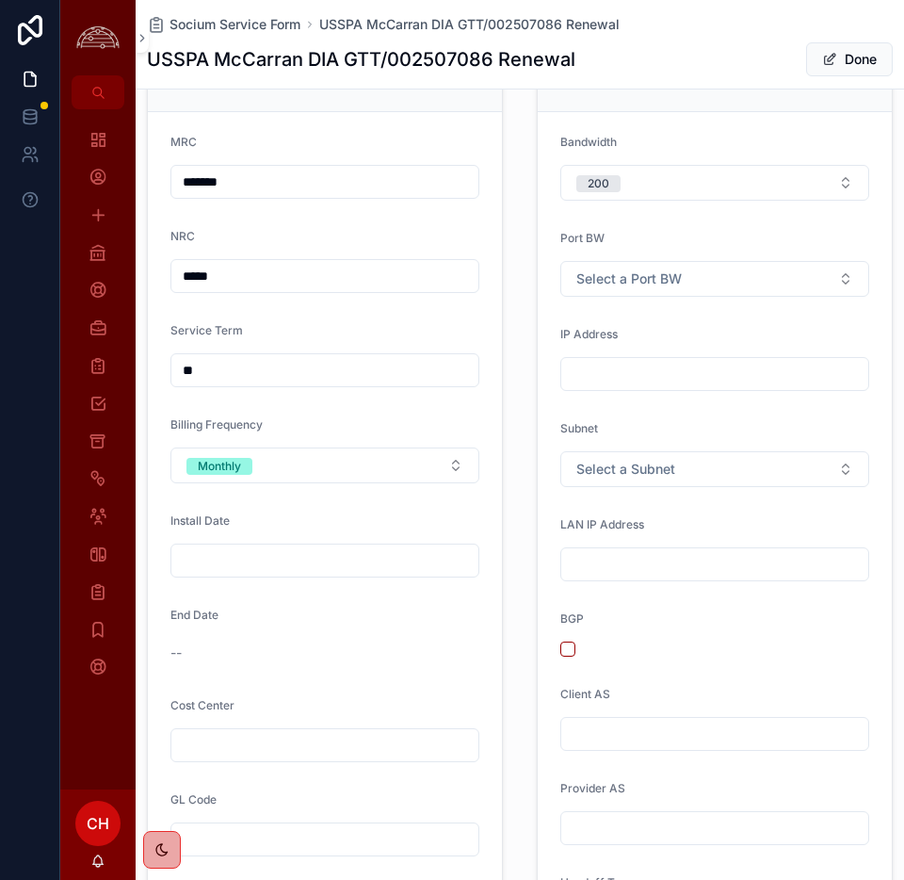
scroll to position [1190, 0]
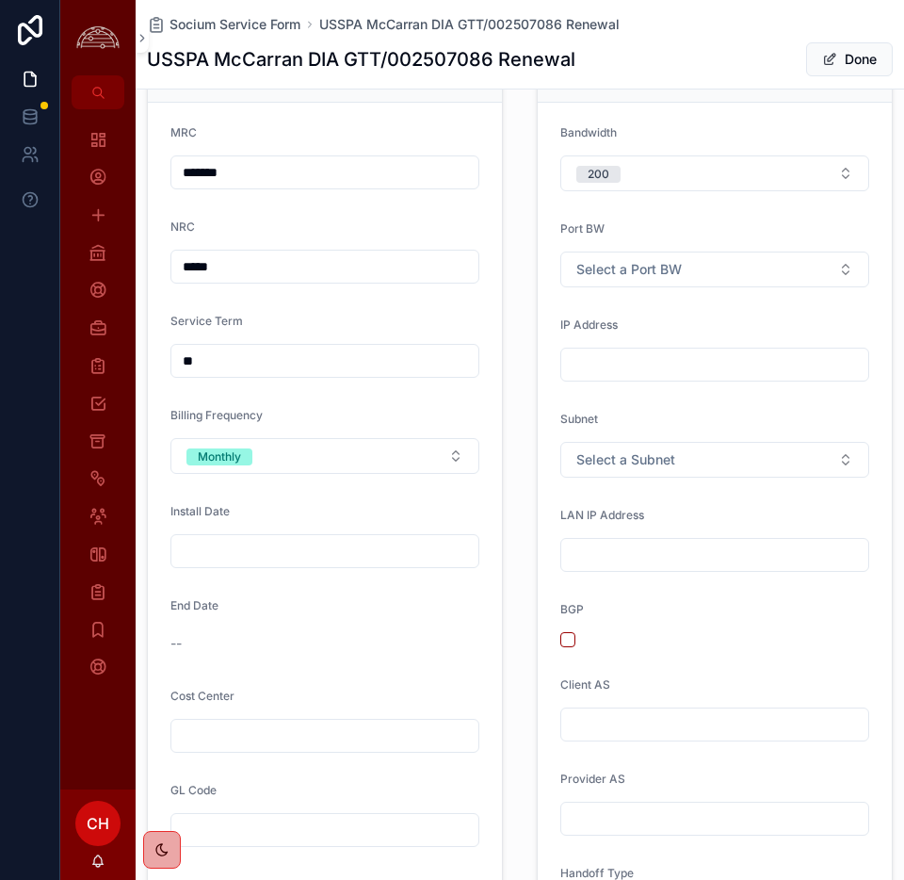
click at [273, 559] on input "scrollable content" at bounding box center [324, 551] width 307 height 26
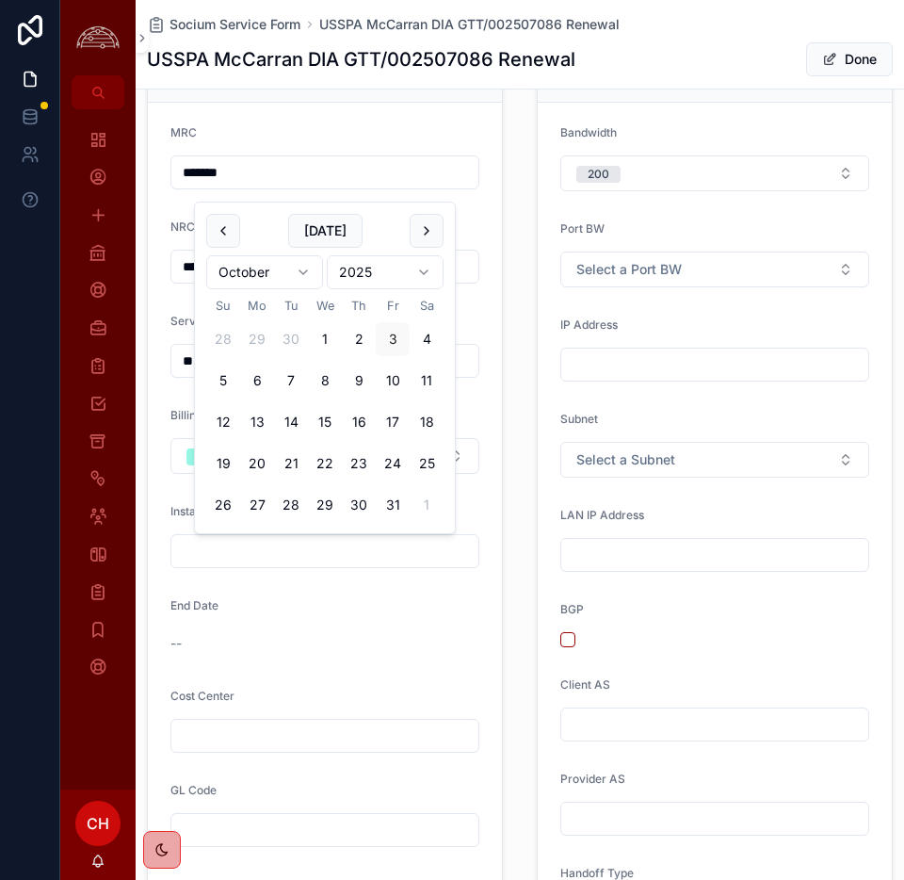
click at [224, 237] on button "scrollable content" at bounding box center [223, 231] width 34 height 34
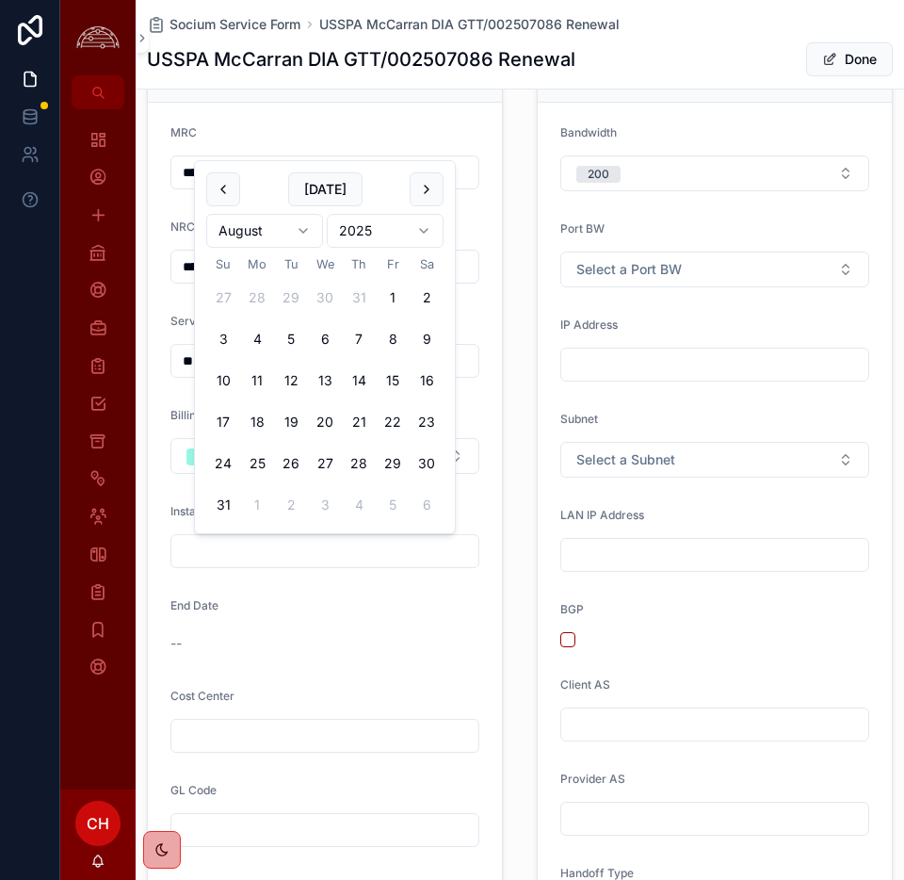
click at [224, 237] on html "**********" at bounding box center [452, 440] width 904 height 880
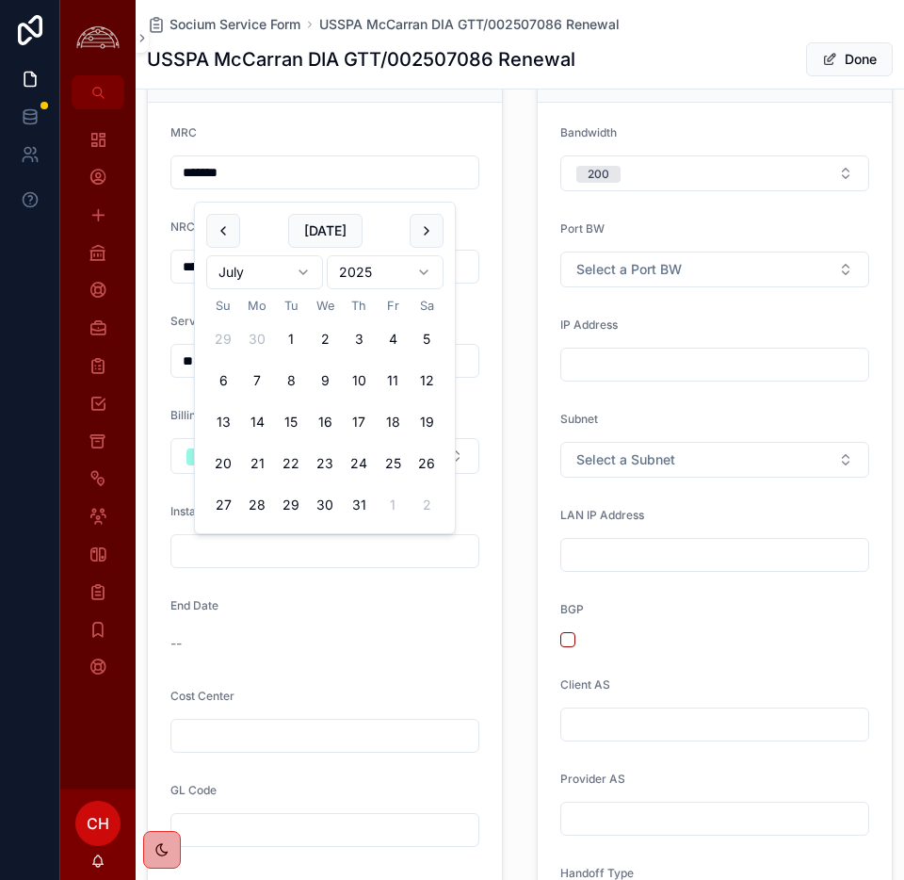
click at [295, 337] on button "1" at bounding box center [291, 339] width 34 height 34
type input "********"
click at [397, 670] on form "MRC ******* NRC ***** Service Term ** Billing Frequency Monthly Install Date **…" at bounding box center [325, 763] width 354 height 1321
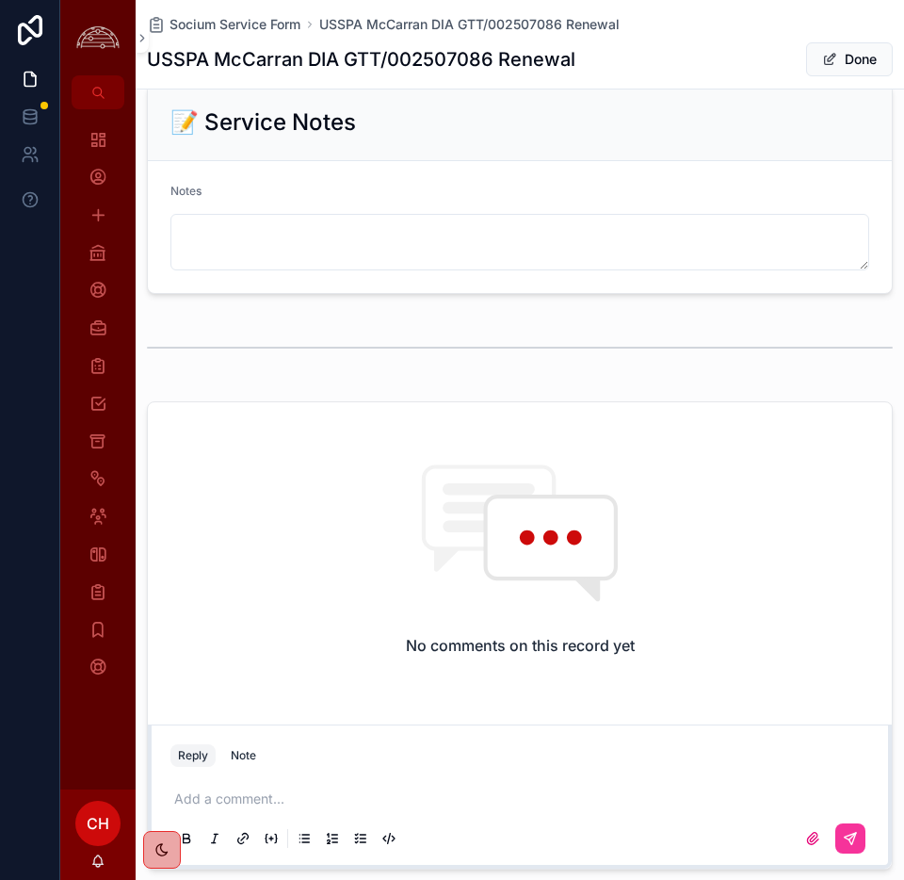
scroll to position [3067, 0]
click at [250, 794] on p "scrollable content" at bounding box center [523, 797] width 699 height 19
click at [860, 833] on button "scrollable content" at bounding box center [851, 837] width 30 height 30
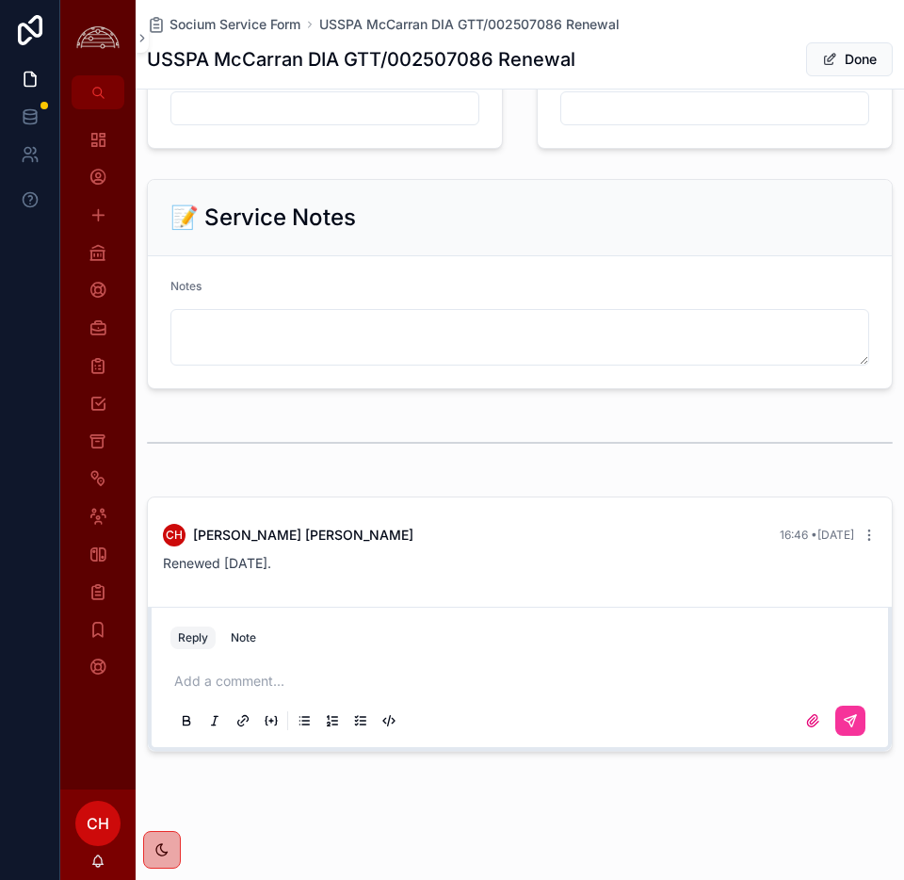
scroll to position [2970, 0]
click at [236, 640] on div "Note" at bounding box center [243, 637] width 25 height 15
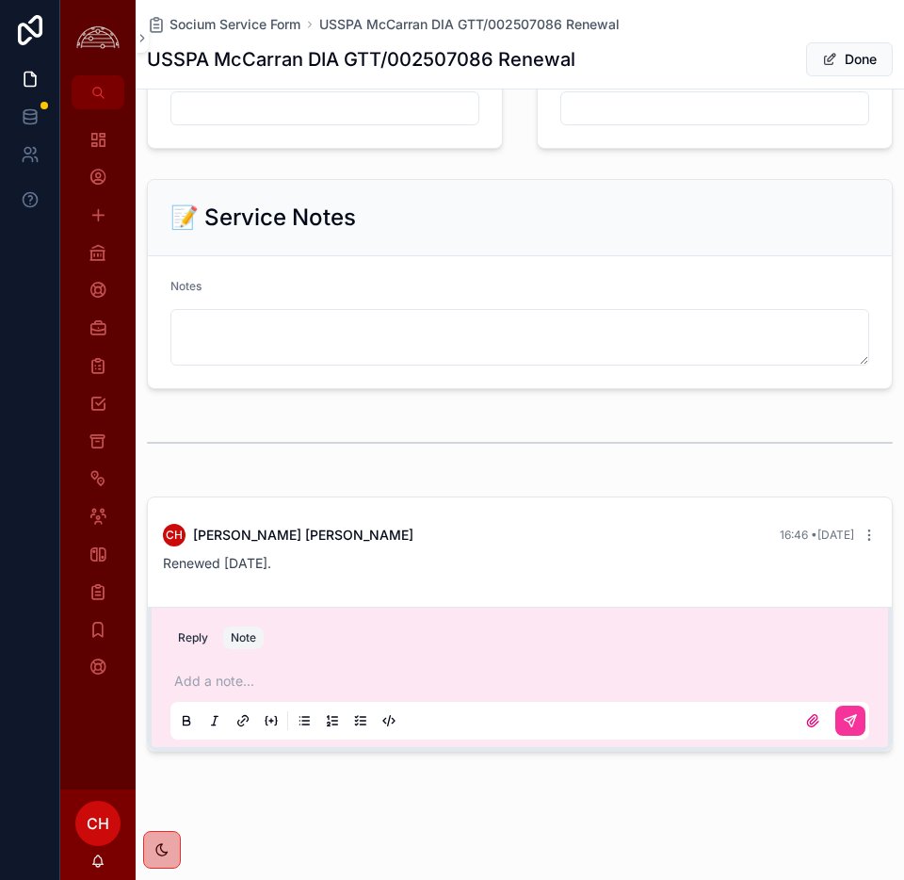
click at [230, 678] on p "scrollable content" at bounding box center [523, 681] width 699 height 19
click at [855, 724] on icon "scrollable content" at bounding box center [850, 720] width 15 height 15
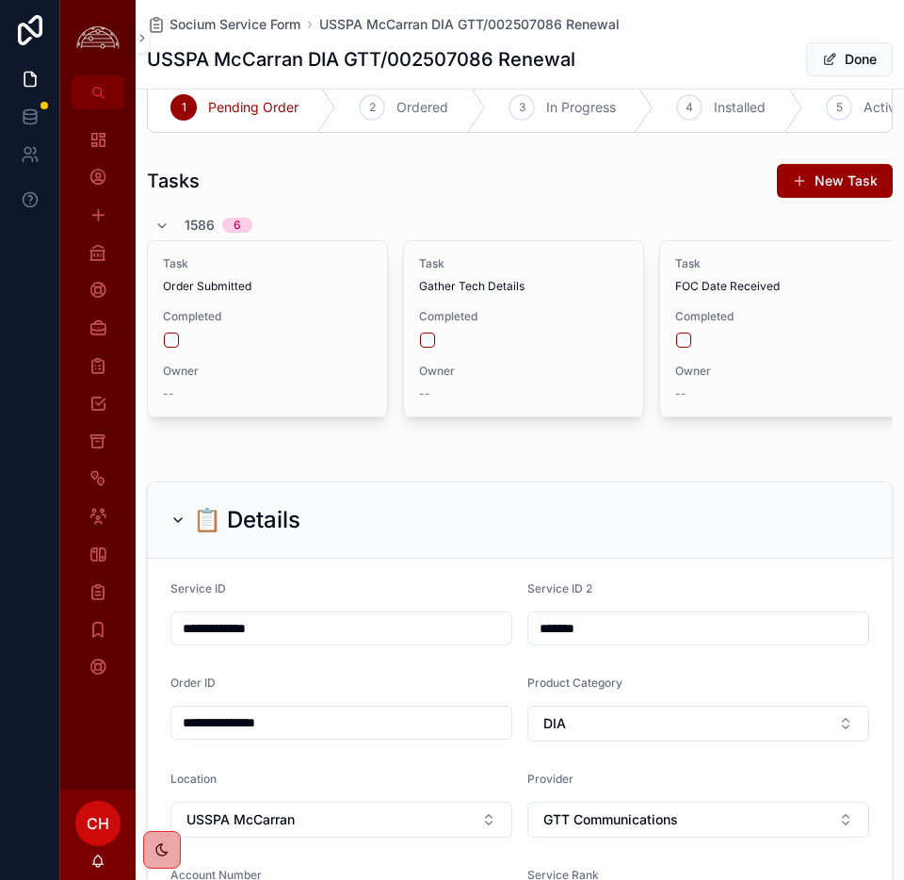
scroll to position [0, 0]
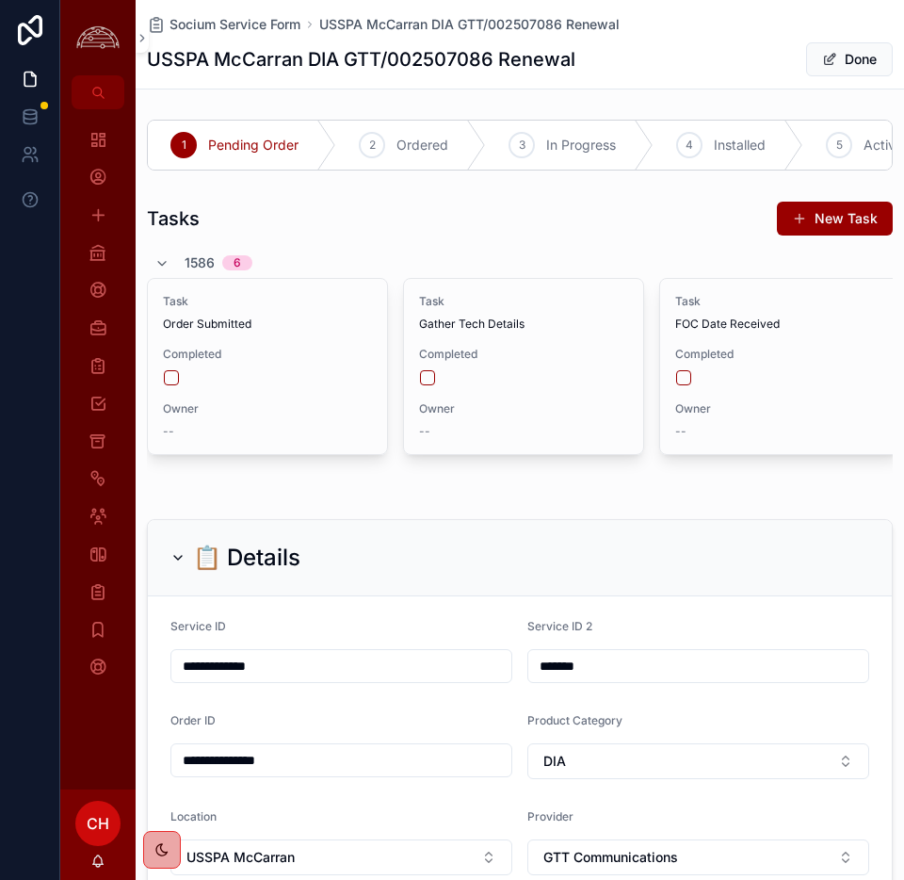
click at [0, 0] on icon "scrollable content" at bounding box center [0, 0] width 0 height 0
click at [848, 53] on button "Done" at bounding box center [849, 59] width 87 height 34
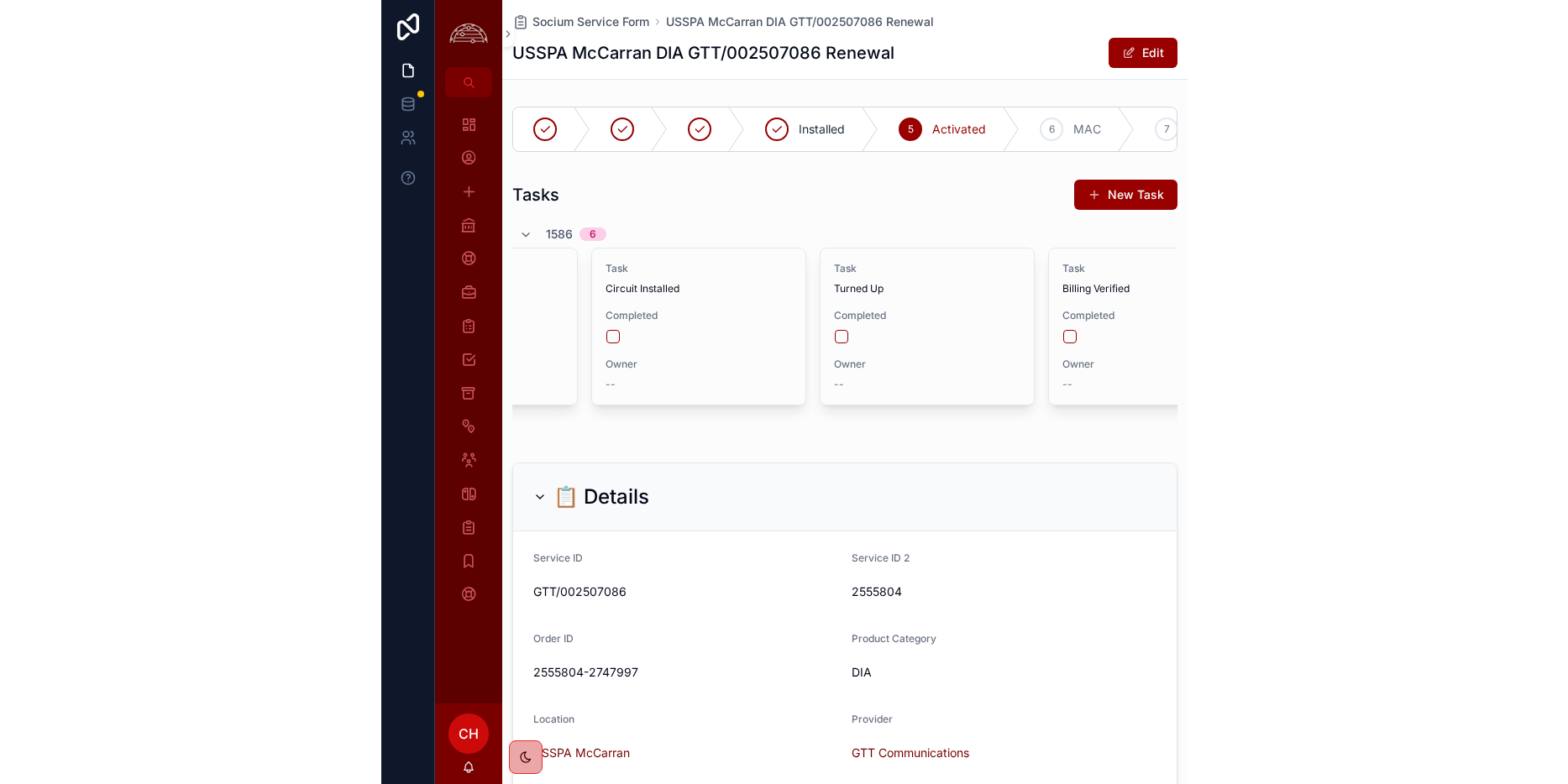
scroll to position [0, 692]
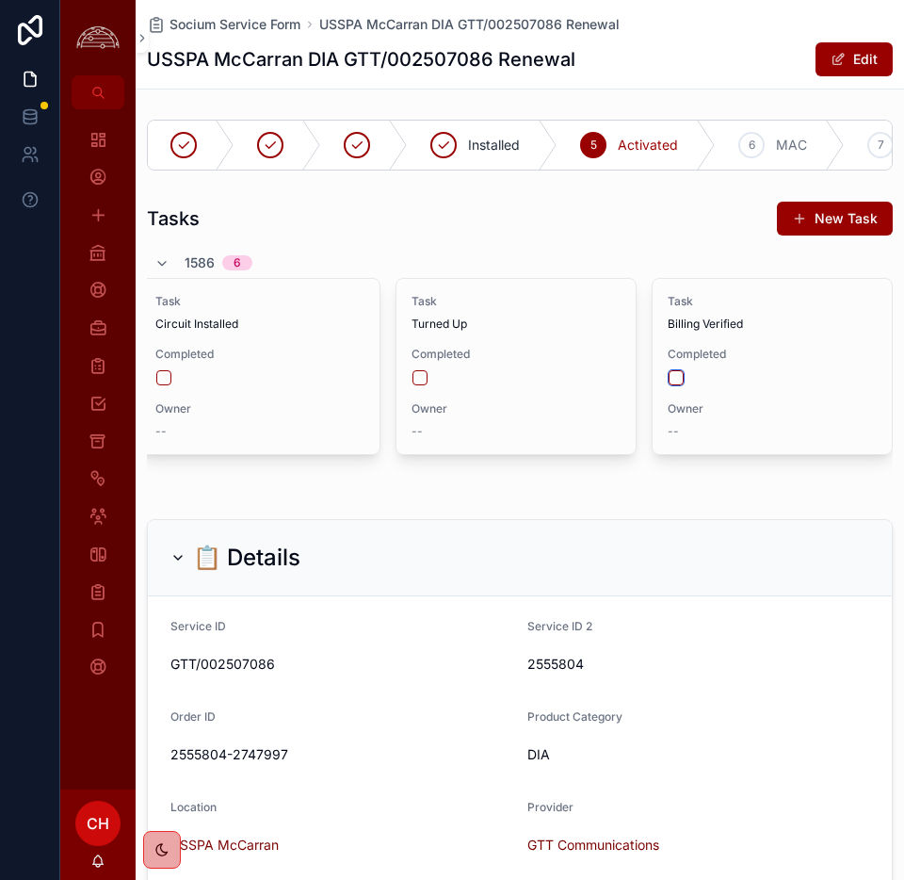
click at [680, 374] on button "scrollable content" at bounding box center [676, 377] width 15 height 15
click at [102, 250] on icon "scrollable content" at bounding box center [98, 252] width 19 height 19
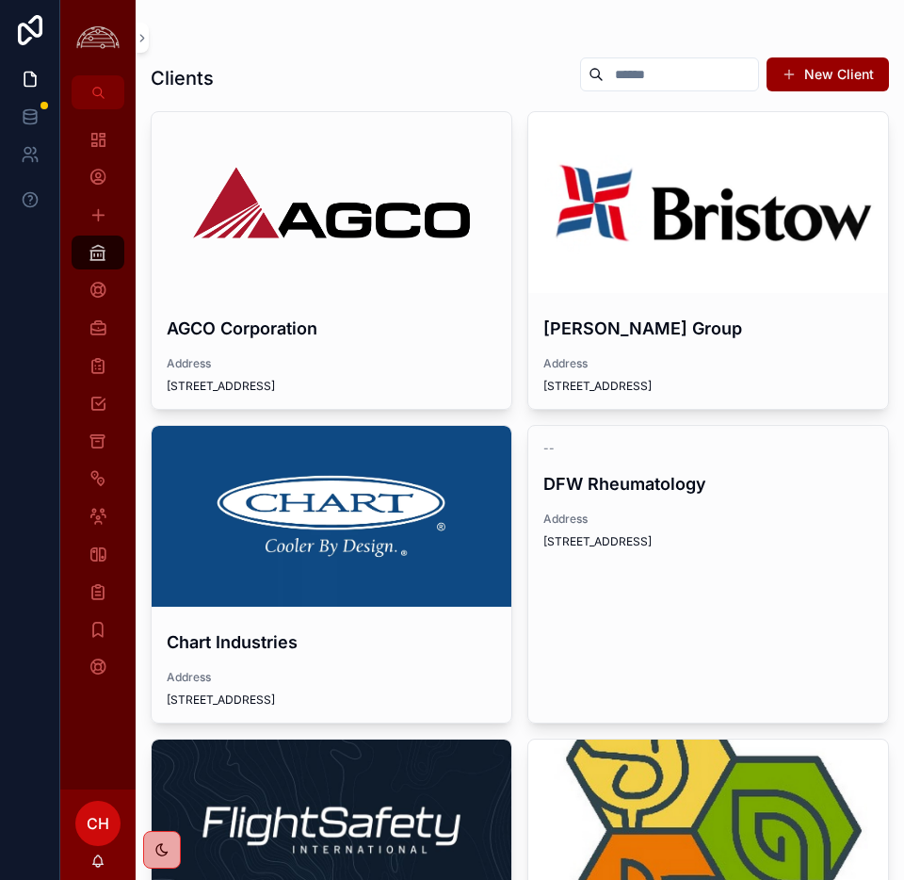
click at [411, 491] on div "scrollable content" at bounding box center [332, 516] width 360 height 181
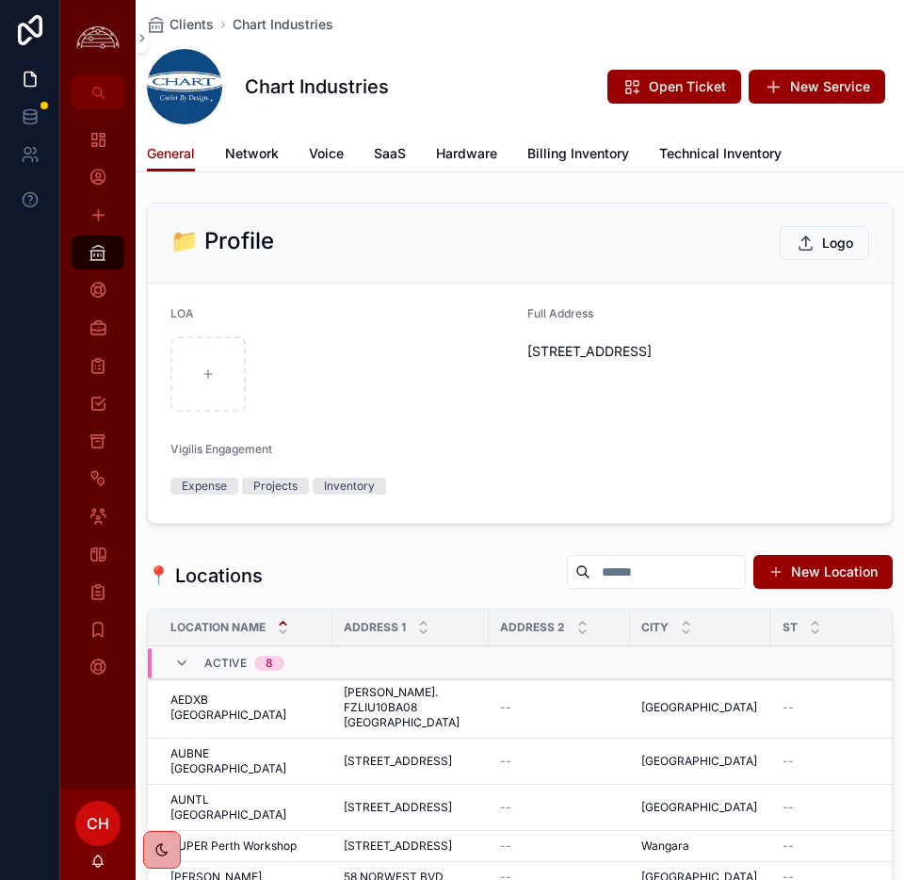
click at [580, 144] on span "Billing Inventory" at bounding box center [579, 153] width 102 height 19
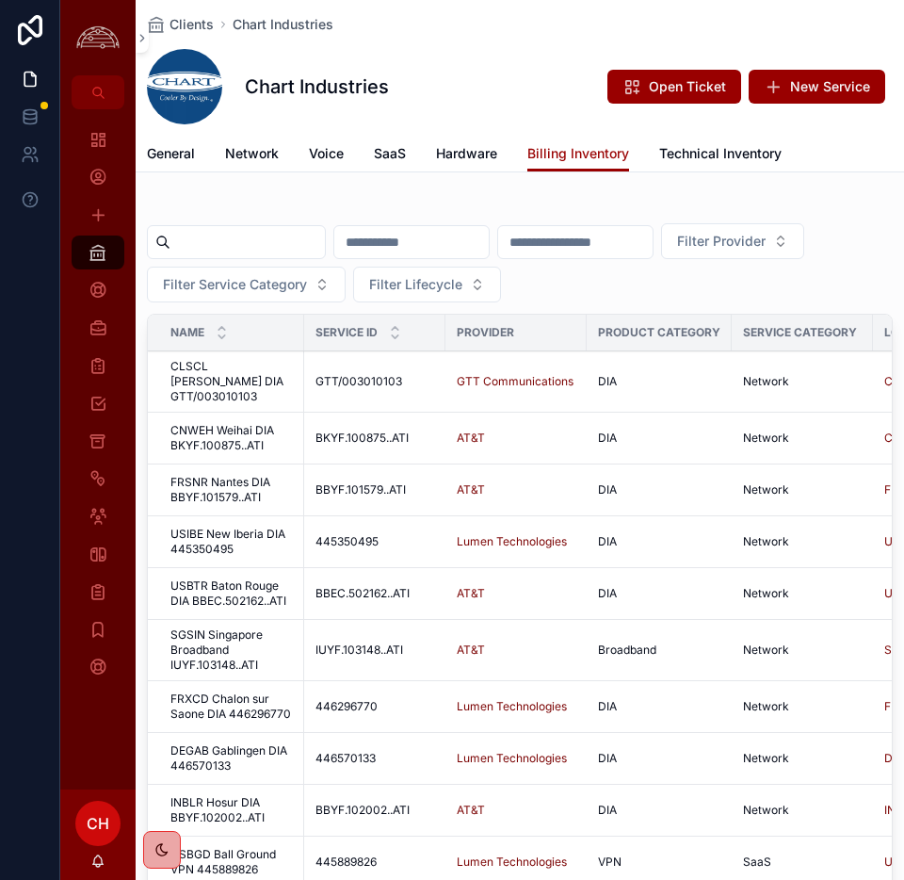
click at [287, 239] on input "scrollable content" at bounding box center [248, 242] width 155 height 26
type input "*****"
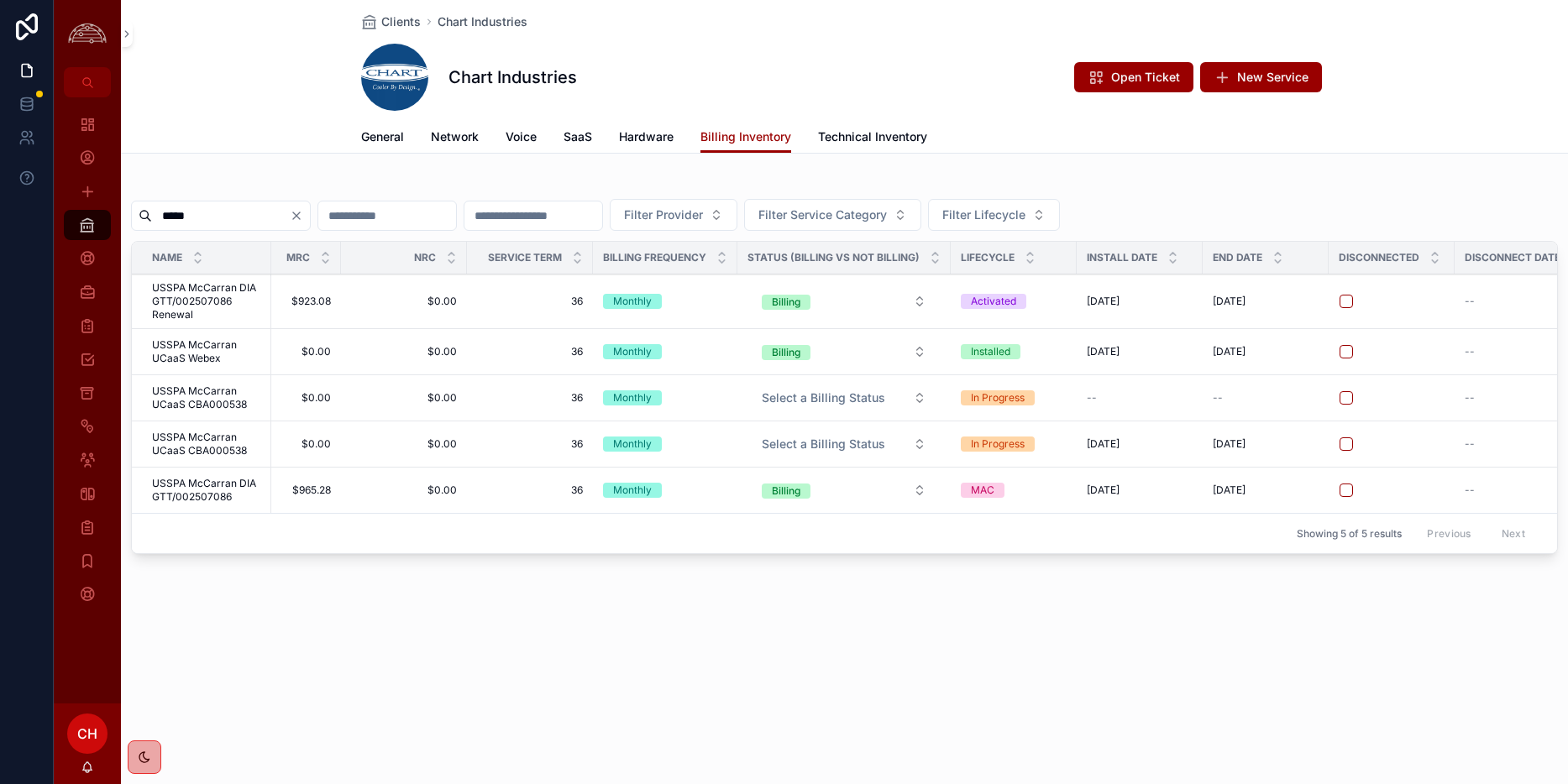
scroll to position [0, 693]
click at [907, 494] on button "Billing" at bounding box center [841, 490] width 192 height 30
click at [820, 607] on div "Not Billing" at bounding box center [839, 607] width 234 height 25
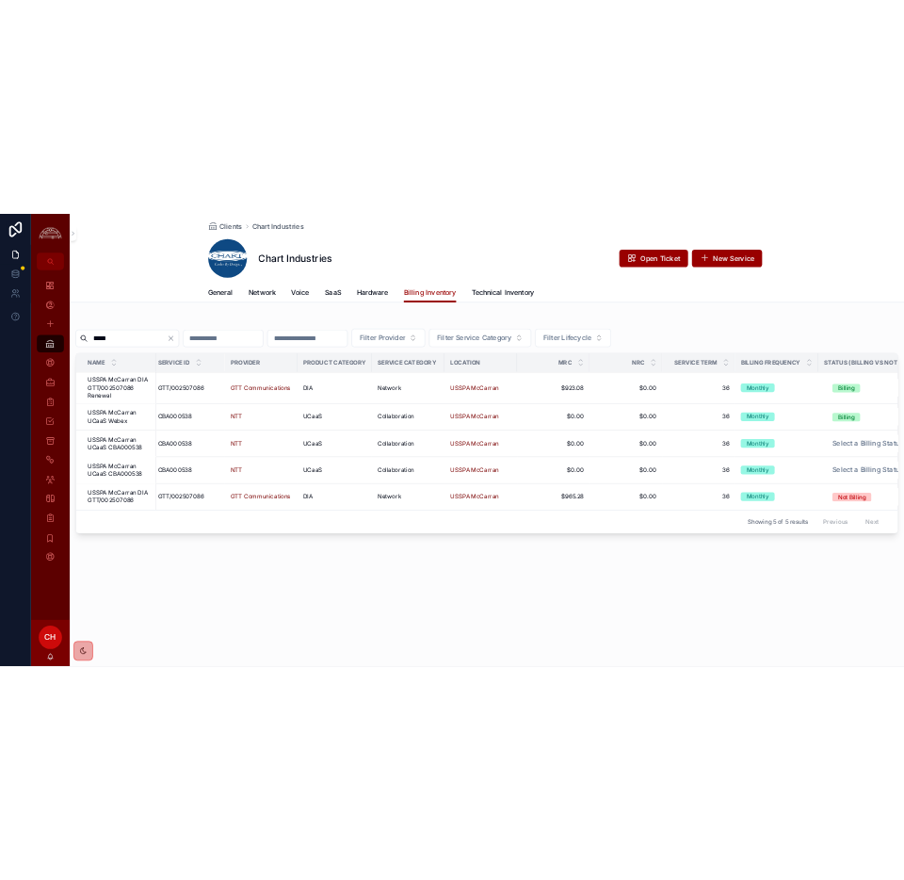
scroll to position [0, 0]
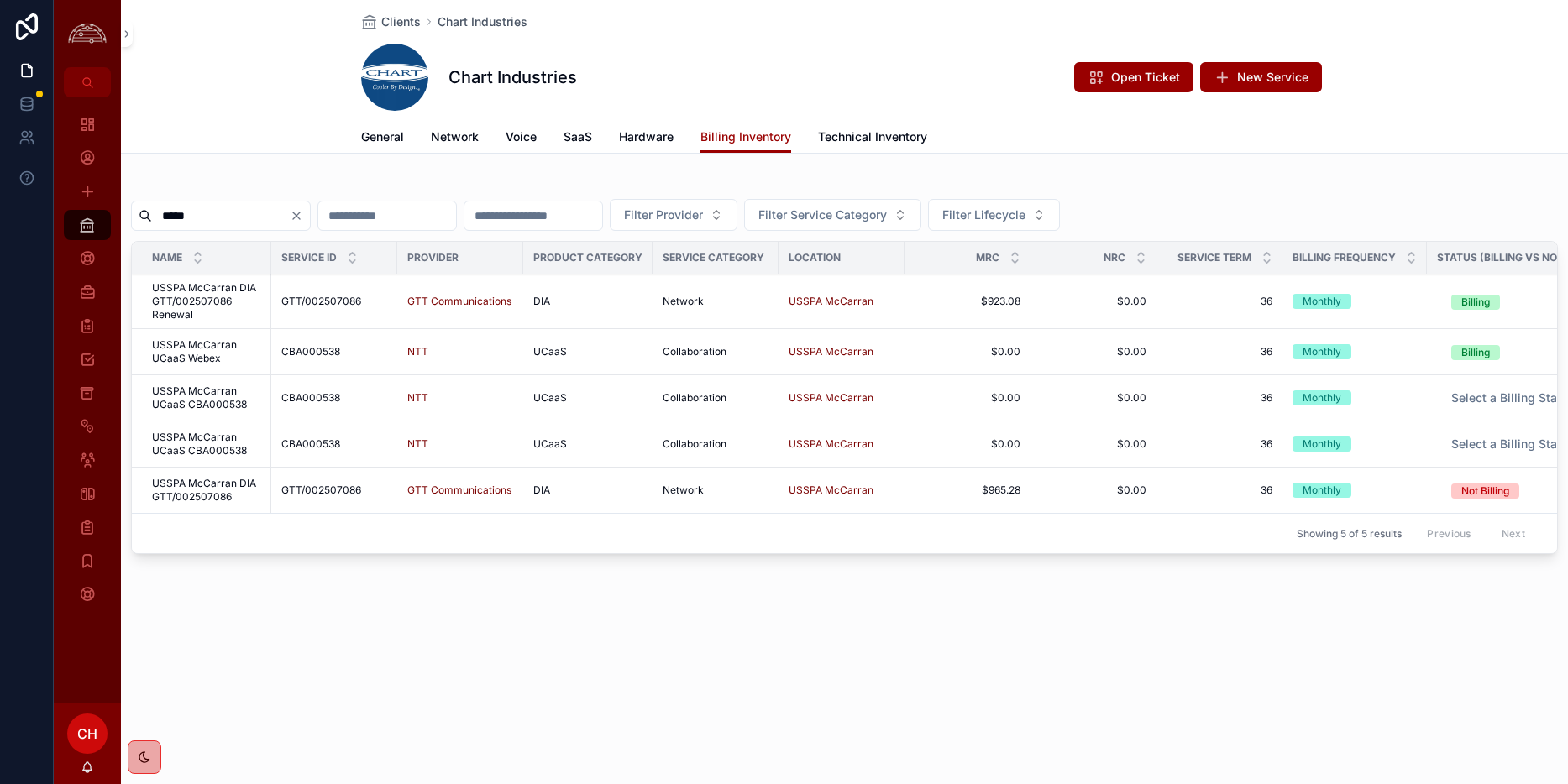
click at [303, 217] on icon "Clear" at bounding box center [296, 216] width 13 height 13
click at [275, 217] on input "scrollable content" at bounding box center [221, 216] width 138 height 23
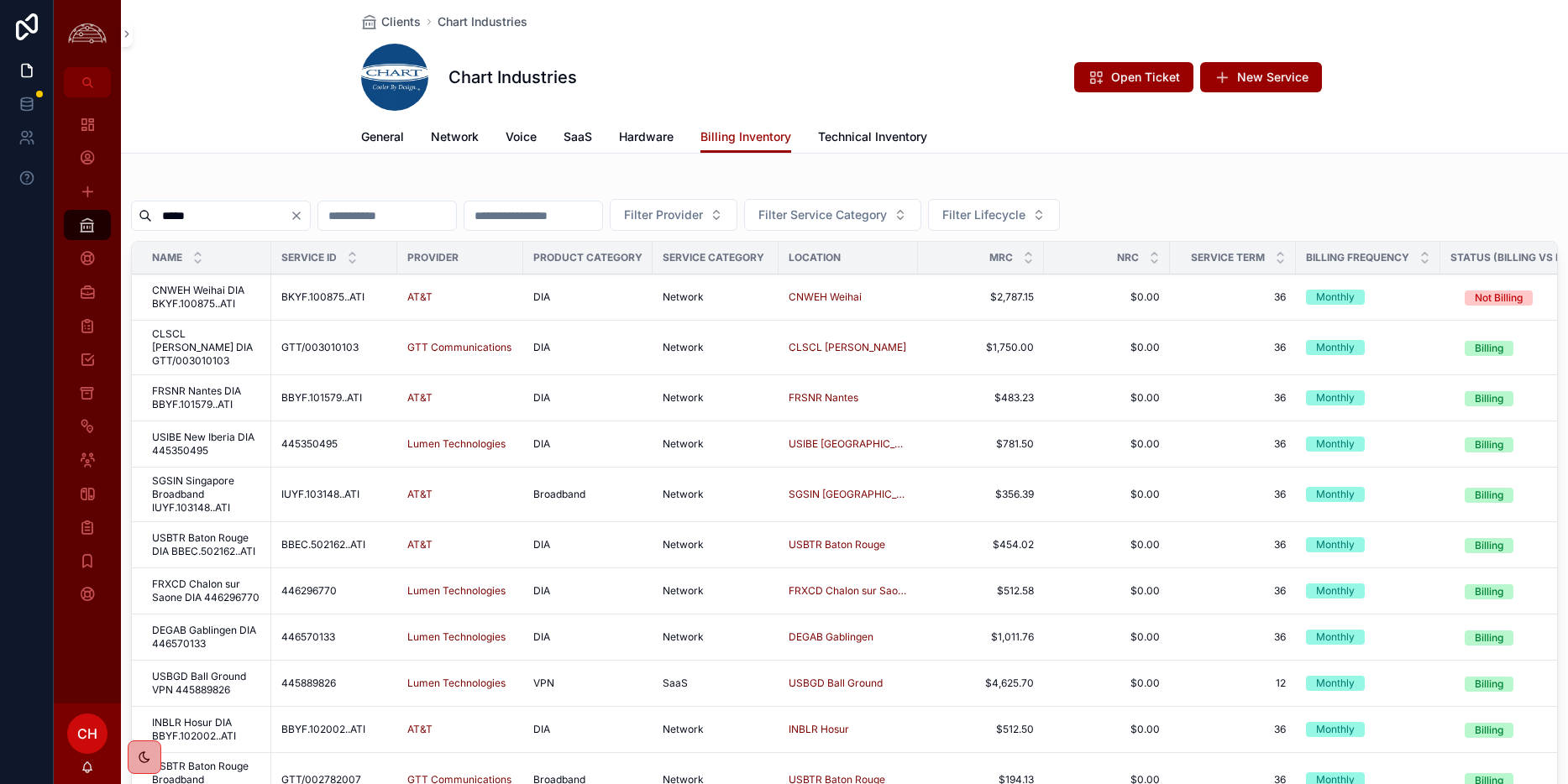
type input "*****"
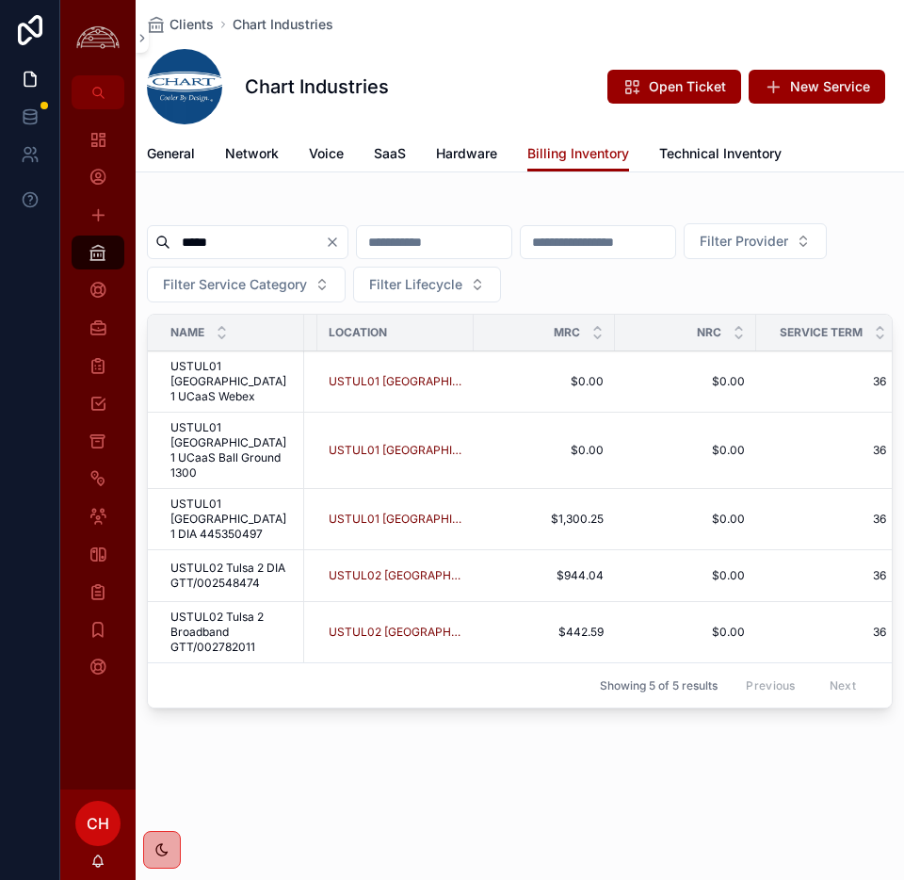
scroll to position [0, 518]
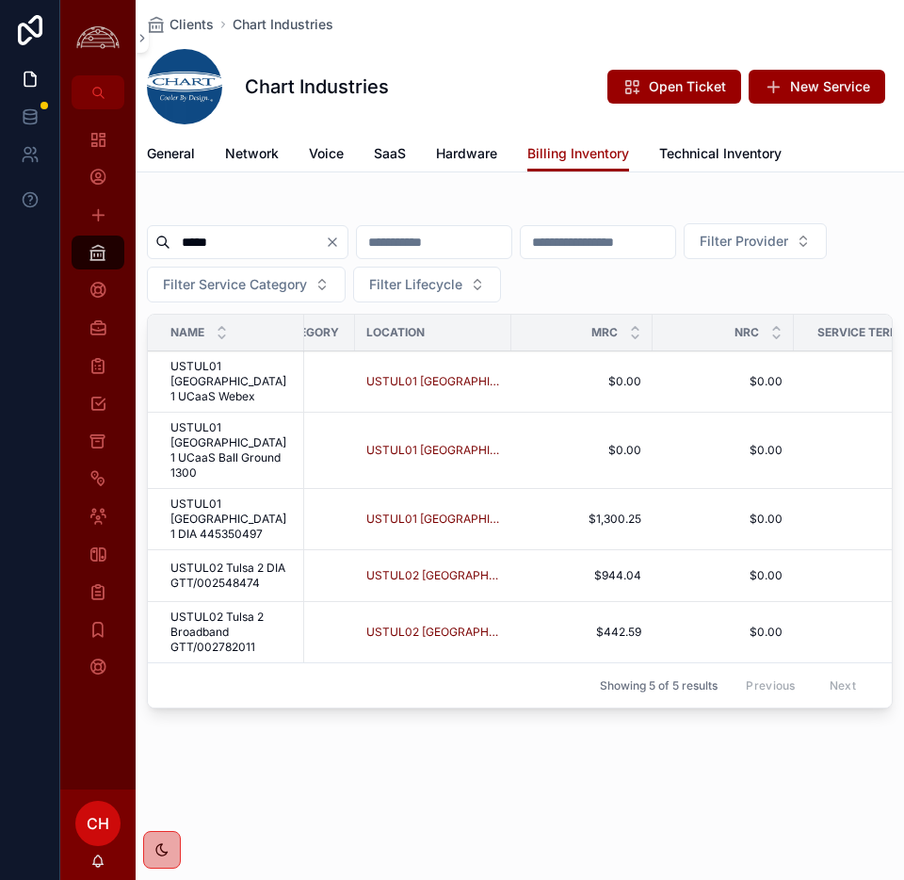
click at [432, 568] on span "USTUL02 [GEOGRAPHIC_DATA] 2" at bounding box center [434, 575] width 134 height 15
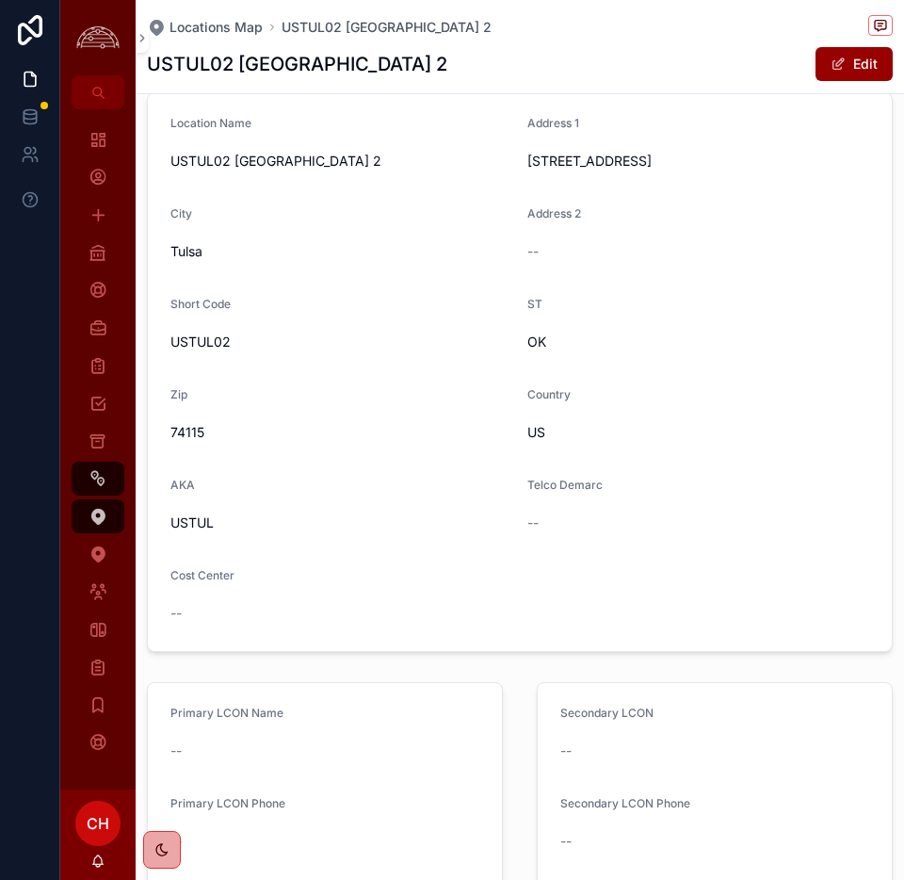
scroll to position [230, 0]
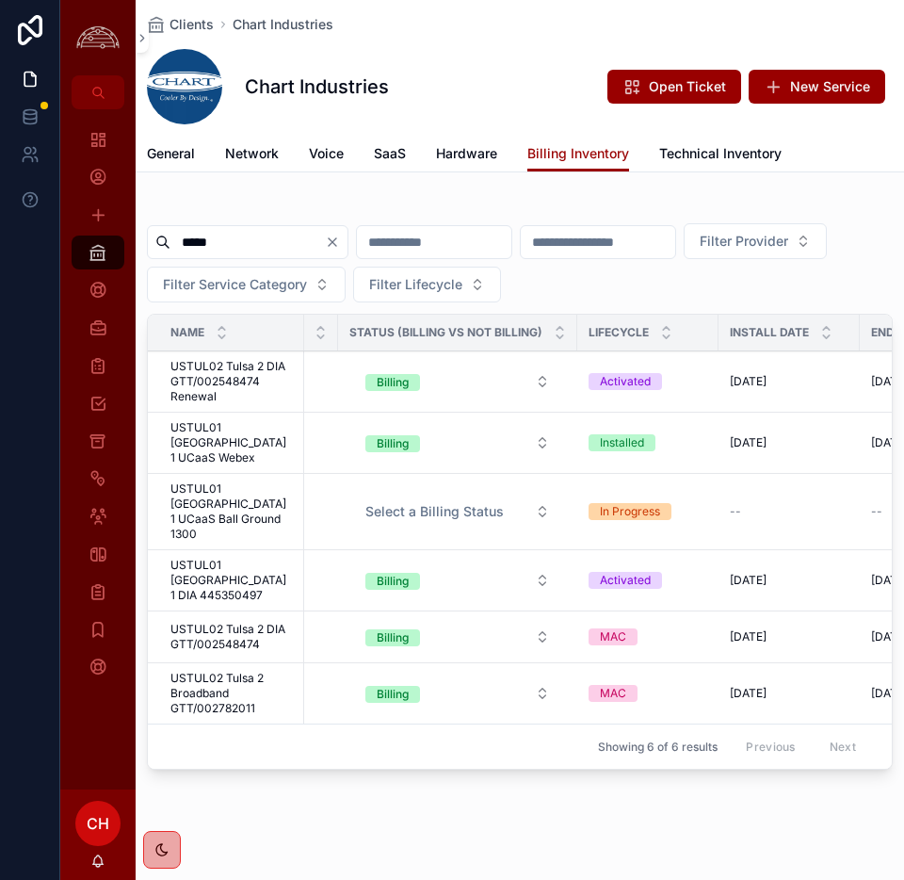
scroll to position [0, 1275]
click at [474, 620] on button "Billing" at bounding box center [460, 637] width 215 height 34
click at [382, 735] on div "***** Filter Provider Filter Service Category Filter Lifecycle Name Service ID …" at bounding box center [520, 490] width 769 height 590
click at [502, 620] on button "Billing" at bounding box center [460, 637] width 215 height 34
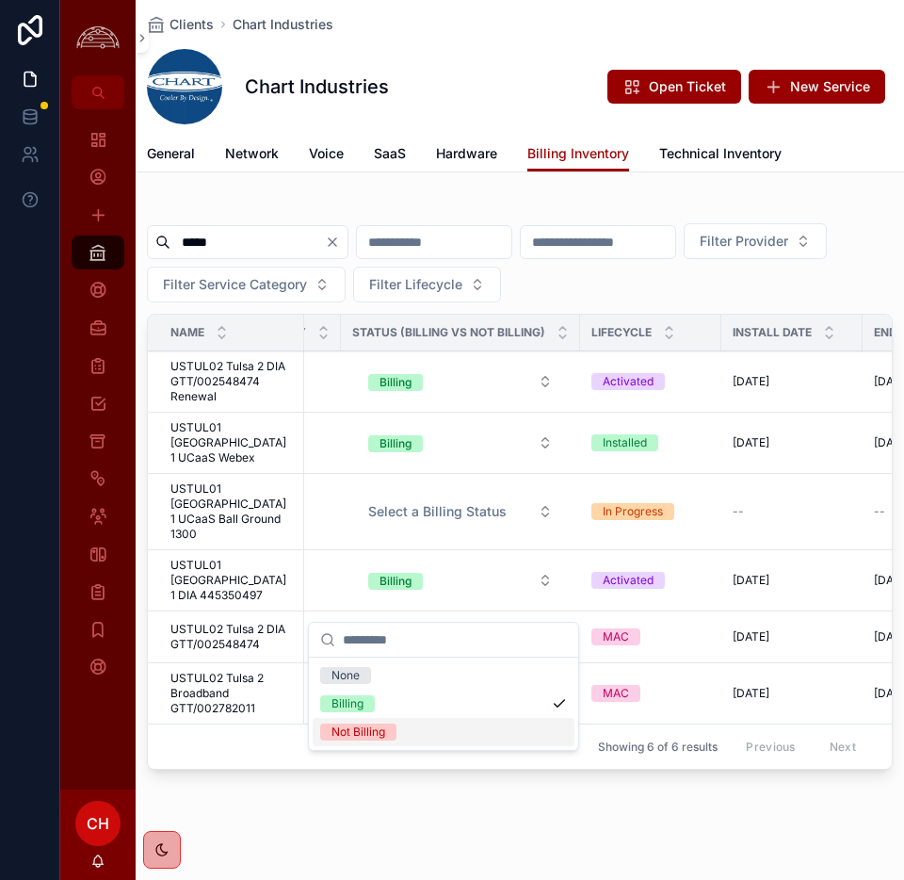
click at [364, 730] on div "Not Billing" at bounding box center [359, 732] width 54 height 17
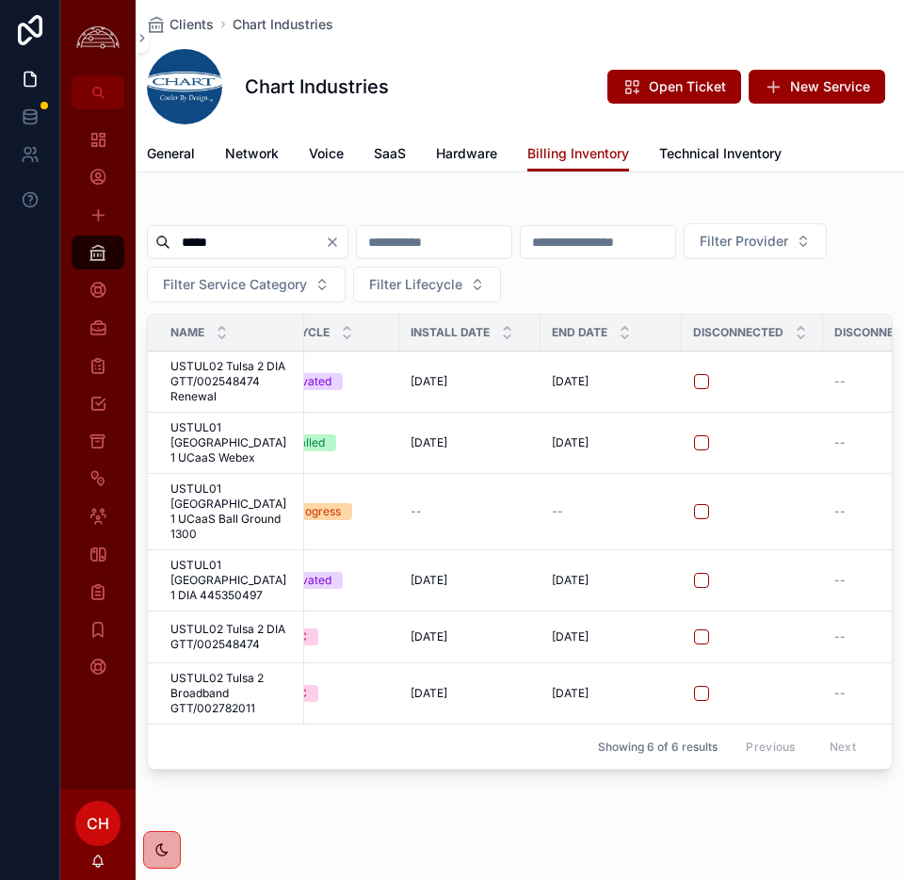
scroll to position [0, 1613]
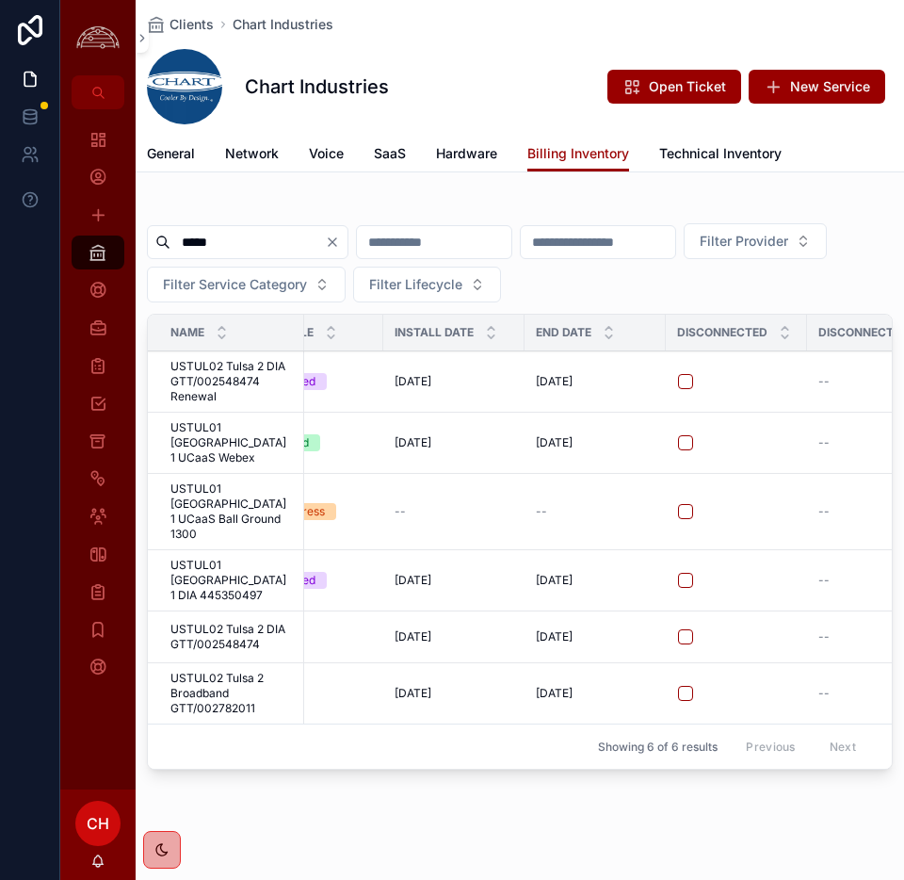
click at [336, 241] on icon "Clear" at bounding box center [333, 242] width 8 height 8
click at [241, 242] on input "scrollable content" at bounding box center [248, 242] width 155 height 26
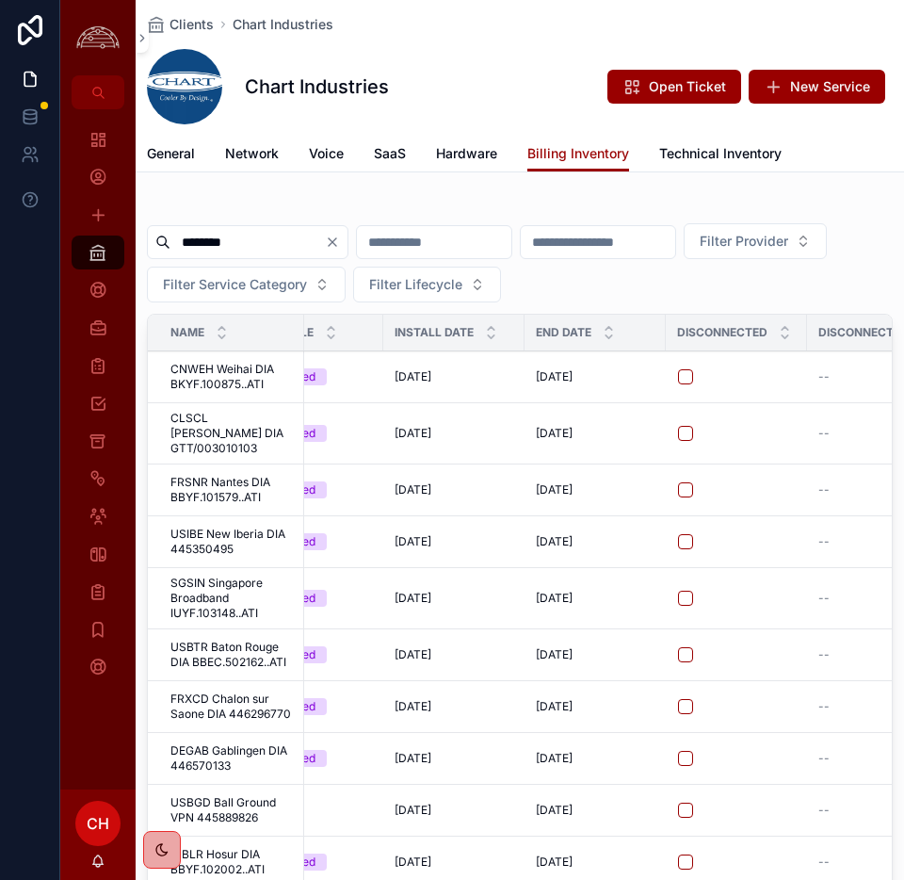
type input "********"
